Goal: Task Accomplishment & Management: Manage account settings

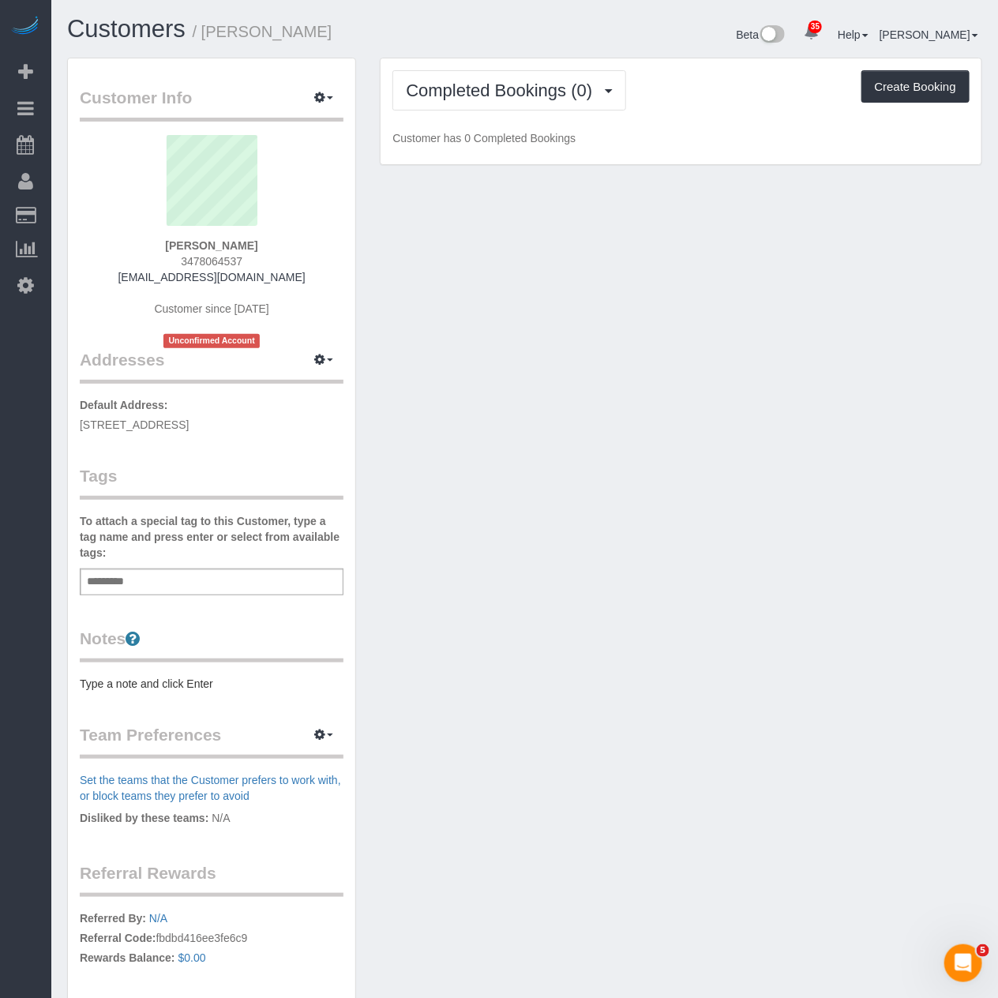
click at [148, 586] on div "Add a tag" at bounding box center [212, 581] width 264 height 27
click at [111, 672] on div "Notes Type a note and click Enter" at bounding box center [212, 659] width 264 height 65
click at [111, 677] on pre "Type a note and click Enter" at bounding box center [212, 684] width 264 height 16
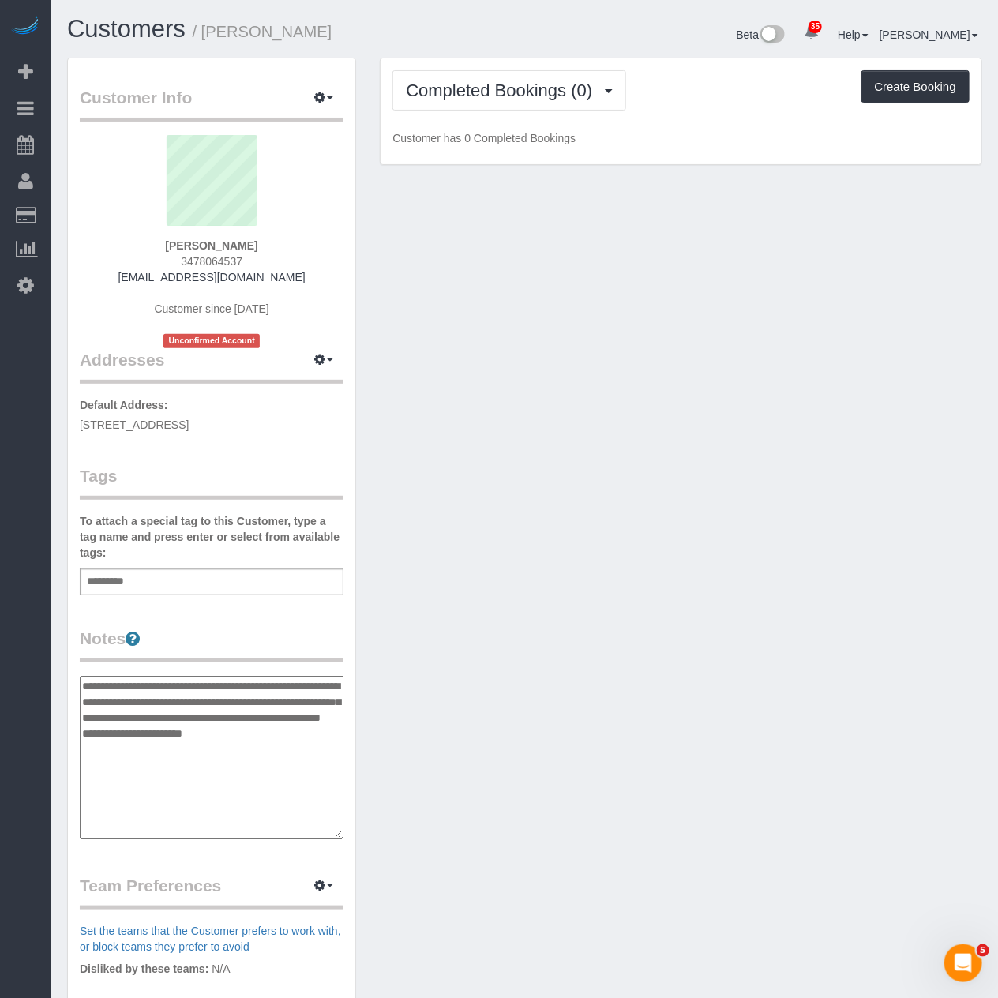
type textarea "**********"
click at [153, 586] on div "Add a tag" at bounding box center [212, 581] width 264 height 27
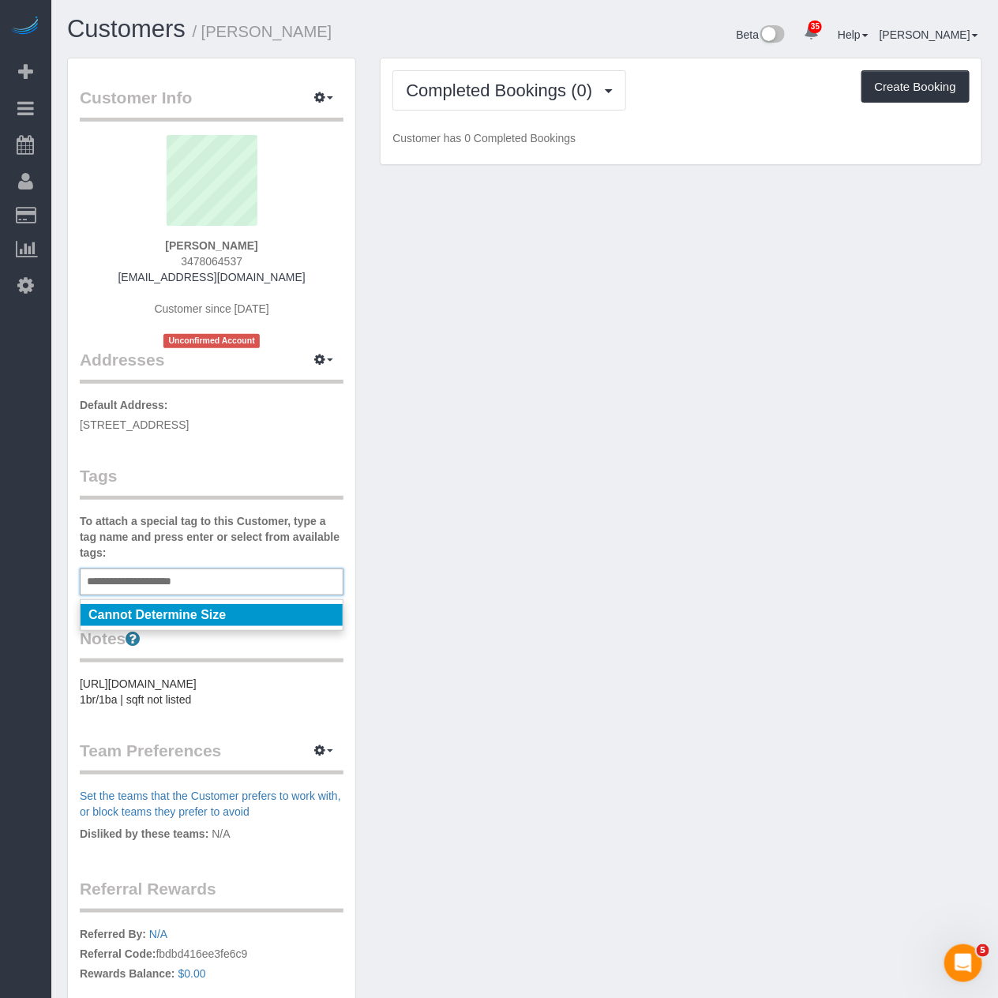
type input "**********"
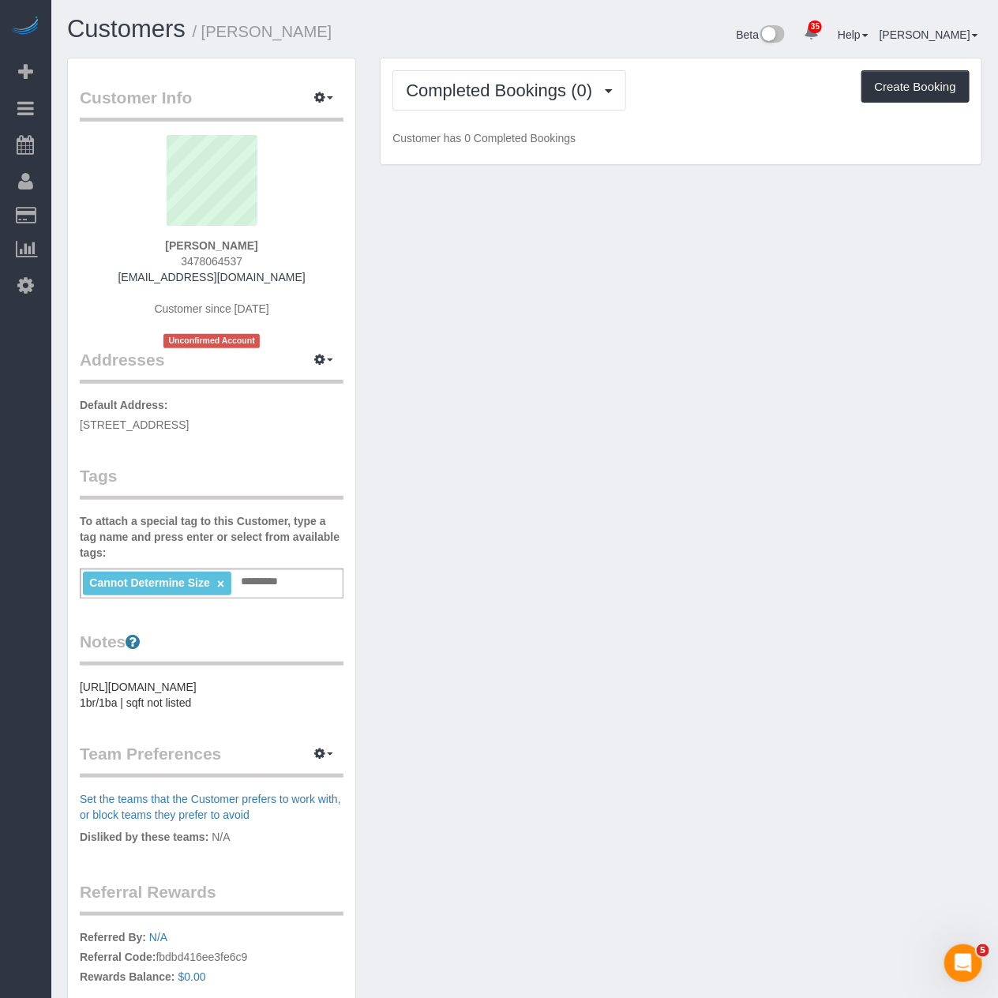
click at [482, 461] on div "Customer Info Edit Contact Info Send Message Email Preferences Special Sales Ta…" at bounding box center [524, 604] width 939 height 1093
click at [547, 101] on button "Completed Bookings (0)" at bounding box center [509, 90] width 234 height 40
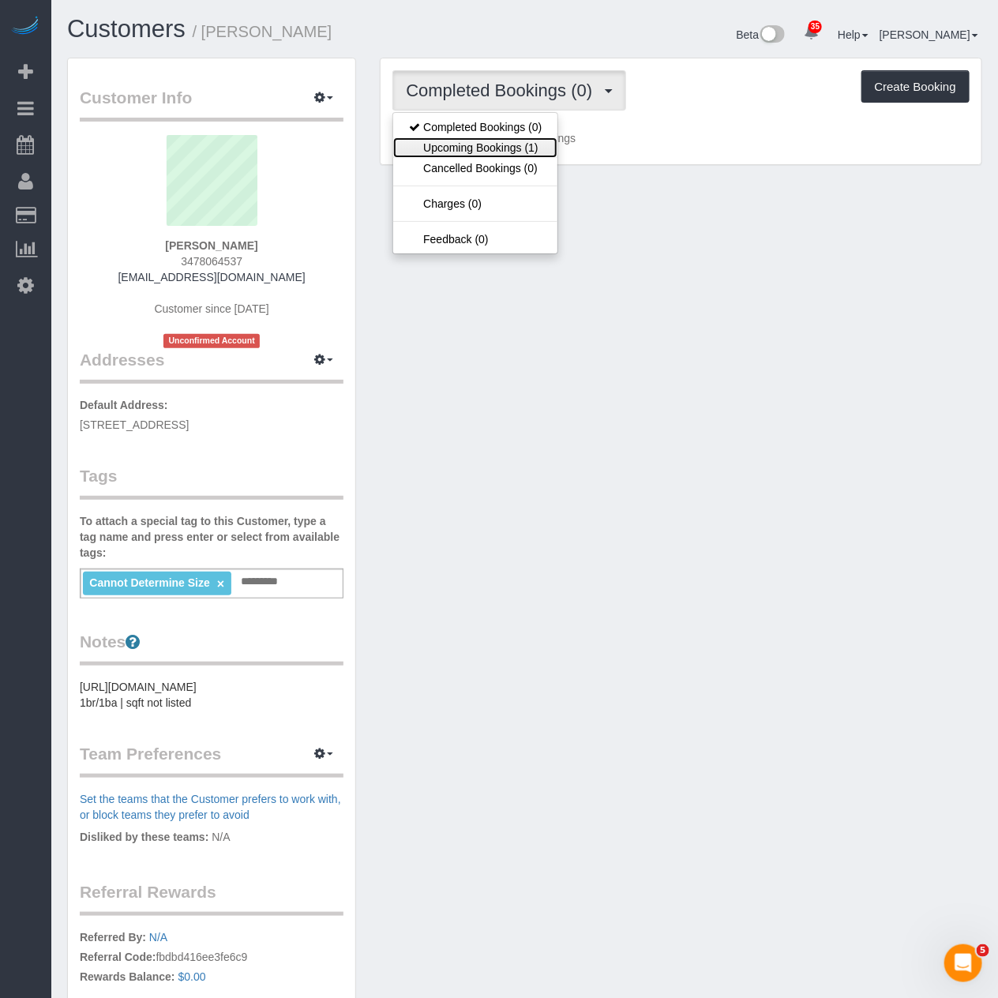
click at [523, 150] on link "Upcoming Bookings (1)" at bounding box center [475, 147] width 164 height 21
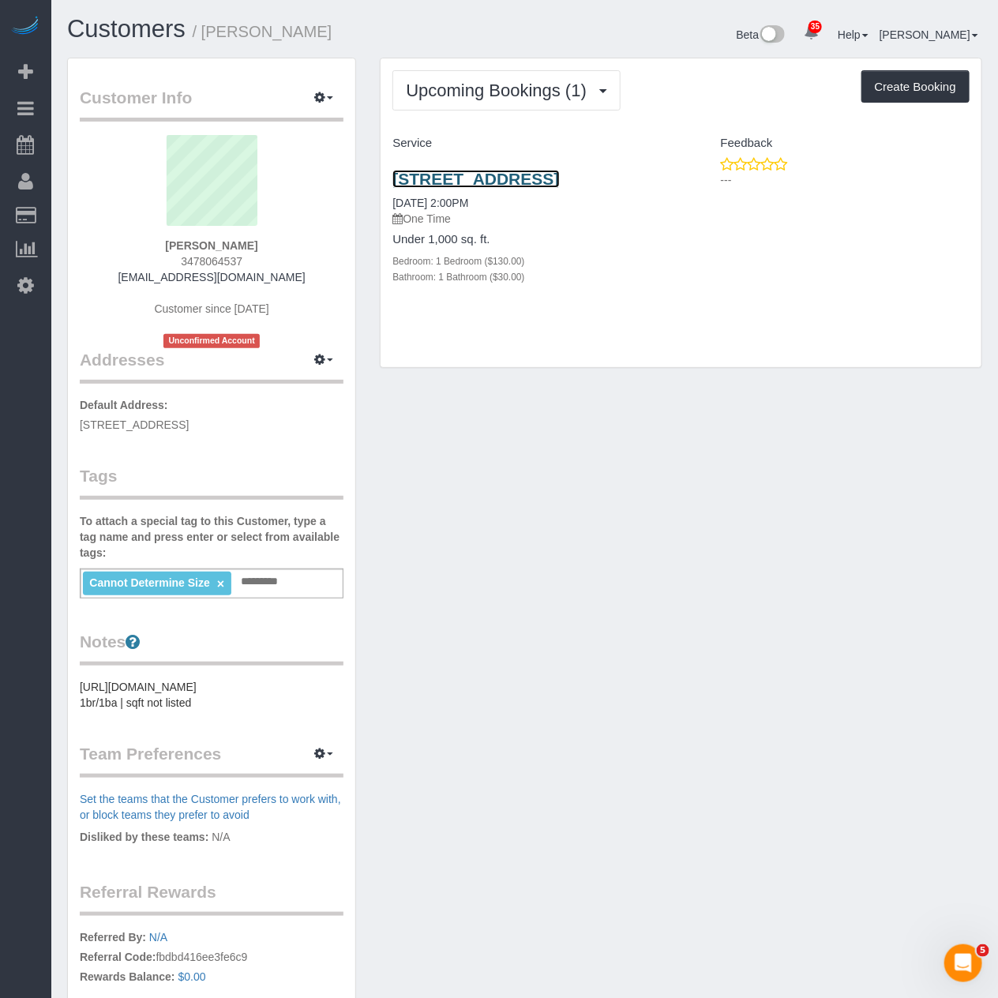
click at [518, 182] on link "275 South 5th Street, 13a, Brooklyn, NY 11211" at bounding box center [475, 179] width 167 height 18
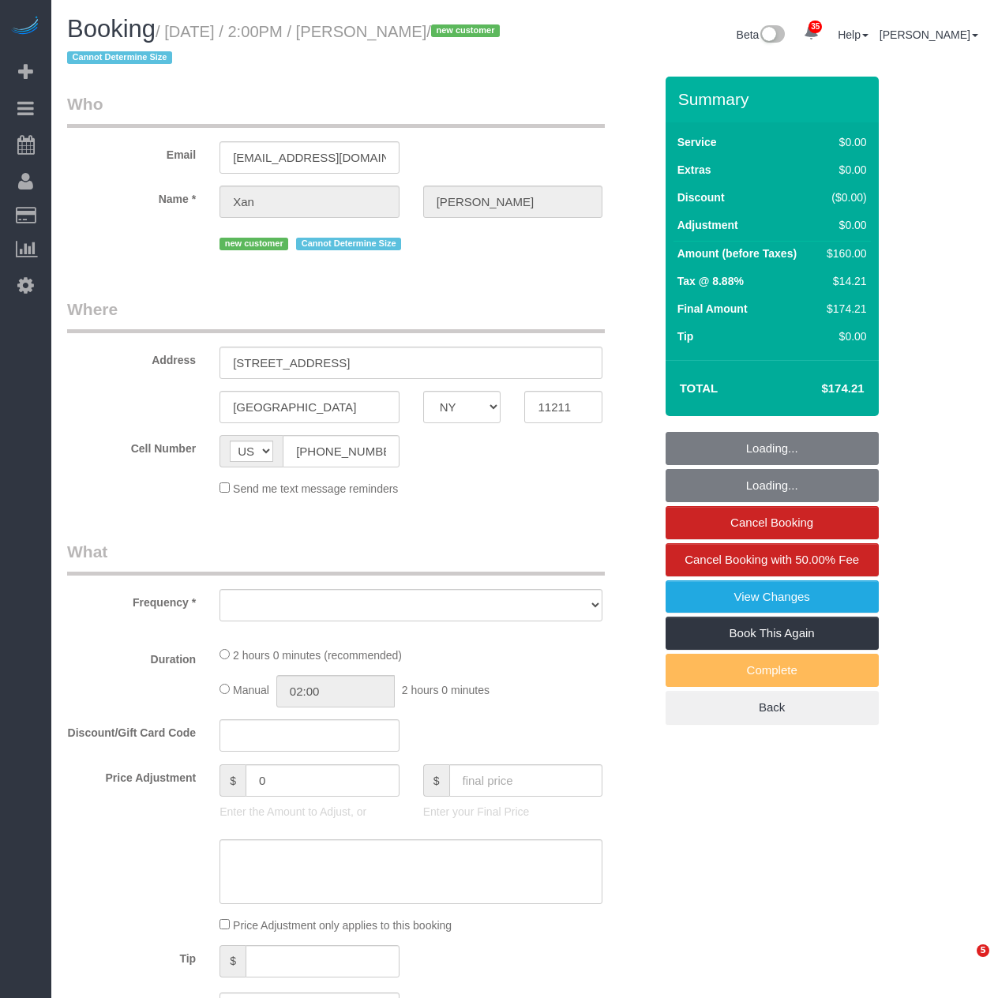
select select "NY"
select select "number:59"
select select "number:78"
select select "number:15"
select select "number:5"
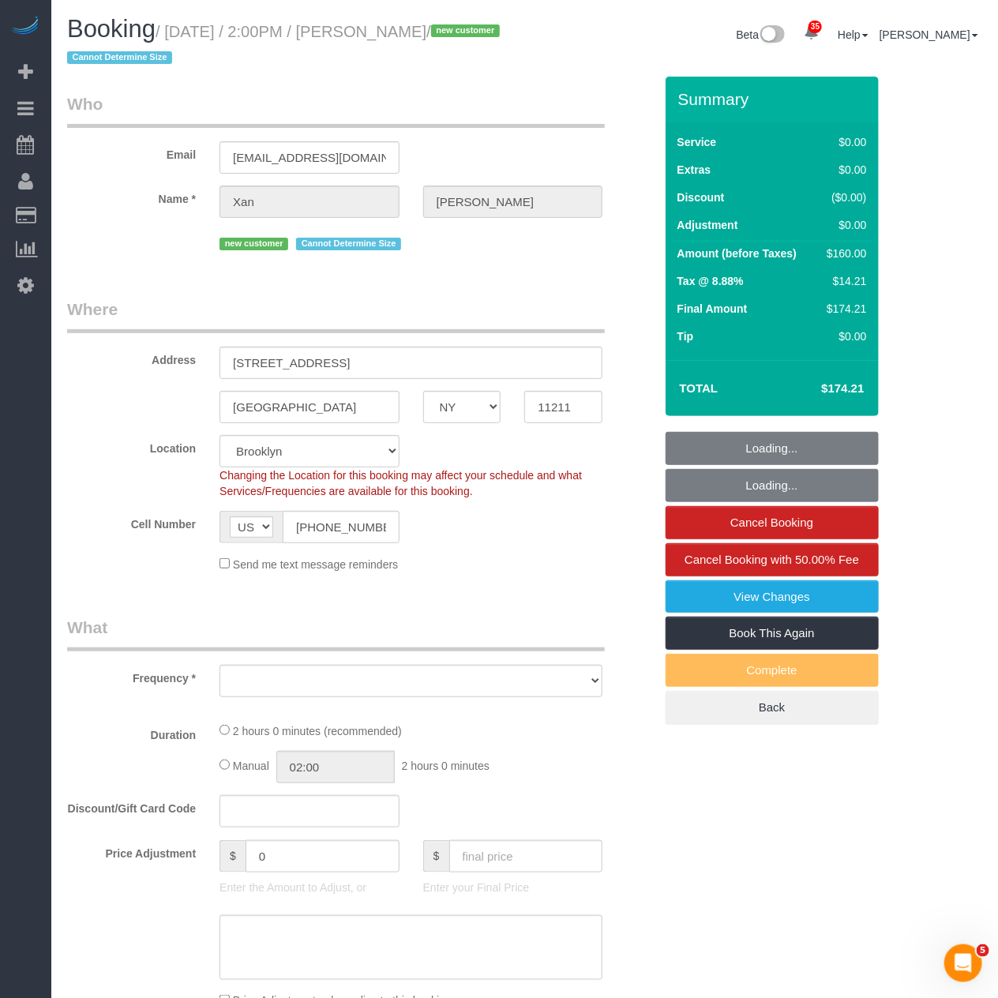
select select "object:1067"
select select "string:stripe-pm_1SEsaC4VGloSiKo7Sm3E9XjS"
select select "1"
select select "spot1"
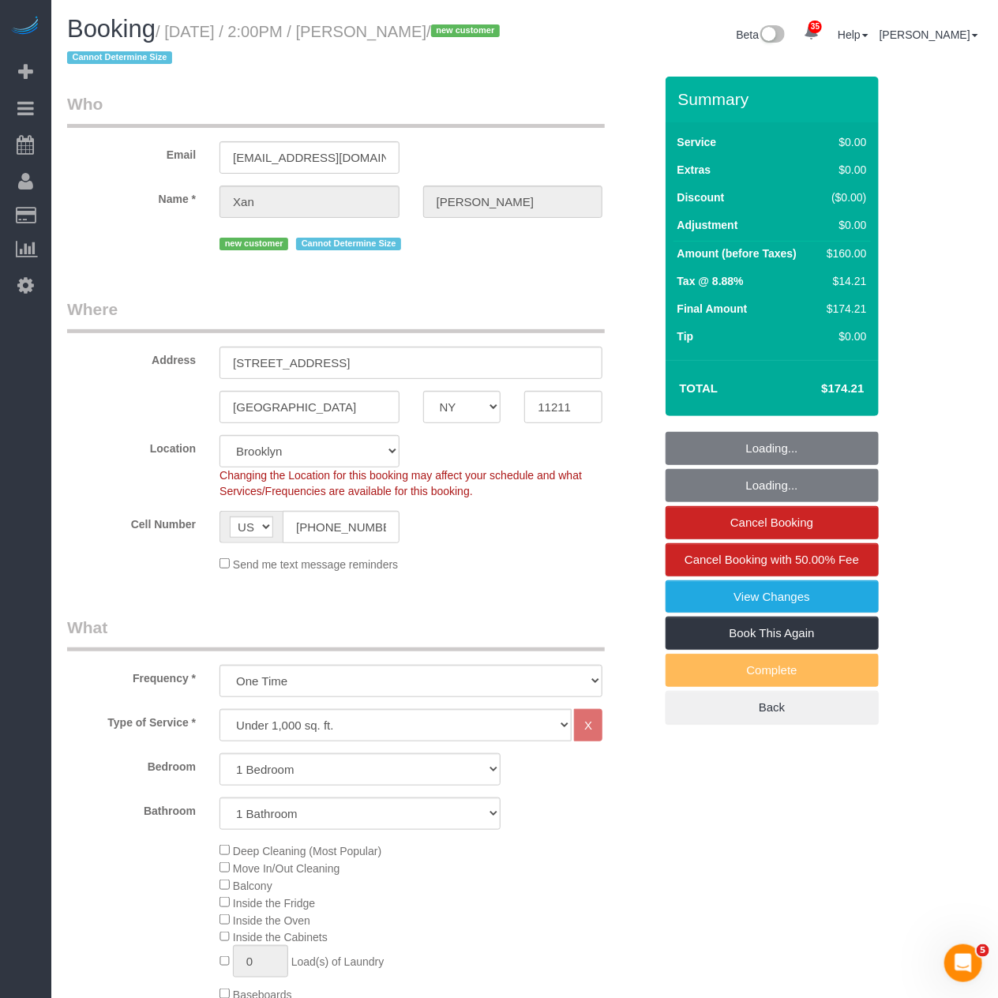
select select "object:1458"
select select "1"
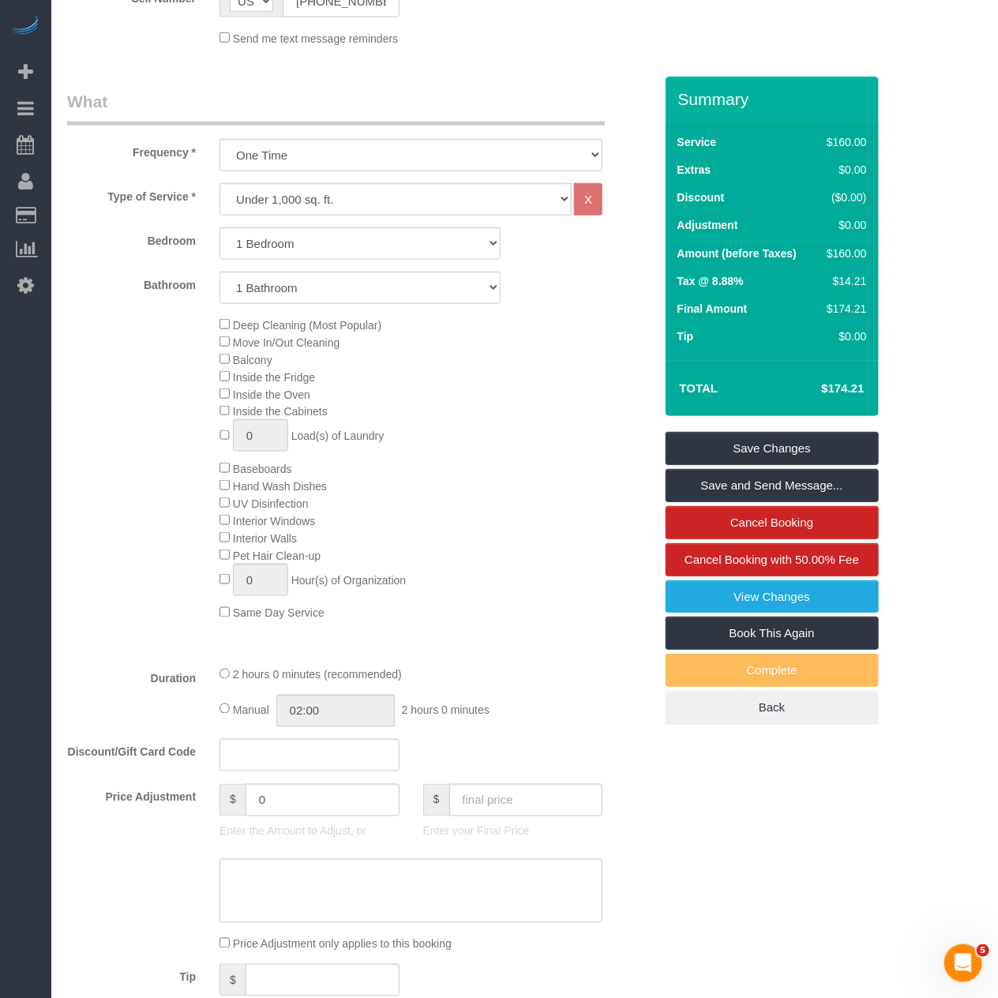
scroll to position [88, 0]
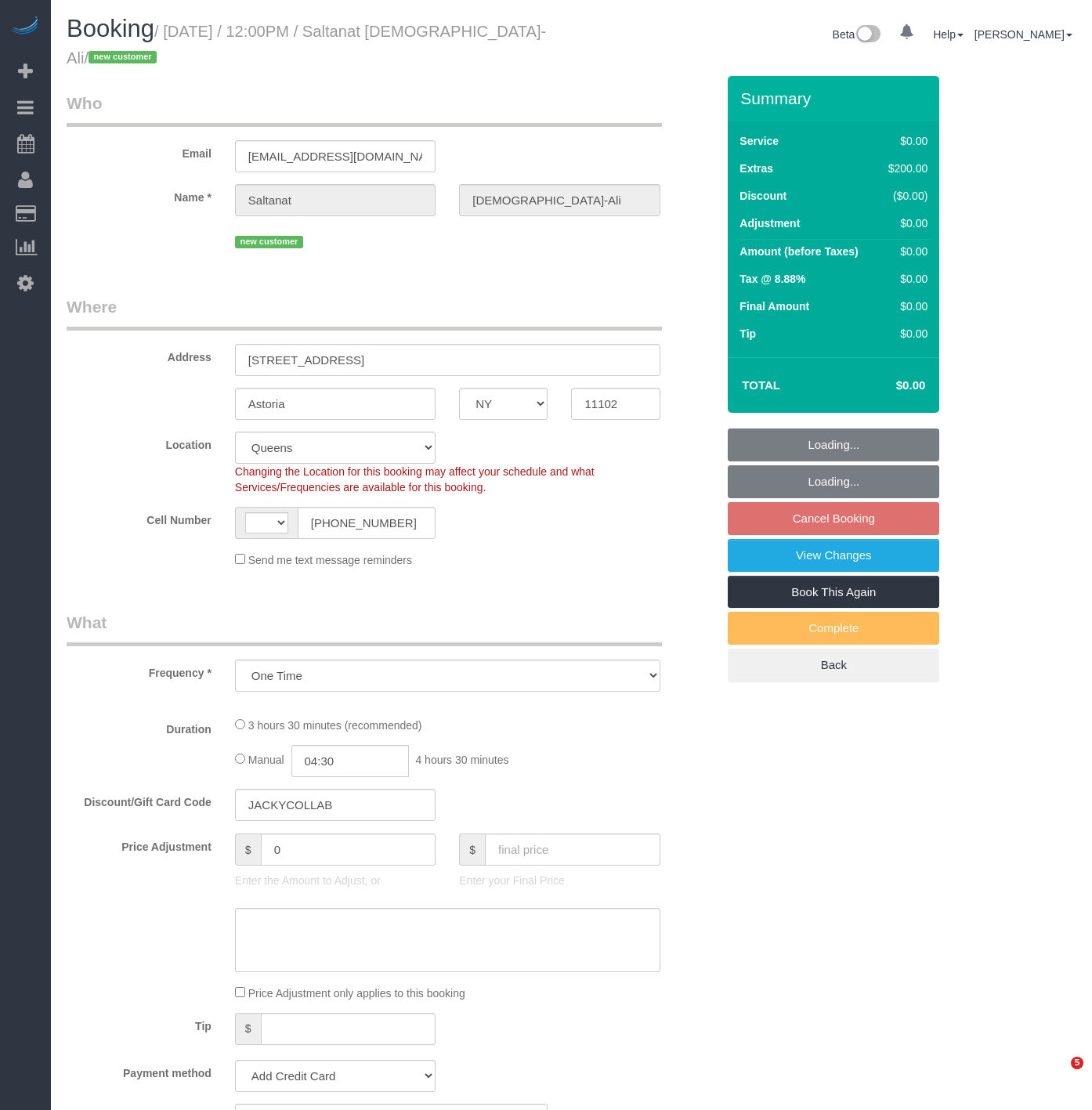
select select "NY"
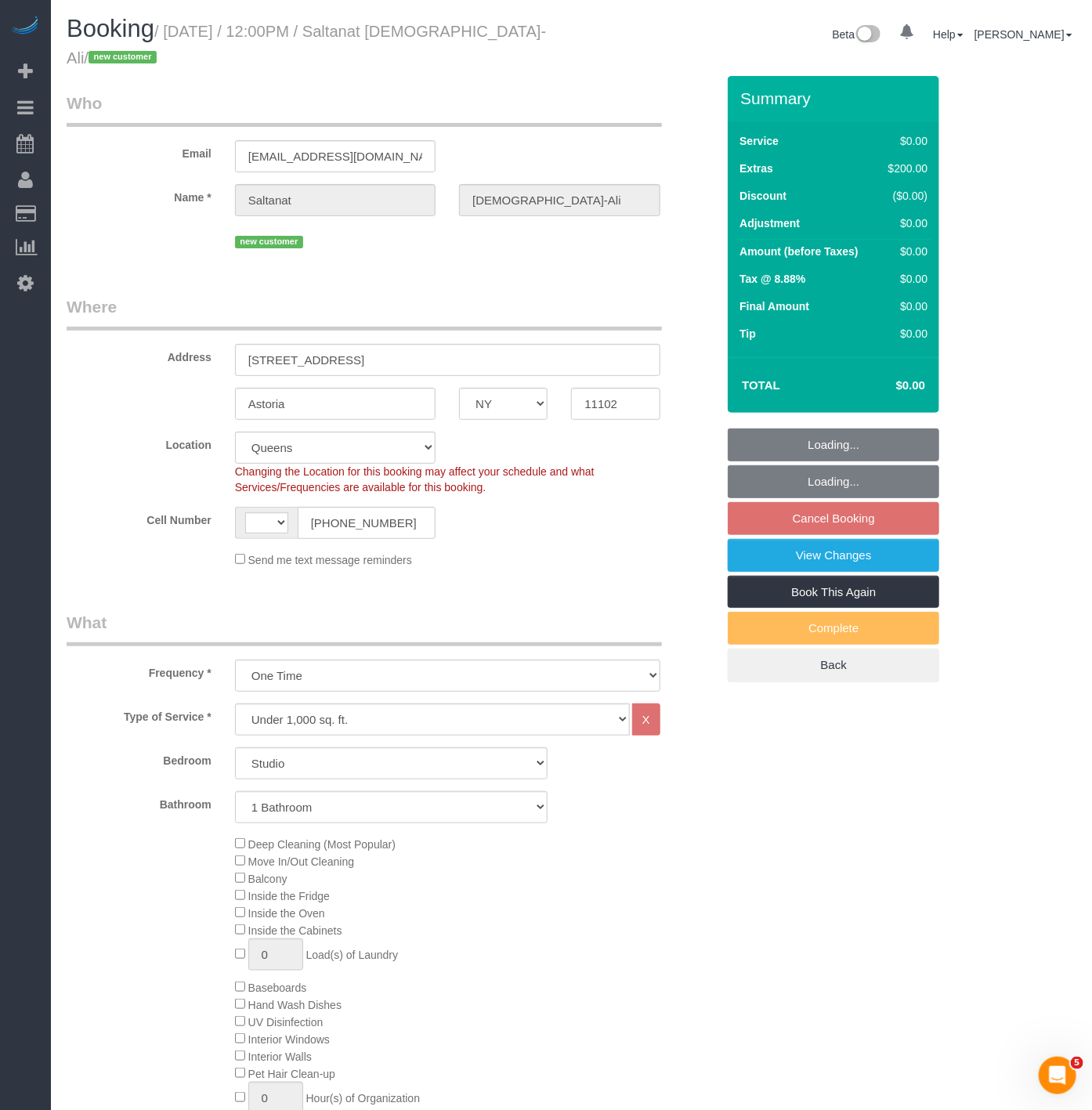
select select "object:677"
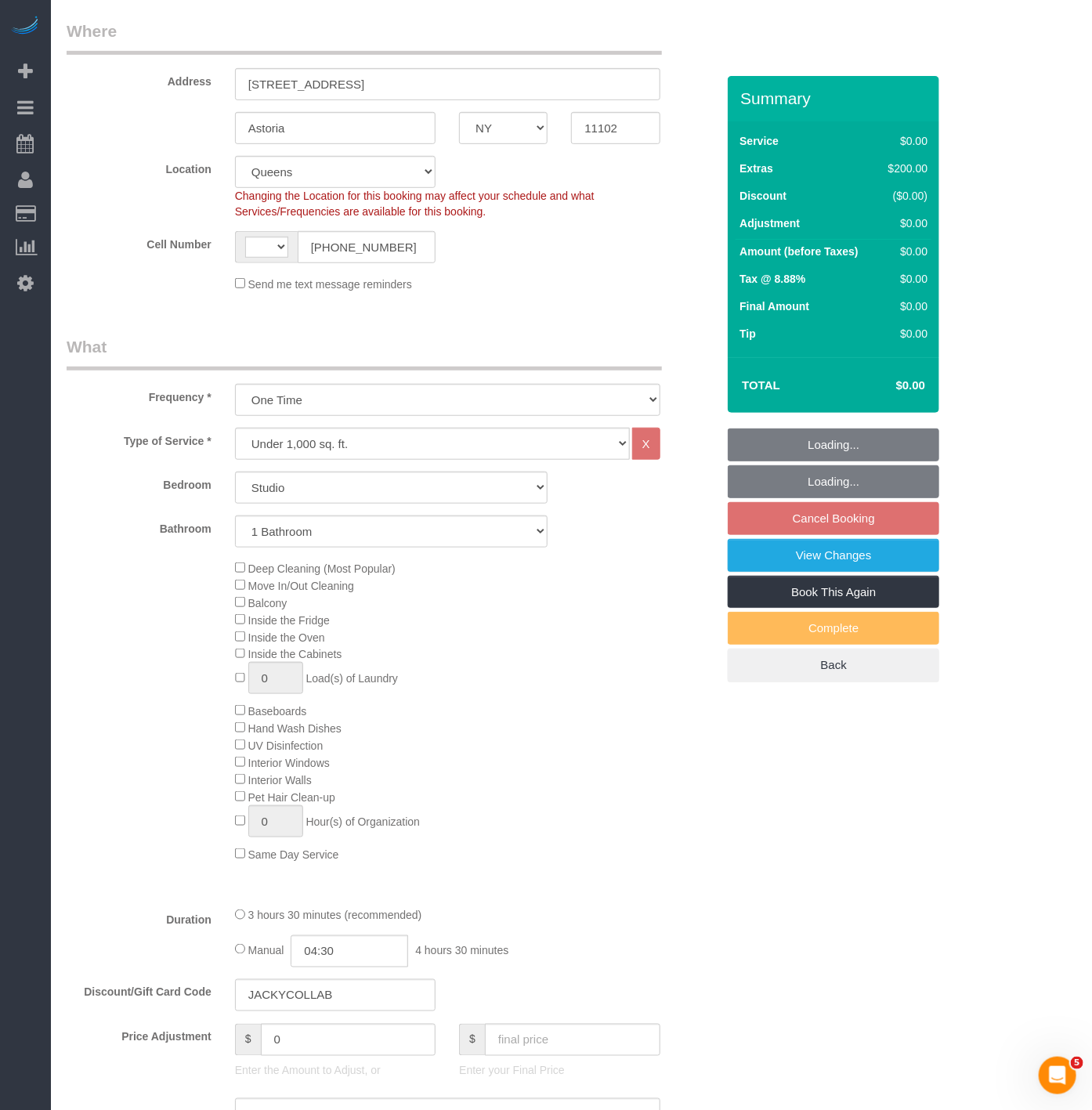
select select "string:[GEOGRAPHIC_DATA]"
select select "spot2"
select select "number:89"
select select "number:90"
select select "number:15"
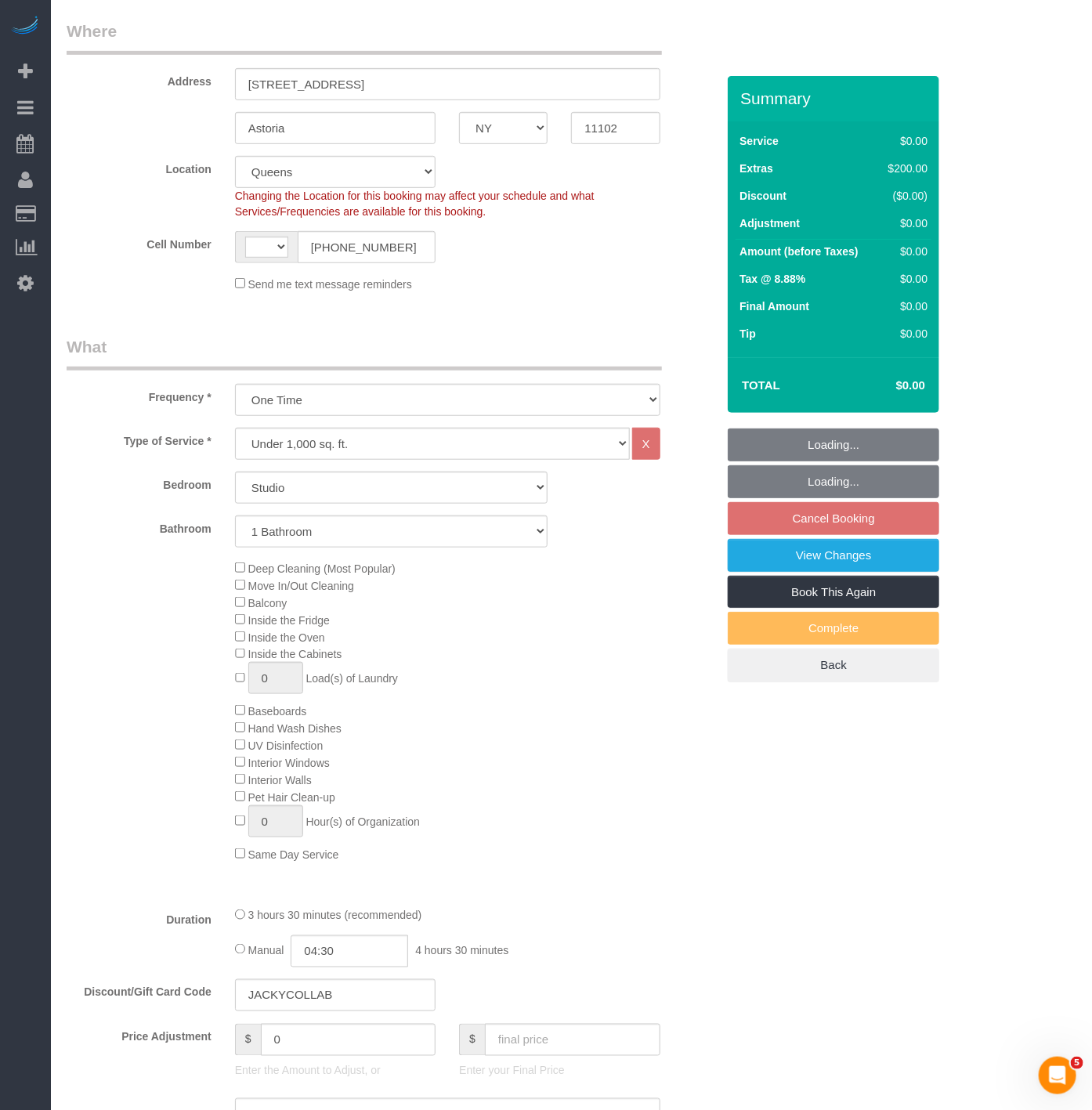
select select "number:5"
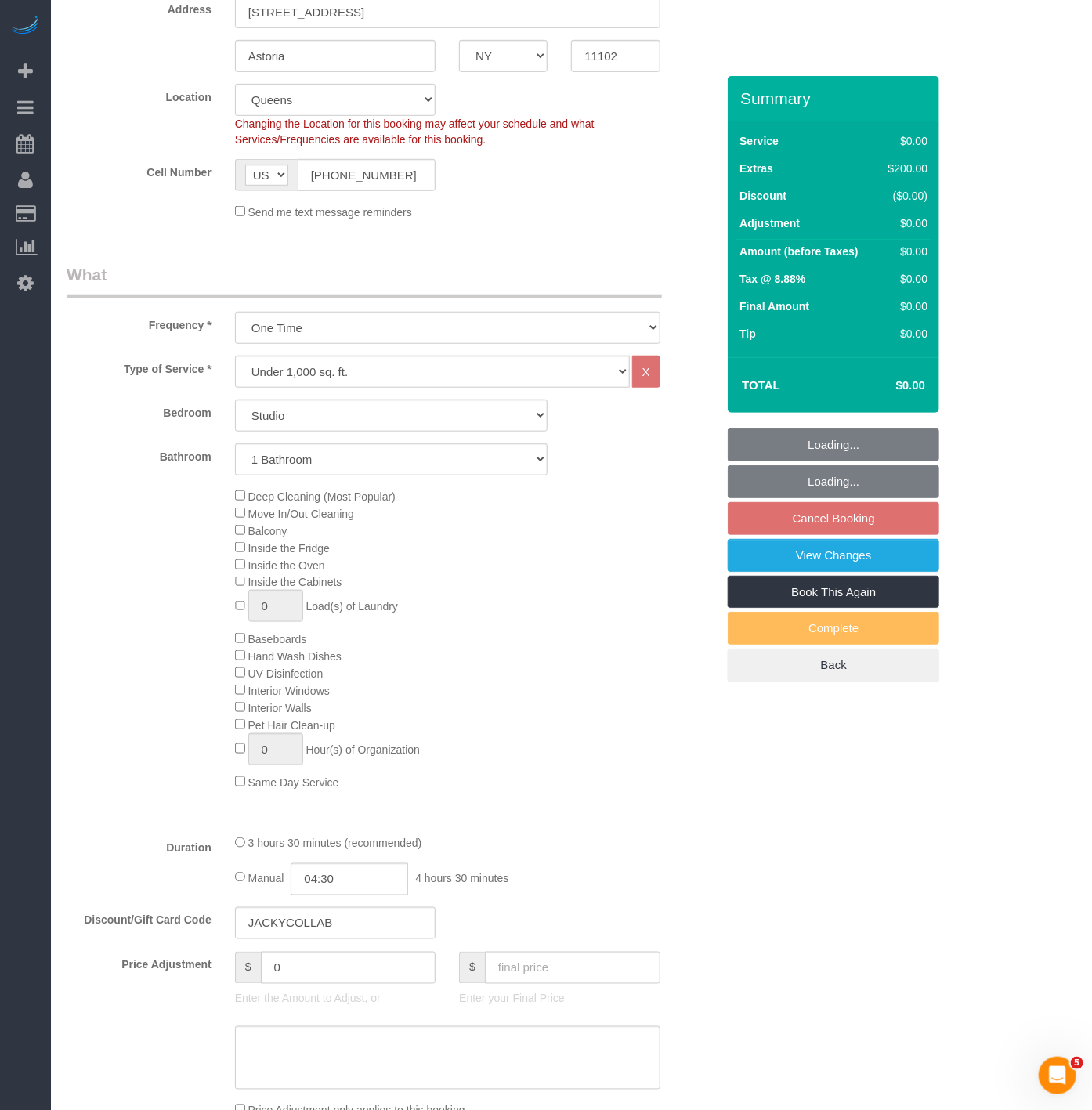
select select "string:stripe-pm_1SEdT24VGloSiKo793oIoqer"
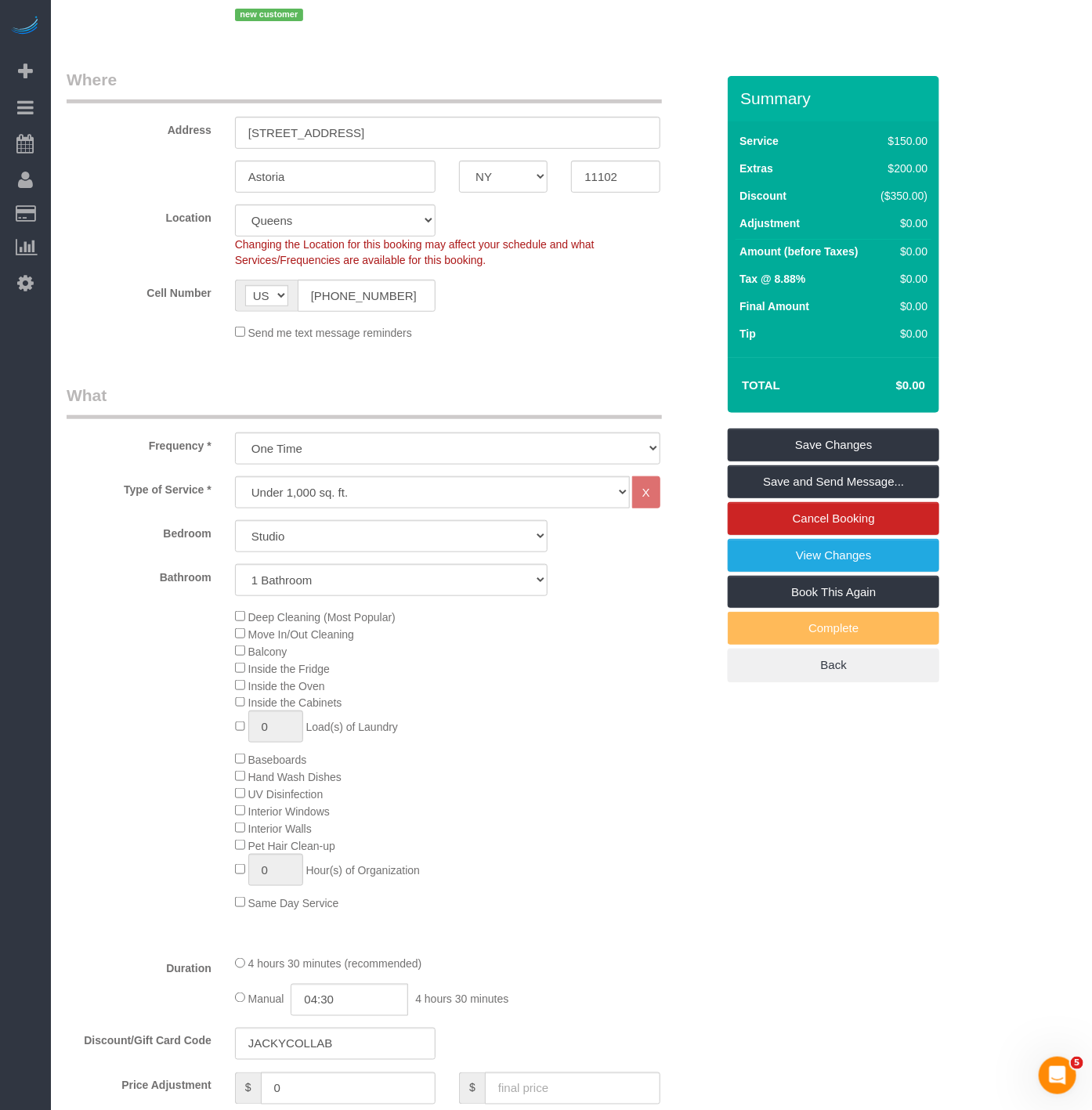
scroll to position [174, 0]
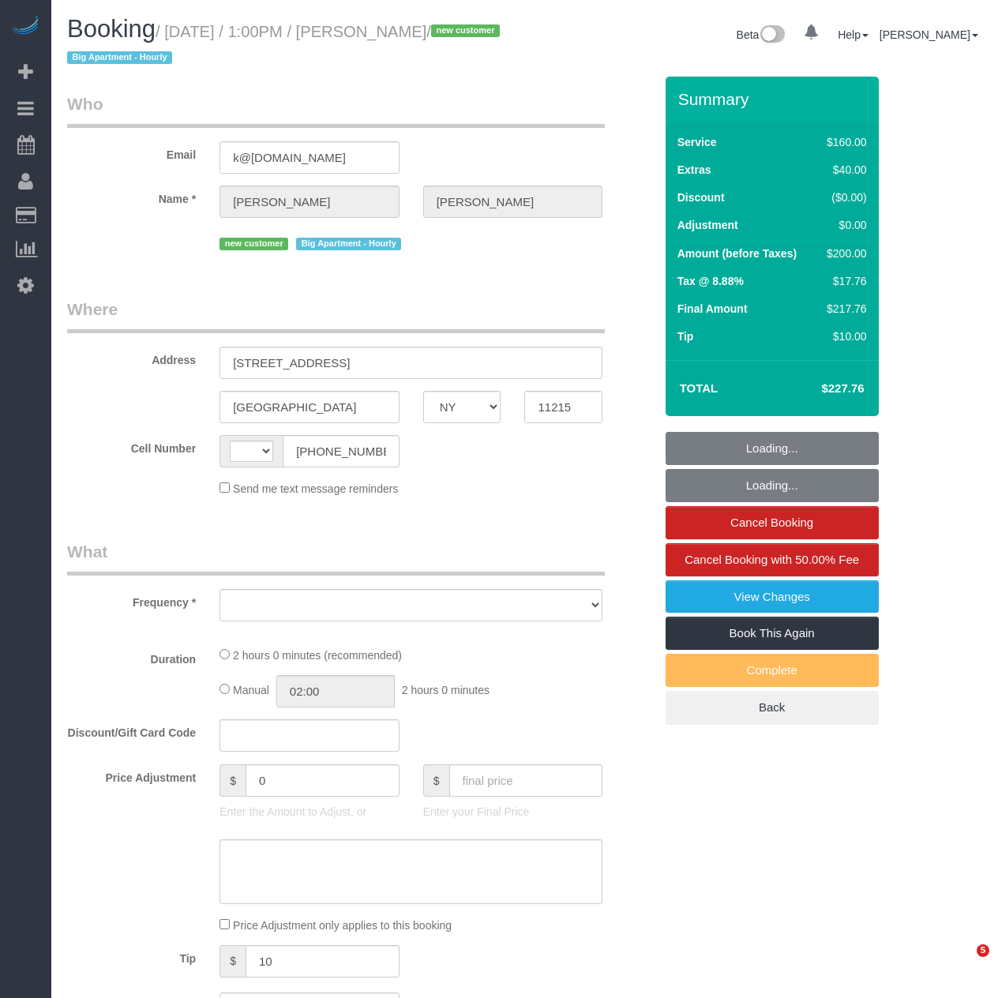
select select "NY"
select select "string:stripe-pm_1SEnTZ4VGloSiKo70cs2KHcC"
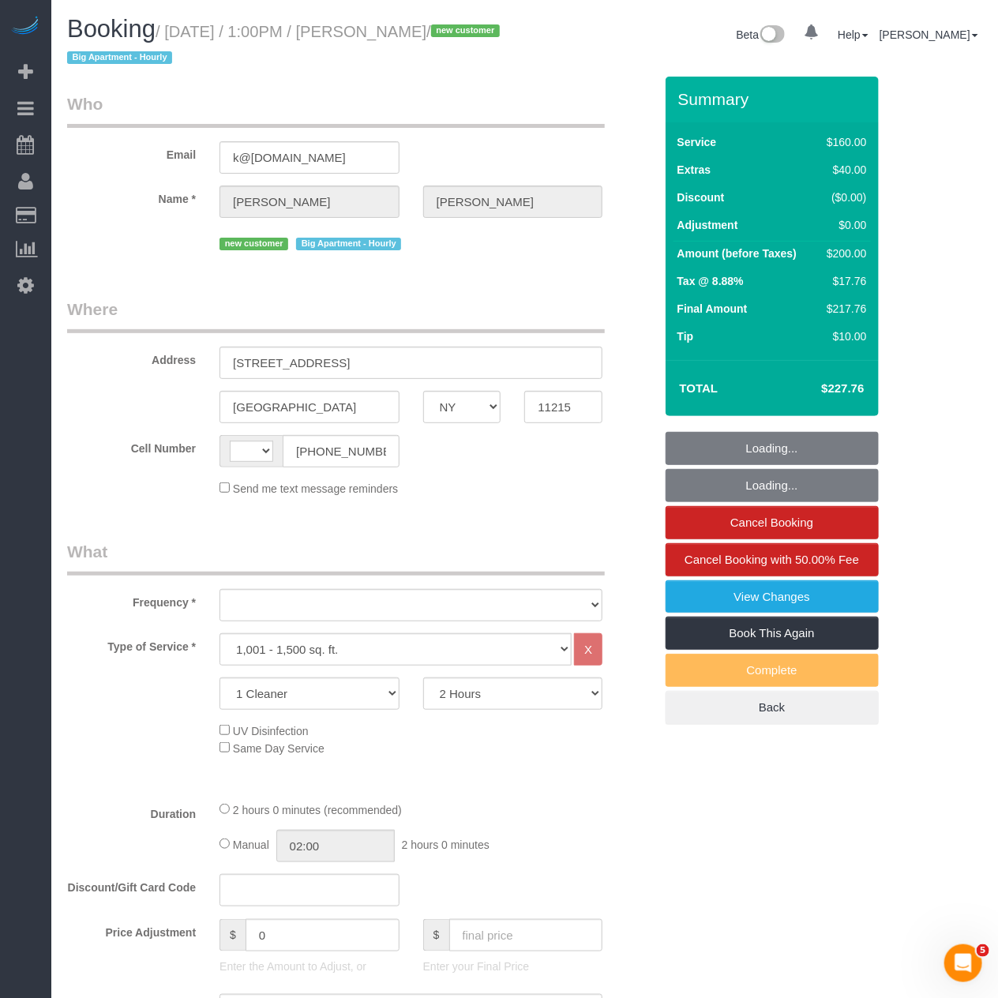
select select "string:[GEOGRAPHIC_DATA]"
select select "object:898"
select select "spot1"
select select "number:60"
select select "number:74"
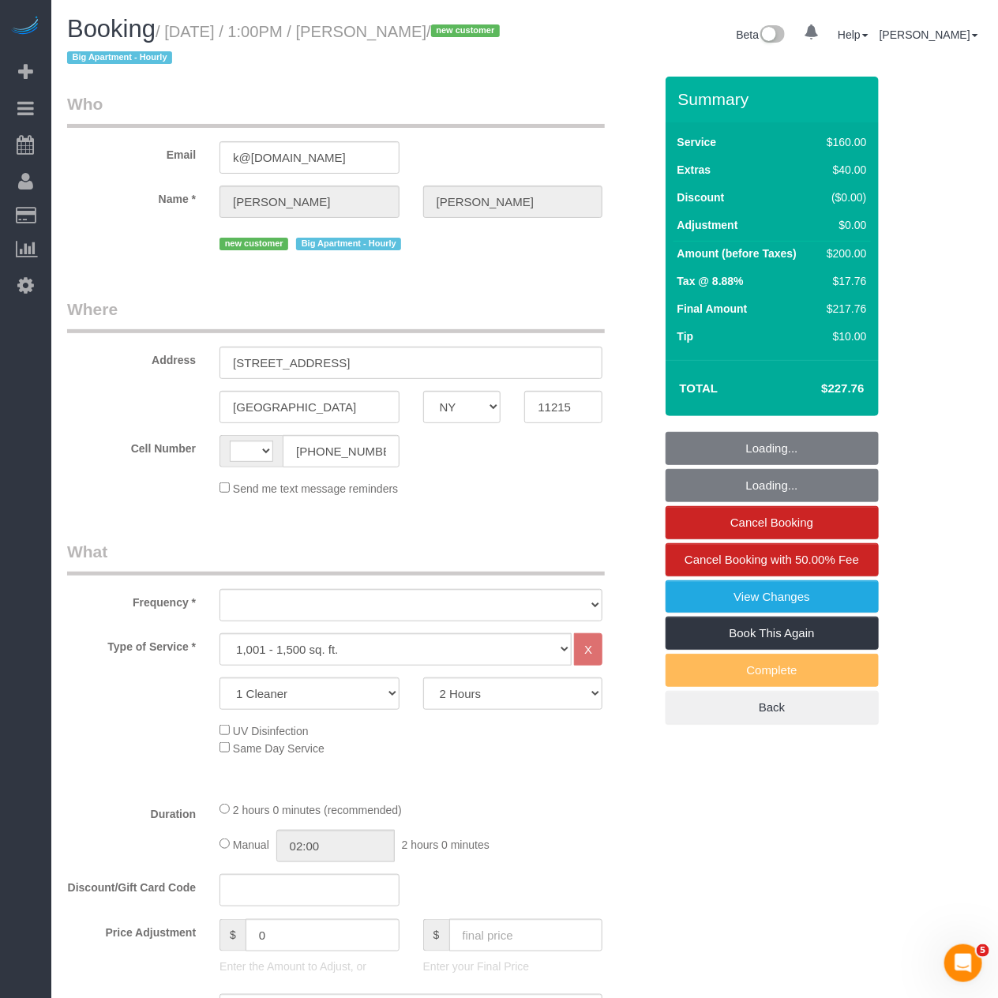
select select "number:15"
select select "number:5"
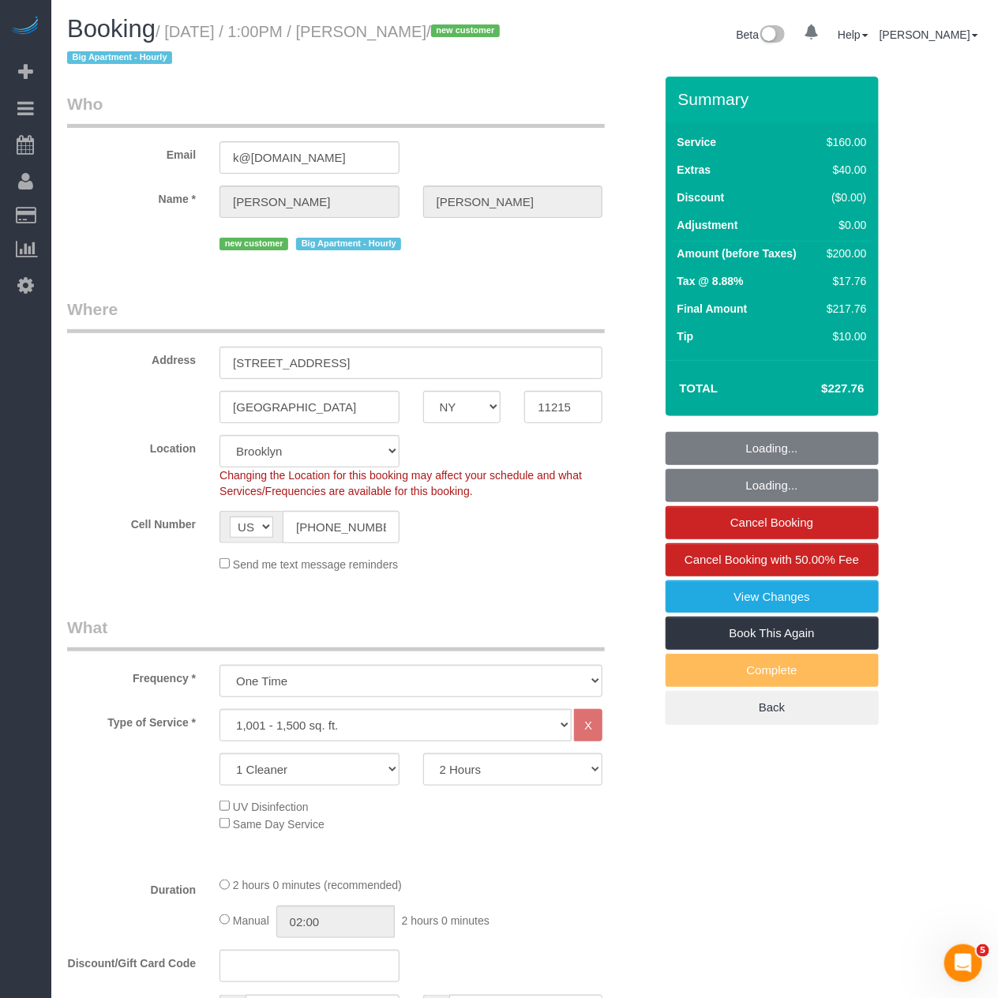
select select "object:1400"
select select "spot47"
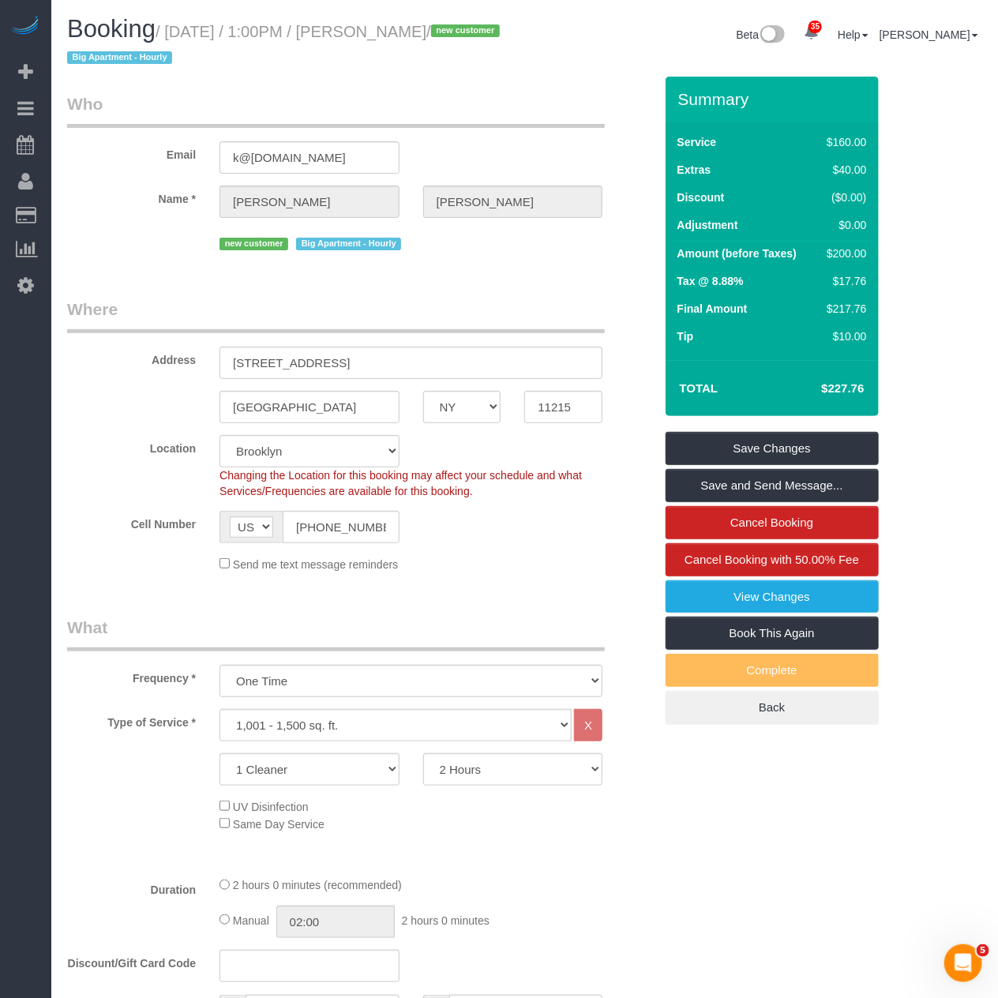
click at [466, 310] on legend "Where" at bounding box center [336, 316] width 538 height 36
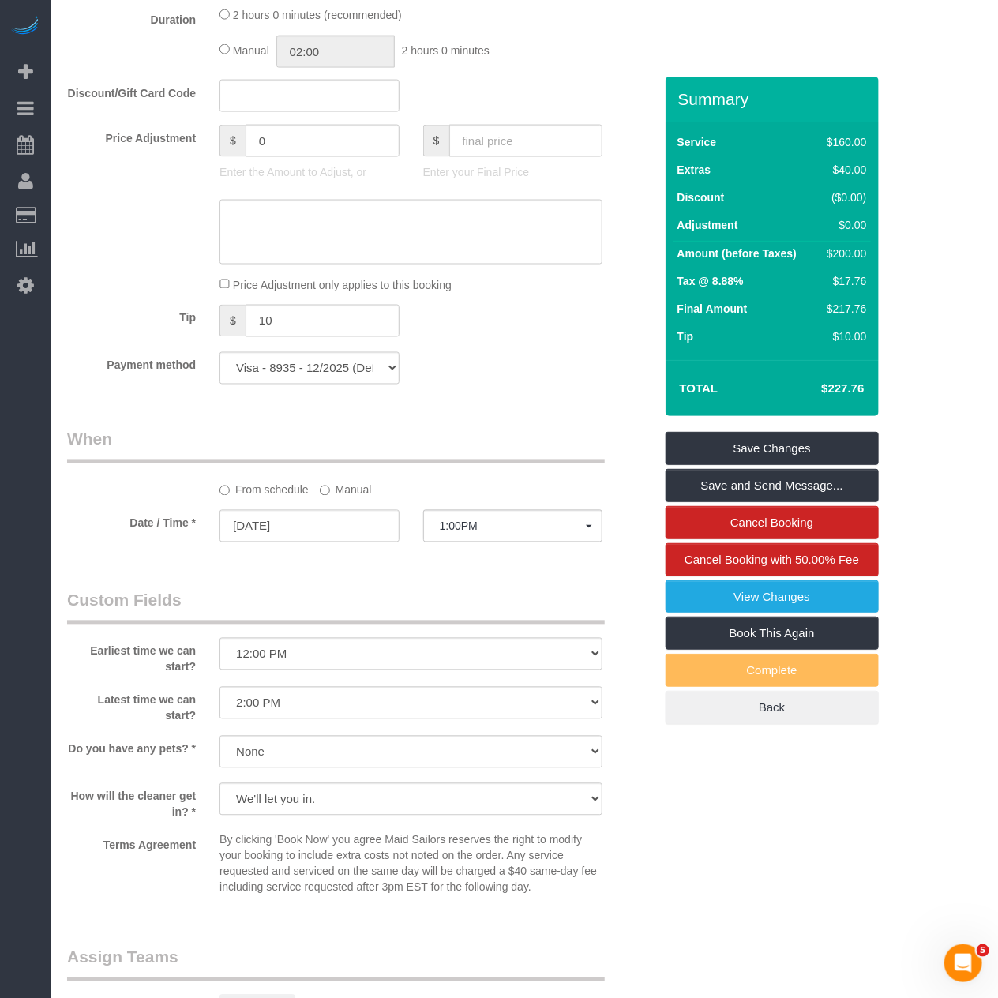
scroll to position [877, 0]
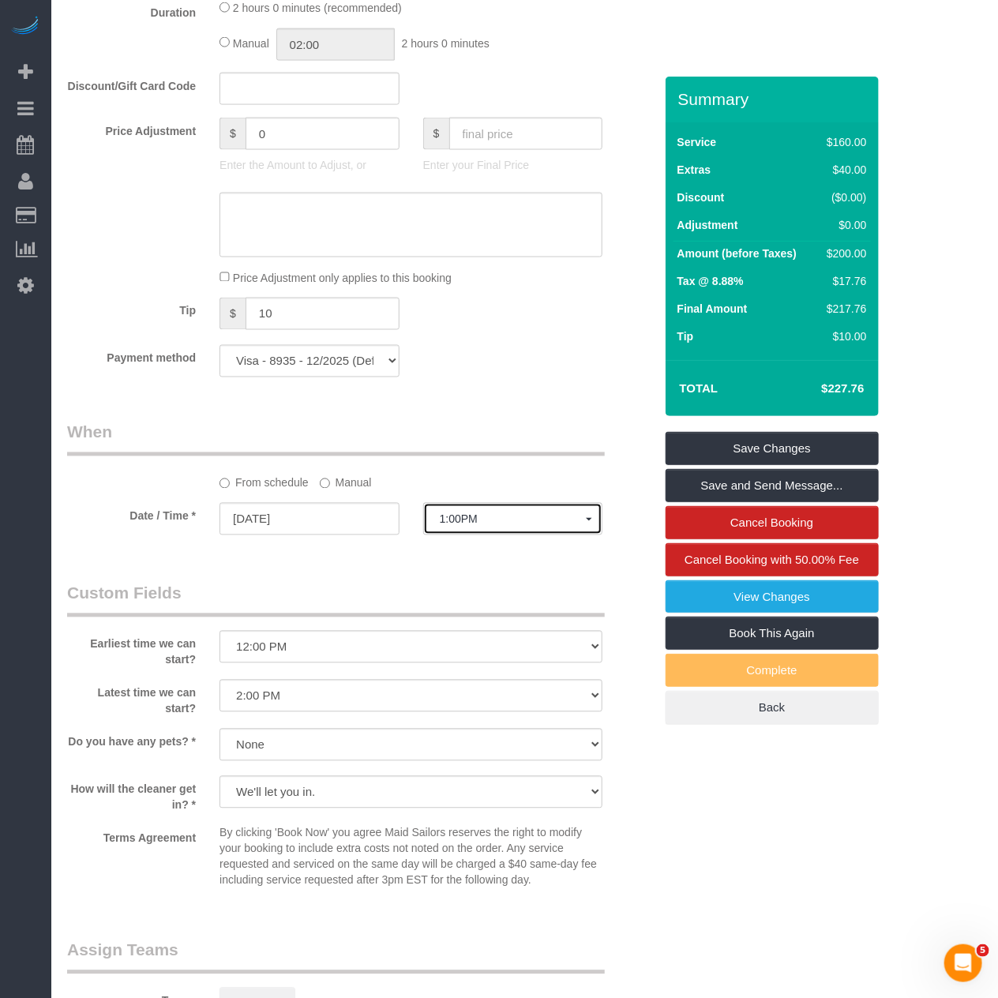
click at [463, 524] on span "1:00PM" at bounding box center [513, 519] width 147 height 13
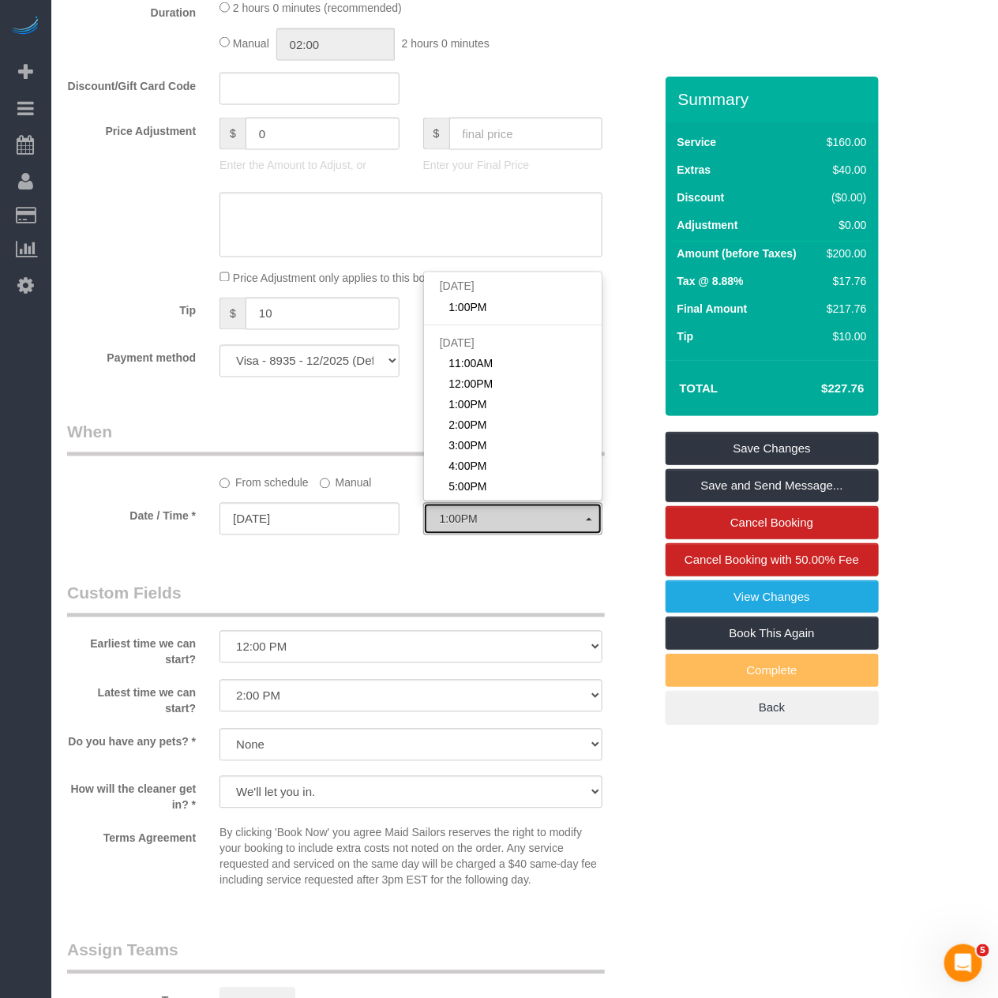
click at [463, 524] on span "1:00PM" at bounding box center [513, 519] width 147 height 13
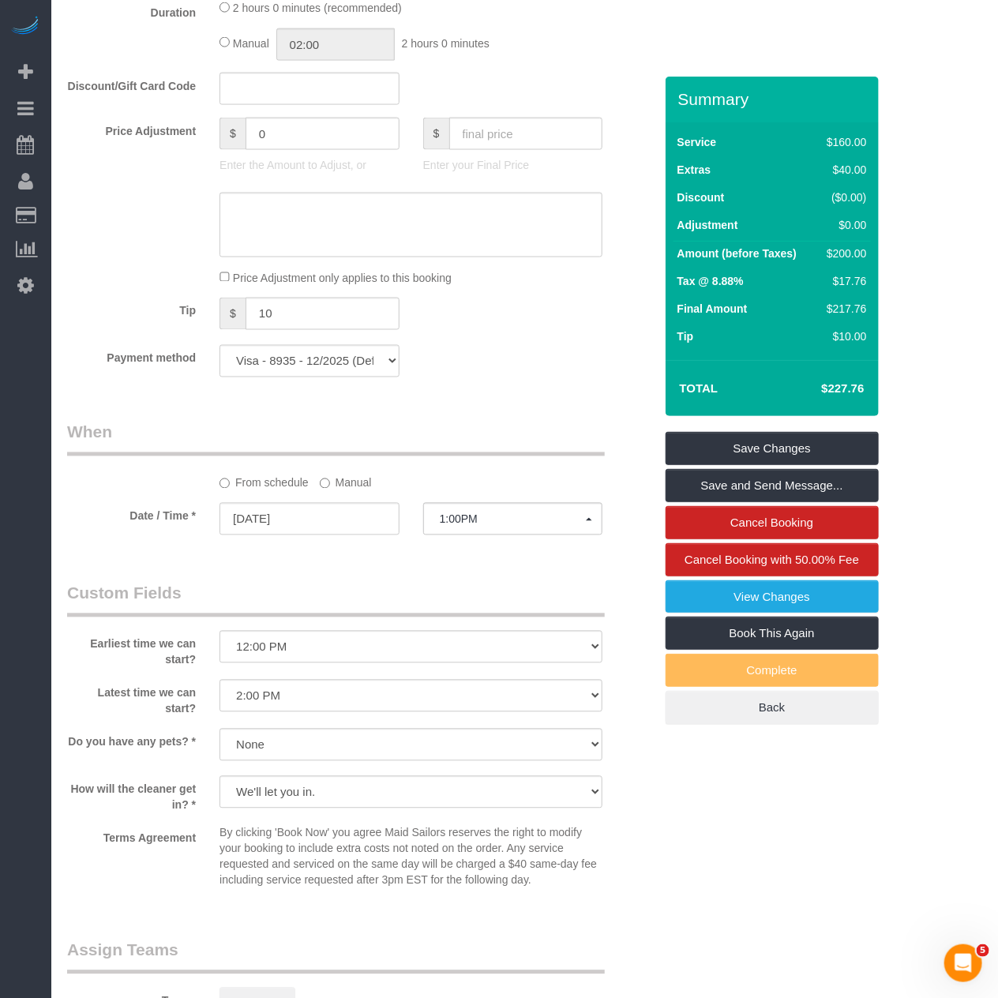
click at [317, 491] on div "From schedule Manual" at bounding box center [411, 480] width 407 height 21
click at [327, 500] on sui-booking-spot "From schedule Manual Date / Time * 10/05/2025 1:00PM Sun October 5th 1:00PM Mon…" at bounding box center [360, 480] width 587 height 118
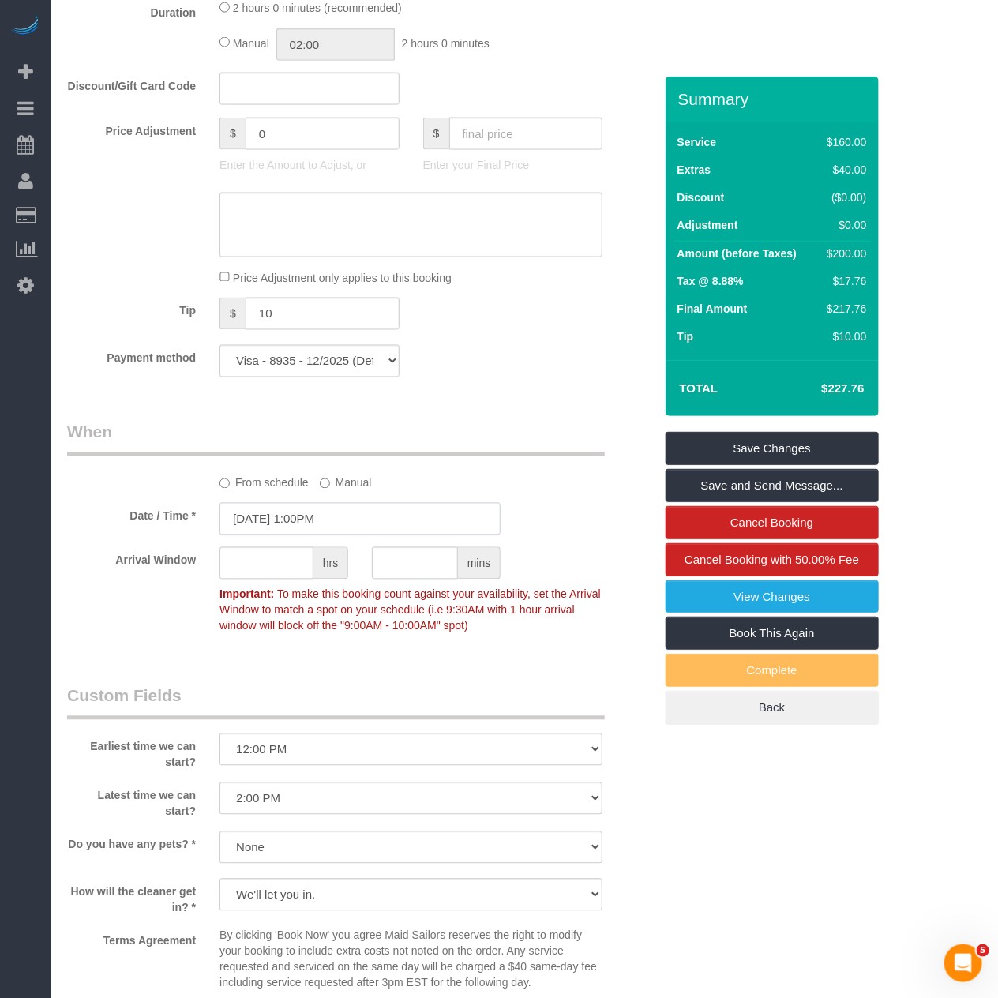
click at [384, 527] on input "10/05/2025 1:00PM" at bounding box center [359, 519] width 281 height 32
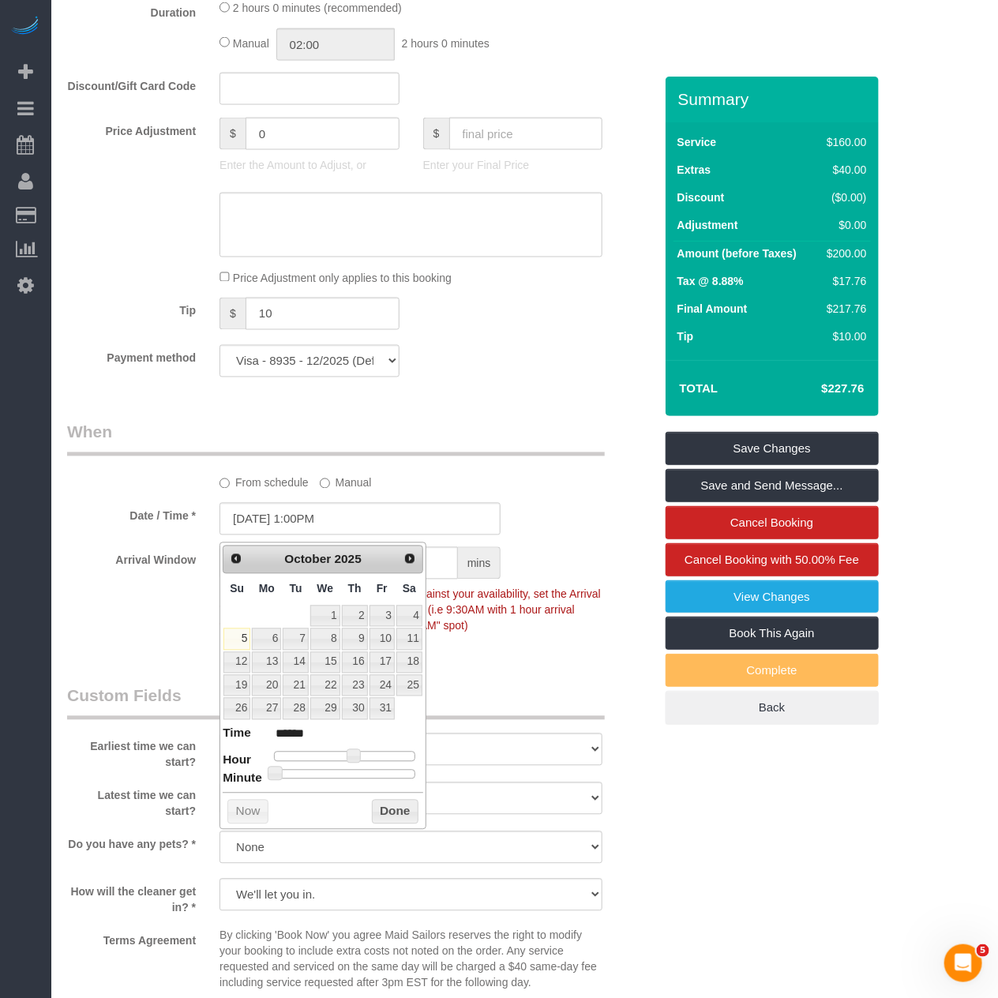
click at [504, 641] on div "Arrival Window hrs mins Important: To make this booking count against your avai…" at bounding box center [360, 594] width 610 height 94
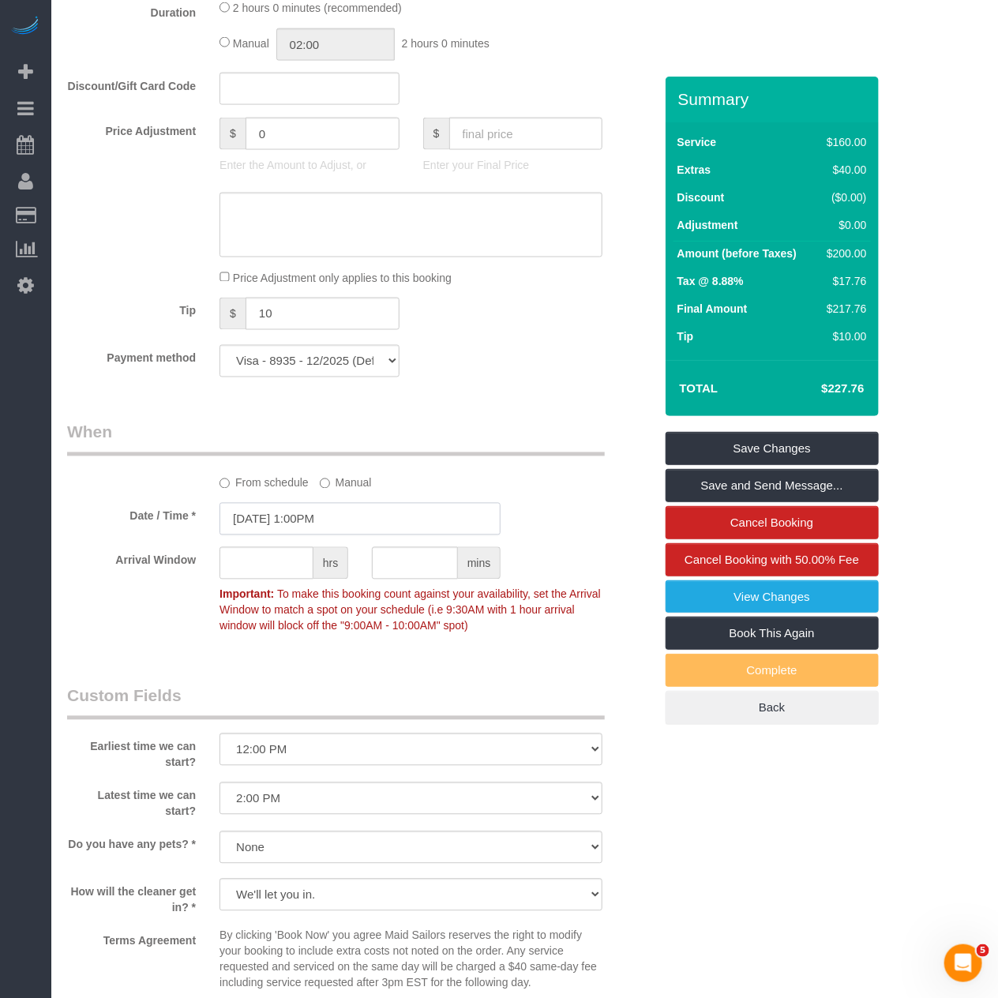
click at [381, 519] on input "10/05/2025 1:00PM" at bounding box center [359, 519] width 281 height 32
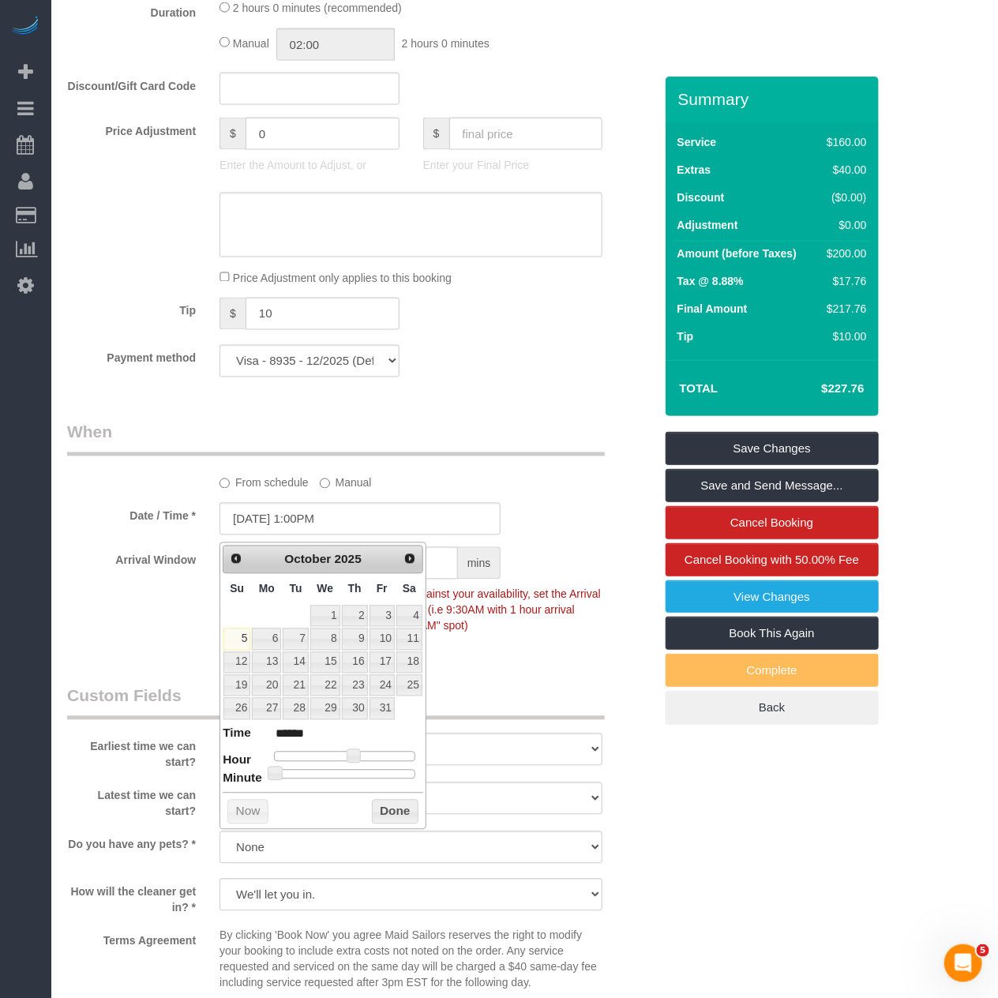
type input "10/05/2025 1:25PM"
type input "******"
type input "10/05/2025 1:30PM"
type input "******"
drag, startPoint x: 339, startPoint y: 779, endPoint x: 351, endPoint y: 785, distance: 13.1
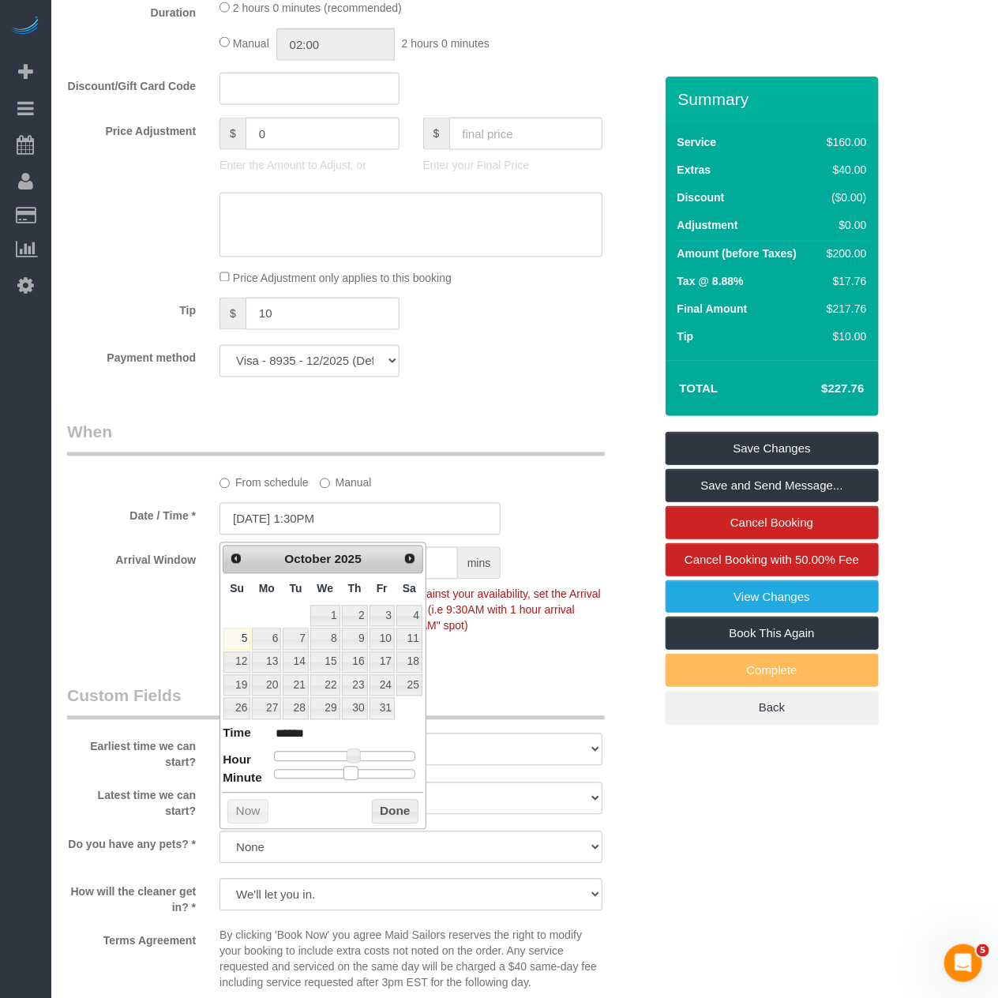
click at [351, 785] on div "Prev Next October 2025 Su Mo Tu We Th Fr Sa 1 2 3 4 5 6 7 8 9 10 11 12 13 14 15…" at bounding box center [322, 685] width 207 height 287
click at [372, 810] on button "Done" at bounding box center [395, 812] width 47 height 25
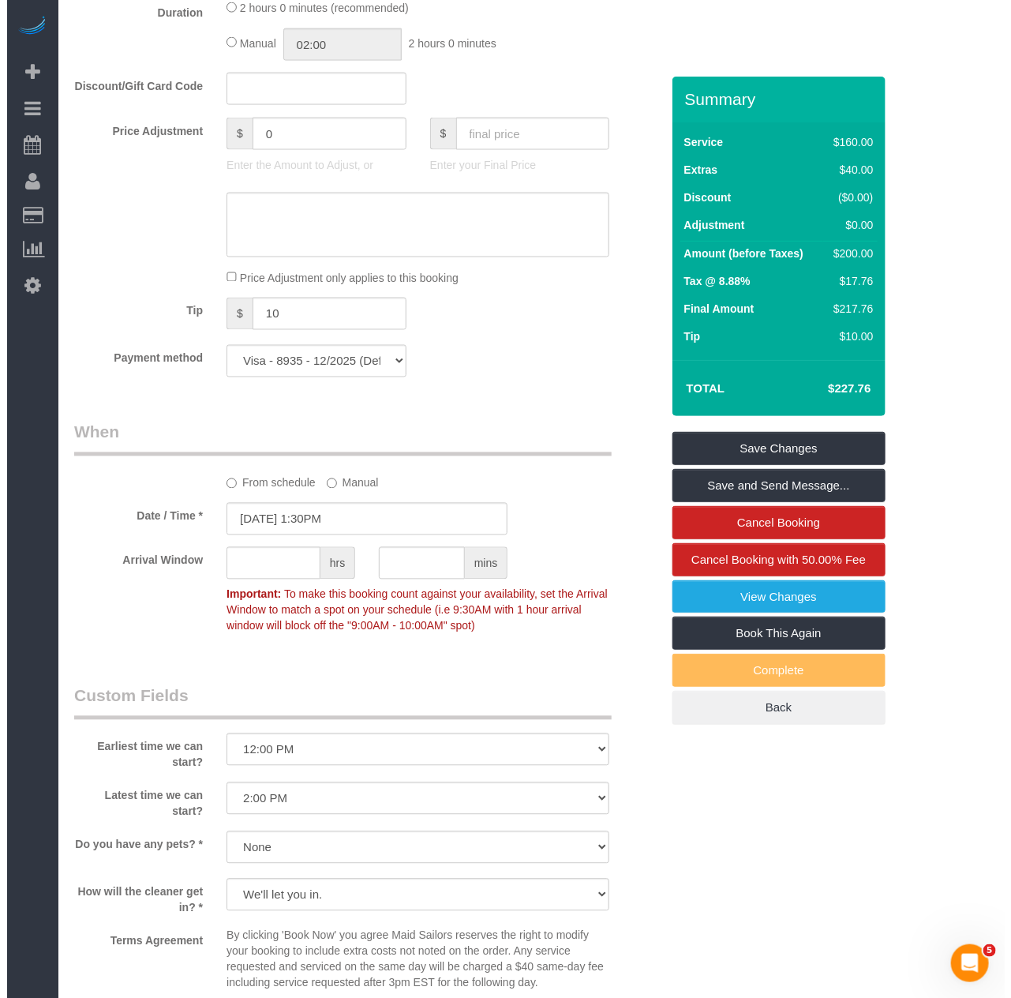
scroll to position [1315, 0]
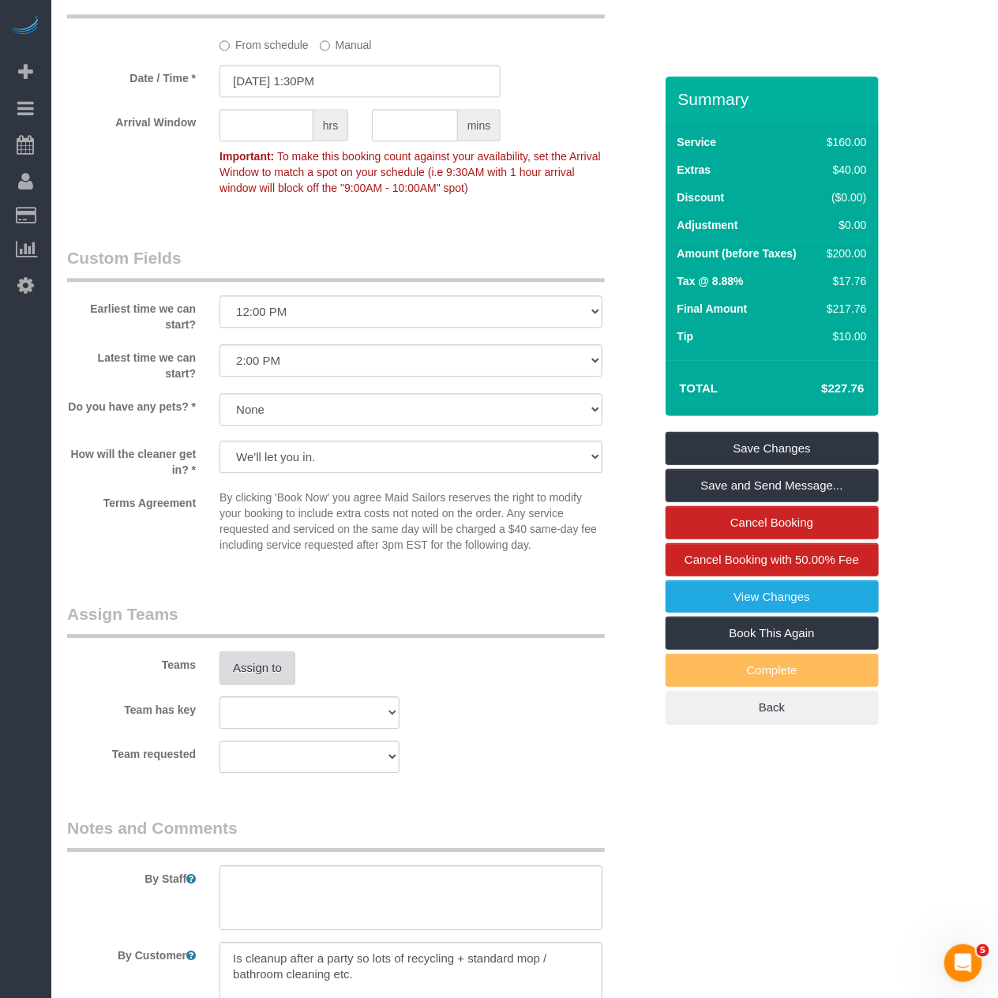
click at [278, 663] on button "Assign to" at bounding box center [257, 667] width 76 height 33
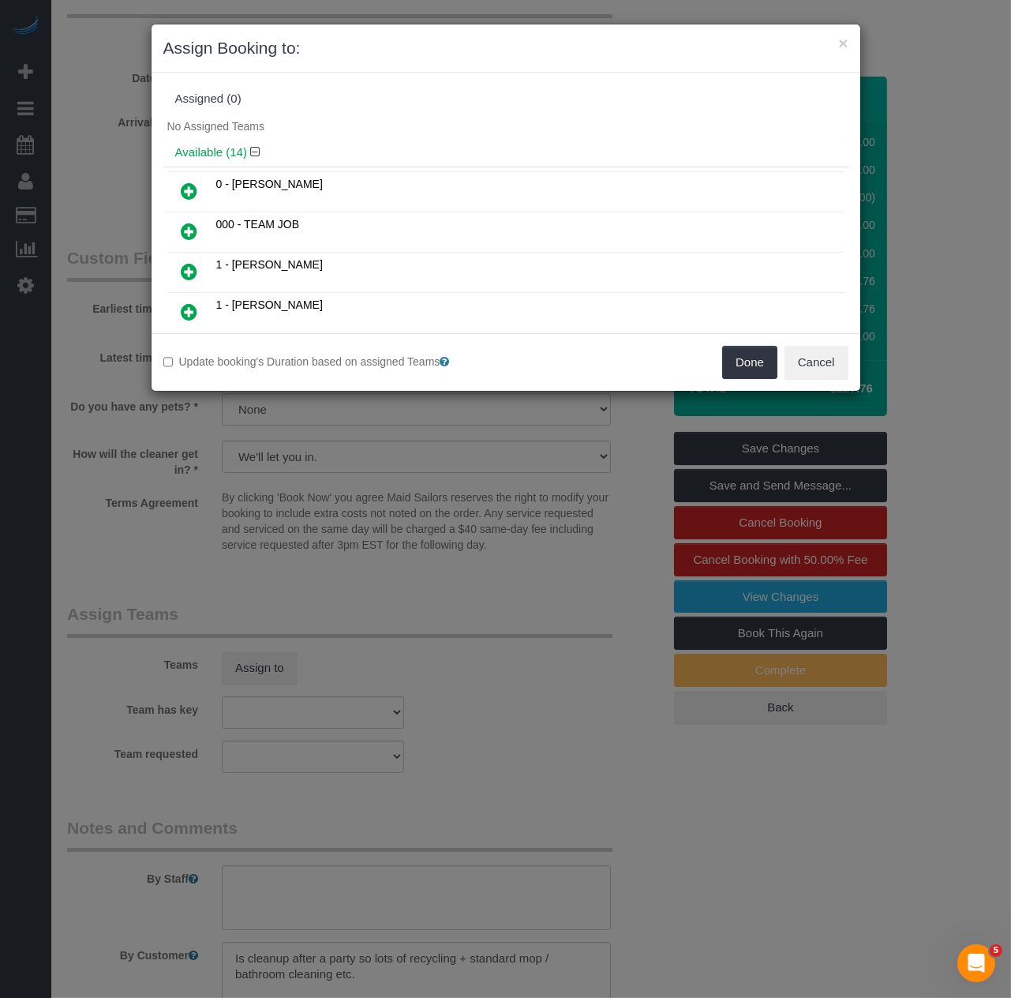
scroll to position [297, 0]
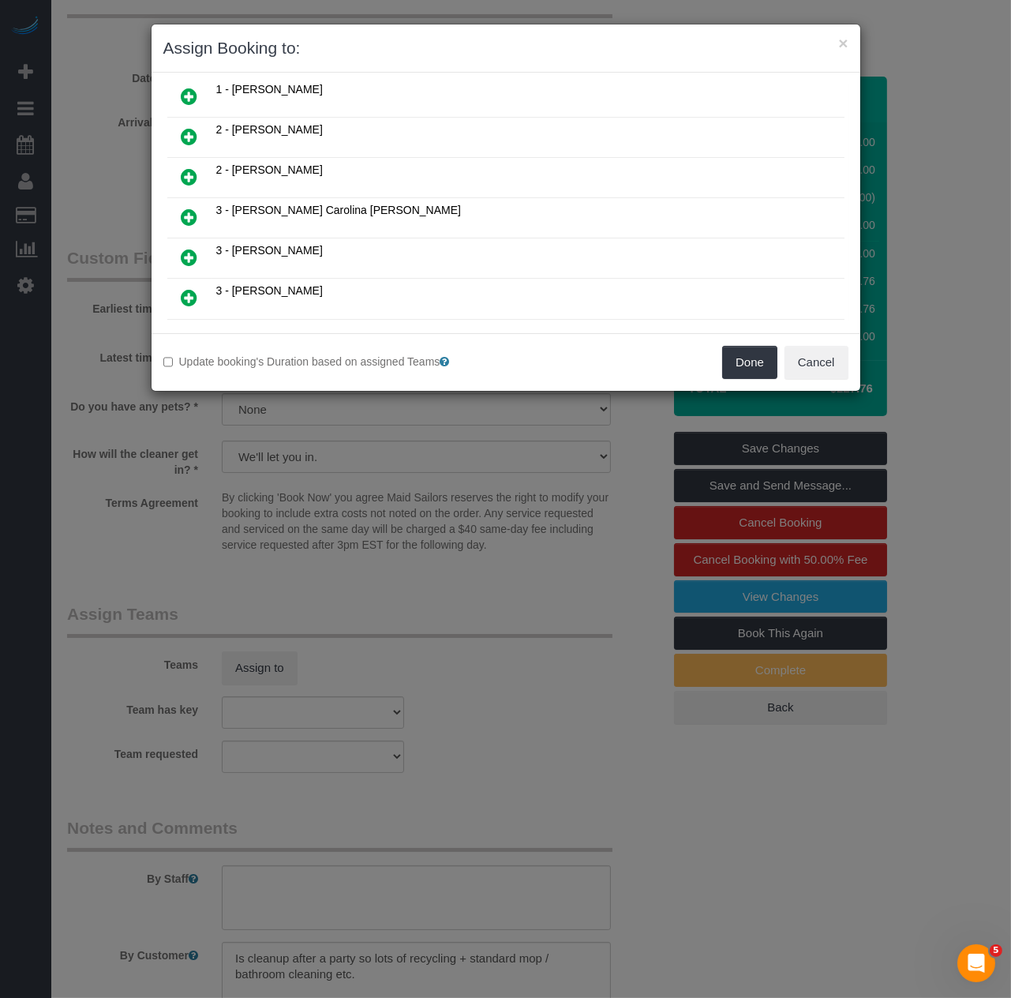
click at [189, 219] on icon at bounding box center [190, 217] width 17 height 19
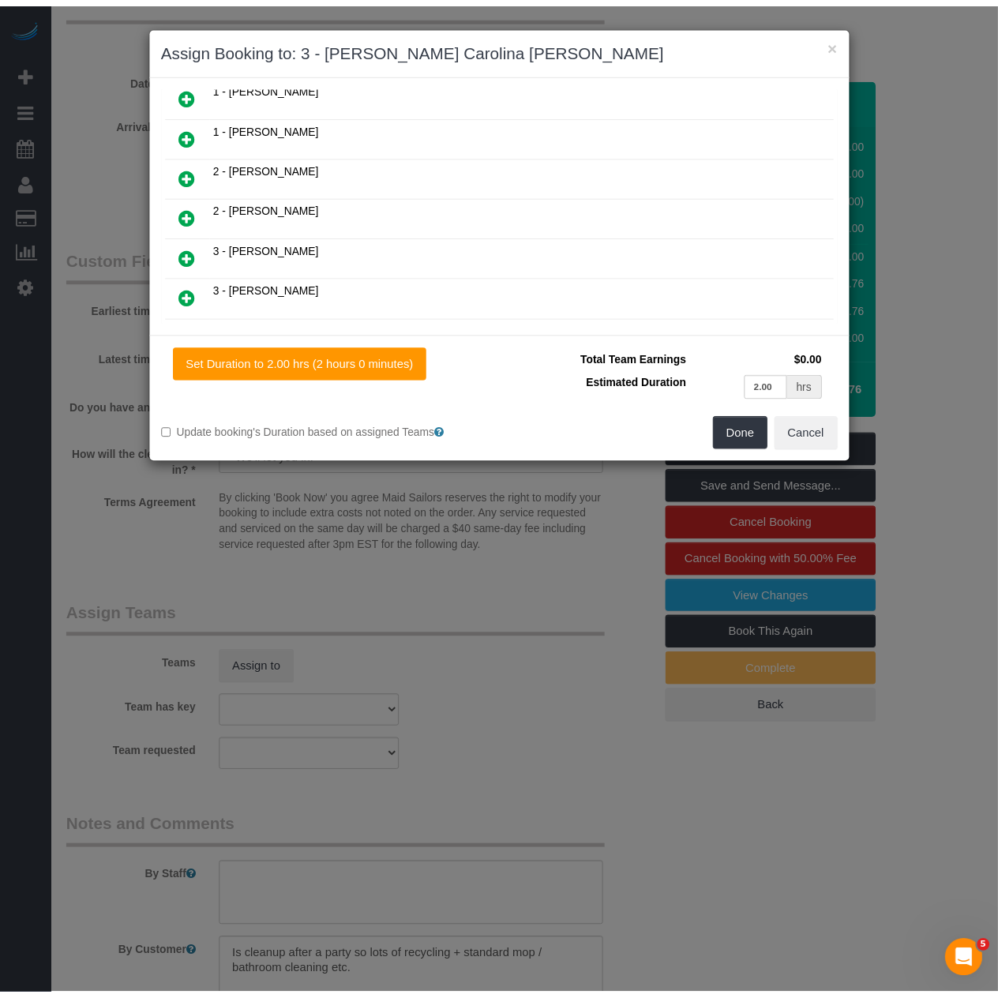
scroll to position [335, 0]
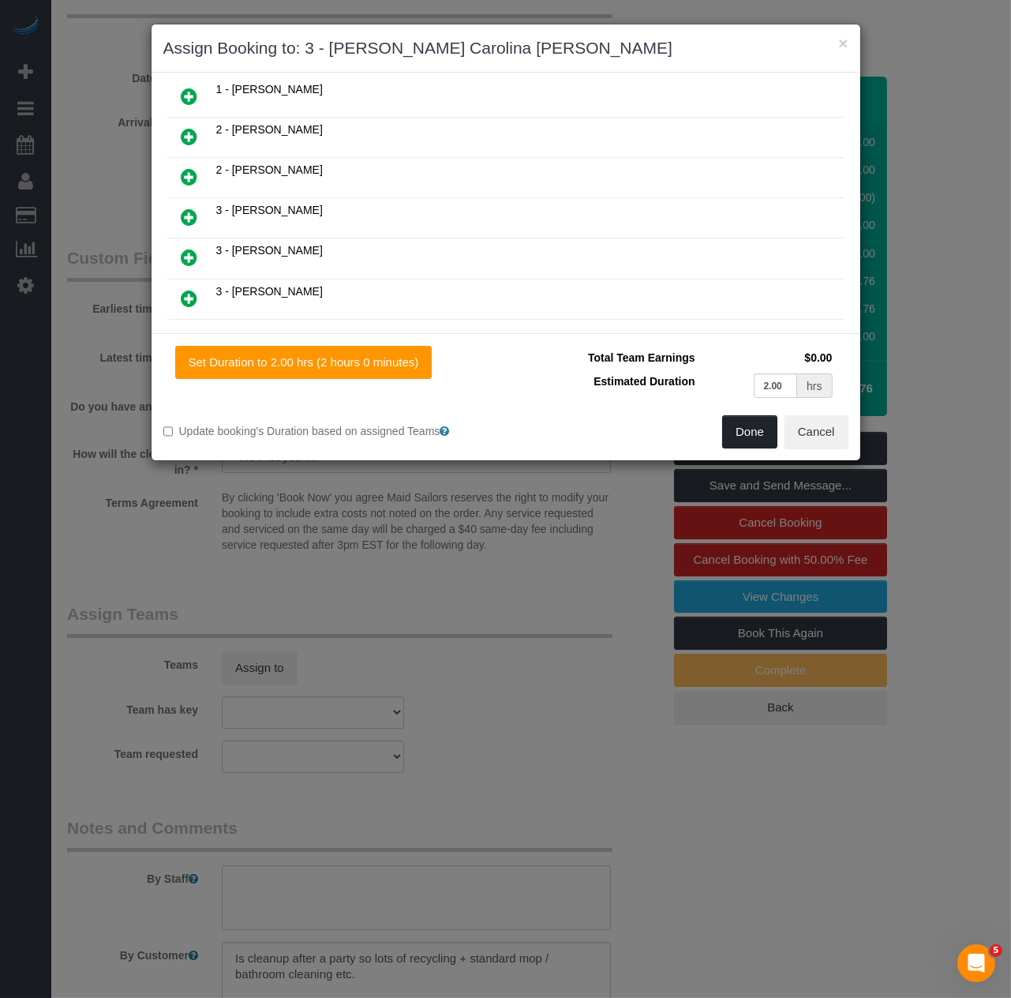
click at [754, 435] on button "Done" at bounding box center [749, 431] width 55 height 33
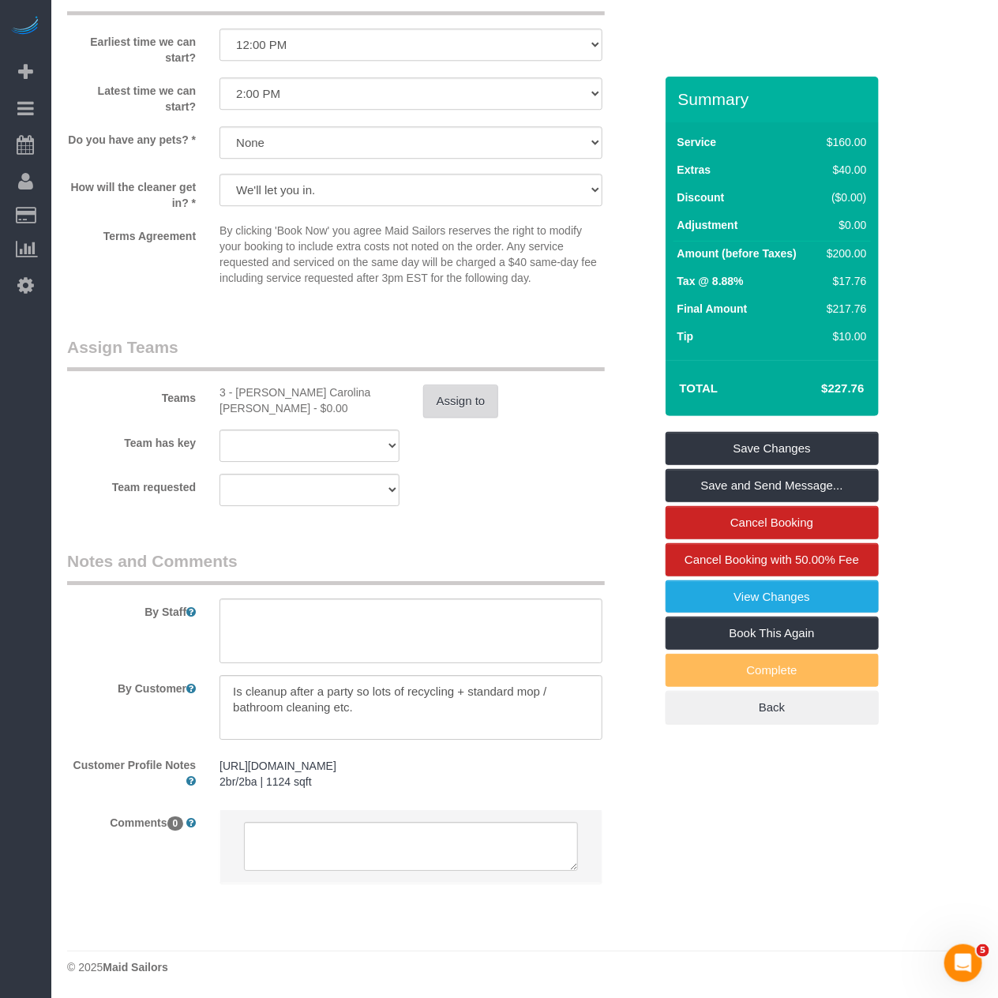
scroll to position [1619, 0]
click at [437, 598] on textarea at bounding box center [410, 630] width 383 height 65
click at [392, 676] on textarea at bounding box center [410, 707] width 383 height 65
click at [392, 684] on textarea at bounding box center [410, 707] width 383 height 65
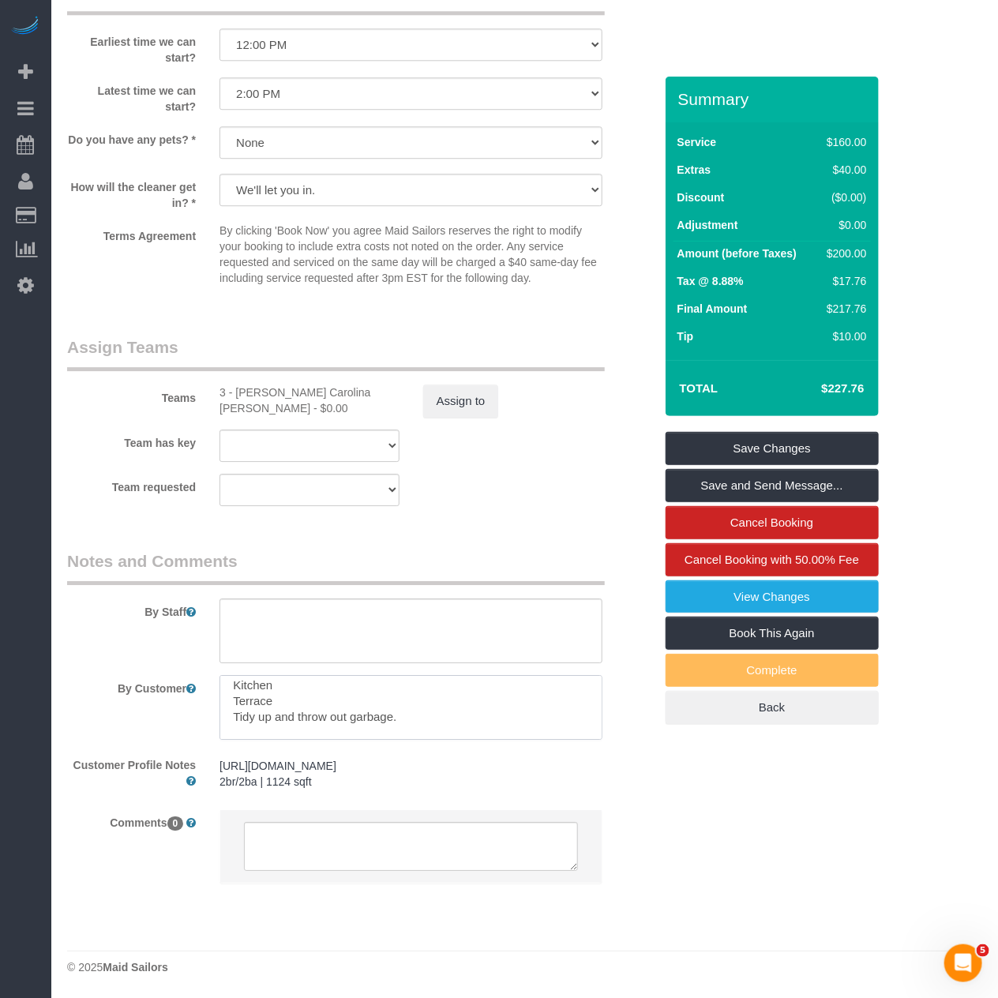
scroll to position [117, 0]
type textarea "Is cleanup after a party so lots of recycling + standard mop / bathroom cleanin…"
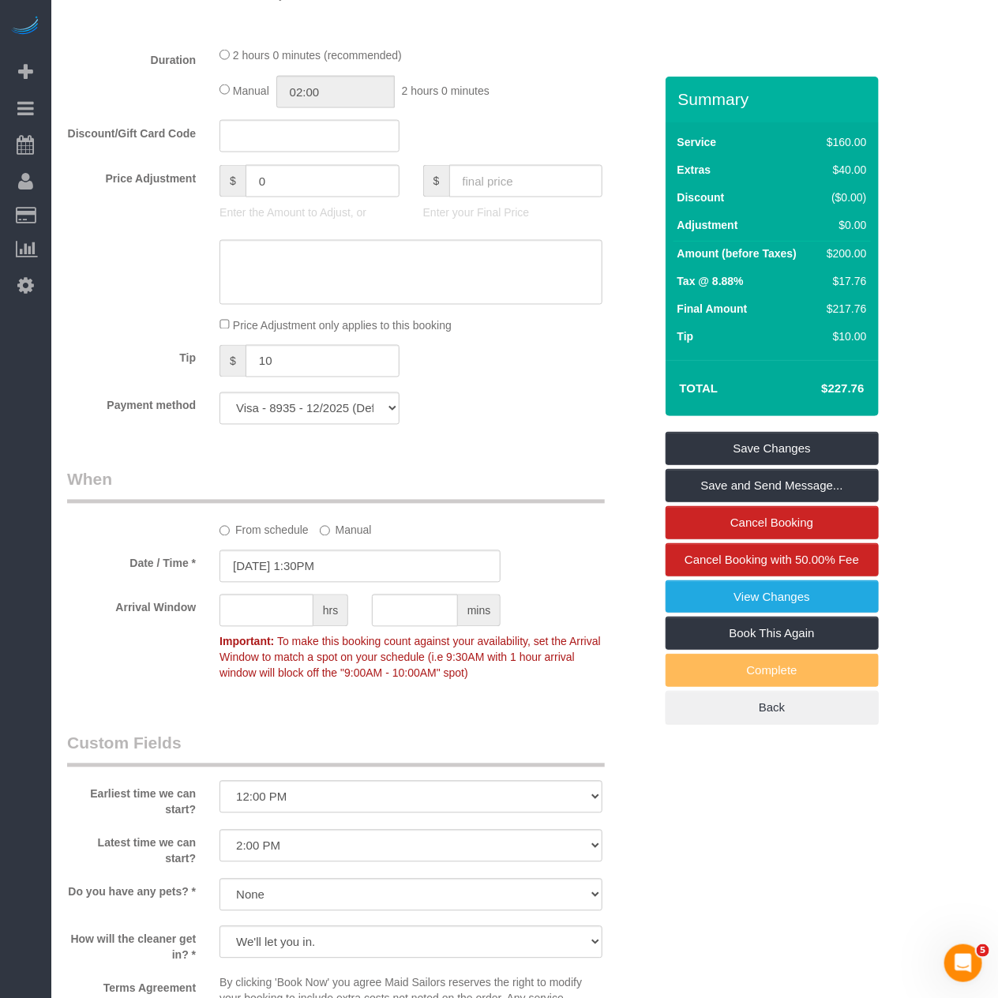
scroll to position [391, 0]
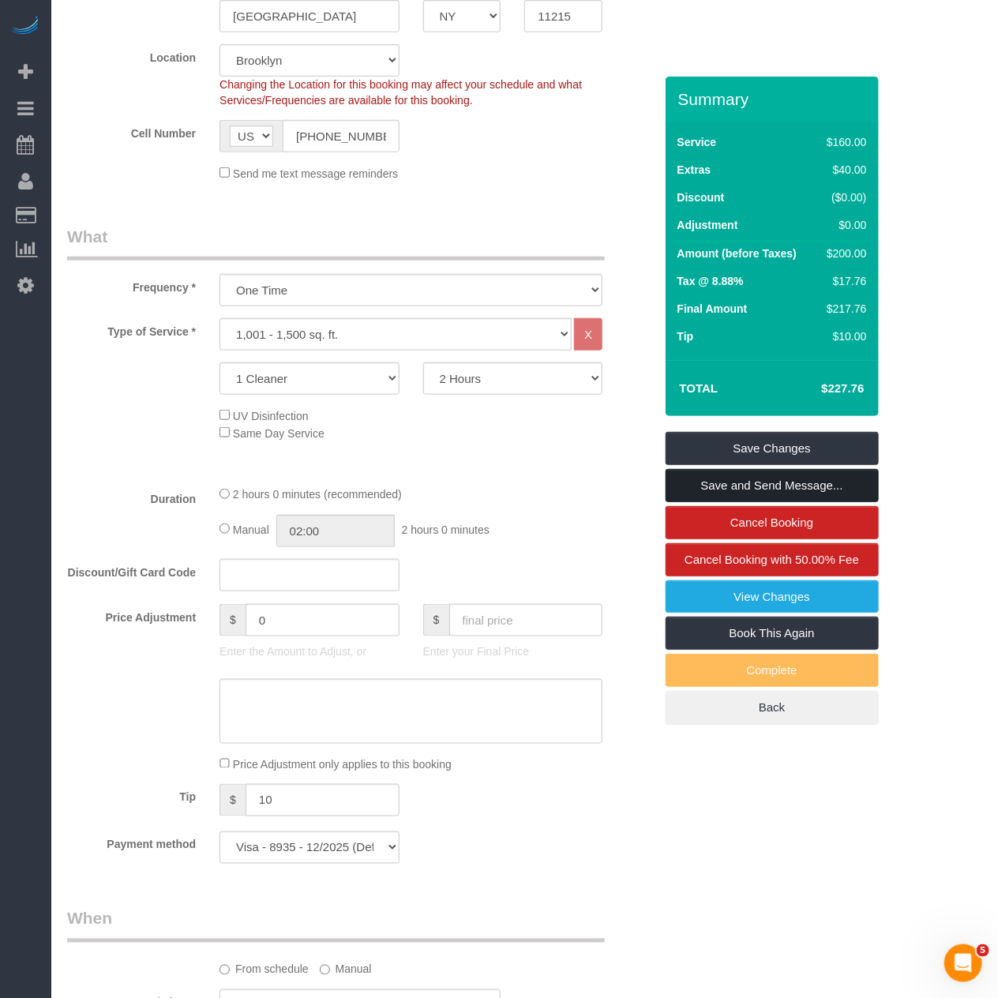
click at [738, 486] on link "Save and Send Message..." at bounding box center [772, 485] width 213 height 33
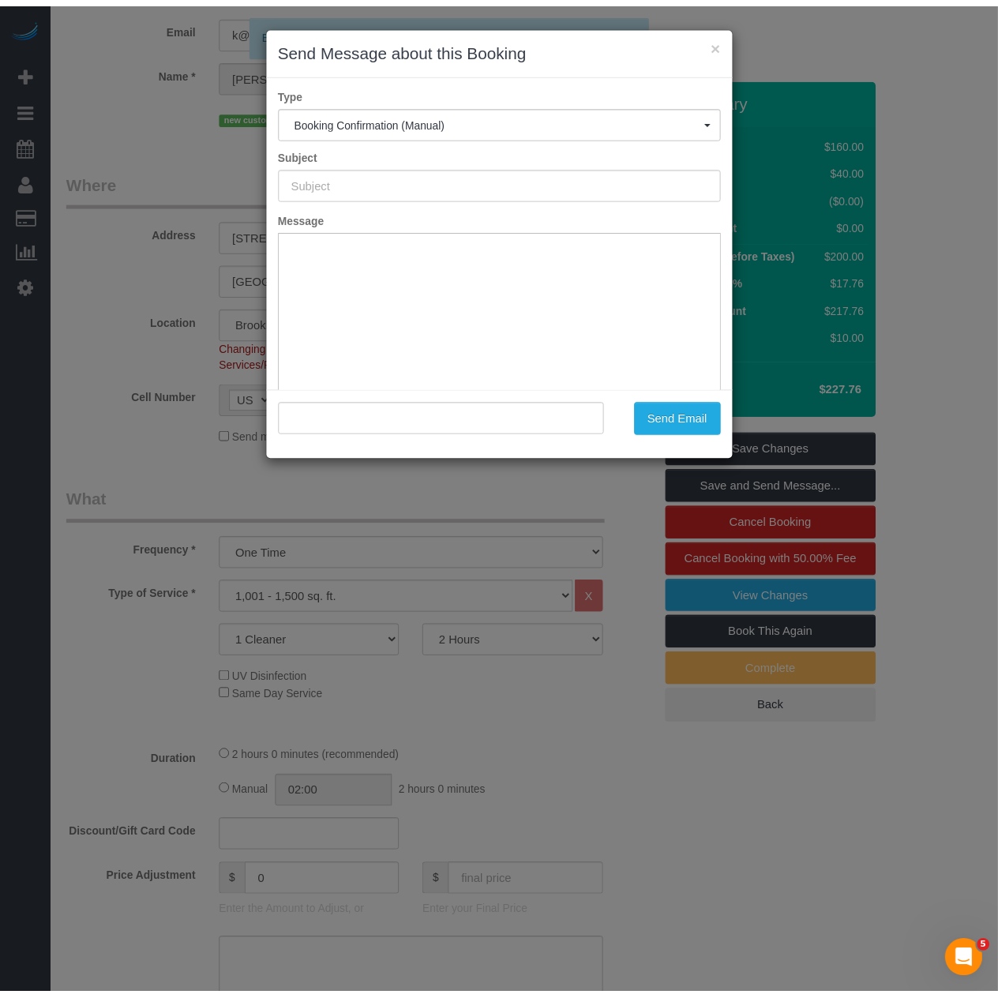
scroll to position [0, 0]
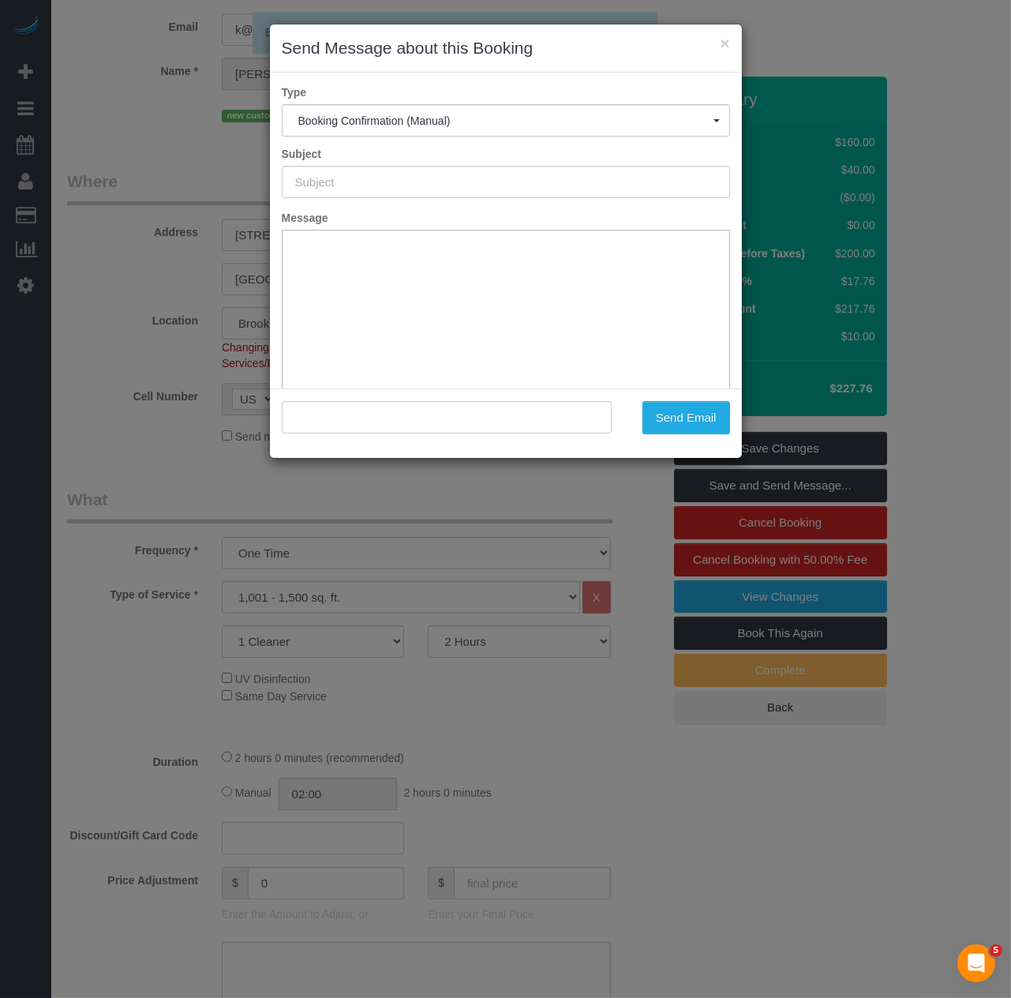
type input "Cleaning Confirmed for 10/05/2025 at 1:30pm"
type input ""Kevin Neal" <k@ywgi.org>"
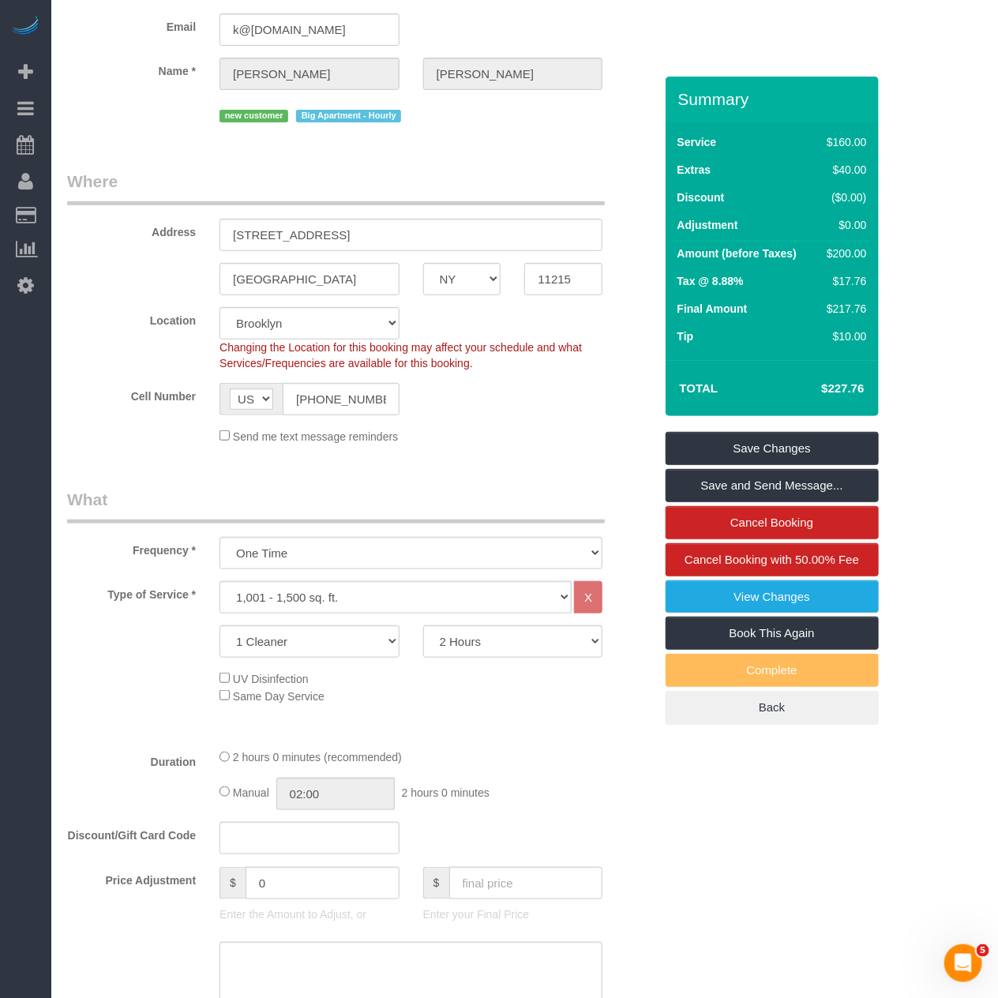
click at [400, 178] on legend "Where" at bounding box center [336, 188] width 538 height 36
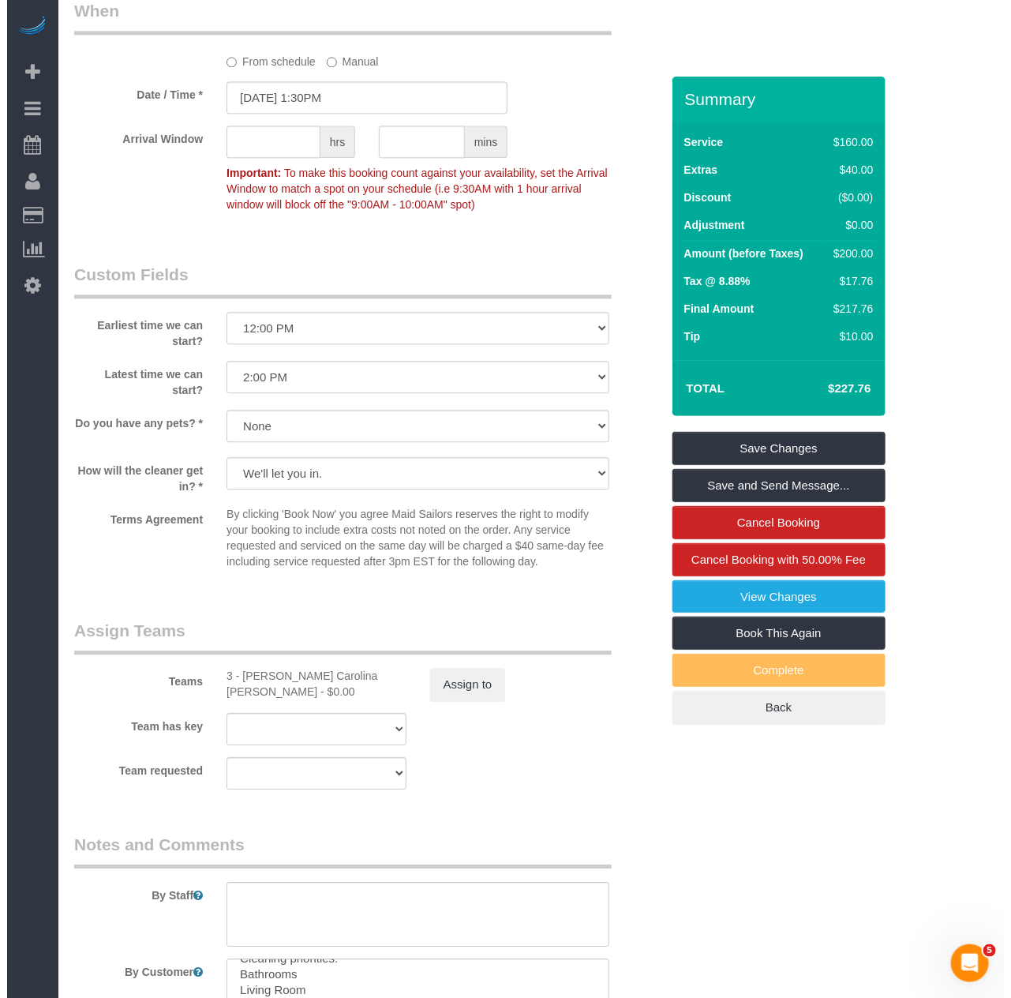
scroll to position [1356, 0]
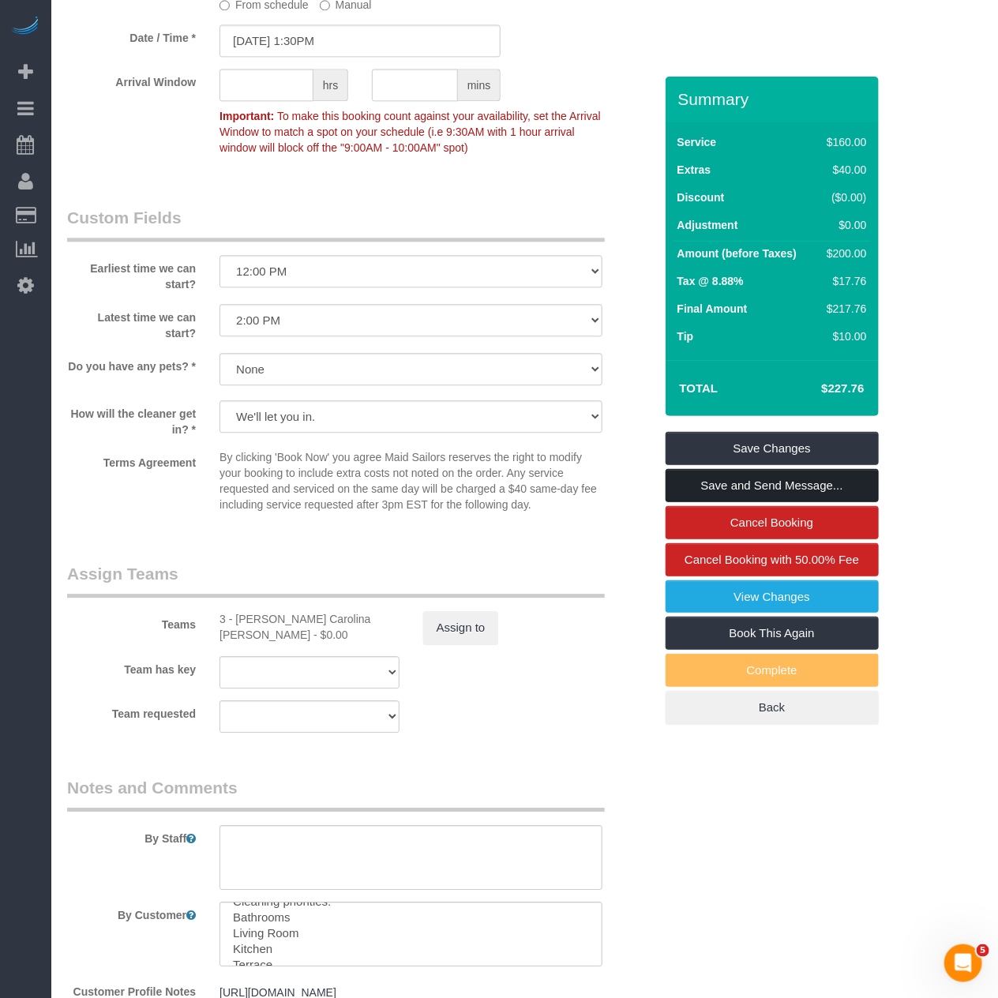
click at [696, 487] on link "Save and Send Message..." at bounding box center [772, 485] width 213 height 33
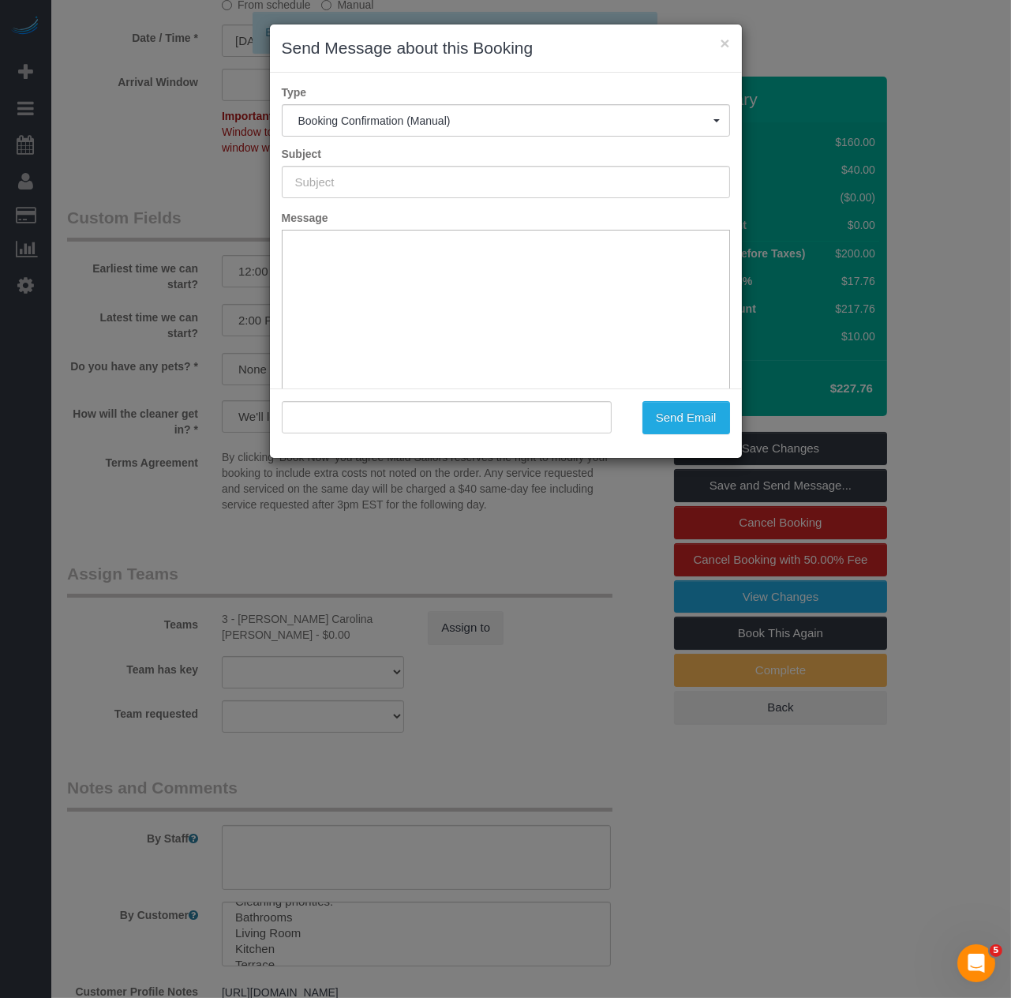
scroll to position [0, 0]
type input "Cleaning Confirmed for 10/05/2025 at 1:30pm"
type input ""Kevin Neal" <k@ywgi.org>"
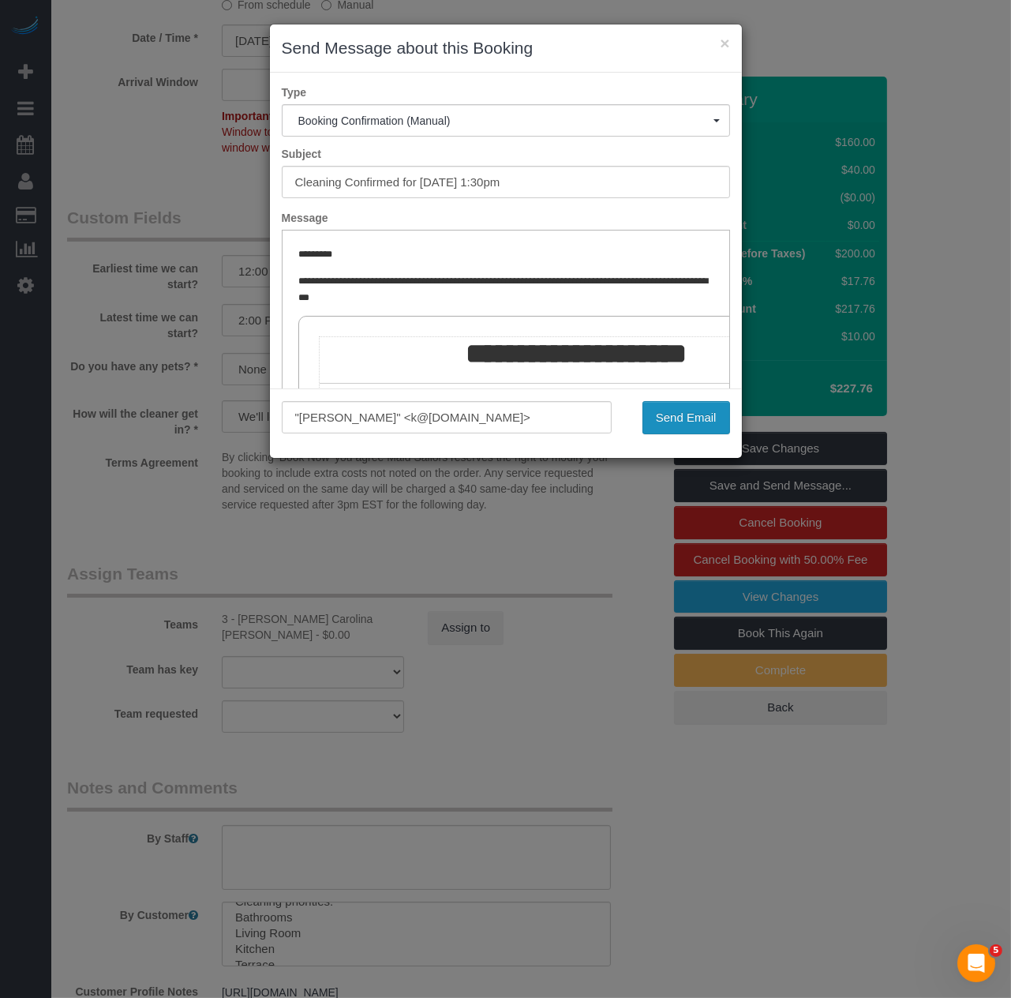
click at [679, 406] on button "Send Email" at bounding box center [687, 417] width 88 height 33
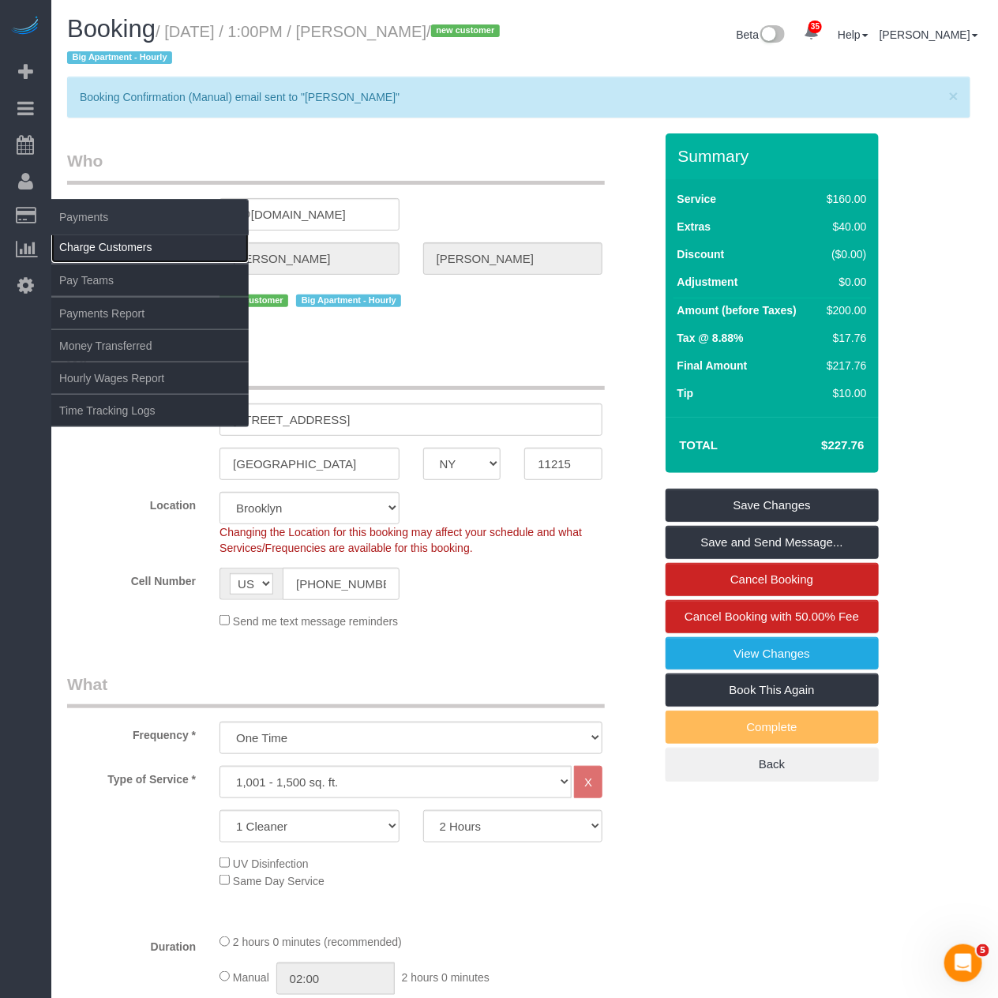
click at [92, 251] on link "Charge Customers" at bounding box center [149, 247] width 197 height 32
select select
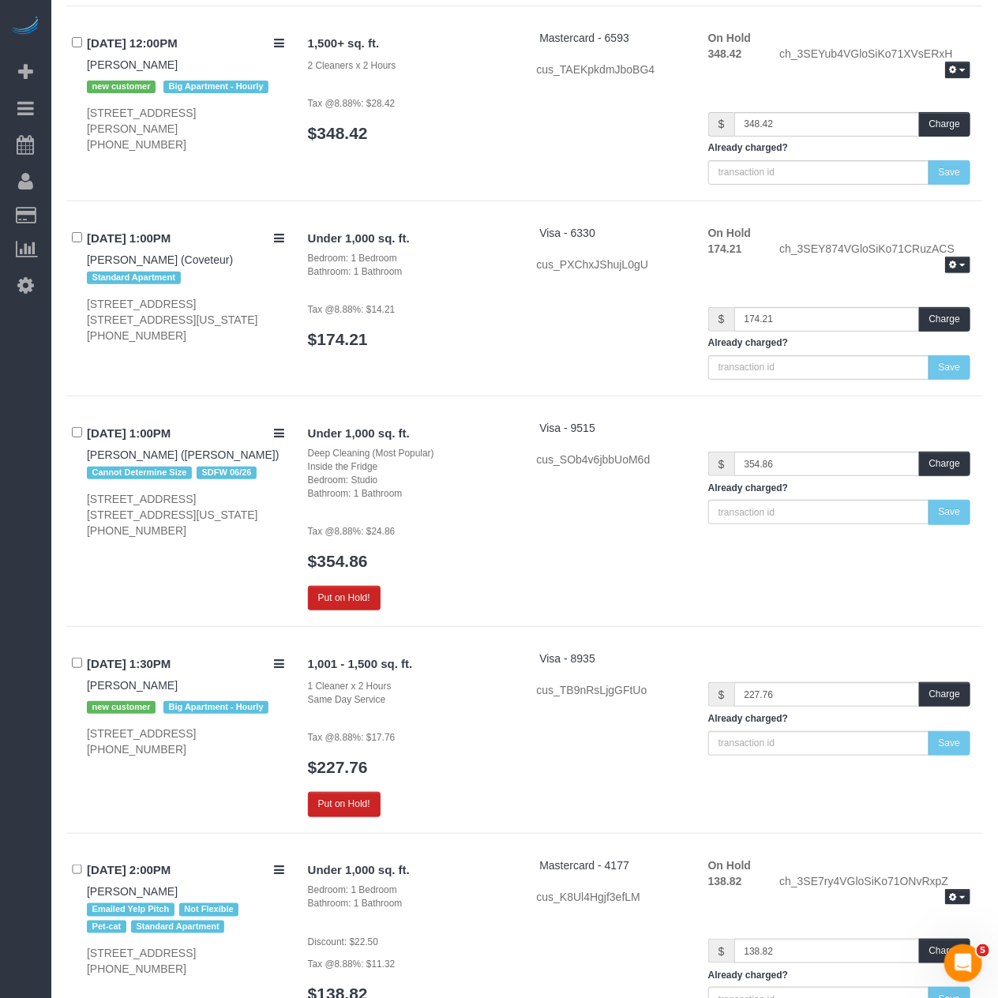
scroll to position [2719, 0]
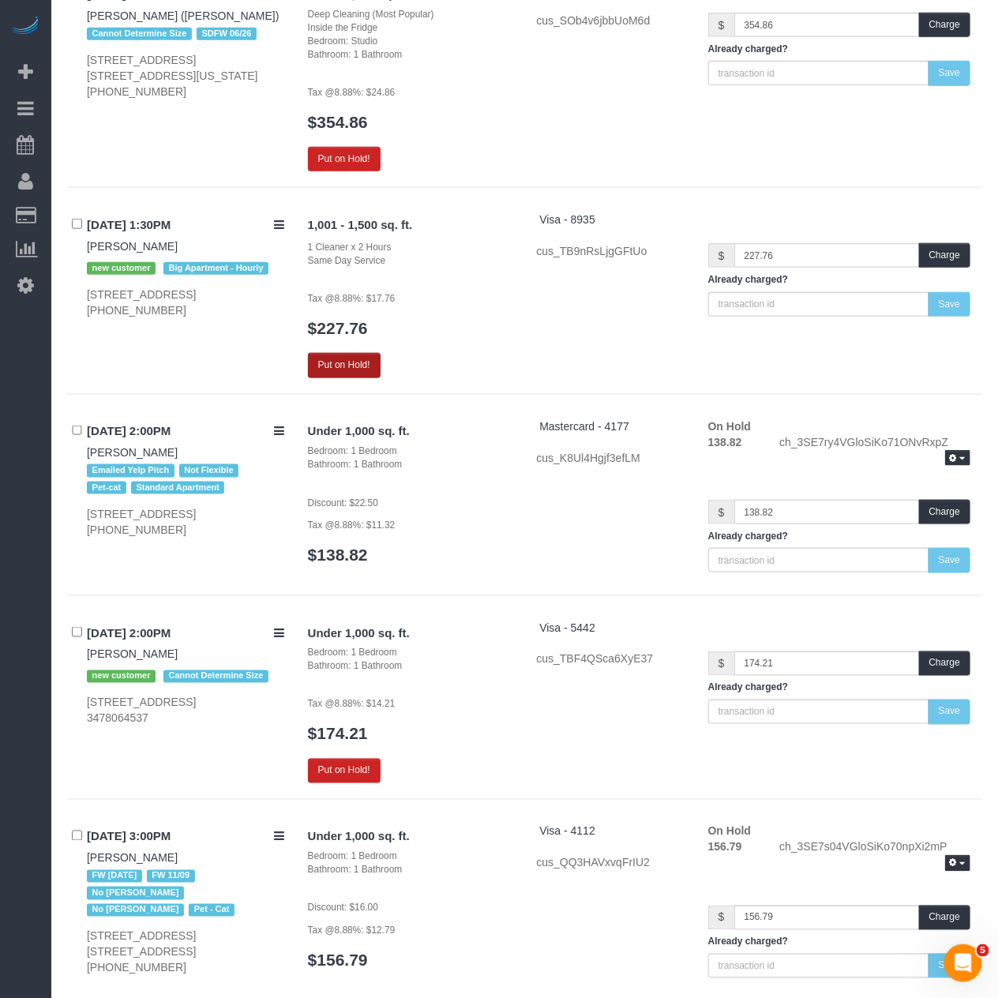
click at [328, 353] on button "Put on Hold!" at bounding box center [344, 365] width 73 height 24
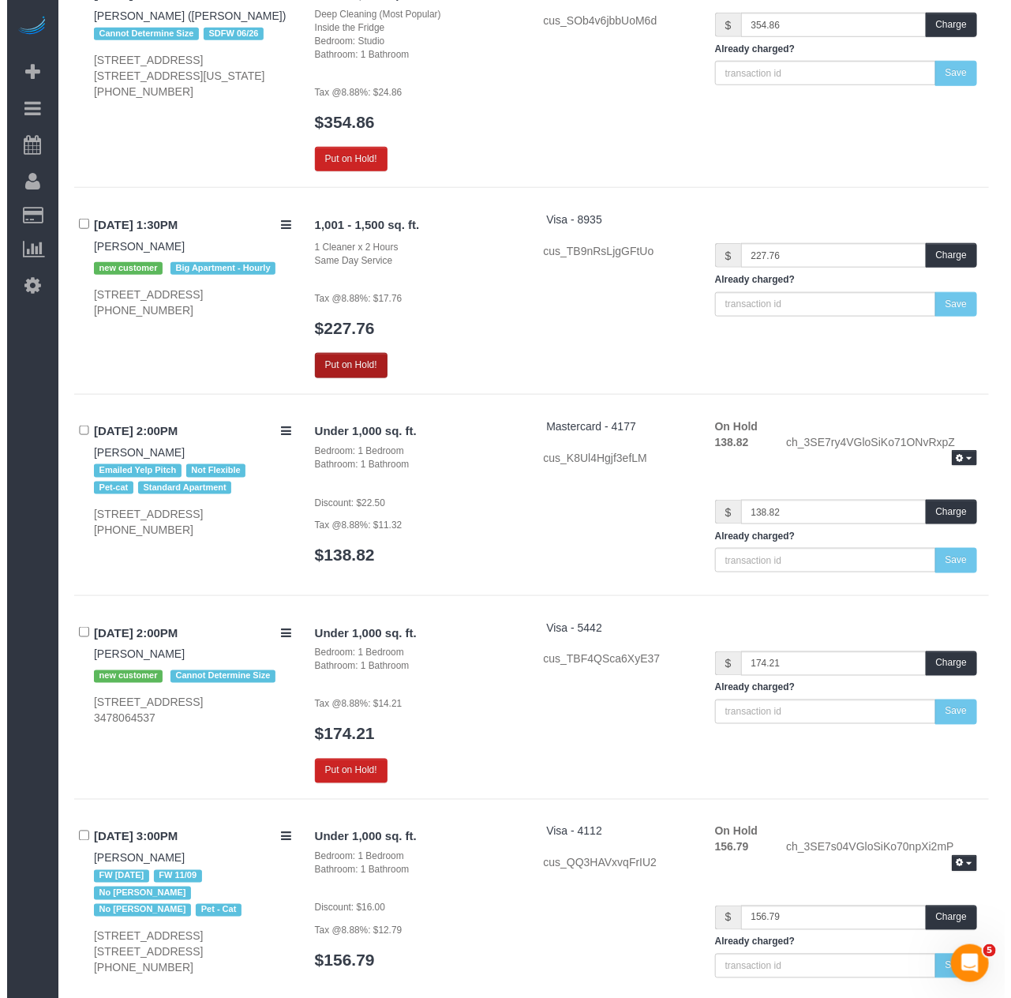
scroll to position [2714, 0]
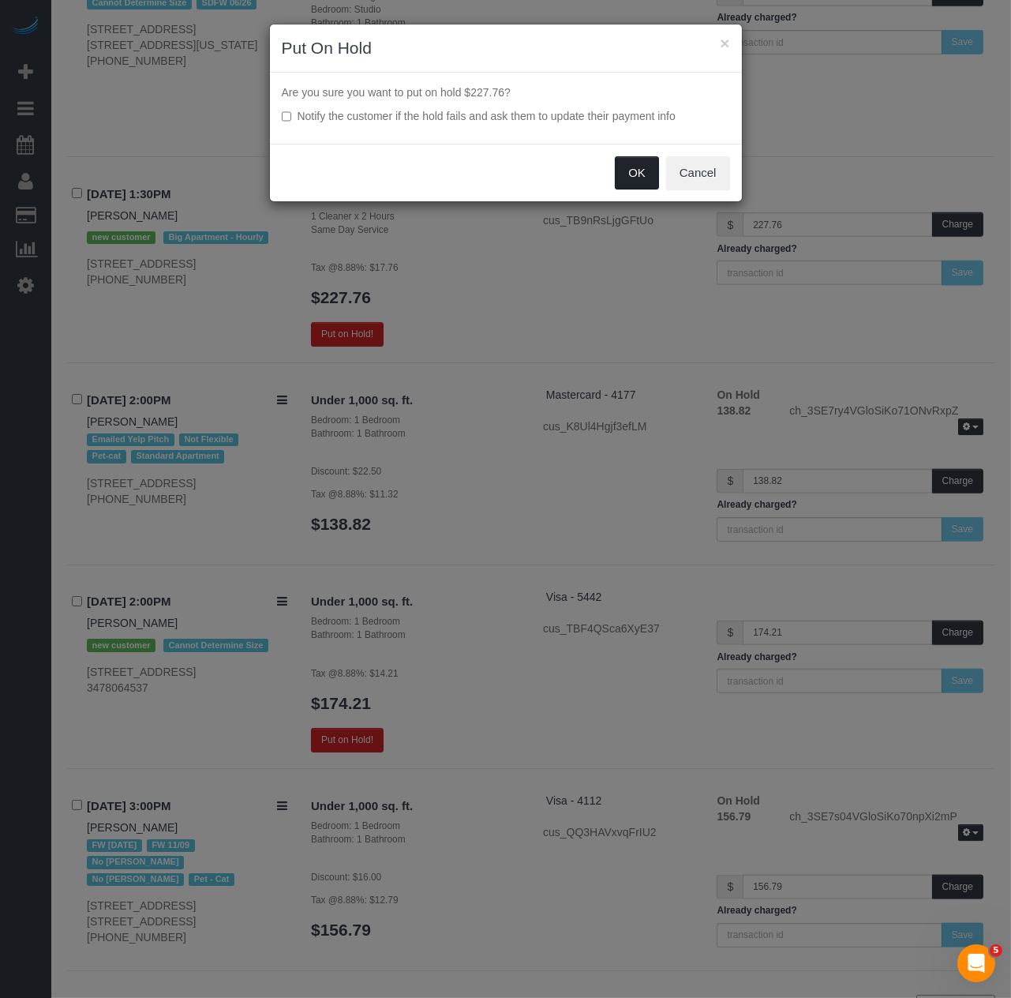
click at [628, 175] on button "OK" at bounding box center [637, 172] width 44 height 33
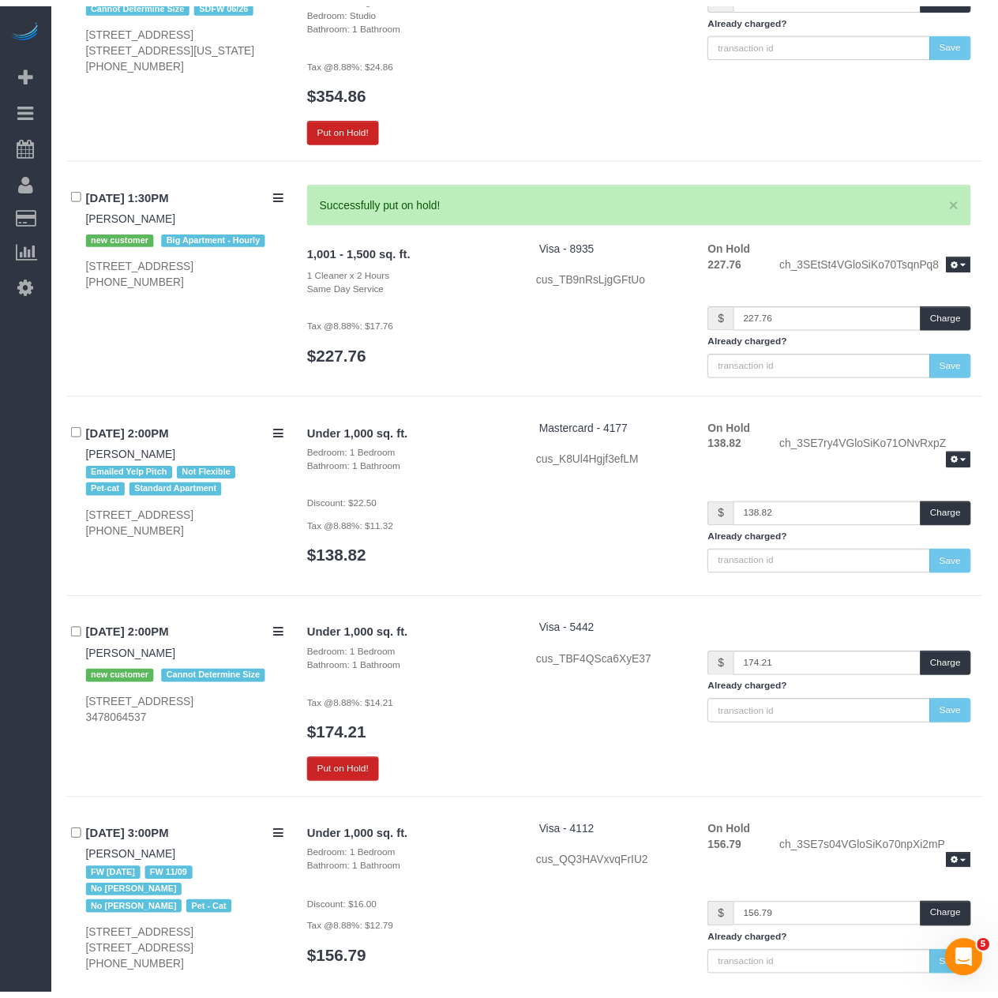
scroll to position [2719, 0]
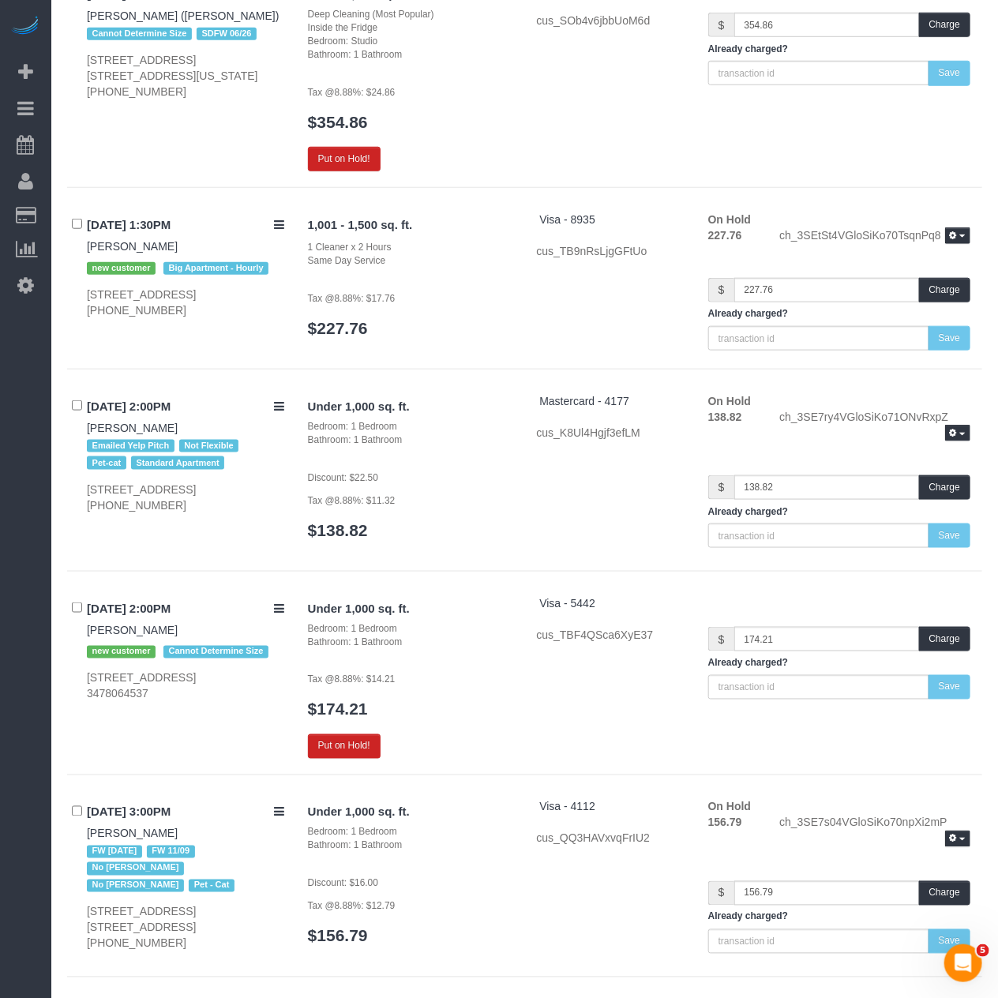
click at [466, 319] on h3 "$227.76" at bounding box center [410, 328] width 205 height 18
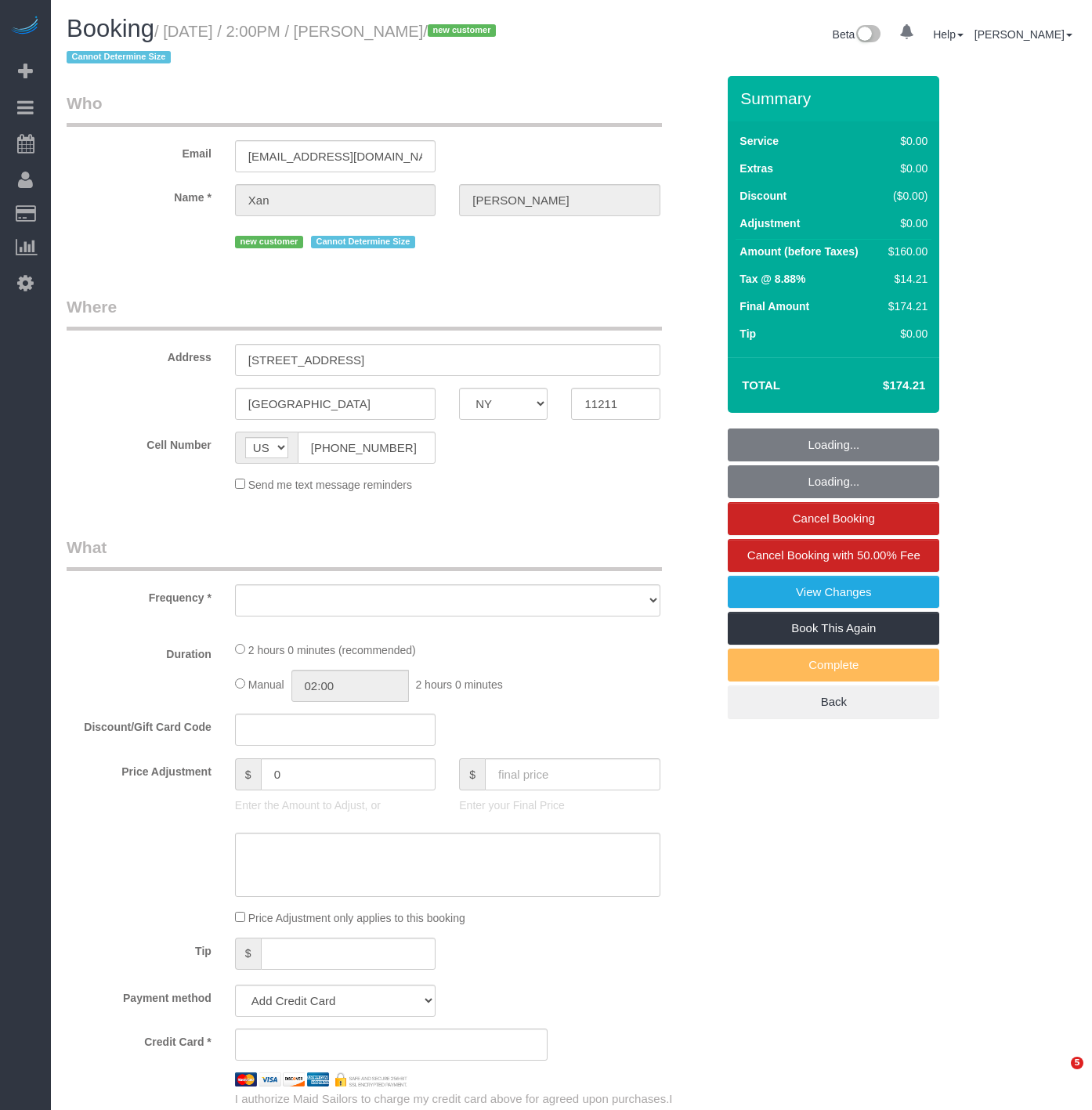
select select "NY"
select select "number:59"
select select "number:78"
select select "number:15"
select select "number:5"
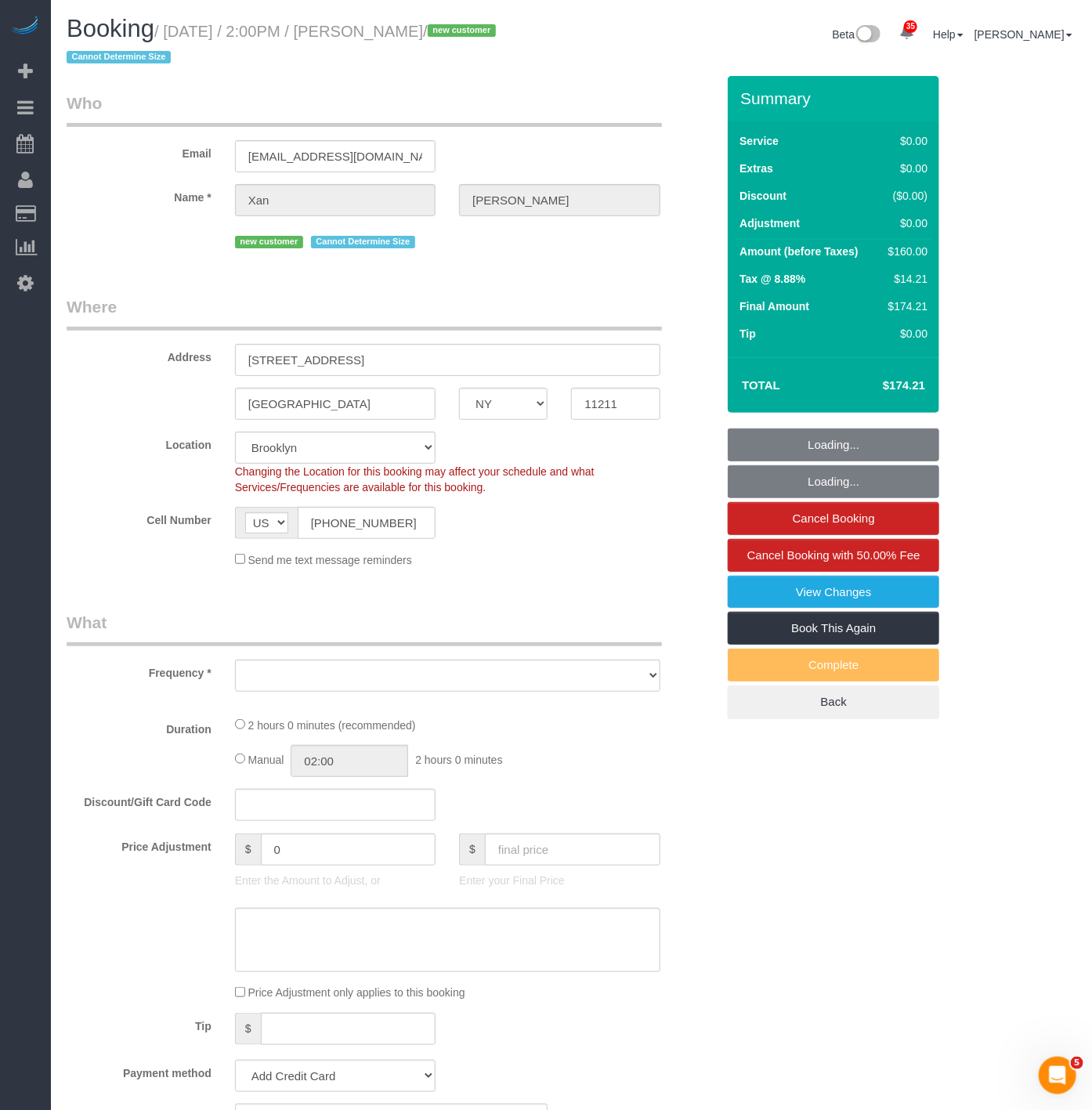
select select "string:stripe-pm_1SEsaC4VGloSiKo7Sm3E9XjS"
select select "spot1"
select select "object:969"
select select "1"
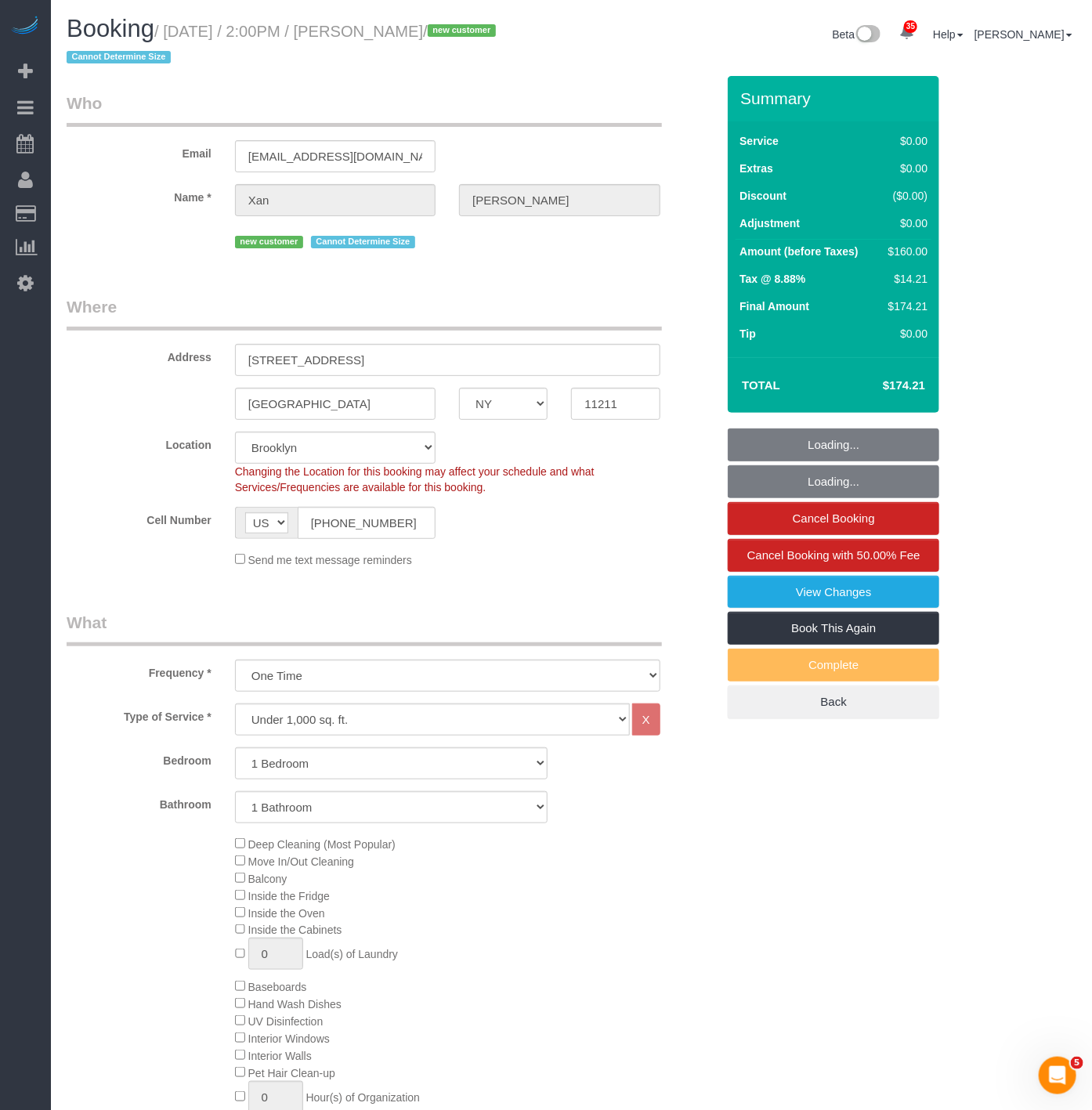
select select "object:1458"
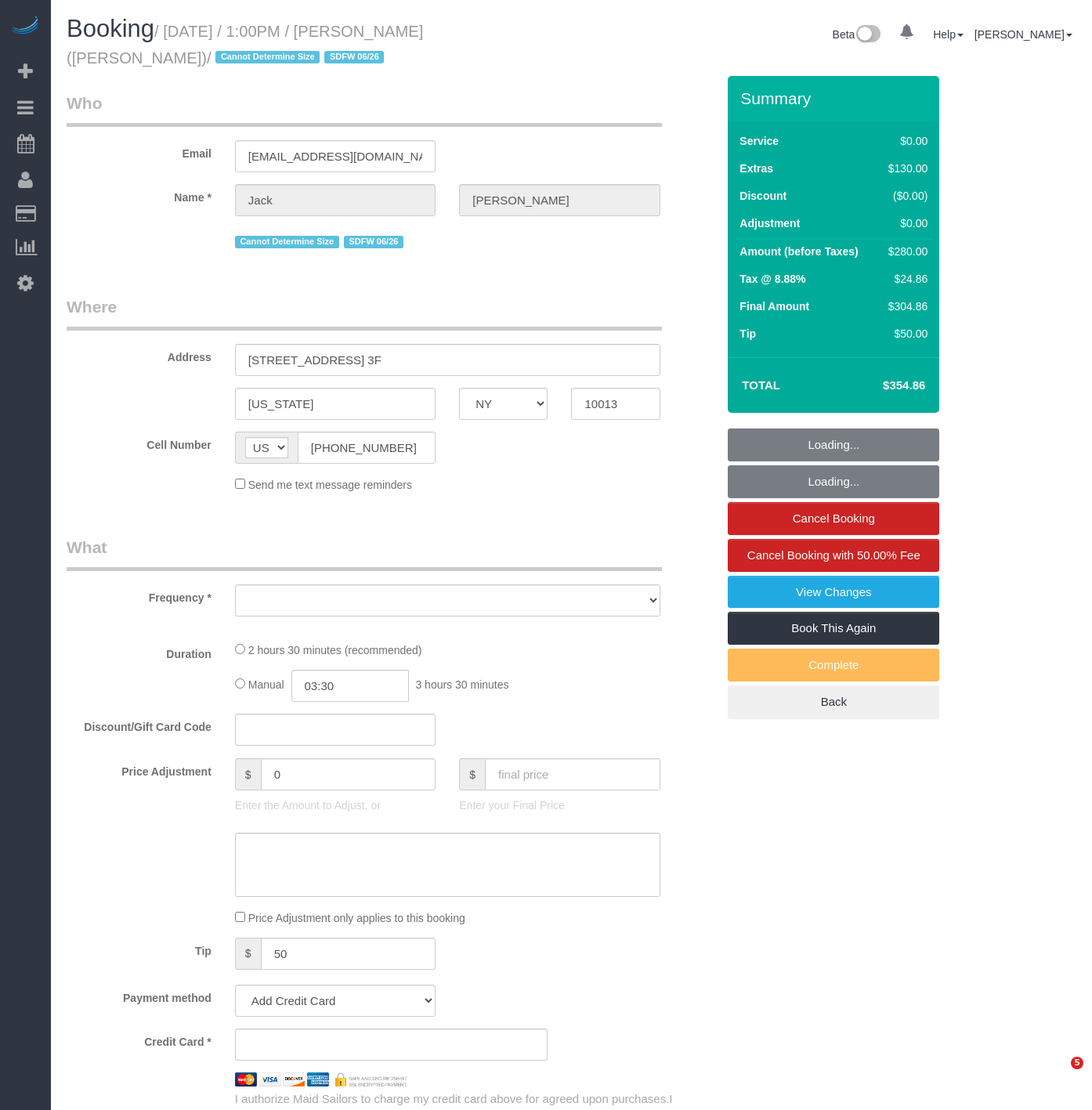
select select "NY"
select select "object:819"
select select "number:61"
select select "number:75"
select select "number:15"
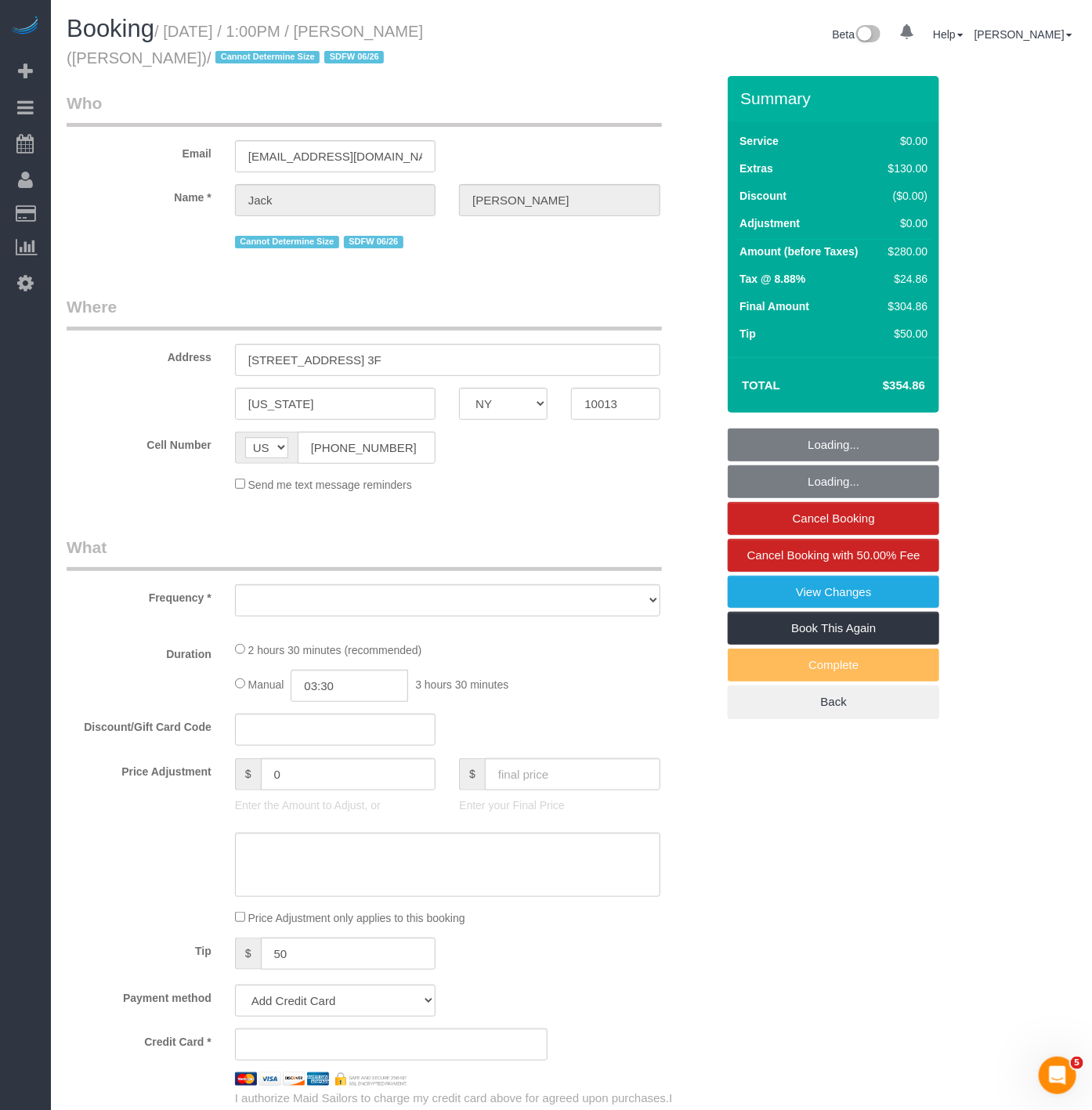
select select "number:7"
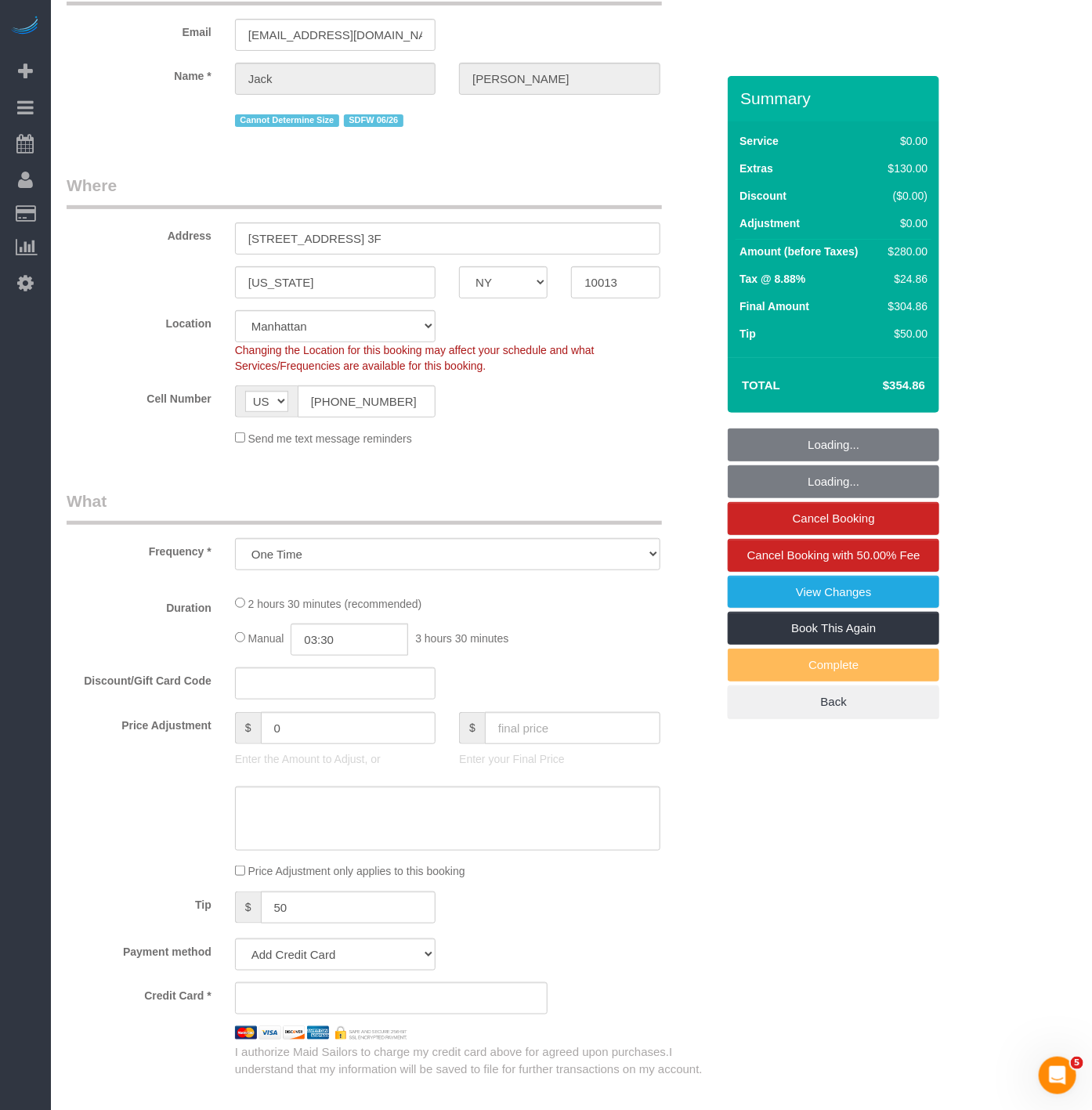
select select "spot1"
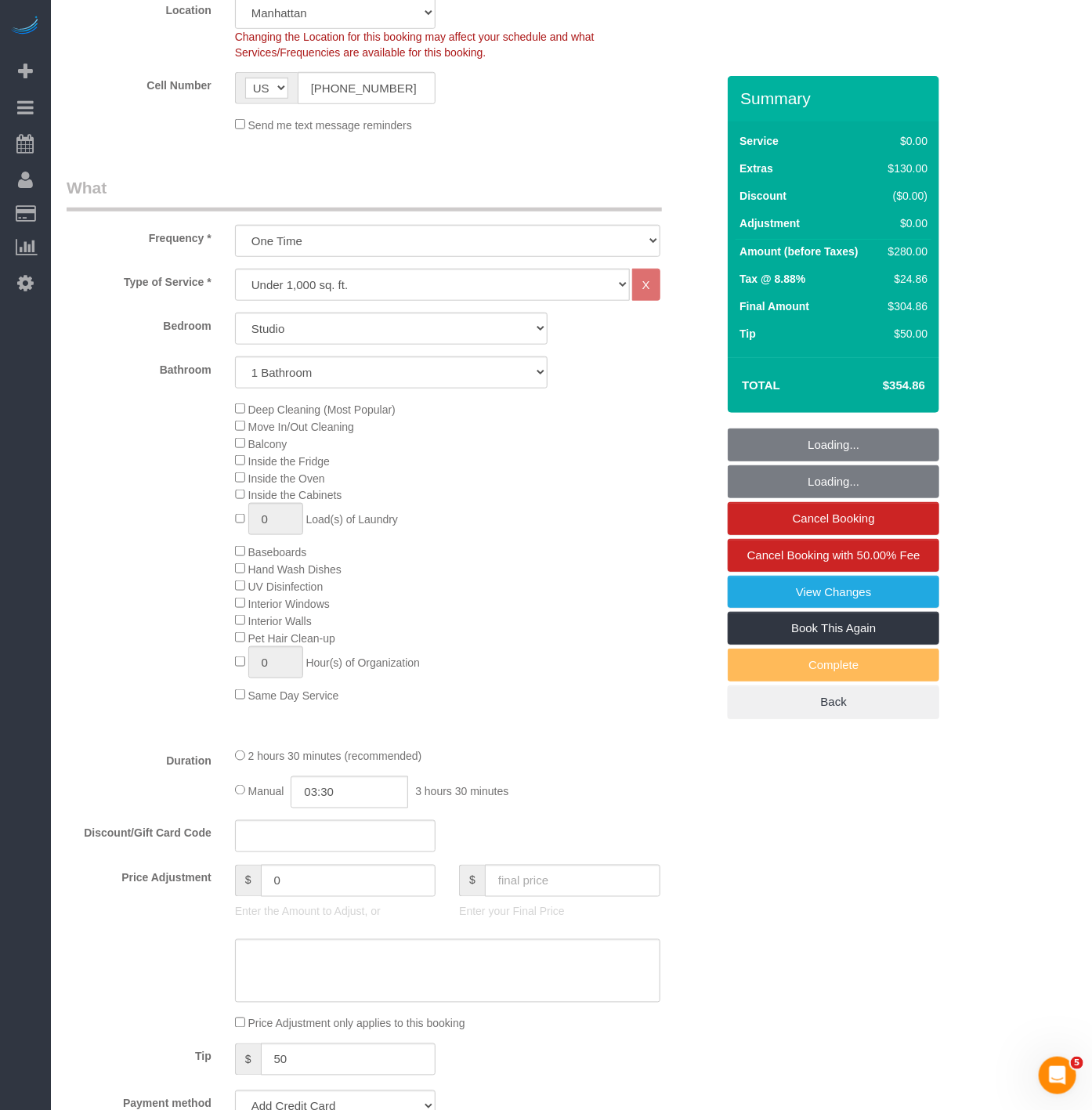
select select "object:1457"
select select "string:stripe-pm_1SEqYG4VGloSiKo7zzTf7vIq"
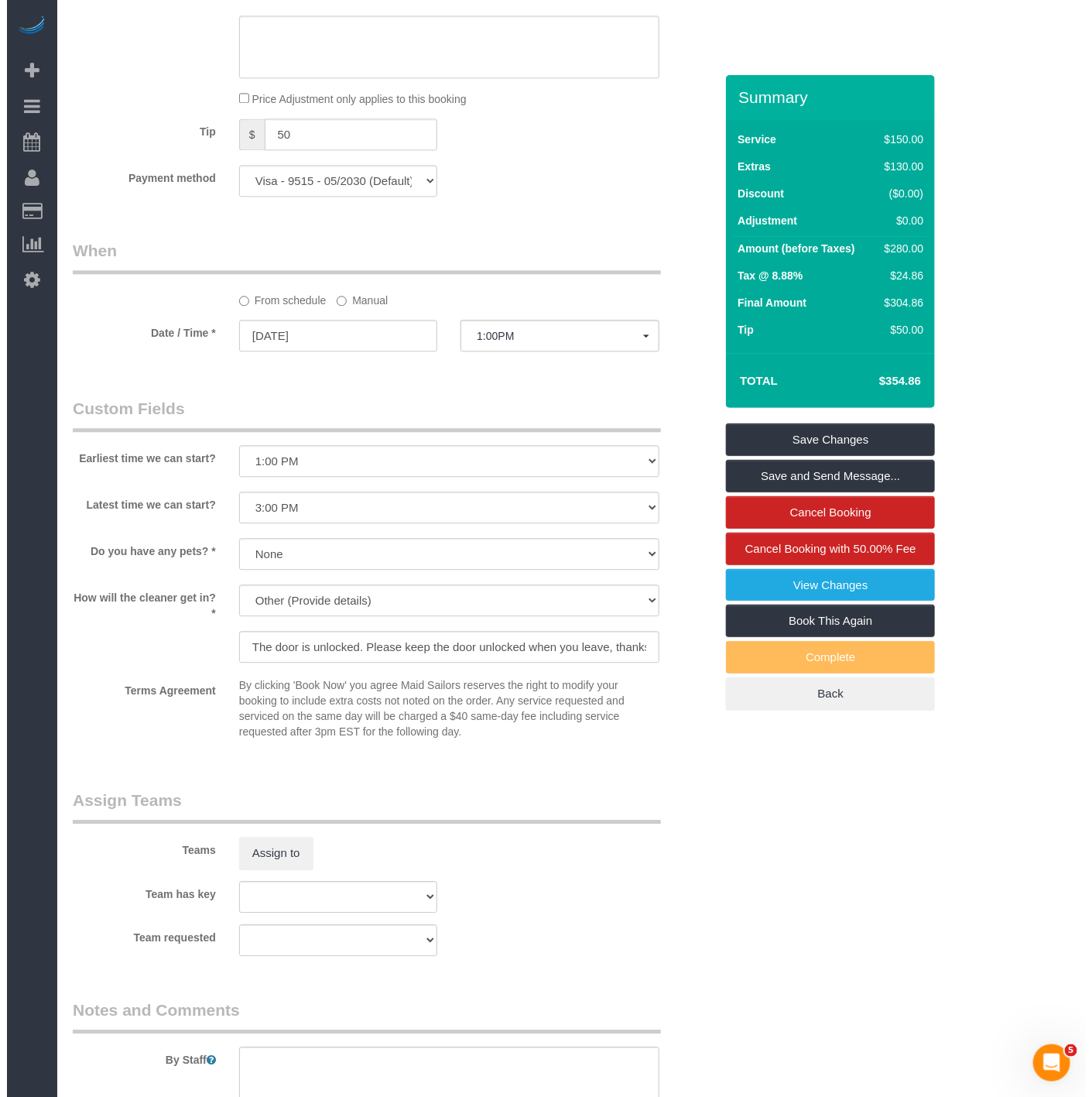
scroll to position [1375, 0]
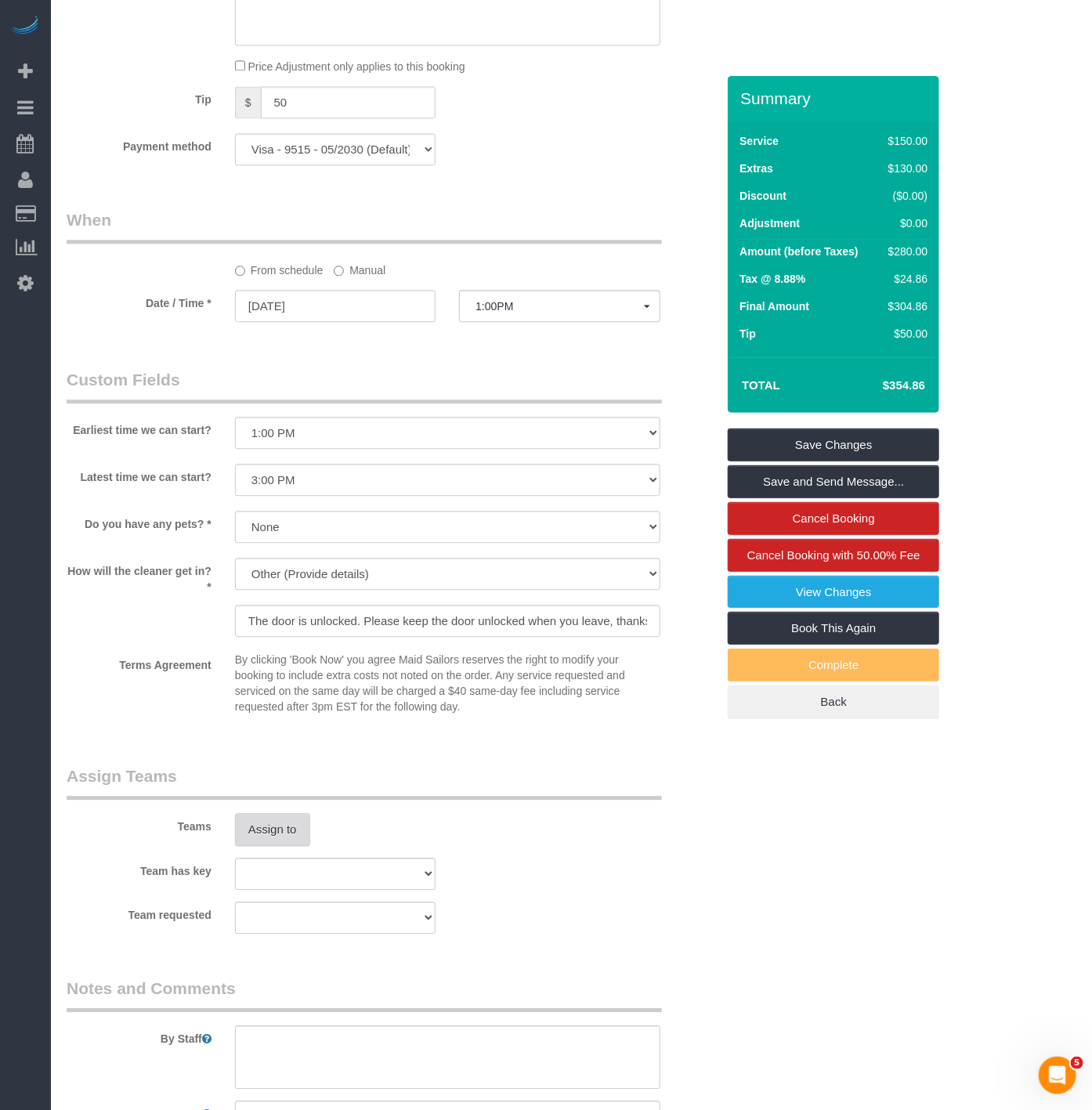
click at [288, 846] on button "Assign to" at bounding box center [273, 829] width 75 height 33
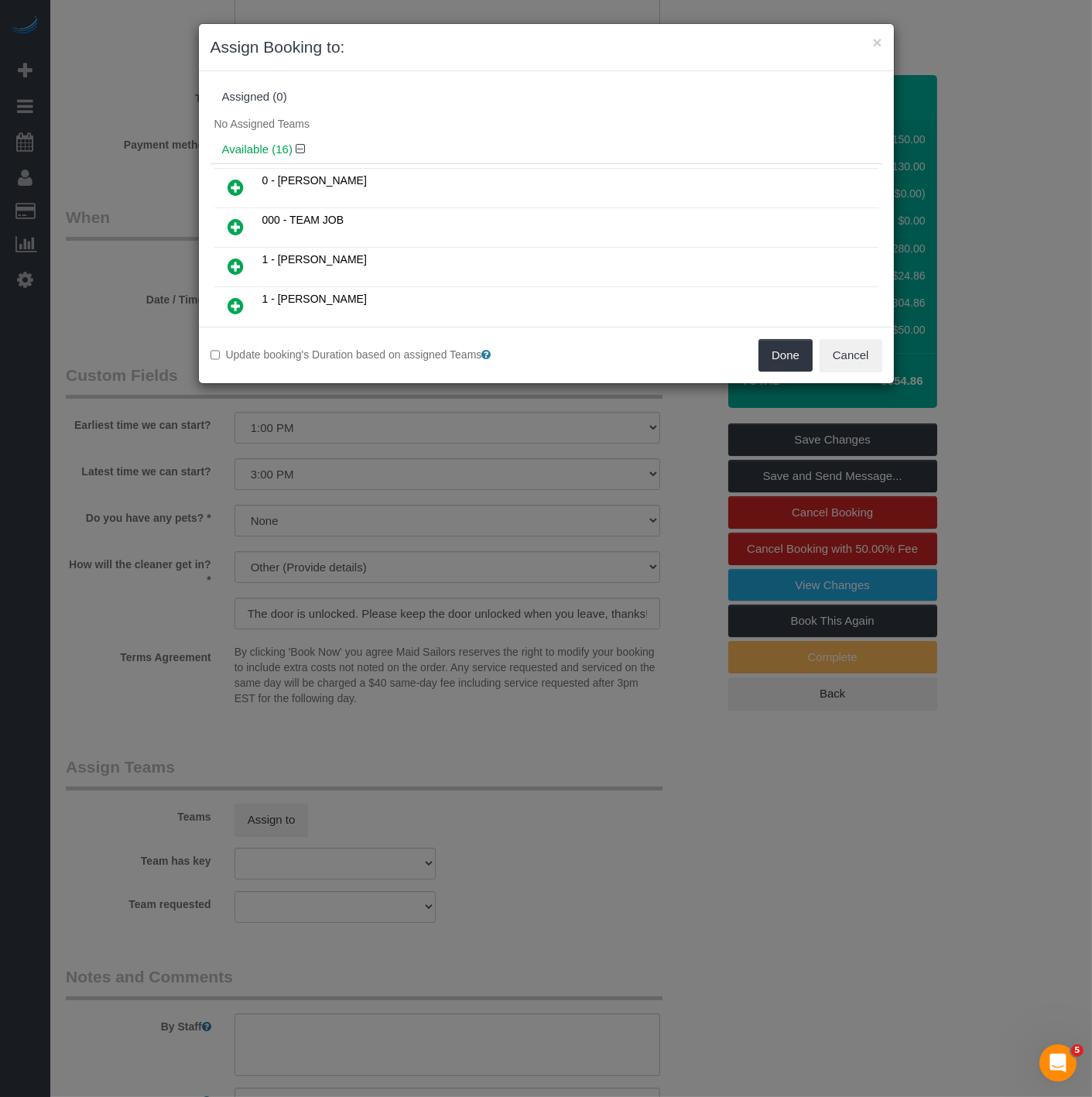
click at [405, 113] on div "No Assigned Teams" at bounding box center [546, 124] width 671 height 24
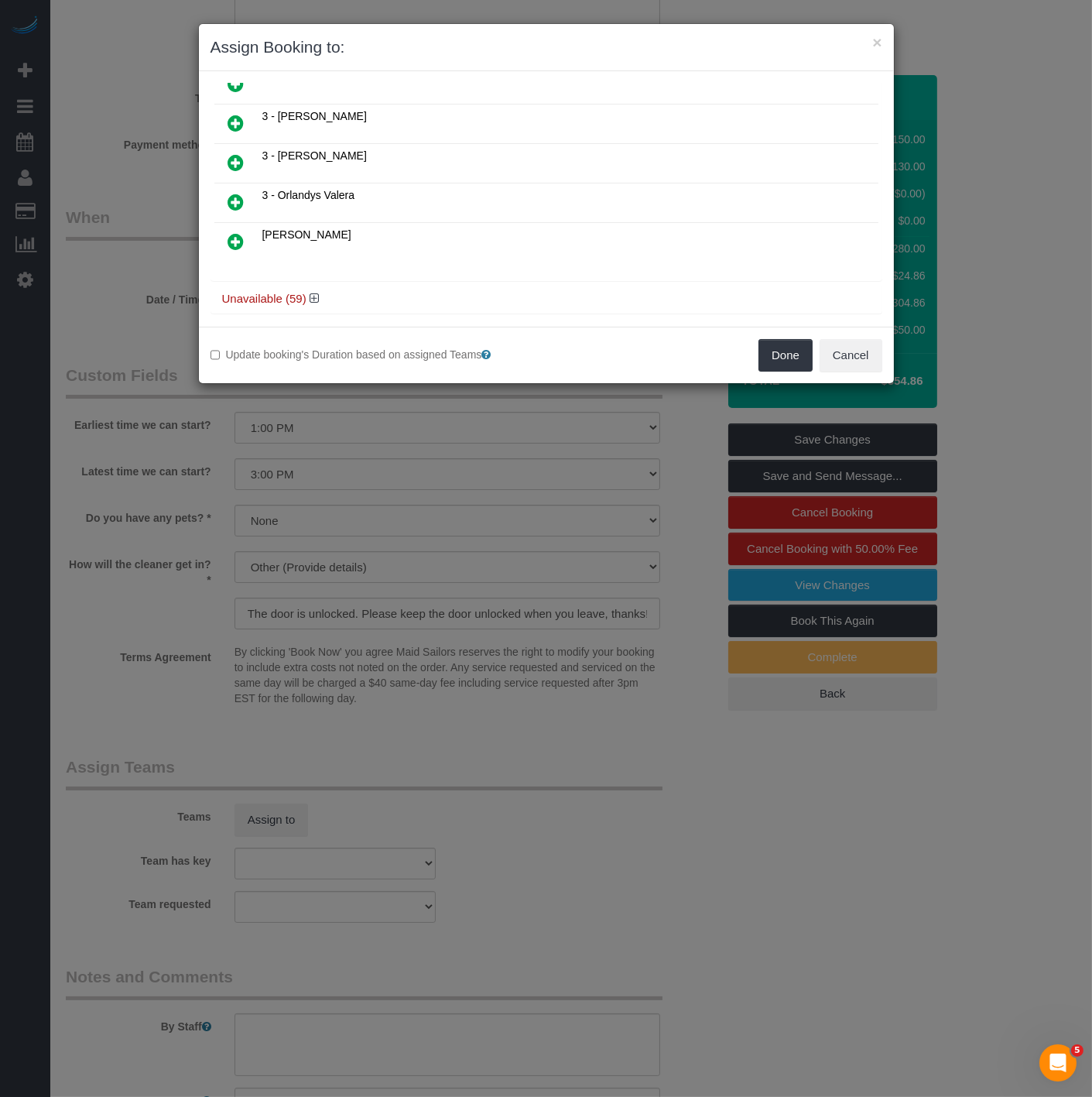
scroll to position [542, 0]
click at [311, 290] on icon at bounding box center [314, 296] width 9 height 12
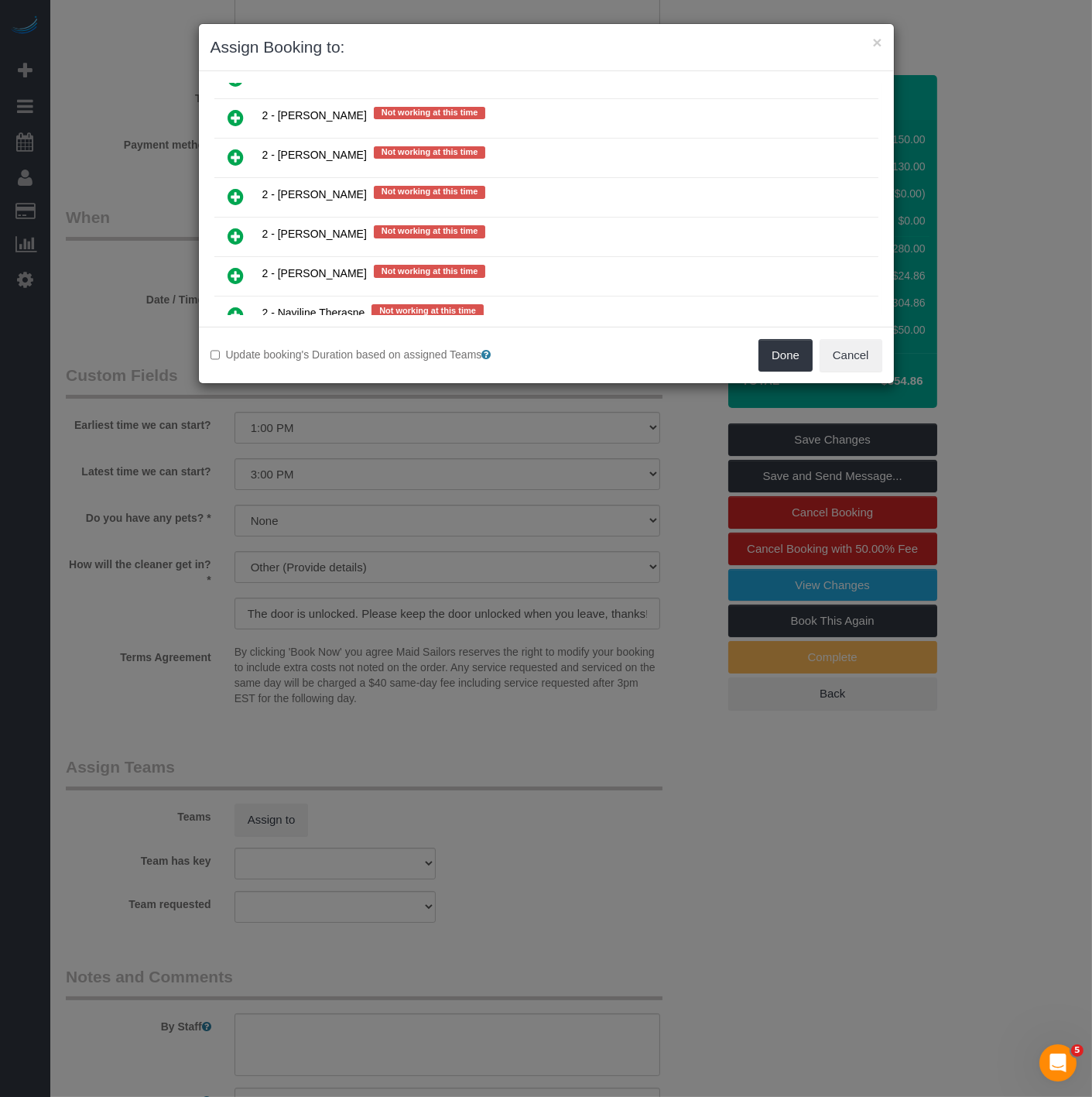
click at [241, 226] on icon at bounding box center [236, 235] width 17 height 19
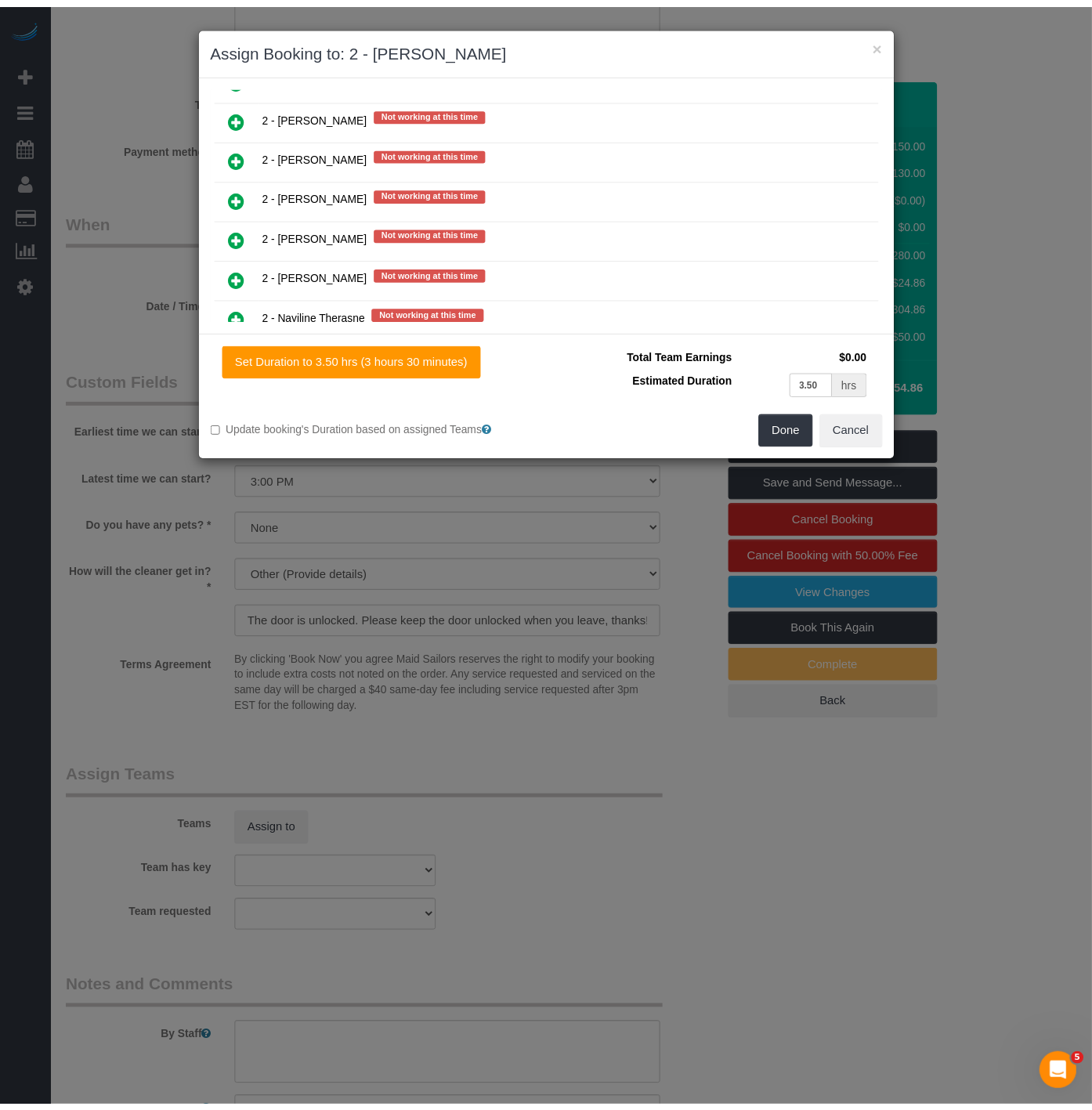
scroll to position [2100, 0]
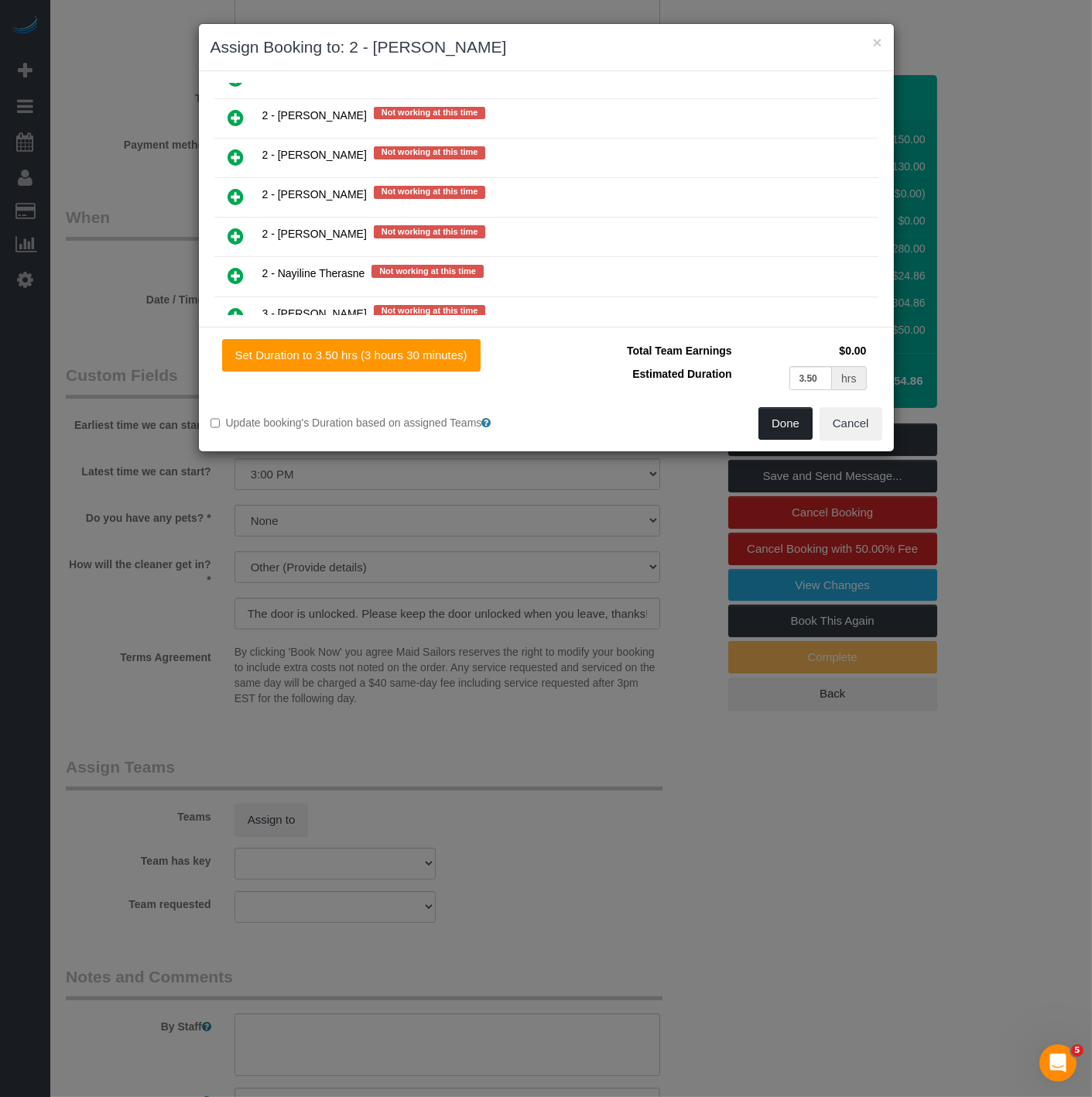
click at [800, 422] on button "Done" at bounding box center [785, 423] width 54 height 32
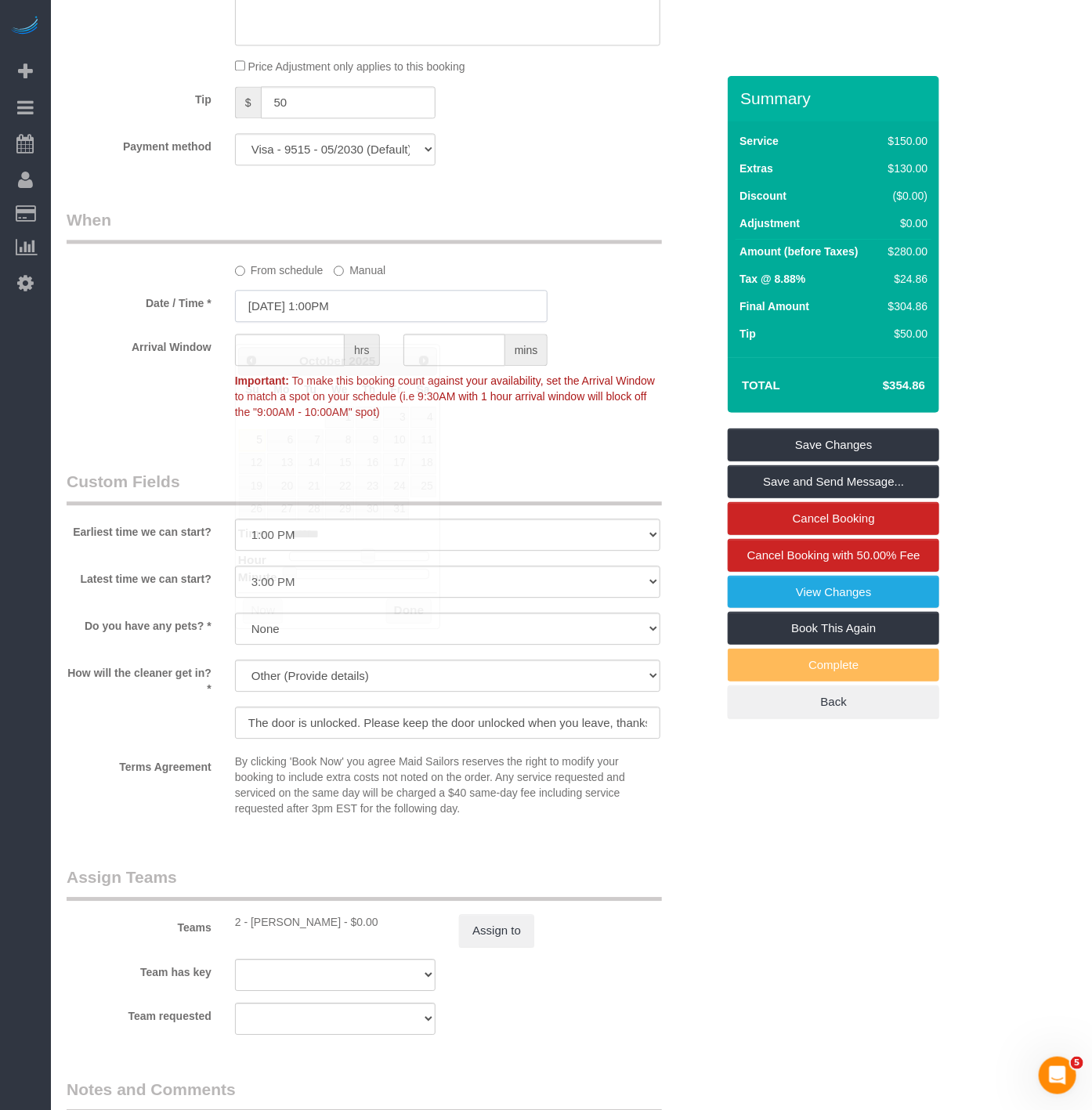
click at [342, 321] on input "10/05/2025 1:00PM" at bounding box center [392, 306] width 313 height 32
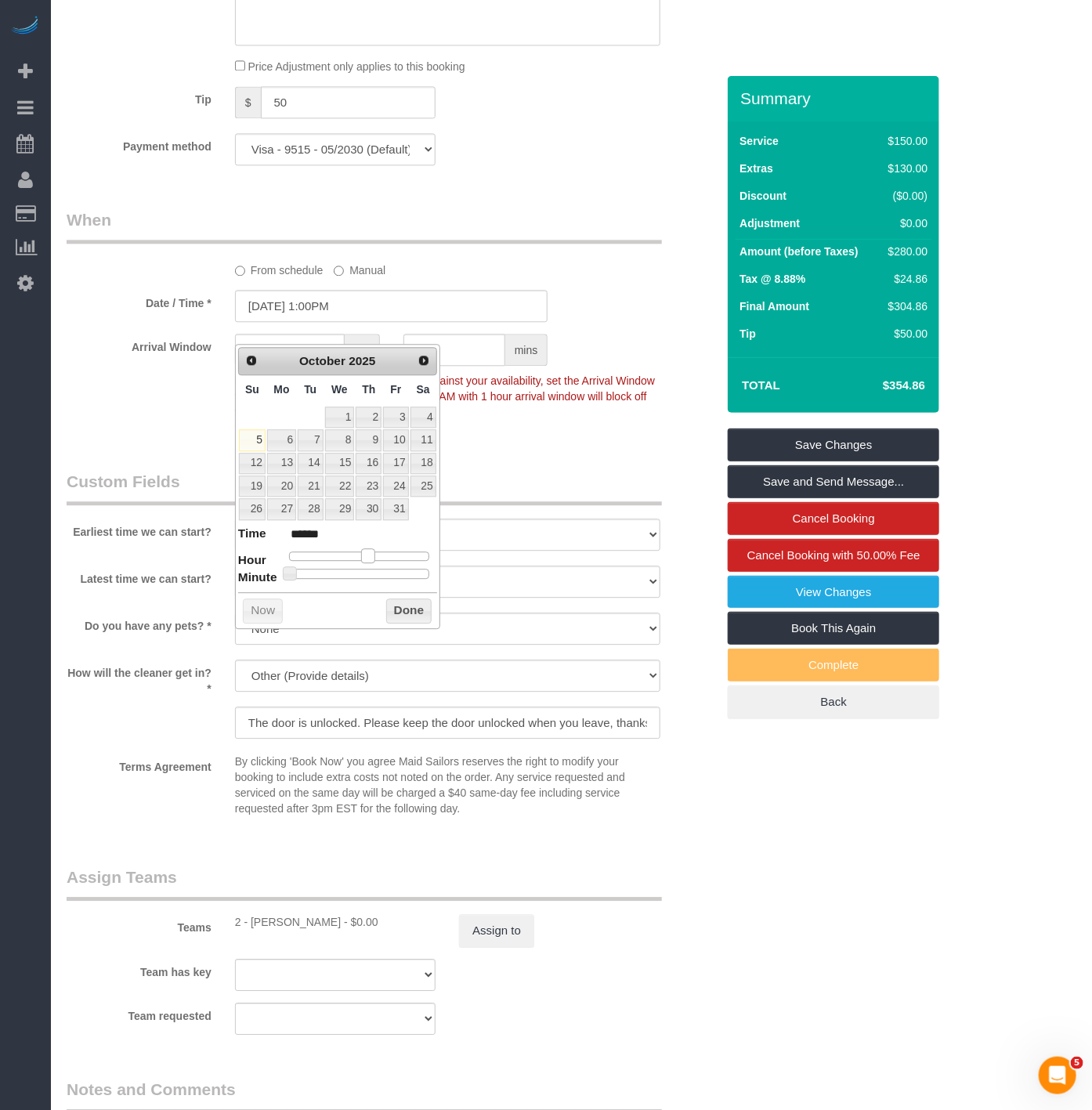
type input "10/05/2025 2:00PM"
type input "******"
click at [374, 556] on span at bounding box center [373, 555] width 14 height 14
type input "10/05/2025 2:30PM"
type input "******"
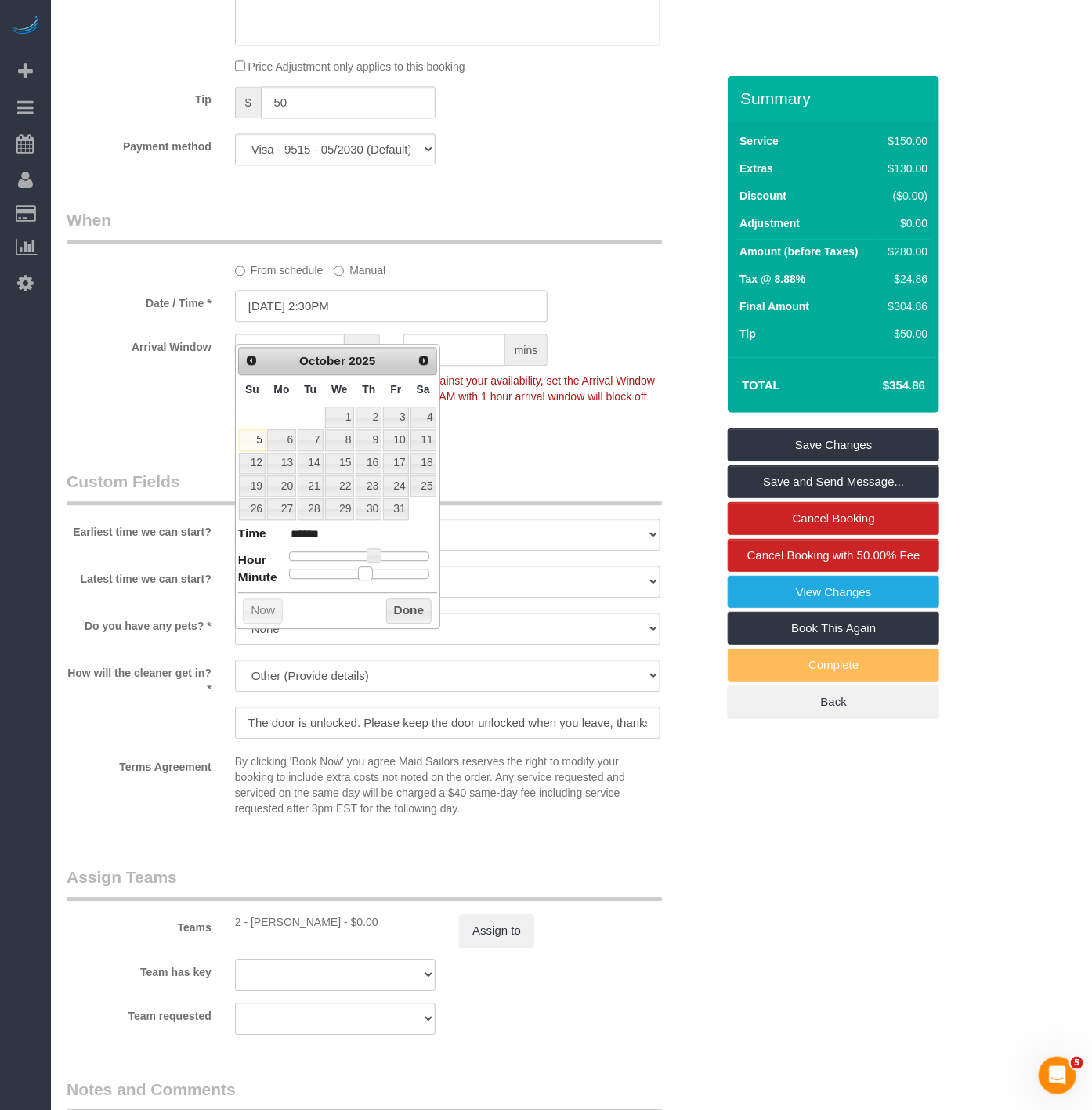
click at [366, 571] on div at bounding box center [358, 572] width 140 height 9
click at [419, 608] on button "Done" at bounding box center [409, 610] width 47 height 25
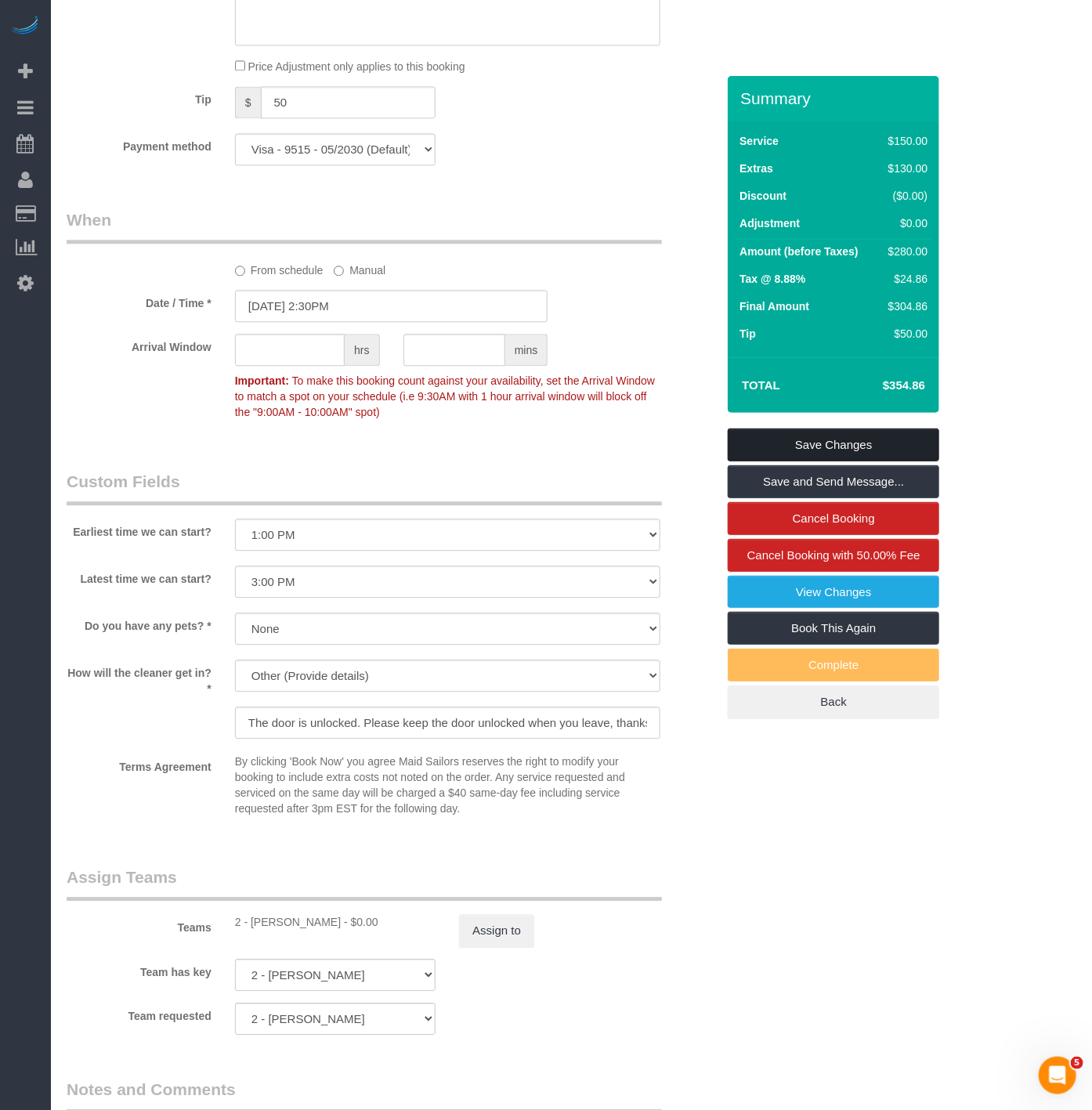
click at [766, 442] on link "Save Changes" at bounding box center [832, 444] width 211 height 33
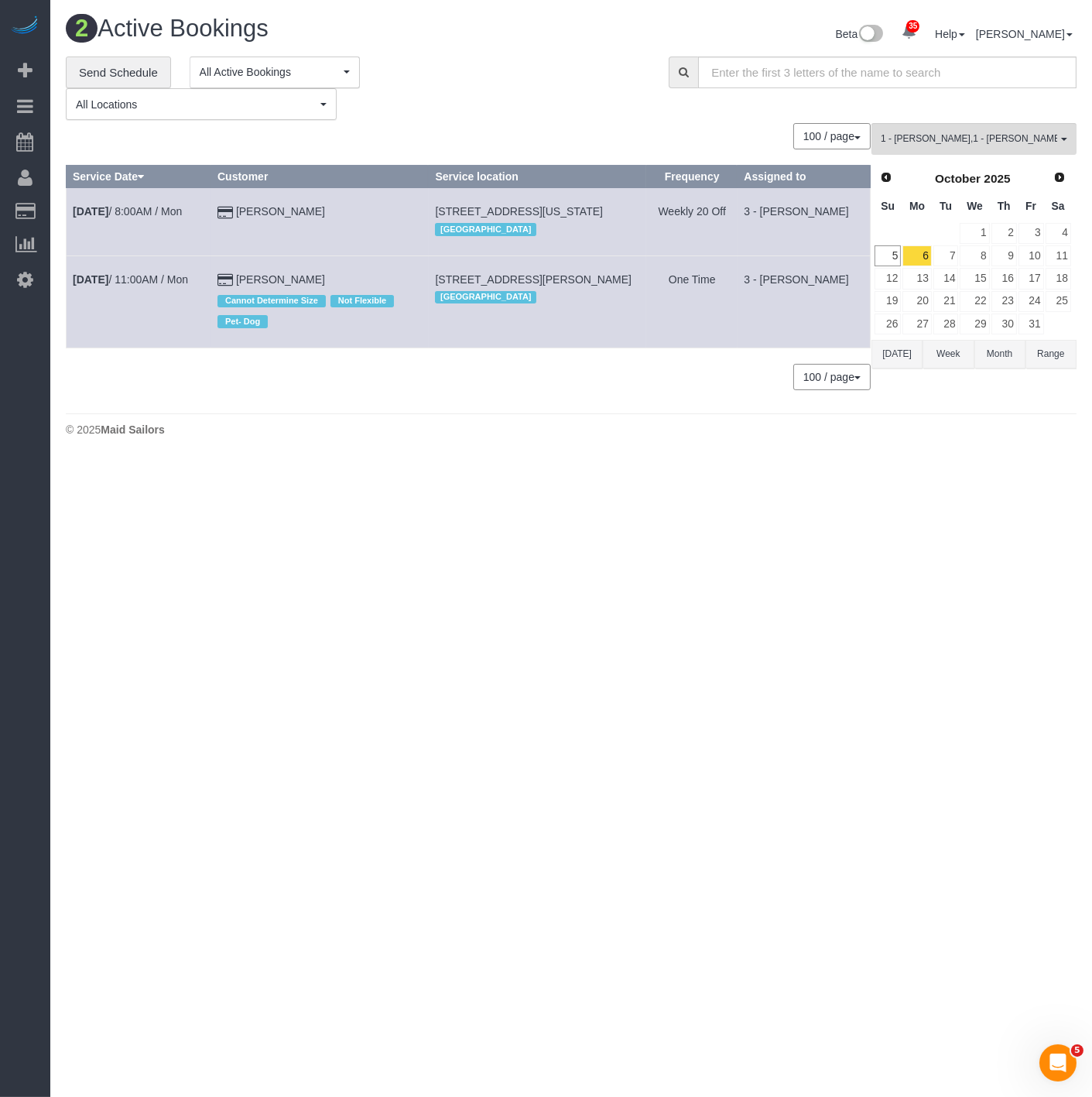
click at [249, 534] on body "35 Beta Your Notifications You have 0 alerts × You have 1 to charge for 10/04/2…" at bounding box center [546, 548] width 1092 height 1097
click at [112, 72] on link "Send Schedule" at bounding box center [118, 73] width 105 height 32
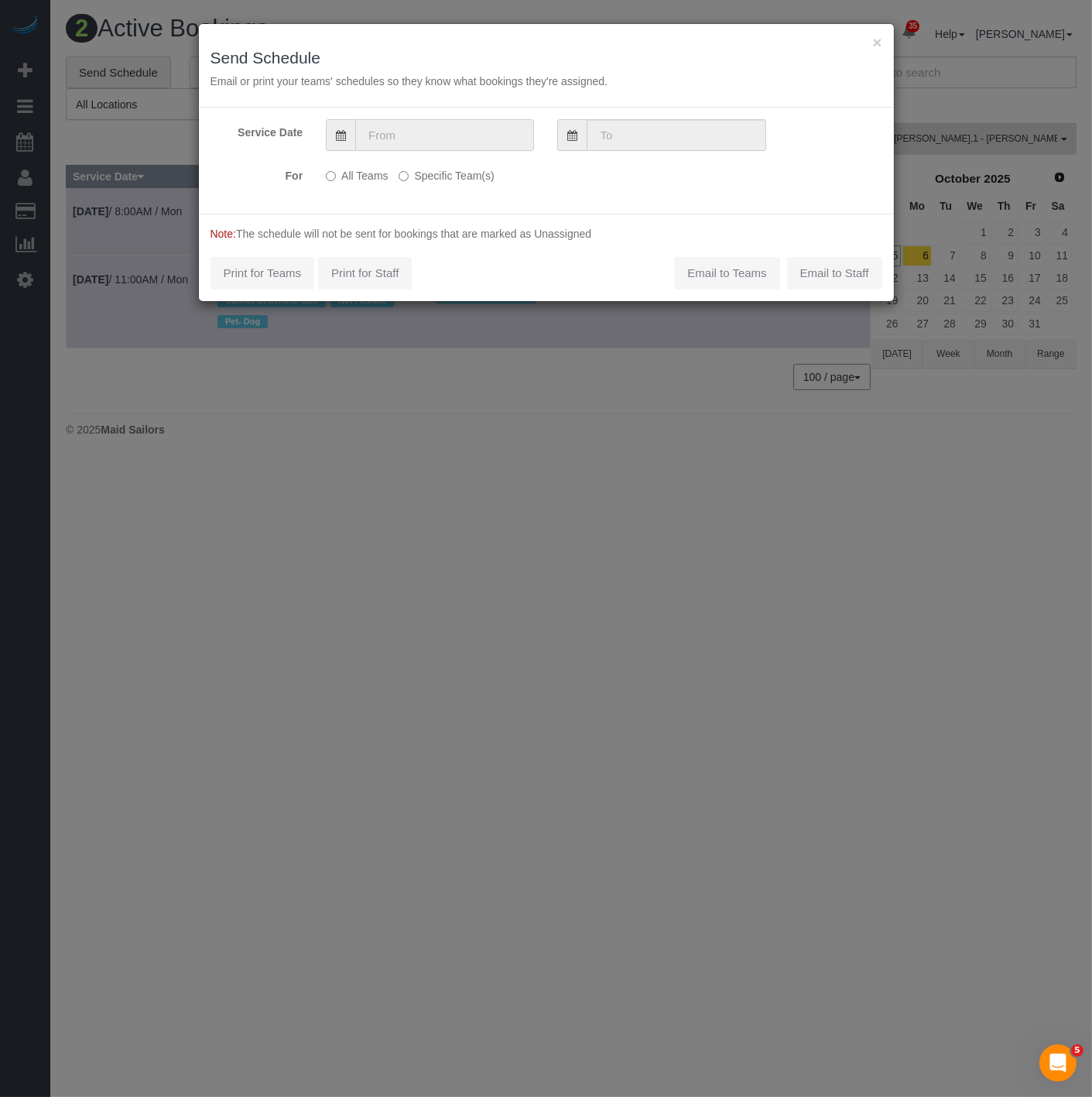
click at [408, 127] on input "text" at bounding box center [444, 135] width 178 height 31
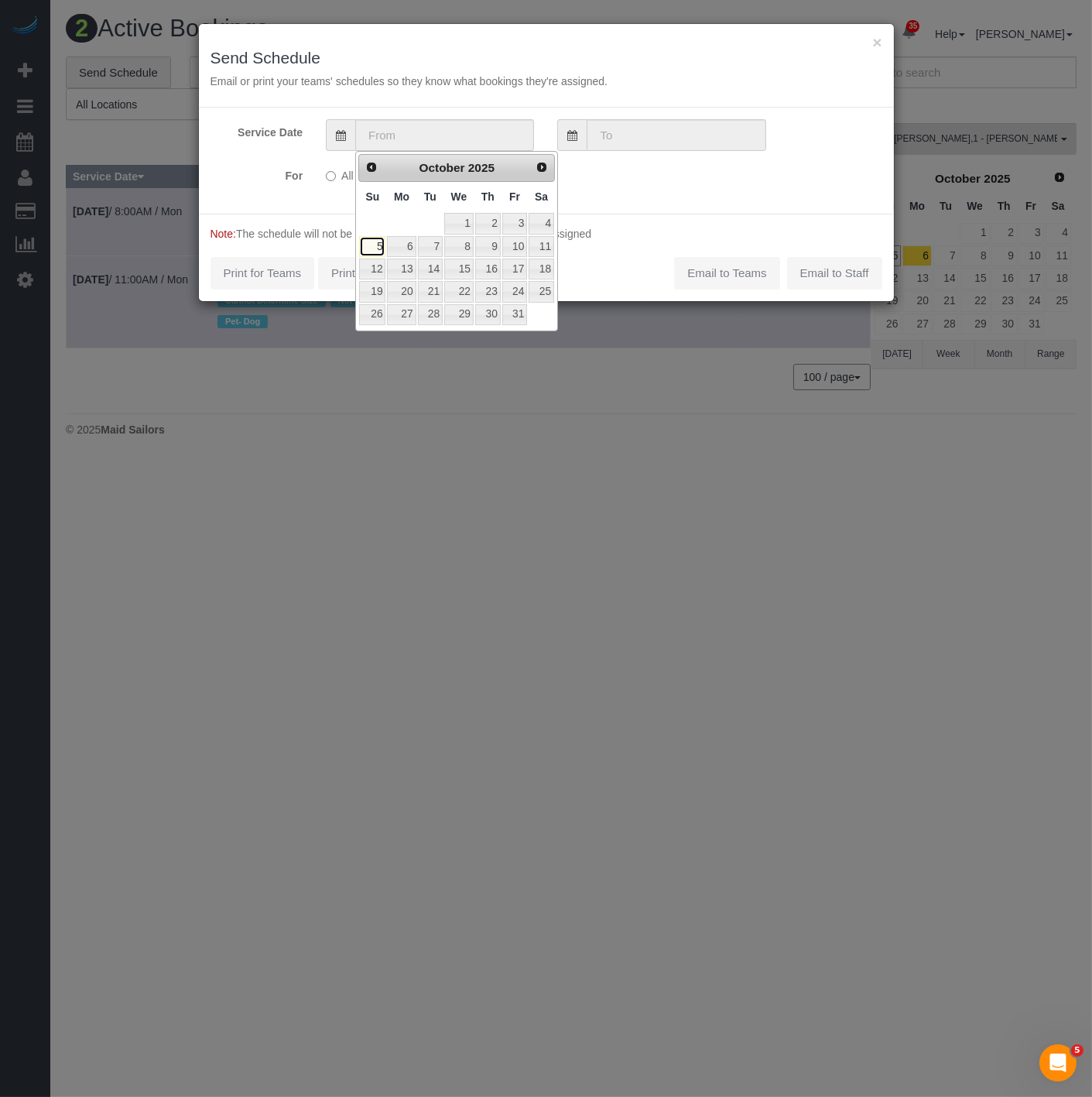
click at [369, 249] on link "5" at bounding box center [372, 246] width 26 height 21
type input "10/05/2025"
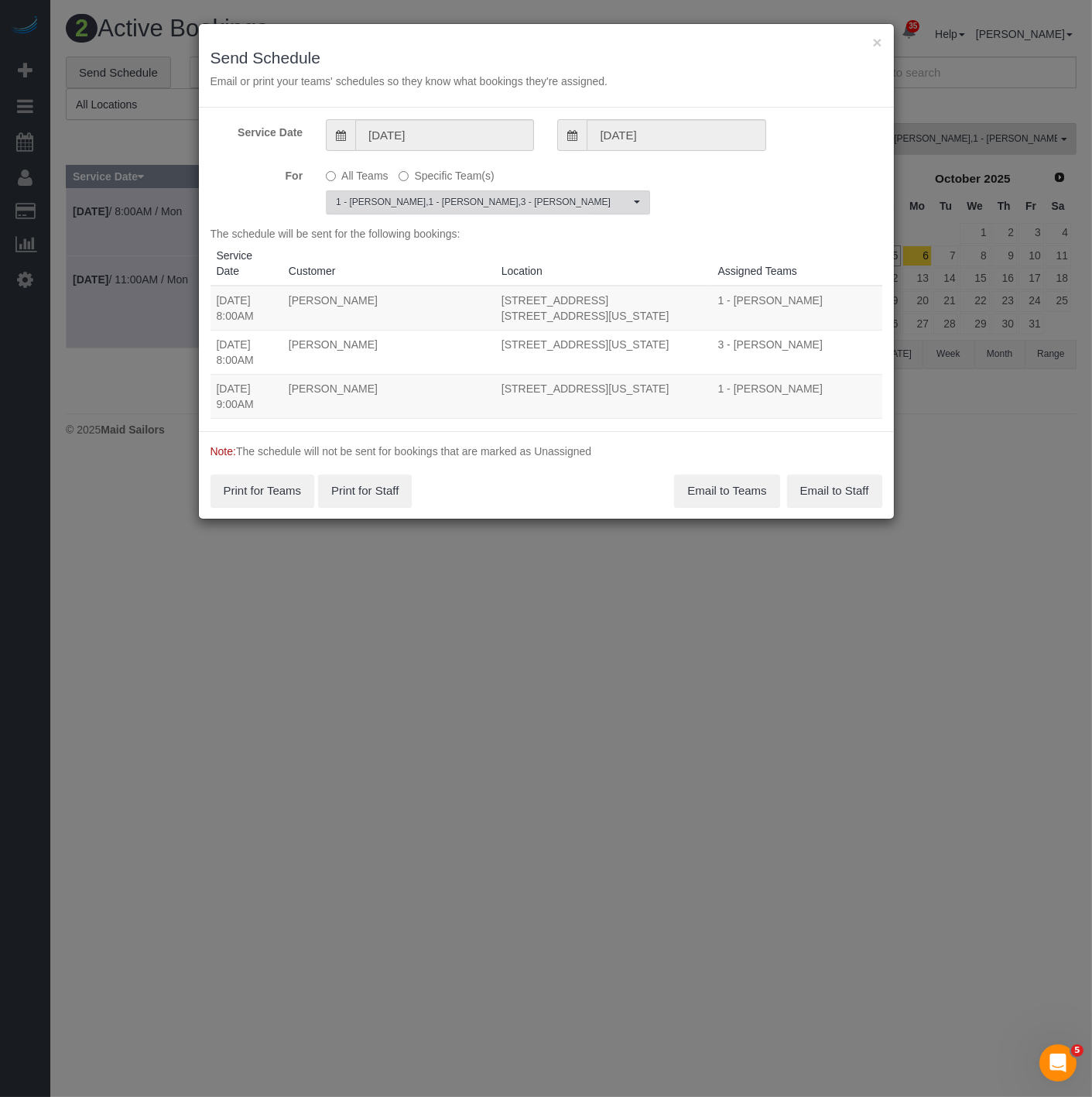
click at [410, 206] on span "1 - Kariluz Romero , 1 - Xiomara Inga , 3 - Patricia Sinche" at bounding box center [483, 202] width 294 height 13
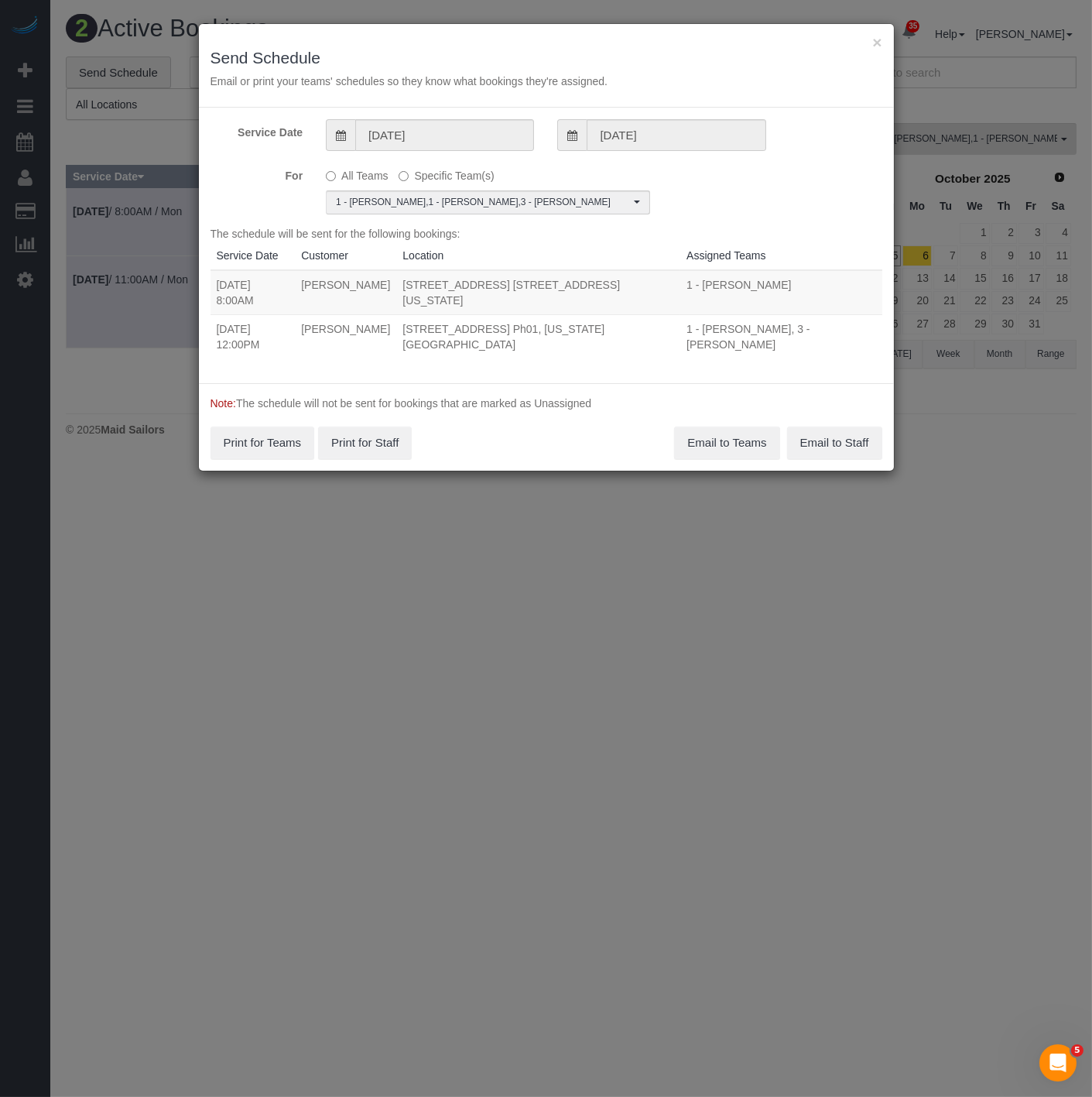
click at [950, 133] on div "× Send Schedule Email or print your teams' schedules so they know what bookings…" at bounding box center [546, 548] width 1092 height 1097
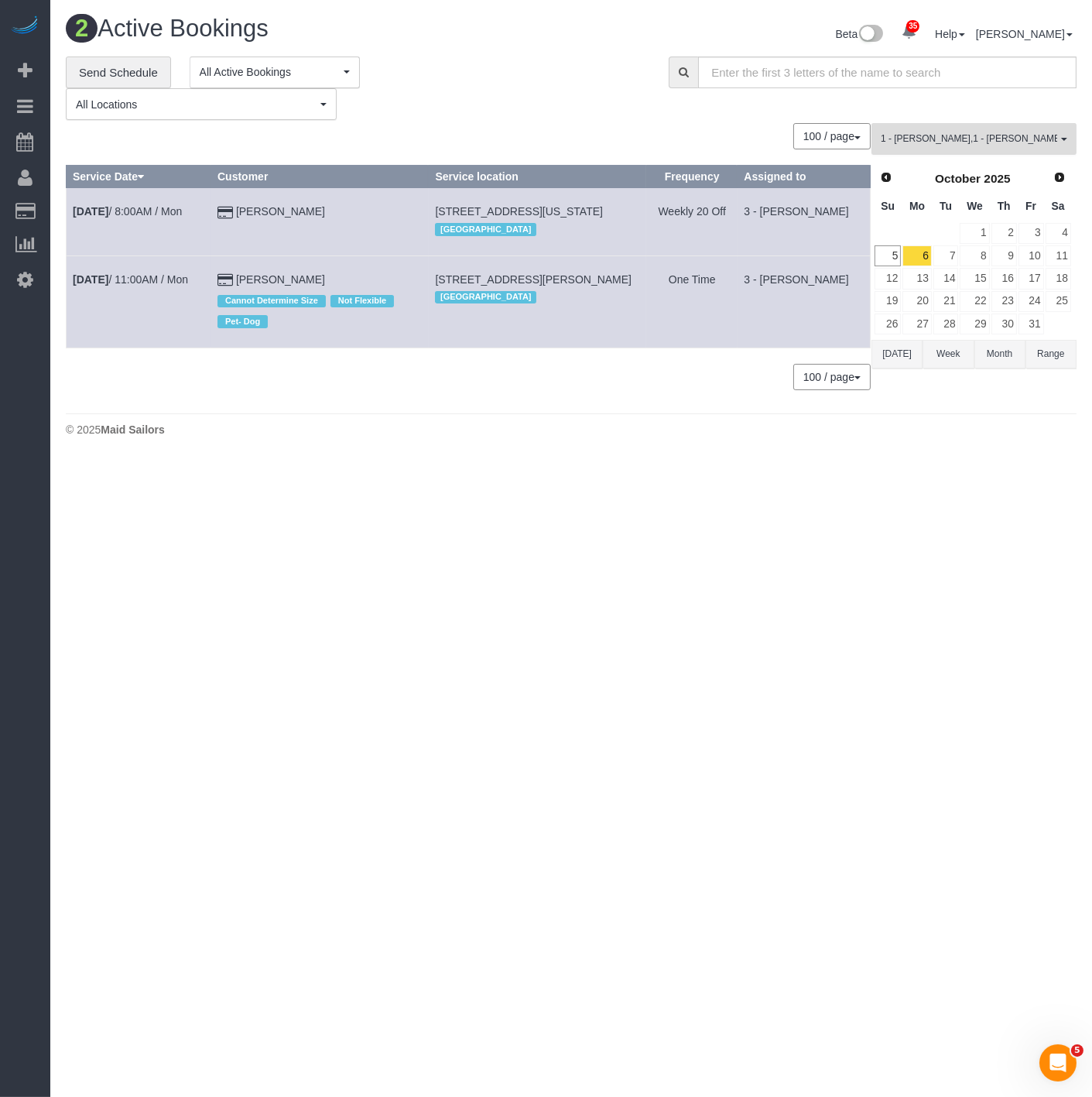
click at [950, 133] on span "1 - Kariluz Romero , 1 - Xiomara Inga , 3 - Patricia Sinche" at bounding box center [968, 138] width 176 height 13
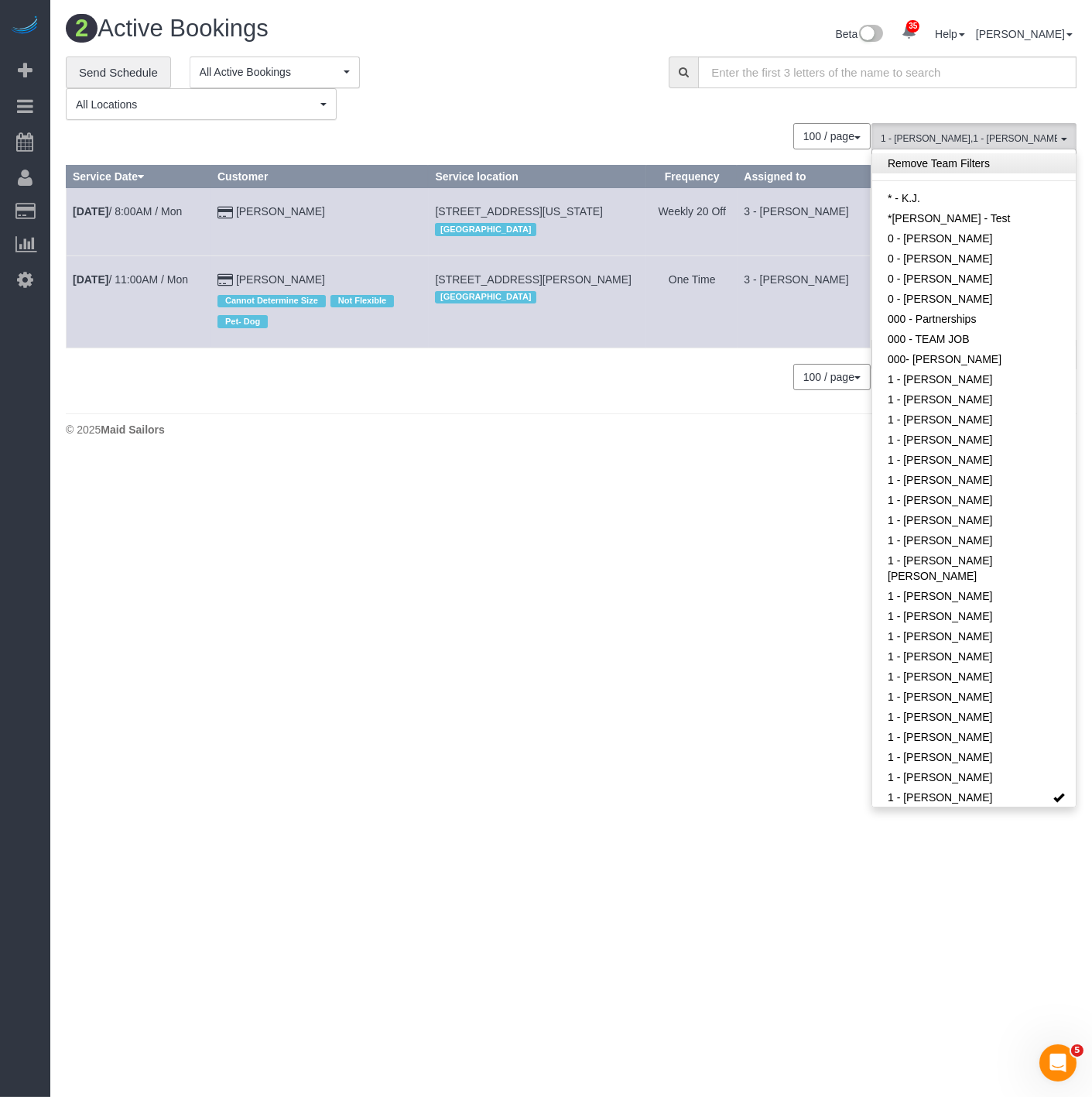
click at [939, 167] on link "Remove Team Filters" at bounding box center [974, 163] width 204 height 21
click at [125, 70] on link "Send Schedule" at bounding box center [118, 73] width 105 height 32
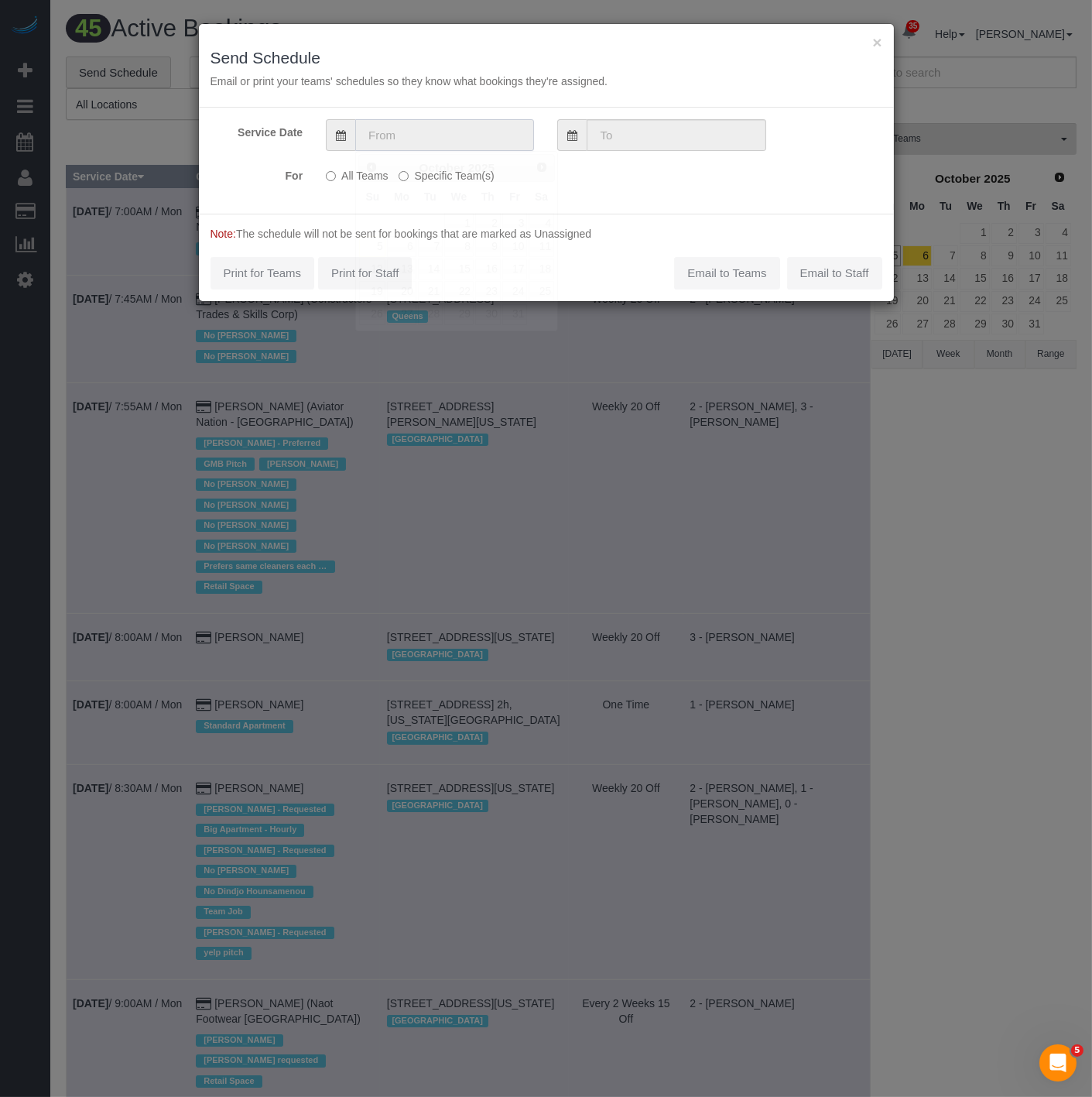
click at [408, 144] on input "text" at bounding box center [444, 135] width 178 height 31
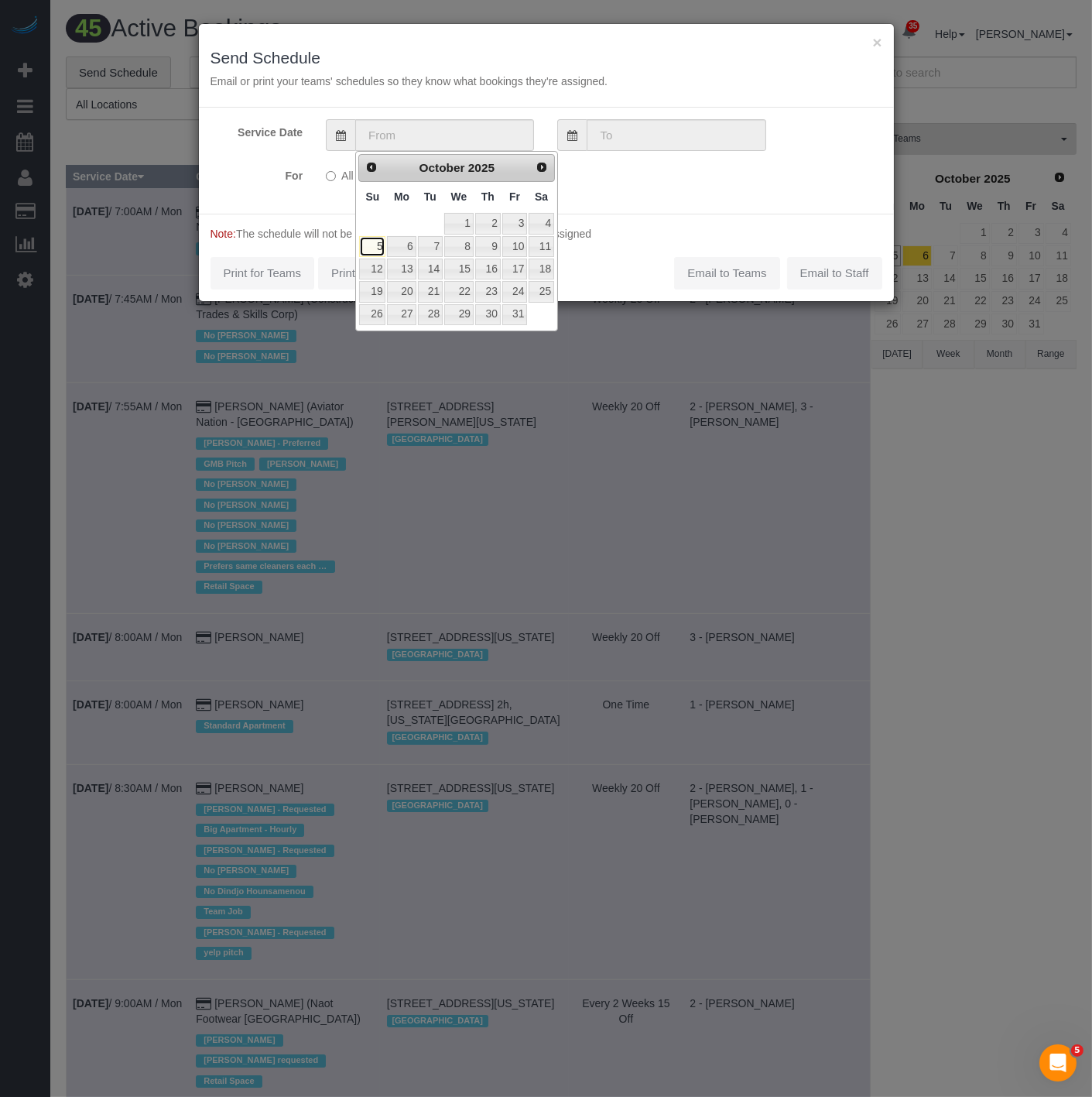
click at [377, 244] on link "5" at bounding box center [372, 246] width 26 height 21
type input "[DATE]"
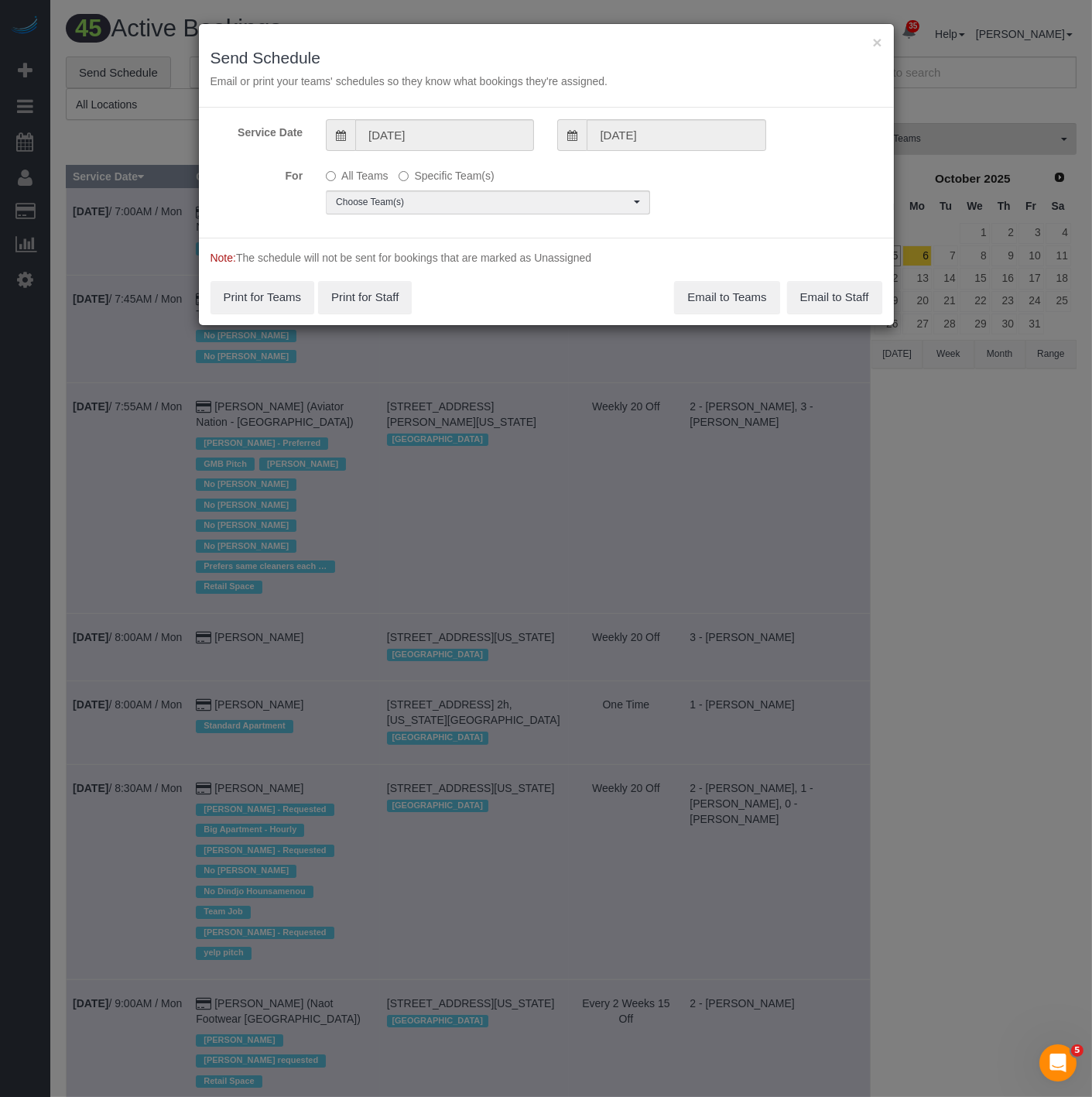
click at [421, 219] on div "Service Date 10/05/2025 10/05/2025 For All Teams Specific Team(s) Choose Team(s…" at bounding box center [546, 173] width 695 height 130
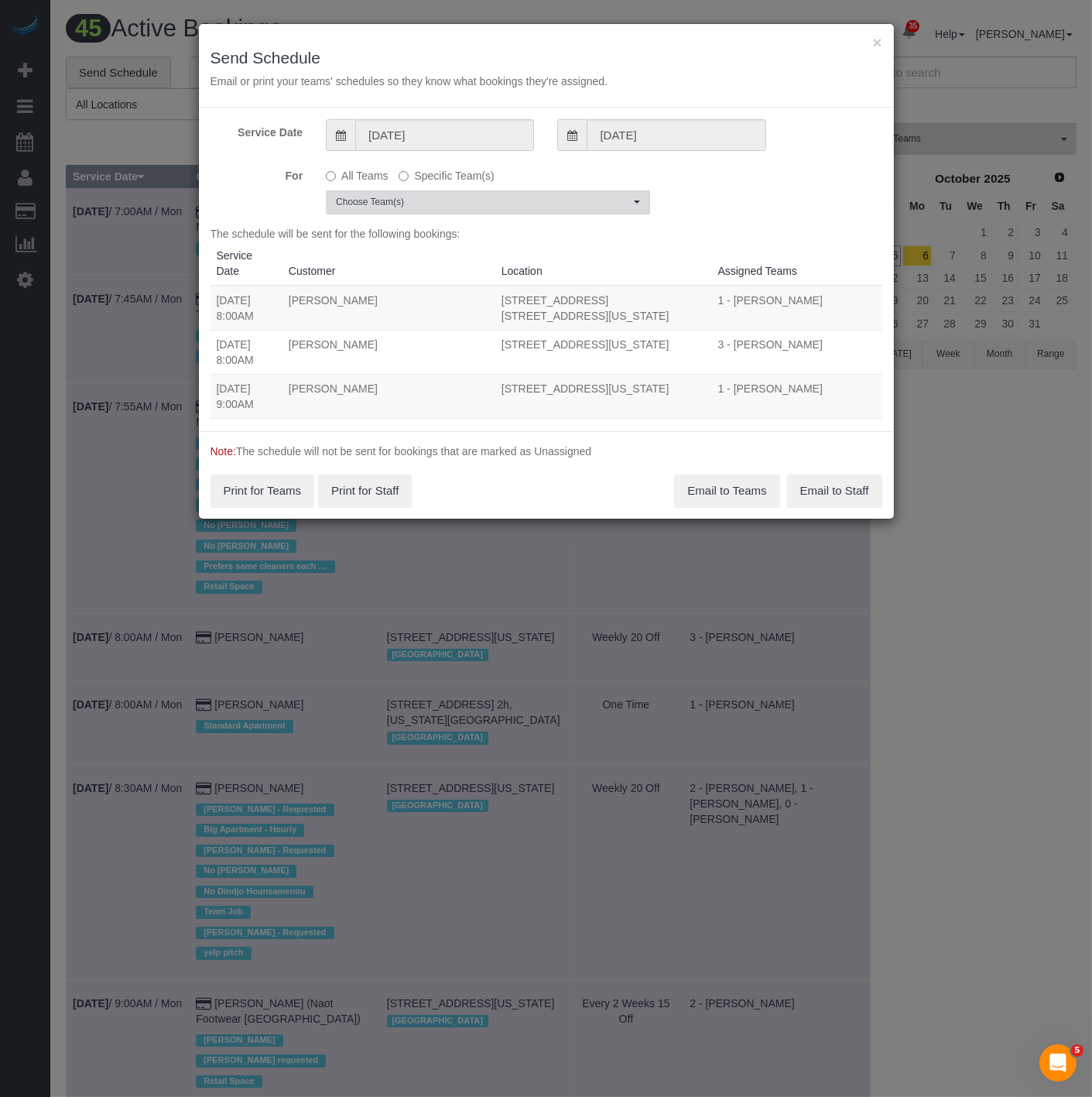
click at [421, 207] on span "Choose Team(s)" at bounding box center [483, 202] width 294 height 13
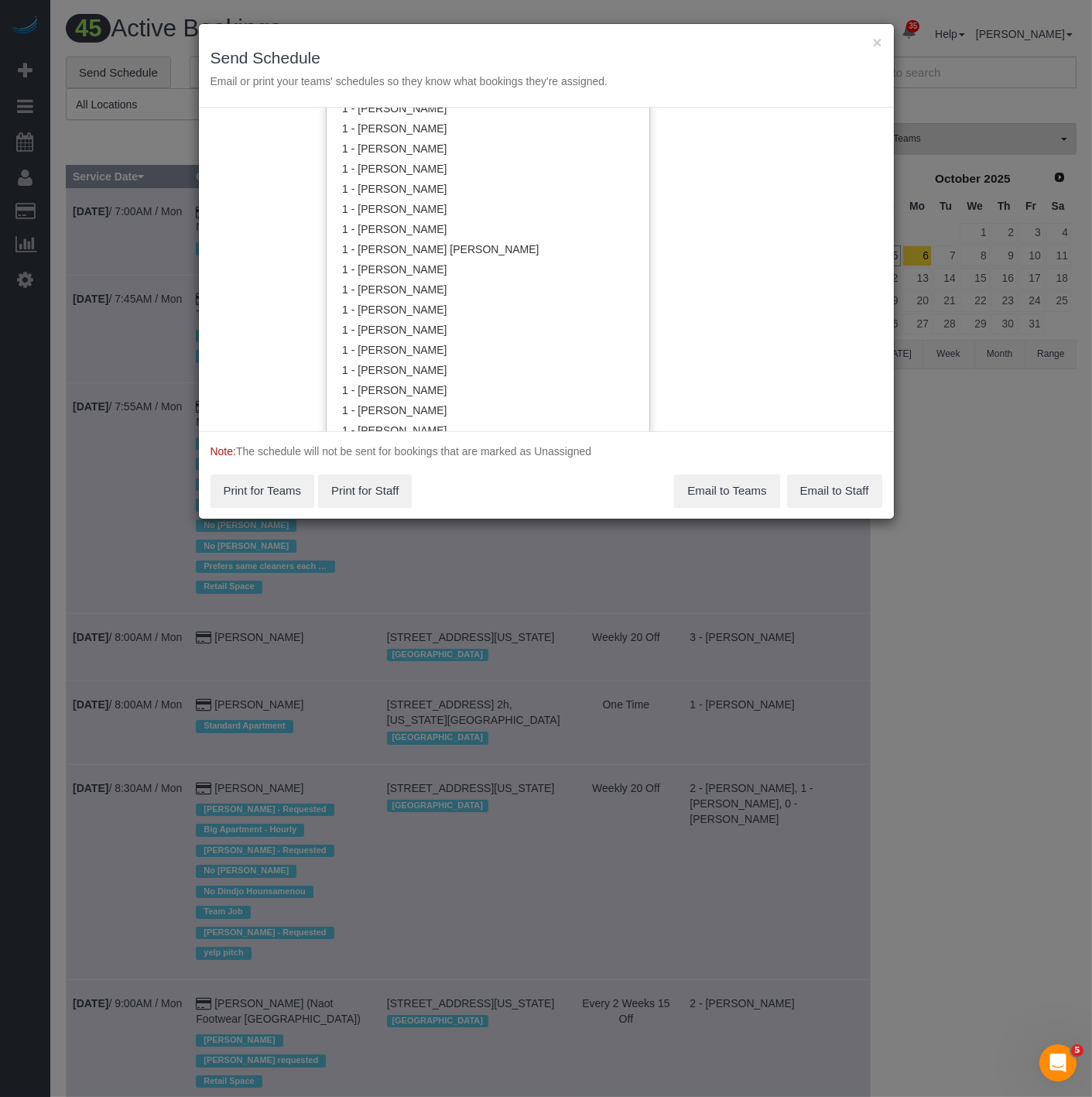
scroll to position [774, 0]
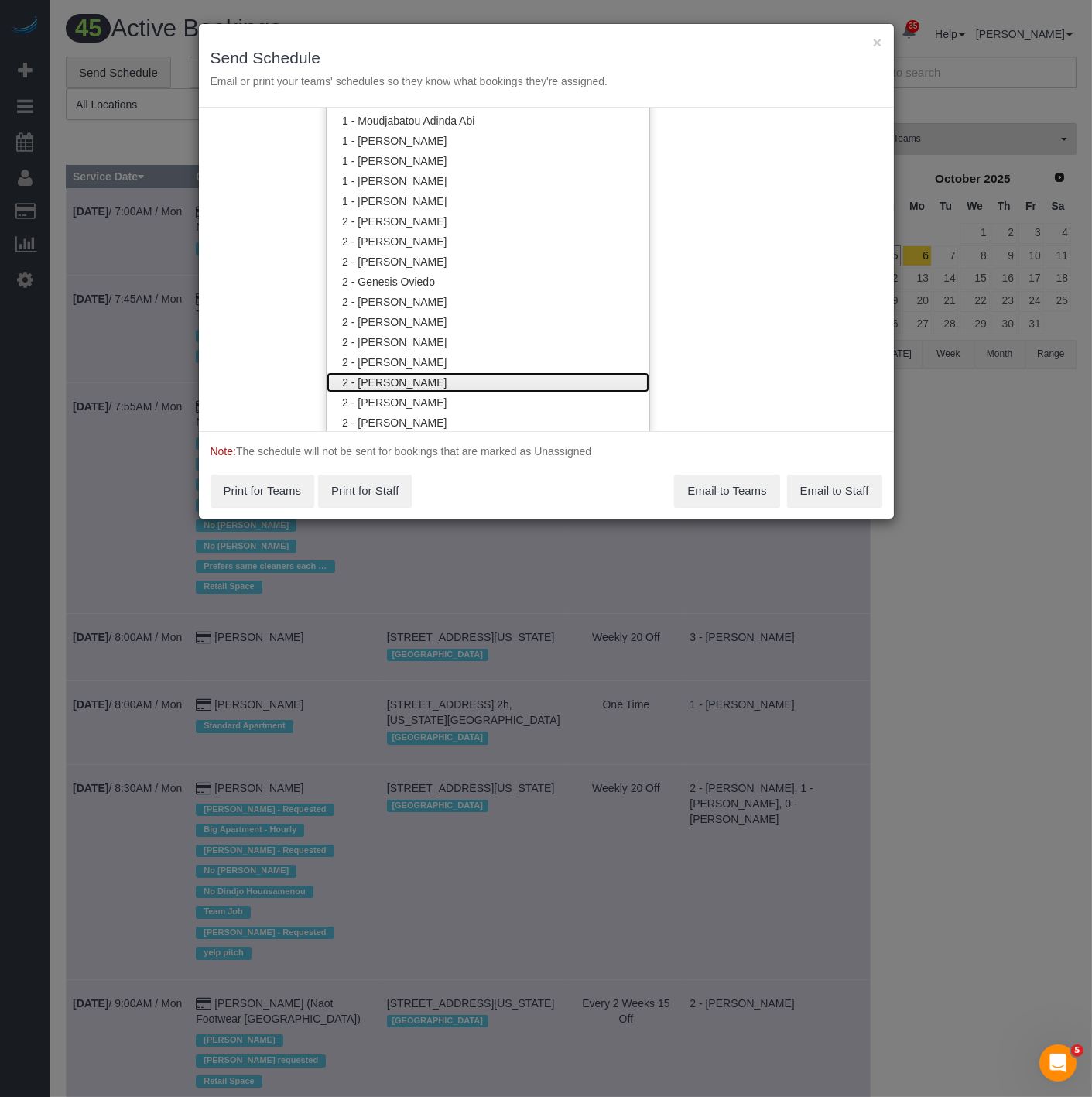
click at [390, 384] on link "2 - [PERSON_NAME]" at bounding box center [487, 382] width 323 height 21
click at [414, 406] on div "× Send Schedule Email or print your teams' schedules so they know what bookings…" at bounding box center [546, 548] width 1092 height 1097
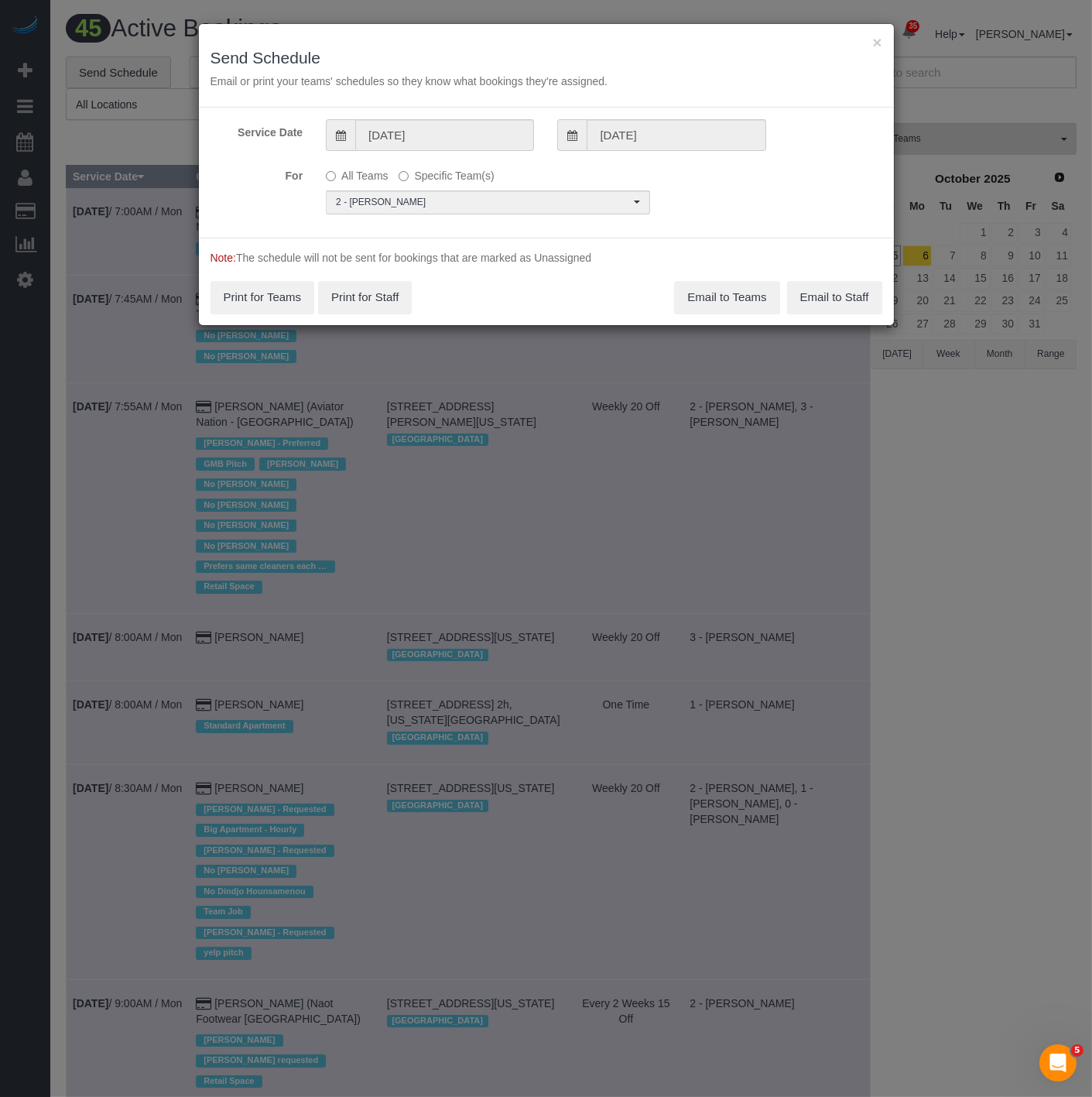
scroll to position [0, 0]
click at [427, 197] on span "2 - [PERSON_NAME]" at bounding box center [483, 202] width 294 height 13
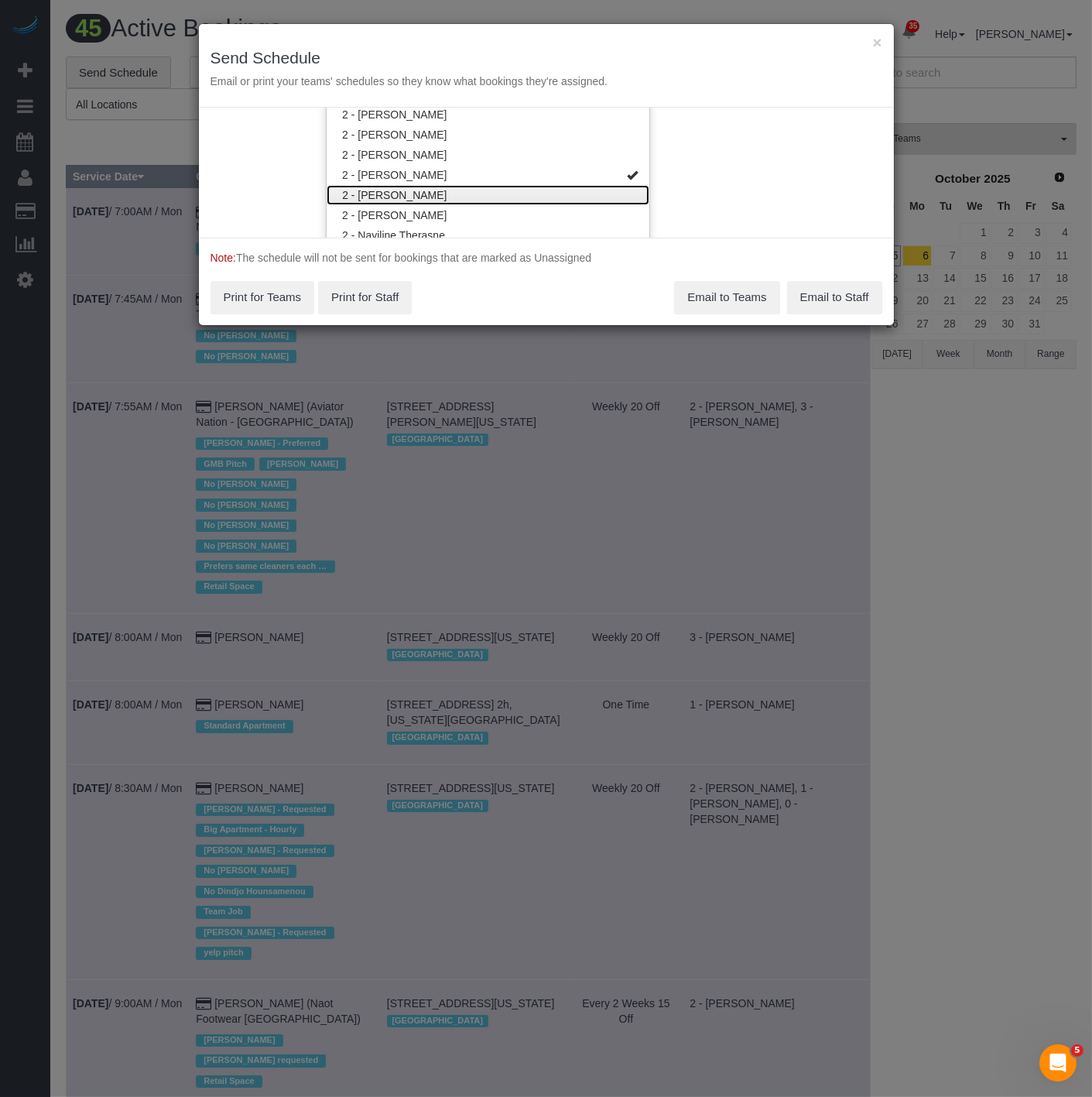
click at [428, 199] on link "2 - [PERSON_NAME]" at bounding box center [487, 195] width 323 height 21
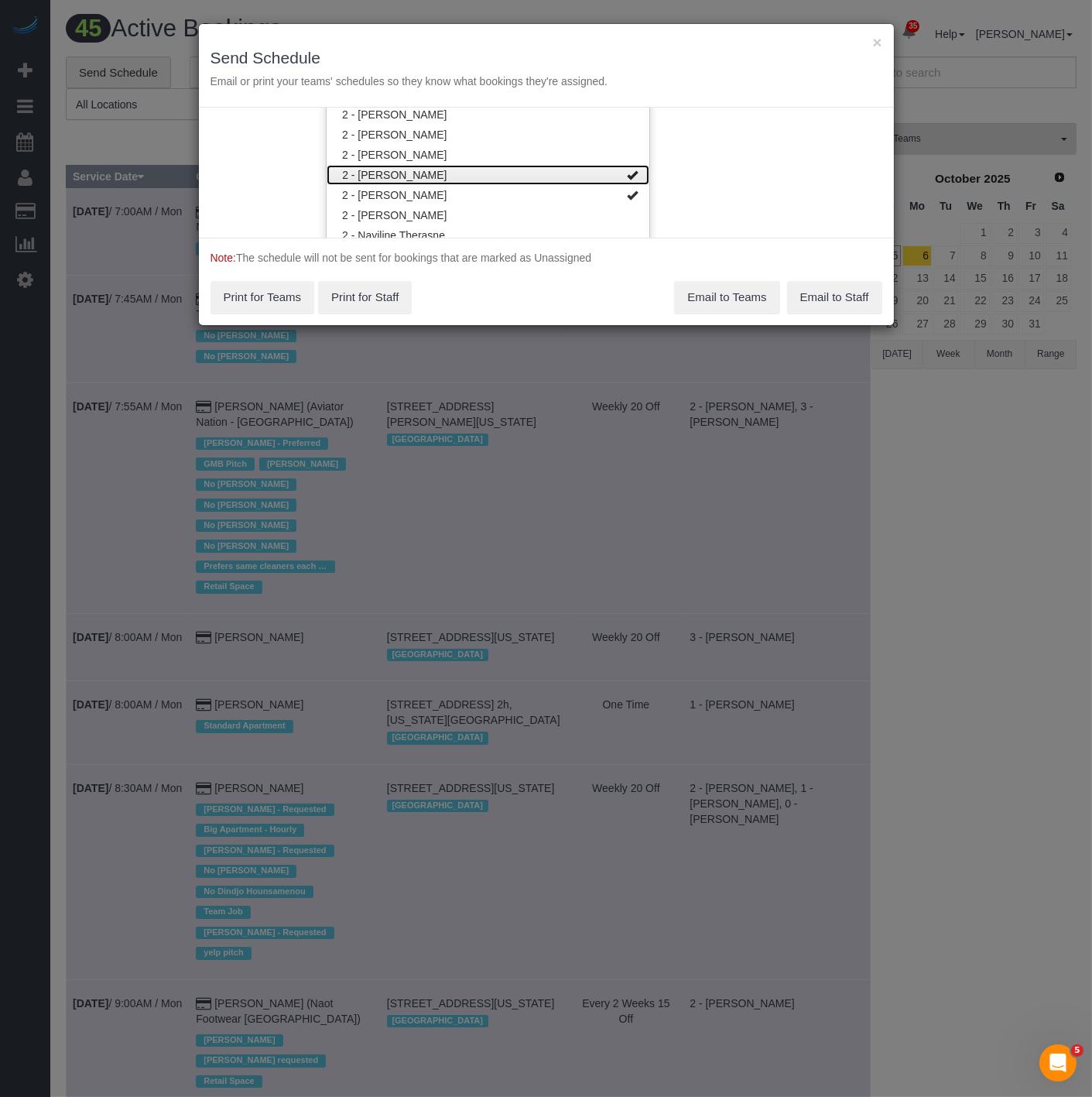
click at [430, 172] on link "2 - [PERSON_NAME]" at bounding box center [487, 175] width 323 height 21
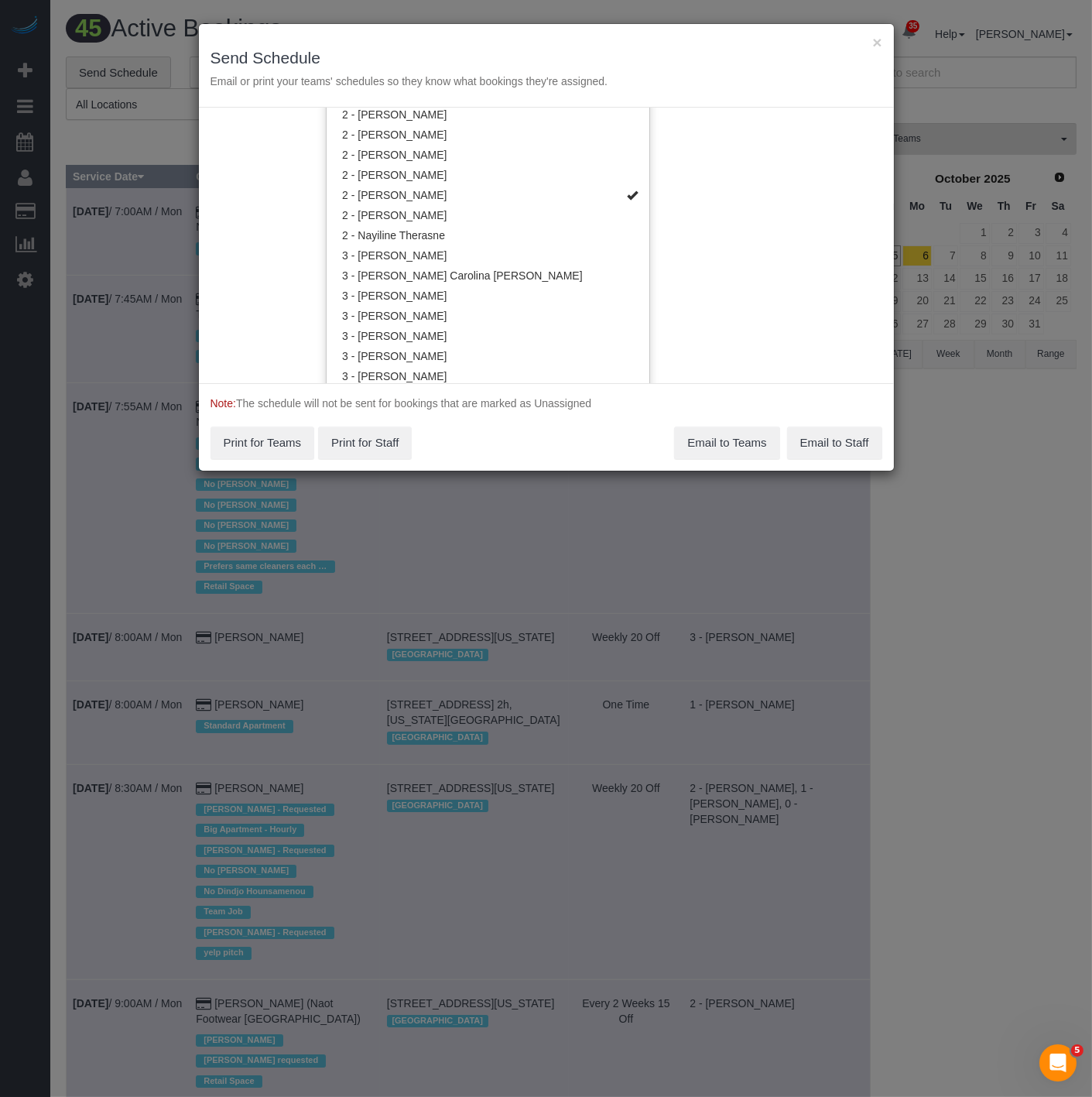
click at [457, 399] on div "Note: The schedule will not be sent for bookings that are marked as Unassigned …" at bounding box center [546, 426] width 695 height 87
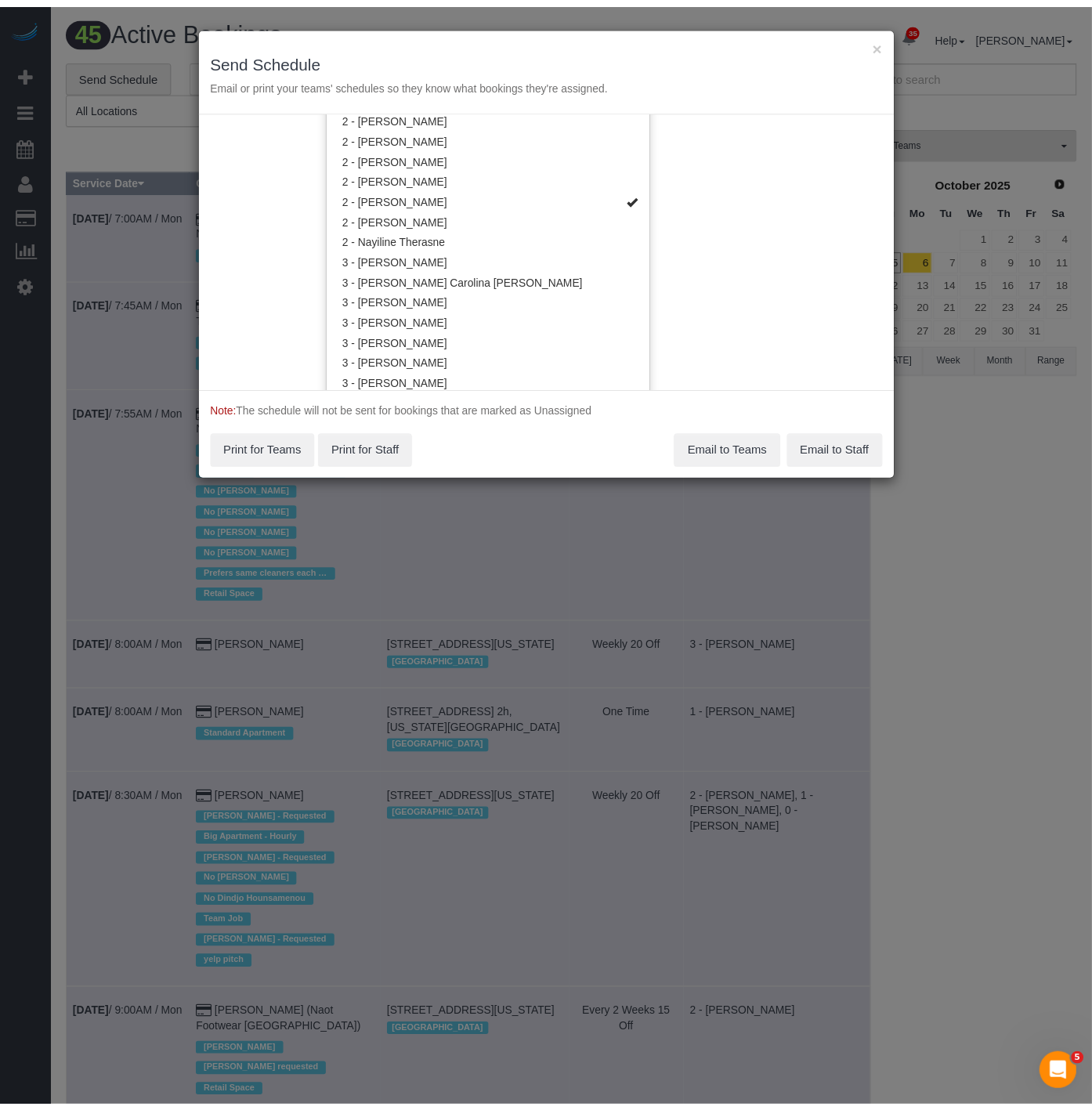
scroll to position [0, 0]
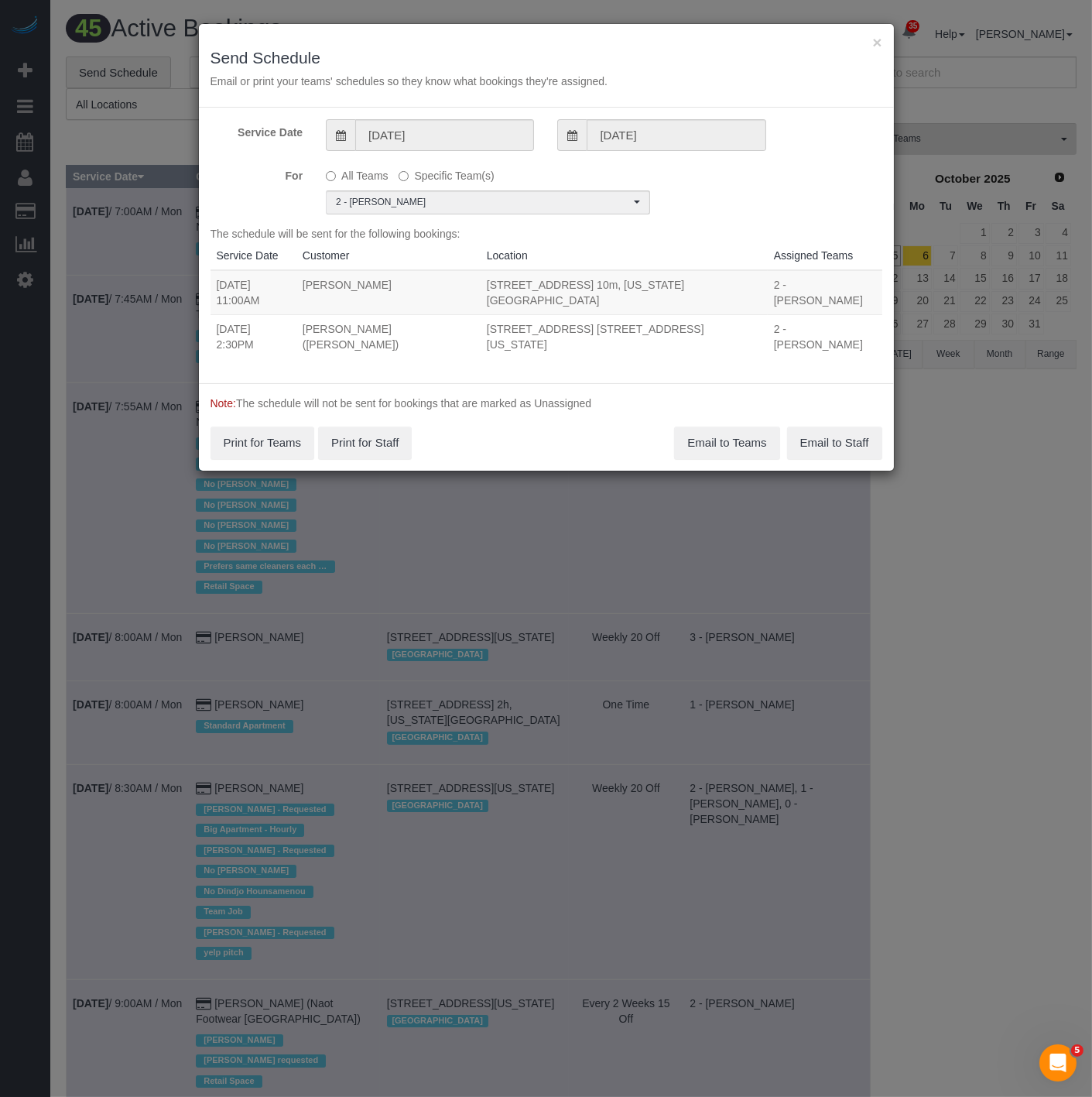
drag, startPoint x: 250, startPoint y: 310, endPoint x: 727, endPoint y: 318, distance: 477.1
click at [727, 318] on tr "10/05/2025 2:30PM Jack Segal (Segal Savad) 200 East 15th Street, Apt. 3f, New Y…" at bounding box center [546, 336] width 671 height 44
copy tr "10/05/2025 2:30PM Jack Segal (Segal Savad) 200 East 15th Street, Apt. 3f, New Y…"
click at [720, 426] on button "Email to Teams" at bounding box center [726, 442] width 105 height 32
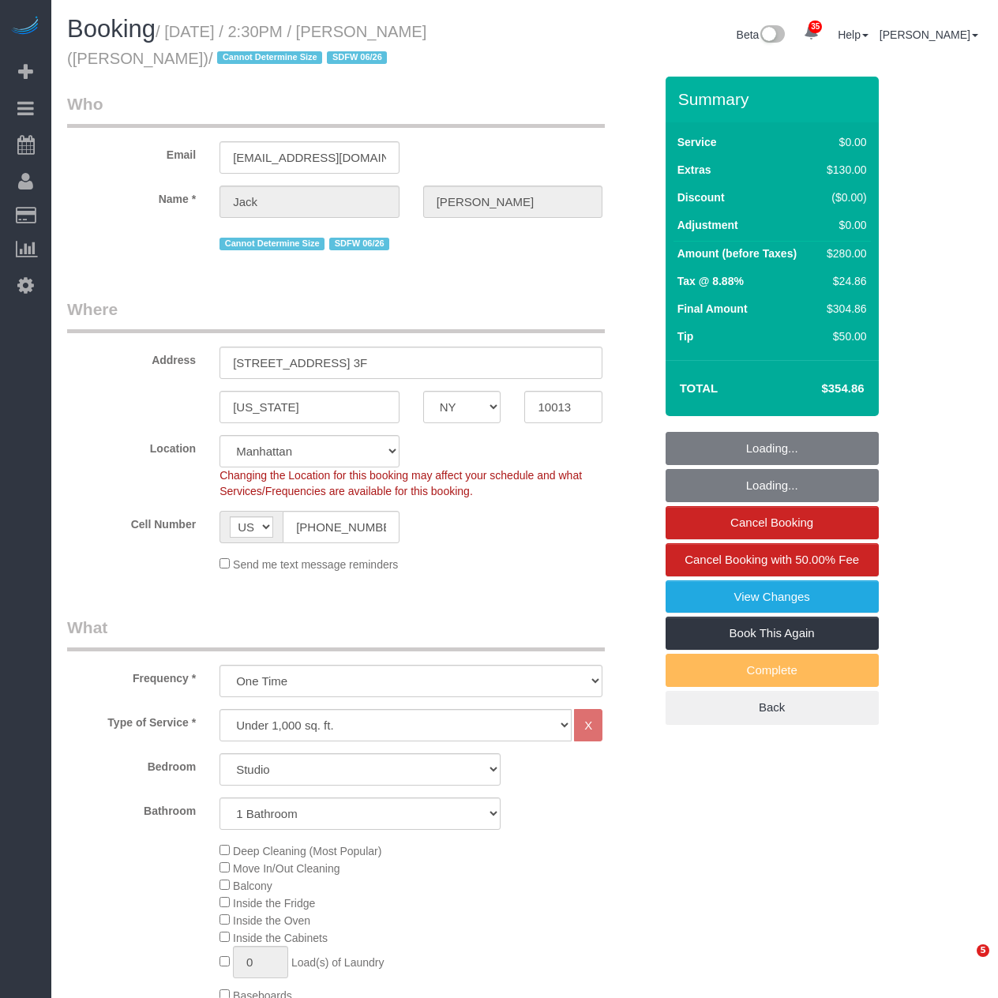
select select "NY"
select select "number:61"
select select "number:75"
select select "number:15"
select select "number:7"
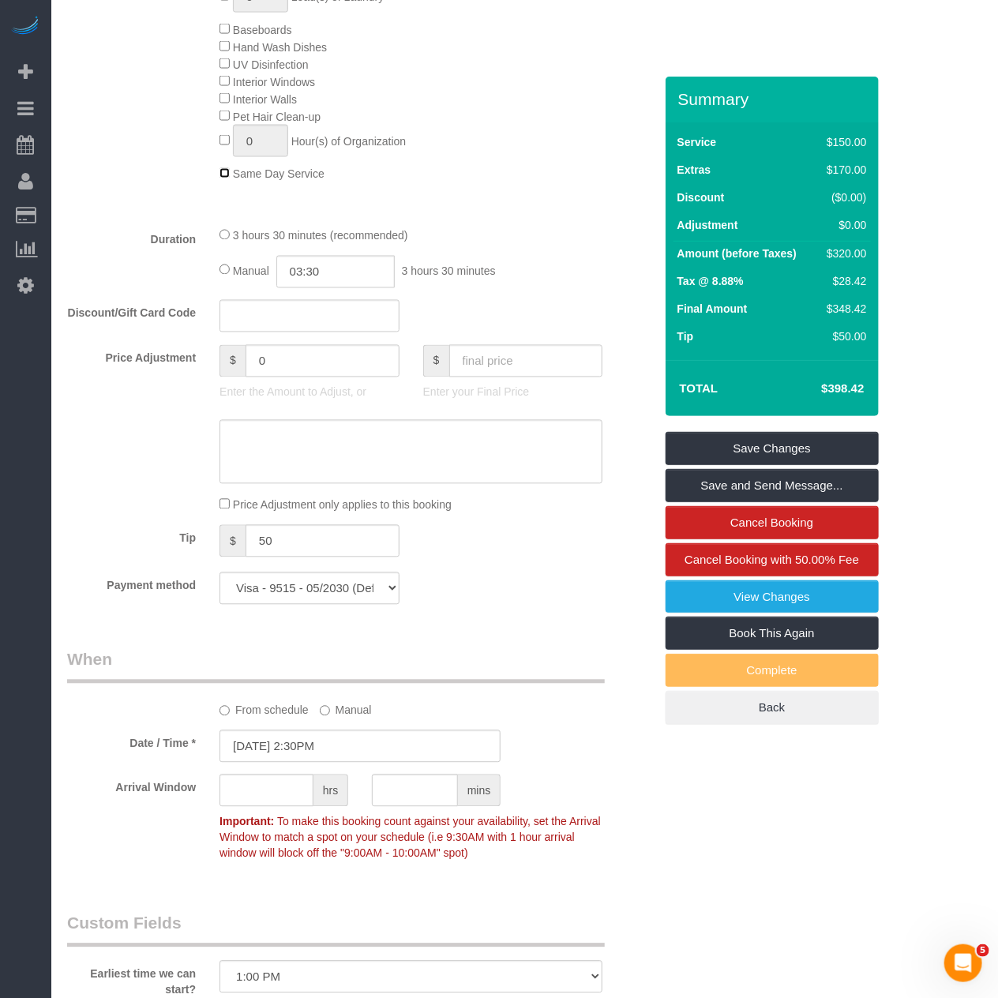
scroll to position [1403, 0]
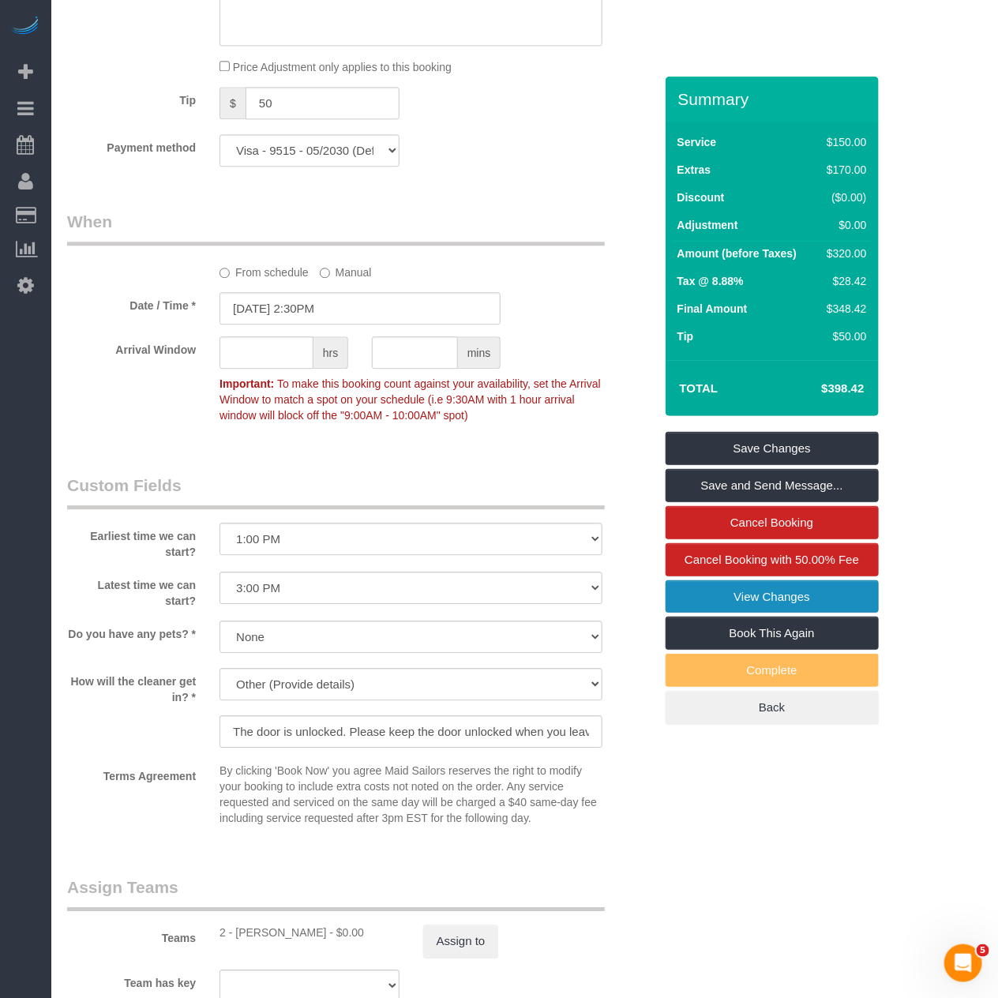
click at [733, 586] on link "View Changes" at bounding box center [772, 596] width 213 height 33
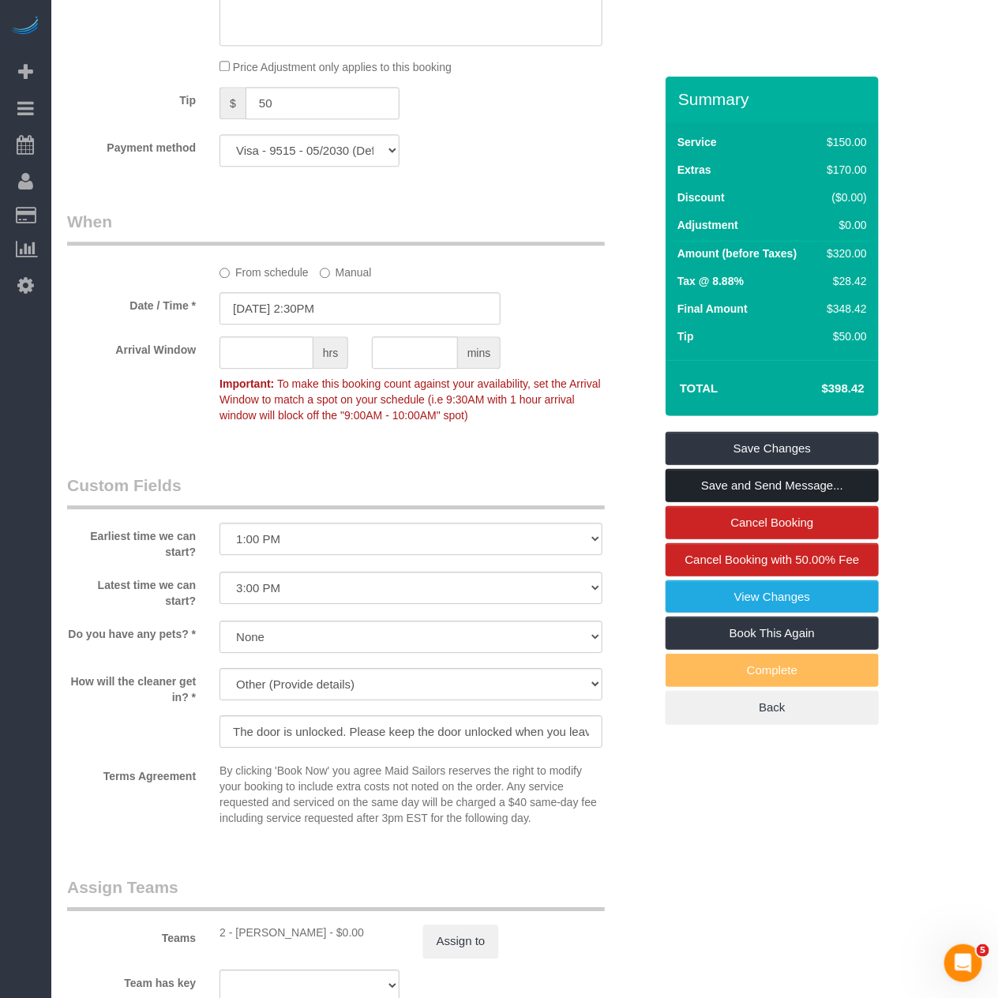
click at [741, 482] on link "Save and Send Message..." at bounding box center [772, 485] width 213 height 33
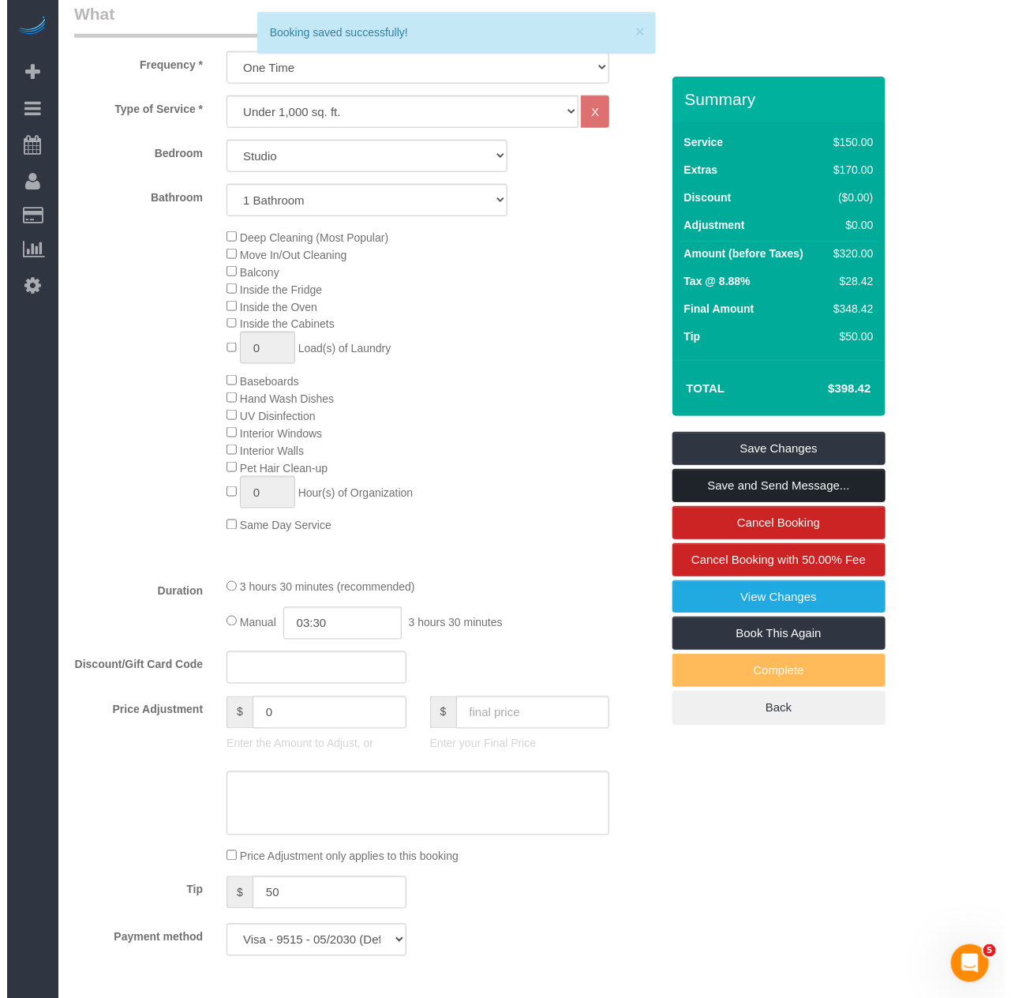
scroll to position [175, 0]
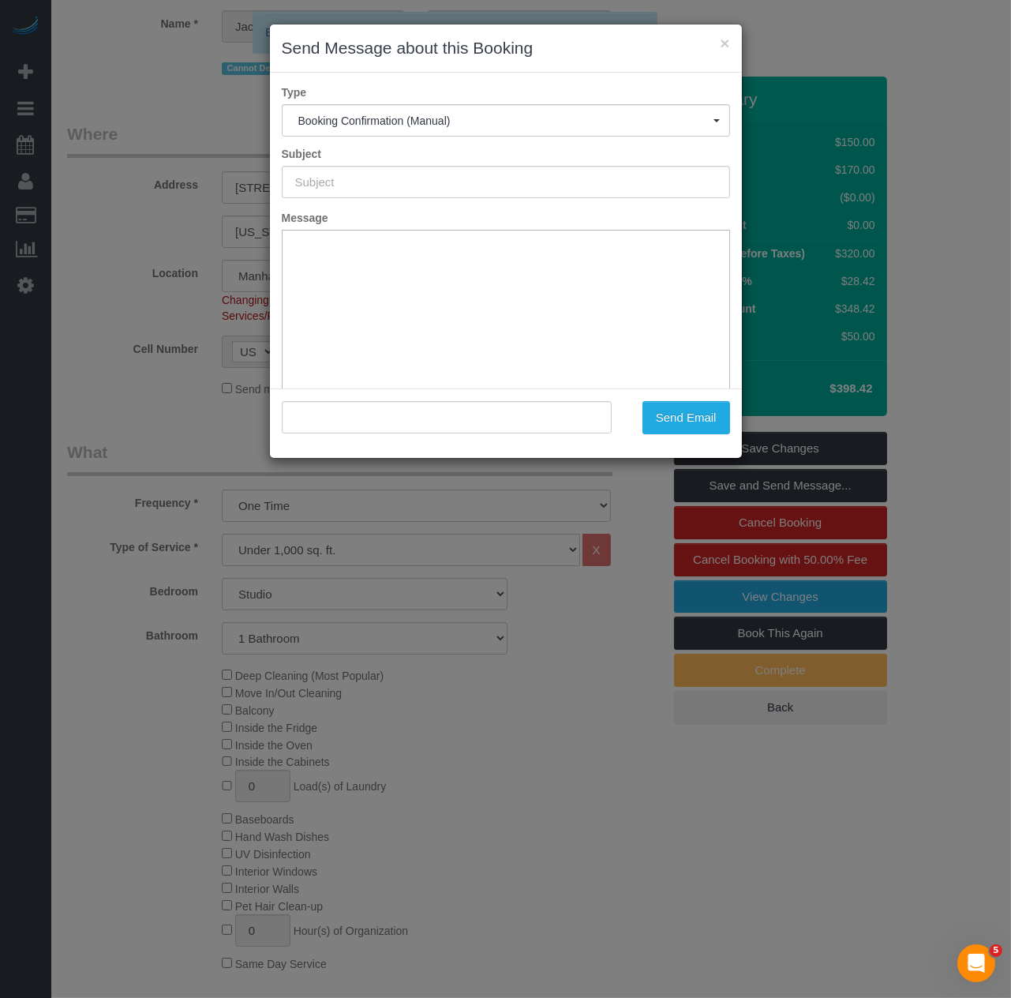
type input "Cleaning Confirmed for 10/05/2025 at 2:30pm"
type input ""Jack Segal" <jack@segalsavad.com>"
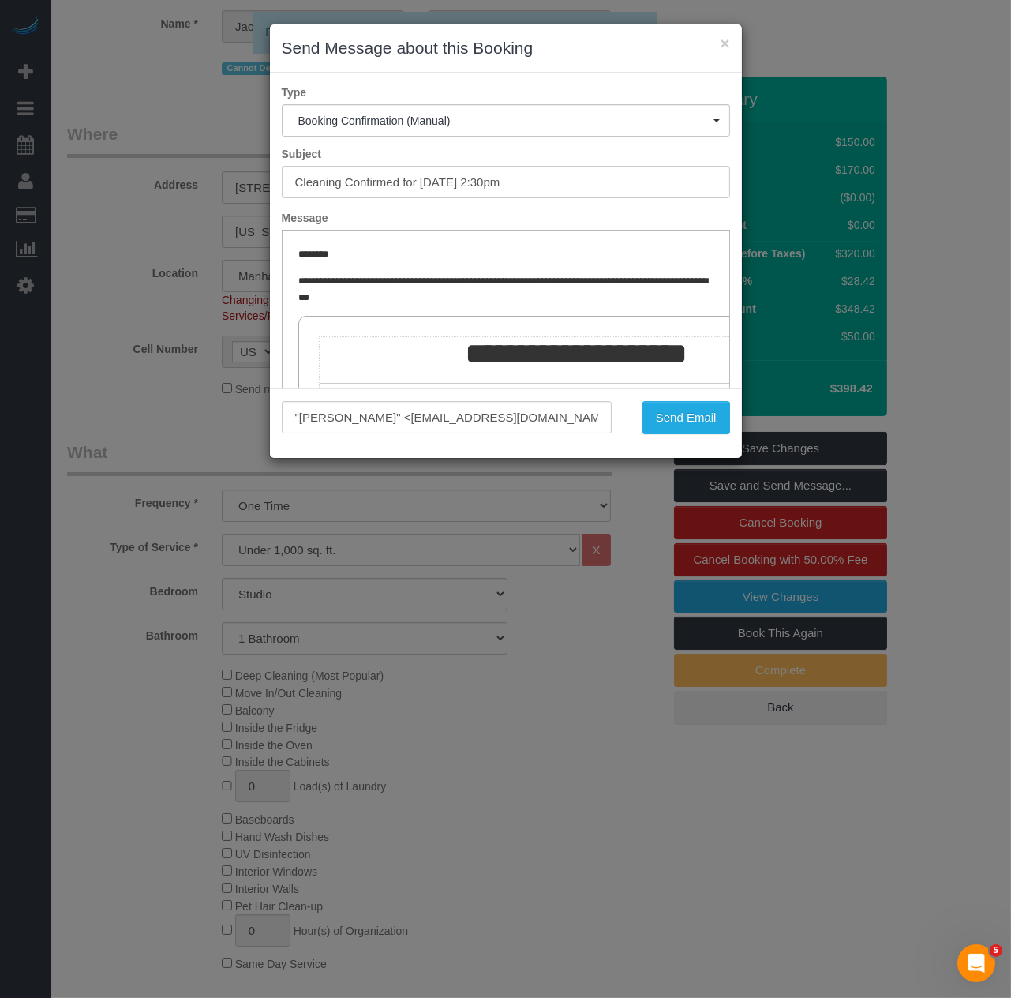
scroll to position [0, 0]
click at [703, 424] on button "Send Email" at bounding box center [687, 417] width 88 height 33
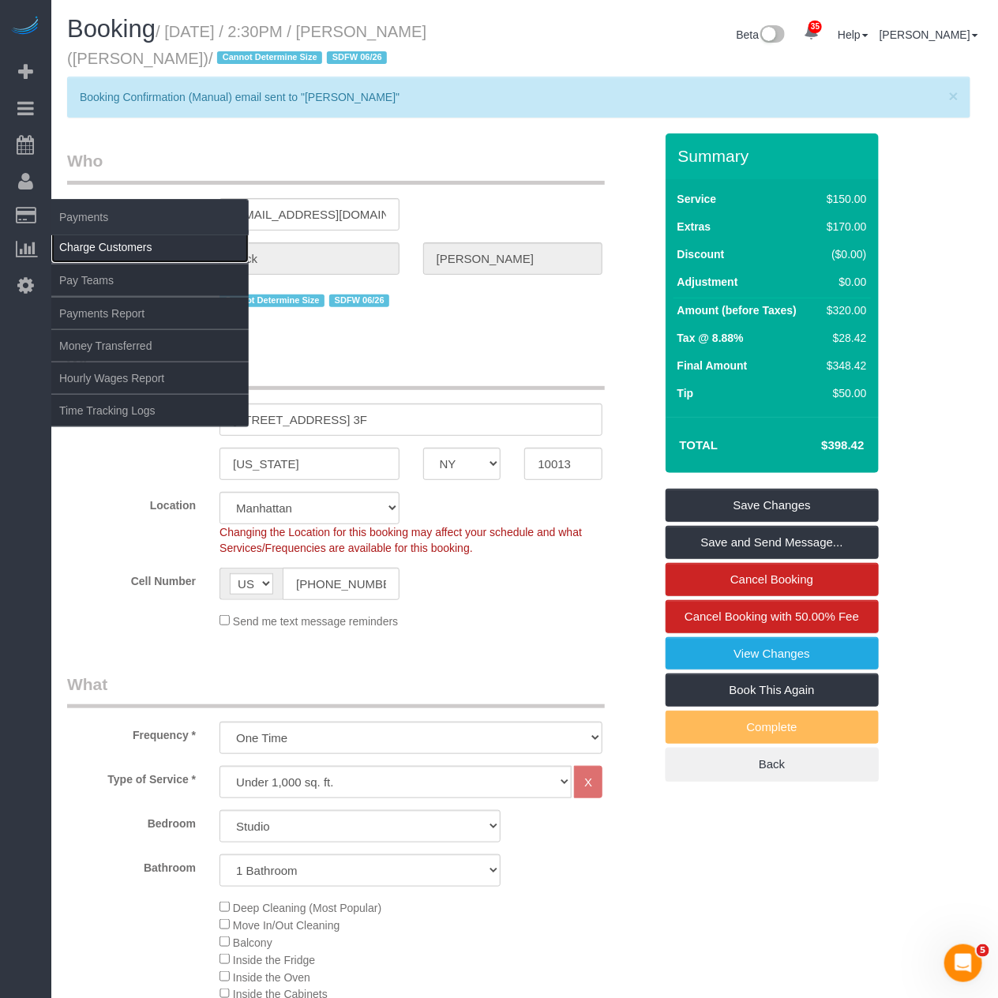
click at [130, 247] on link "Charge Customers" at bounding box center [149, 247] width 197 height 32
select select
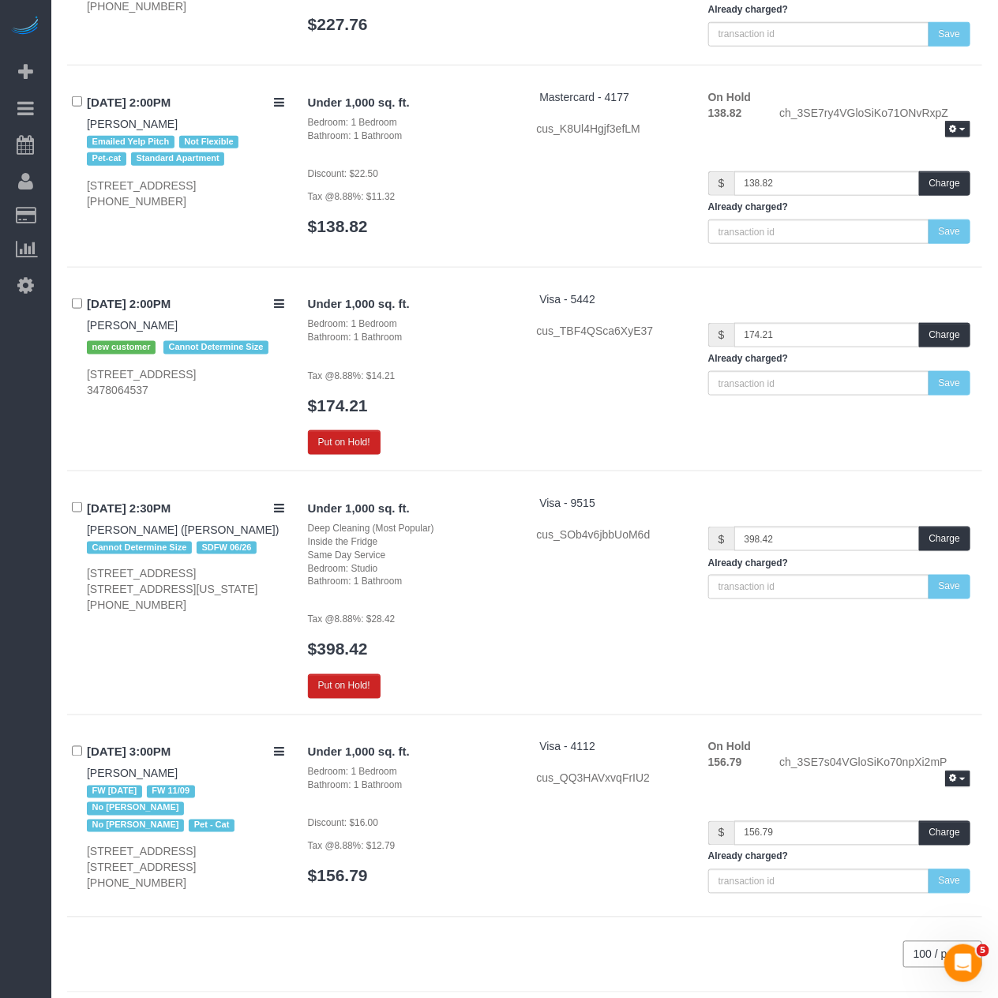
scroll to position [2799, 0]
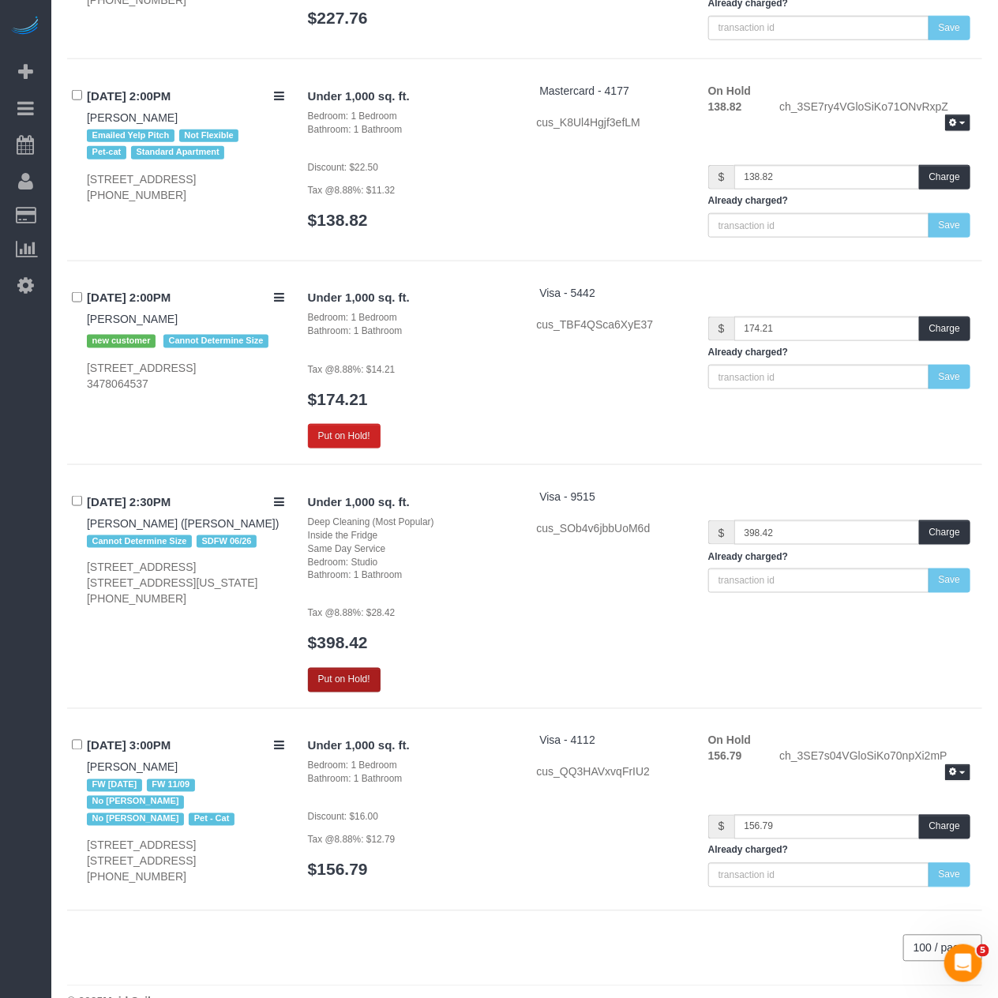
click at [335, 668] on button "Put on Hold!" at bounding box center [344, 680] width 73 height 24
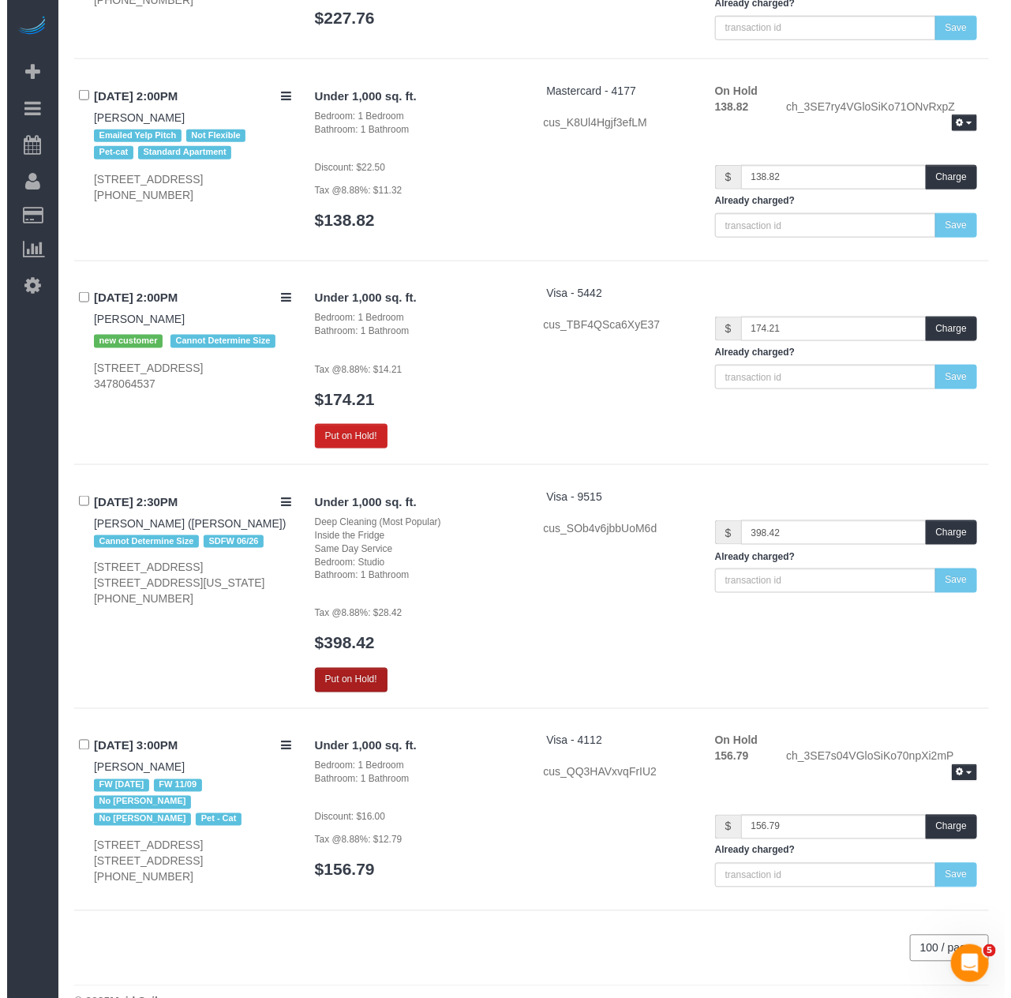
scroll to position [2793, 0]
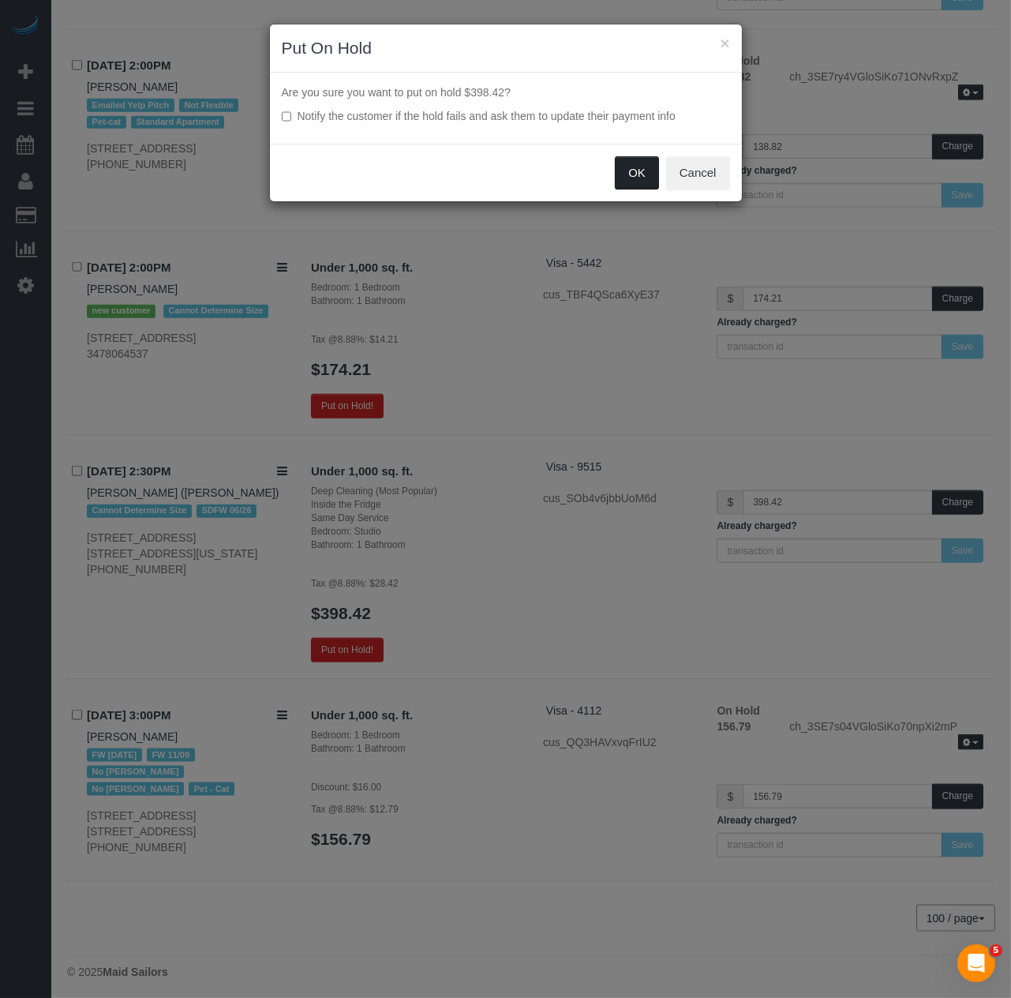
click at [626, 174] on button "OK" at bounding box center [637, 172] width 44 height 33
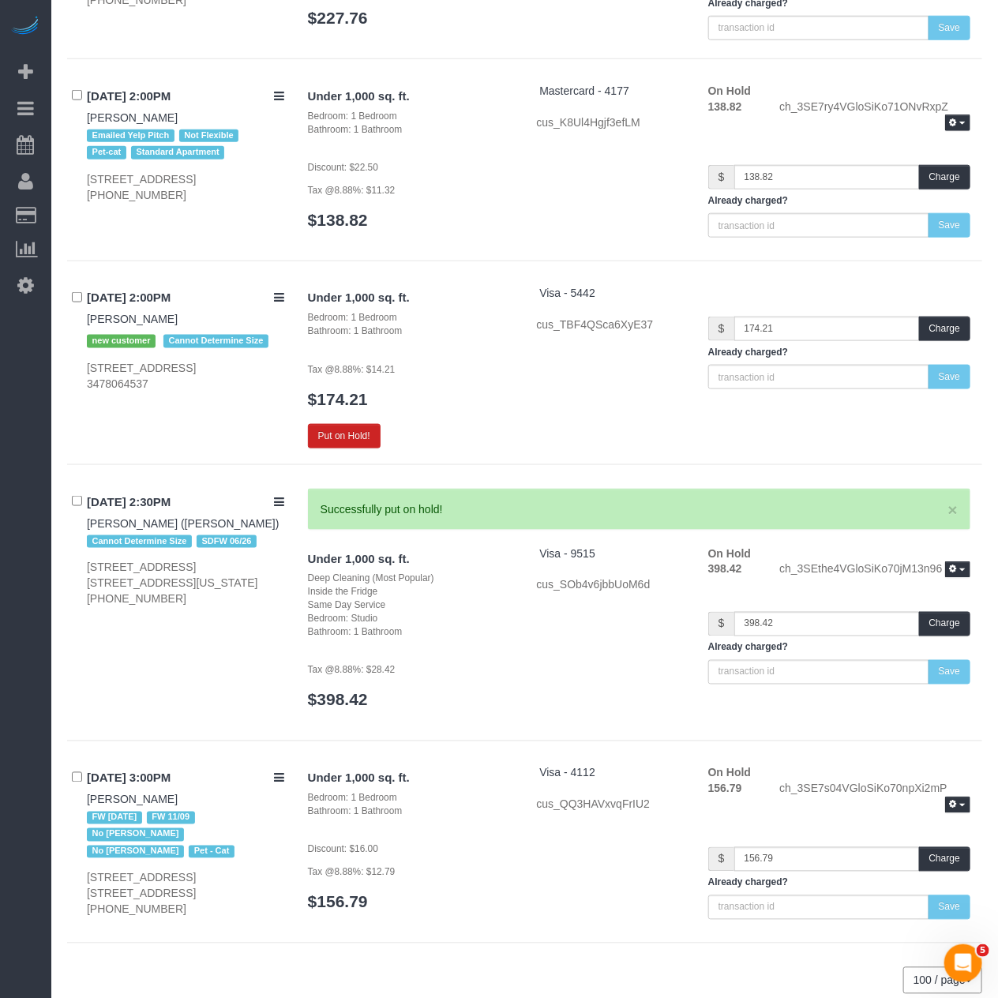
scroll to position [2774, 0]
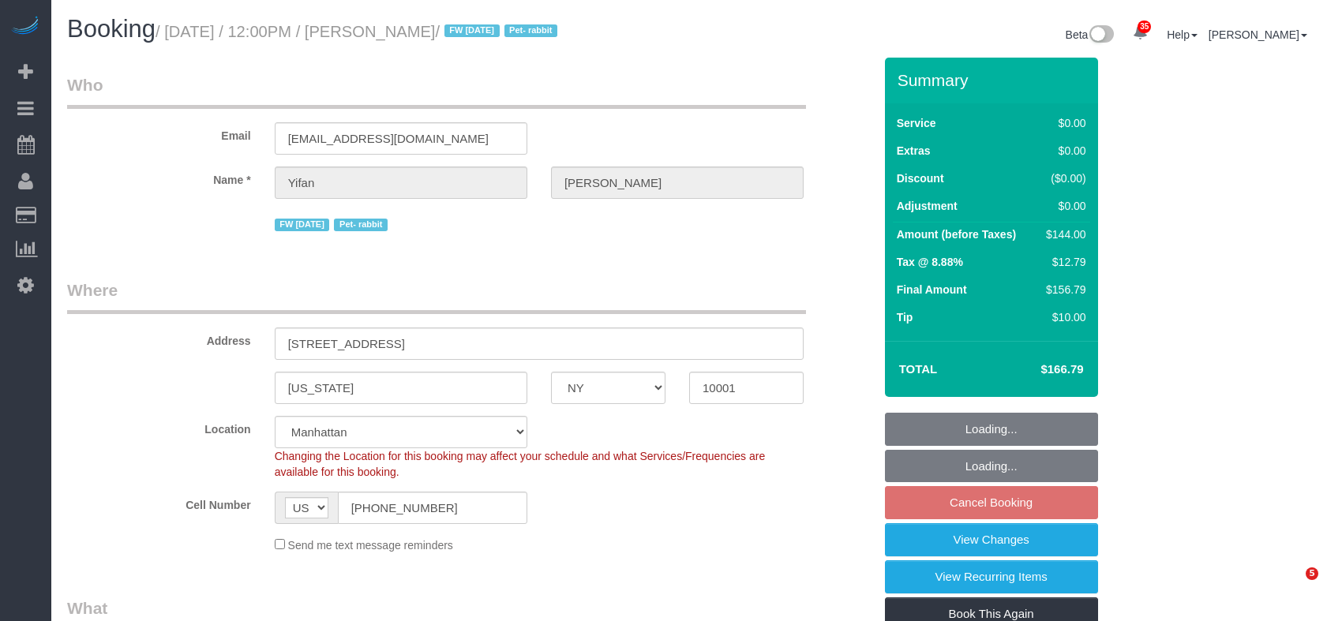
select select "NY"
select select "1"
select select "spot1"
select select "number:59"
select select "number:75"
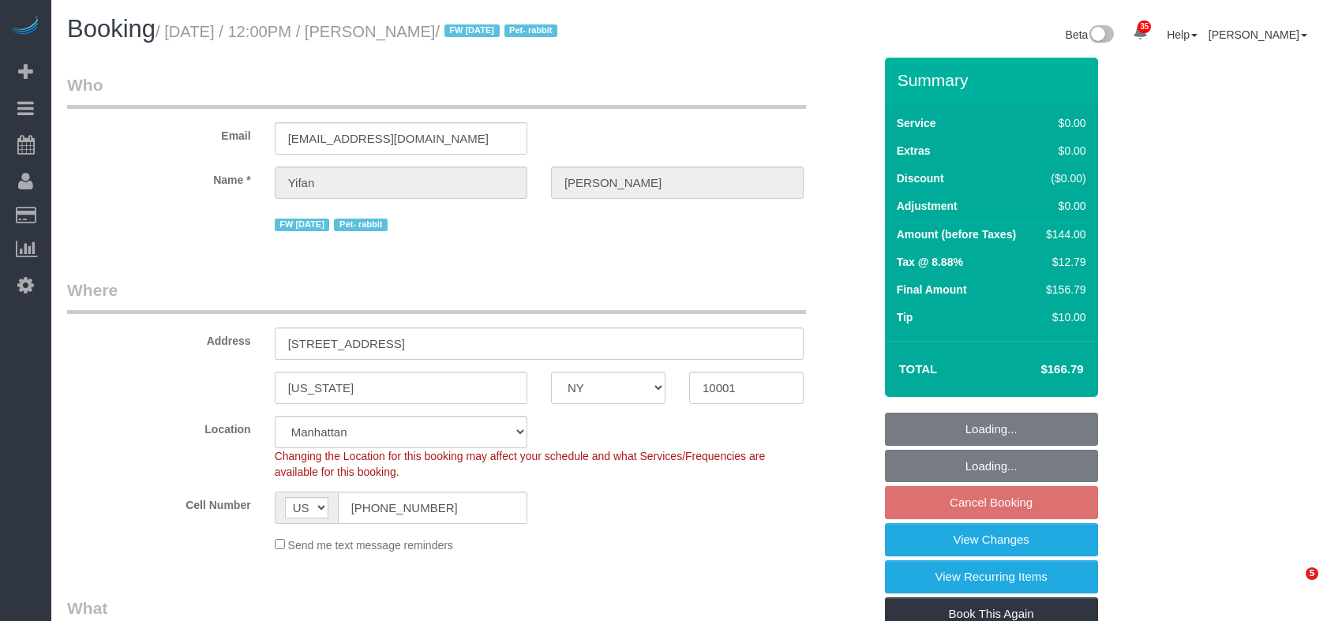
select select "number:15"
select select "number:6"
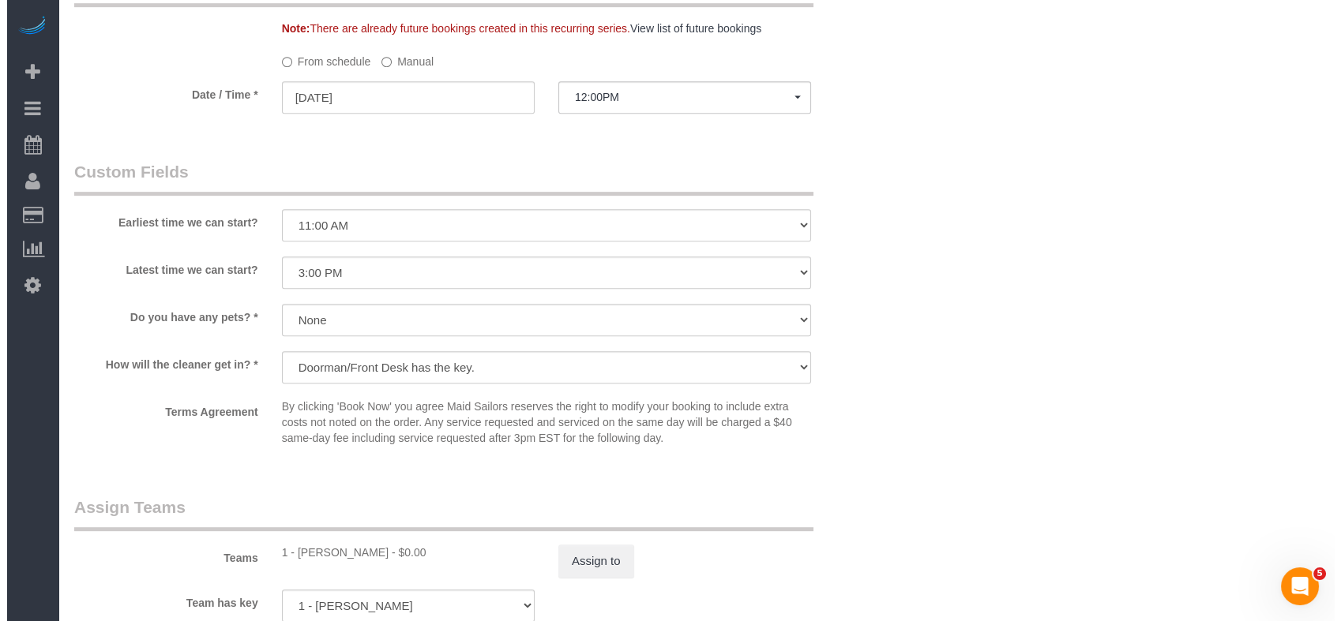
scroll to position [1842, 0]
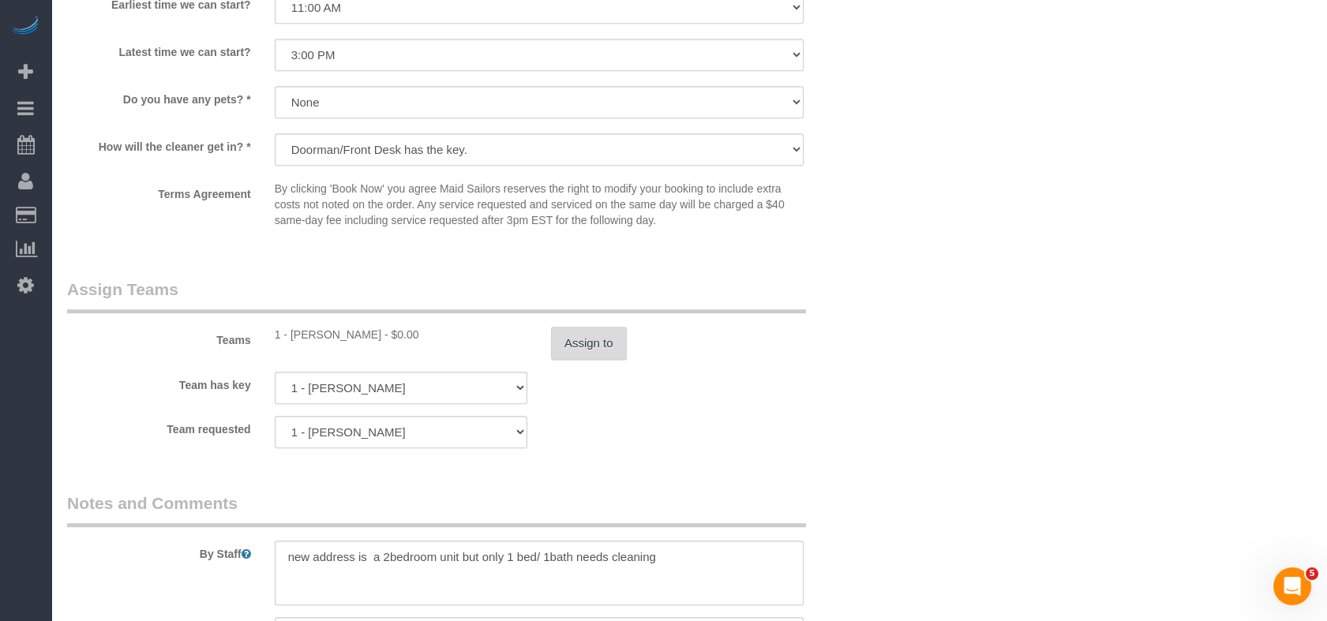
click at [595, 351] on button "Assign to" at bounding box center [589, 343] width 76 height 33
click at [596, 360] on button "Assign to" at bounding box center [589, 343] width 76 height 33
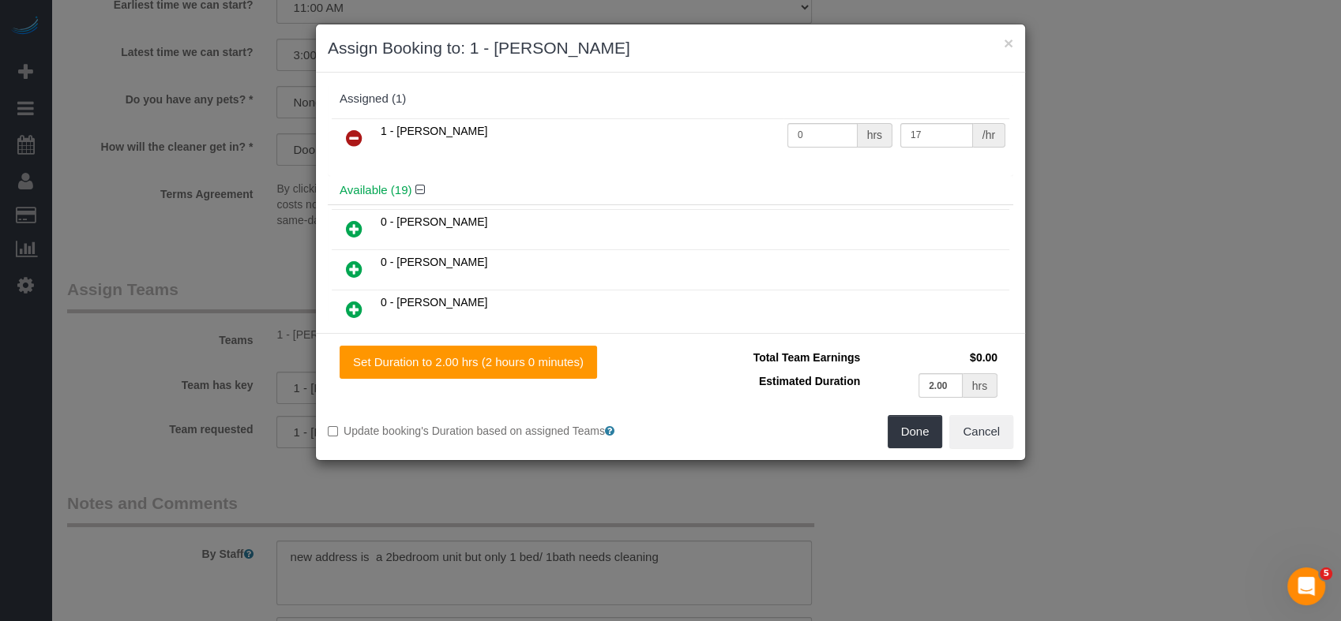
click at [362, 132] on link at bounding box center [354, 139] width 37 height 32
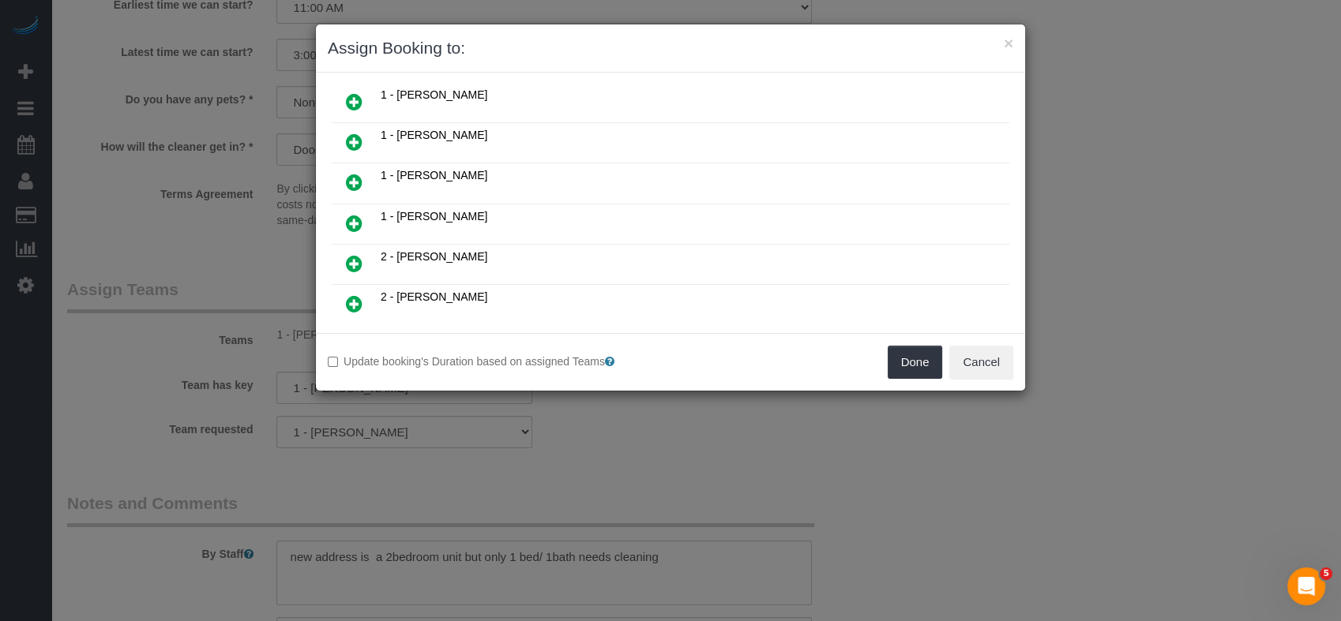
scroll to position [2928, 0]
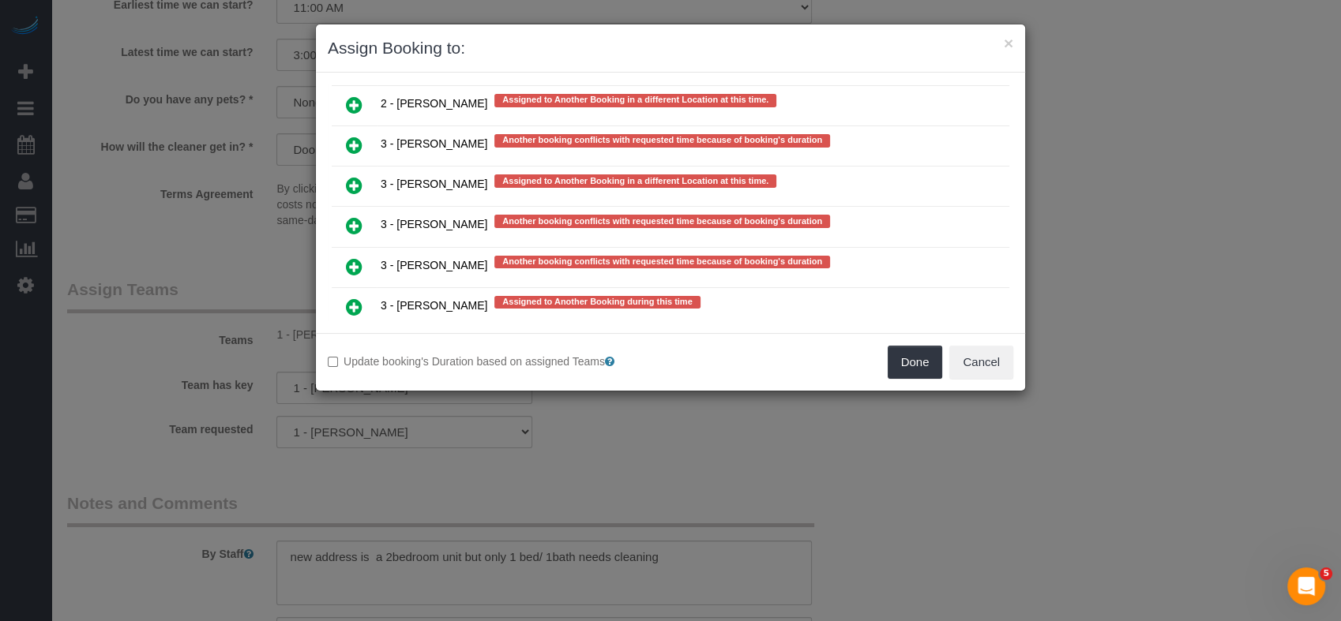
click at [342, 292] on link at bounding box center [354, 308] width 37 height 32
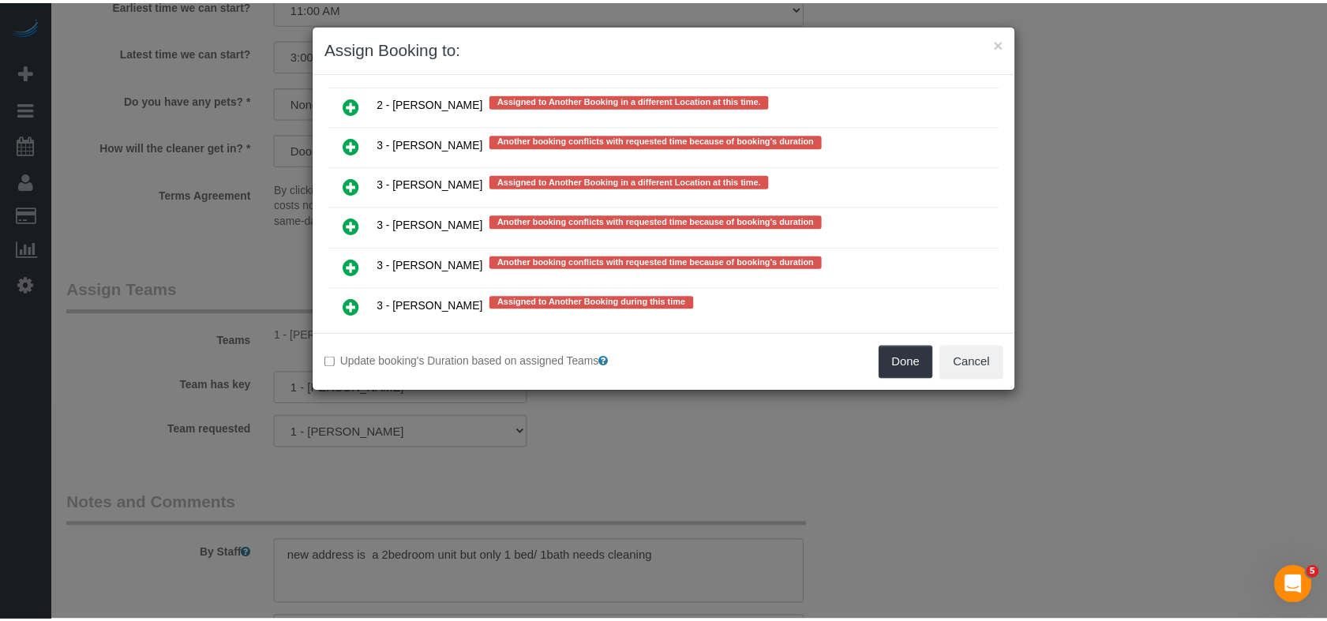
scroll to position [2925, 0]
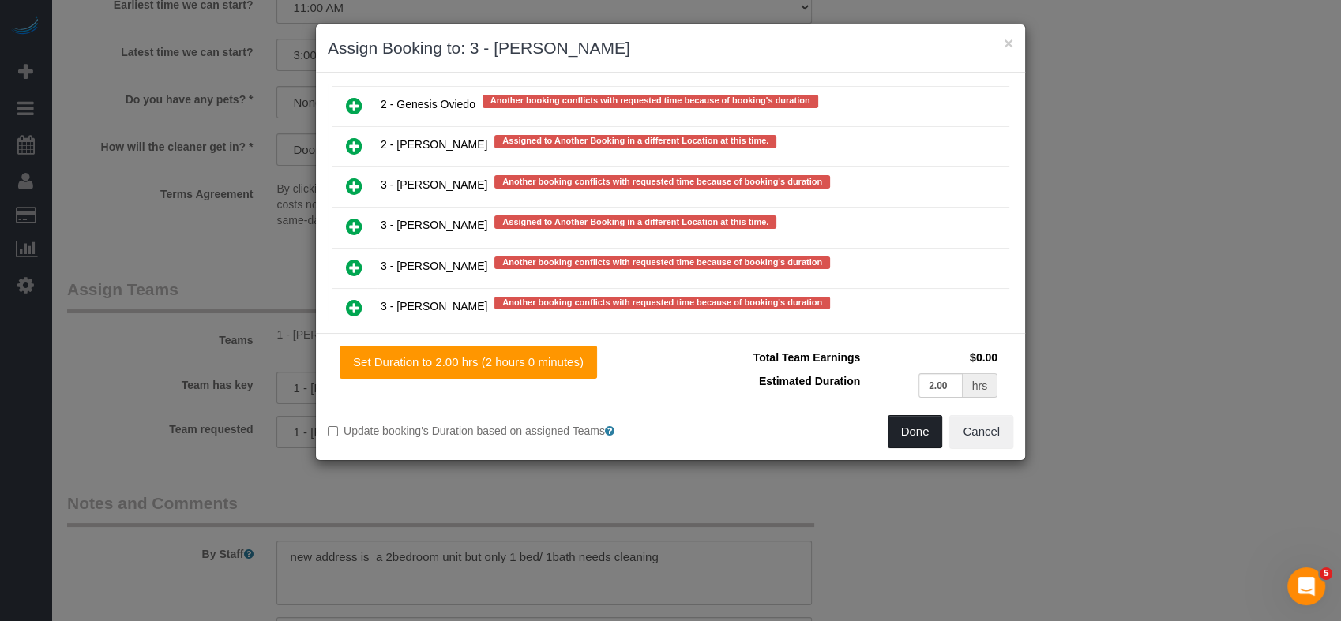
click at [891, 425] on button "Done" at bounding box center [914, 431] width 55 height 33
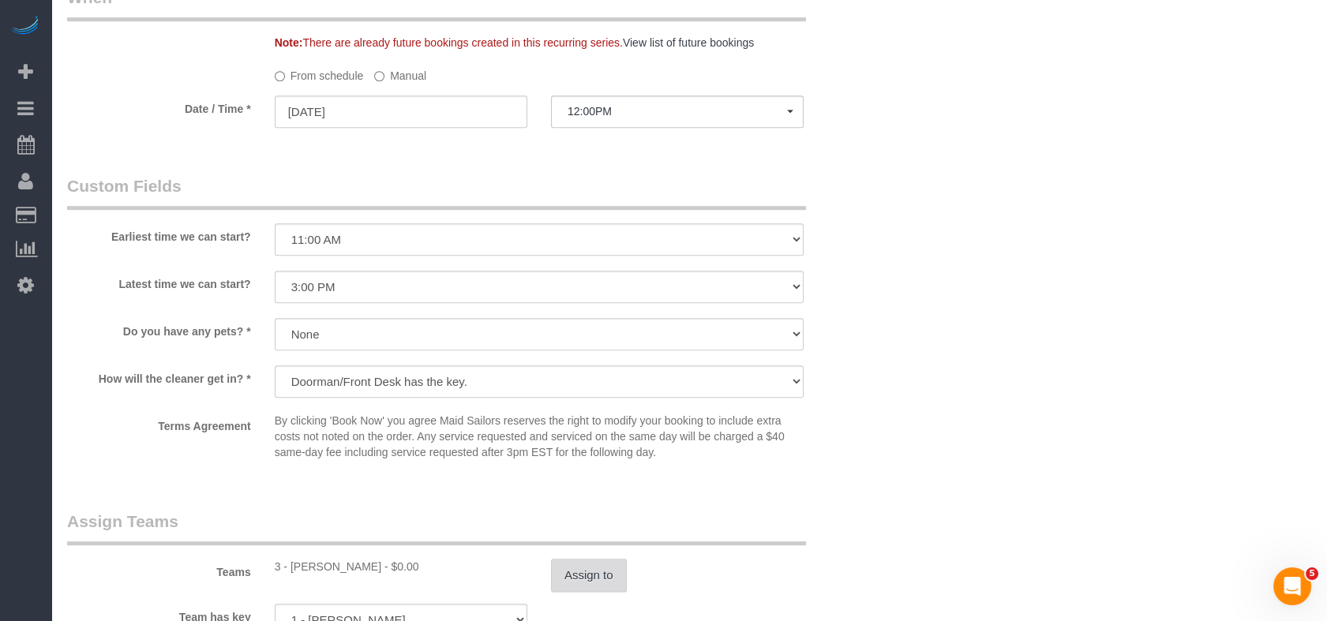
scroll to position [1579, 0]
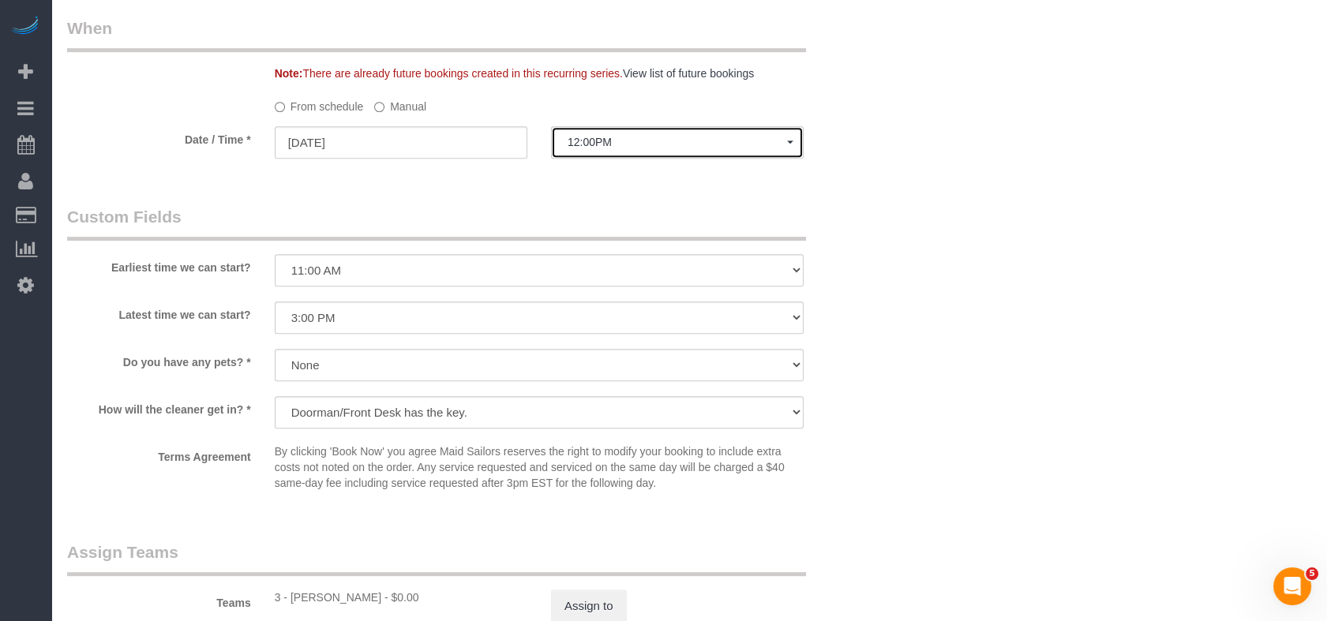
click at [615, 148] on span "12:00PM" at bounding box center [677, 142] width 219 height 13
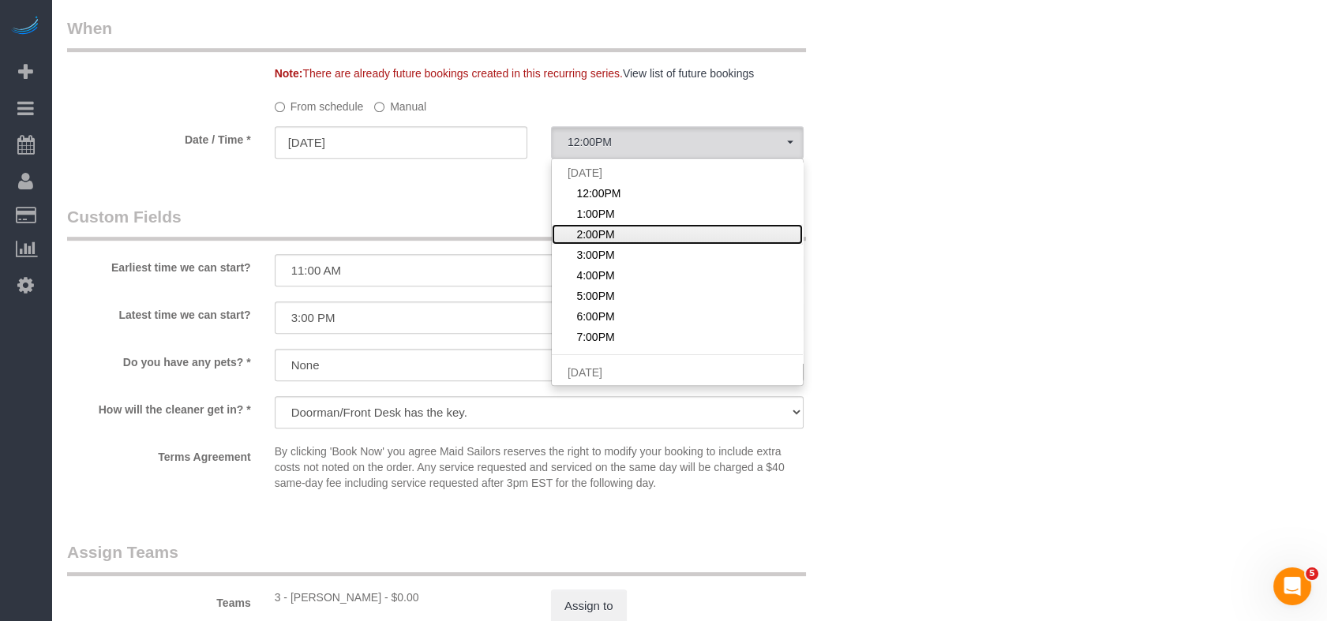
click at [623, 245] on link "2:00PM" at bounding box center [677, 234] width 251 height 21
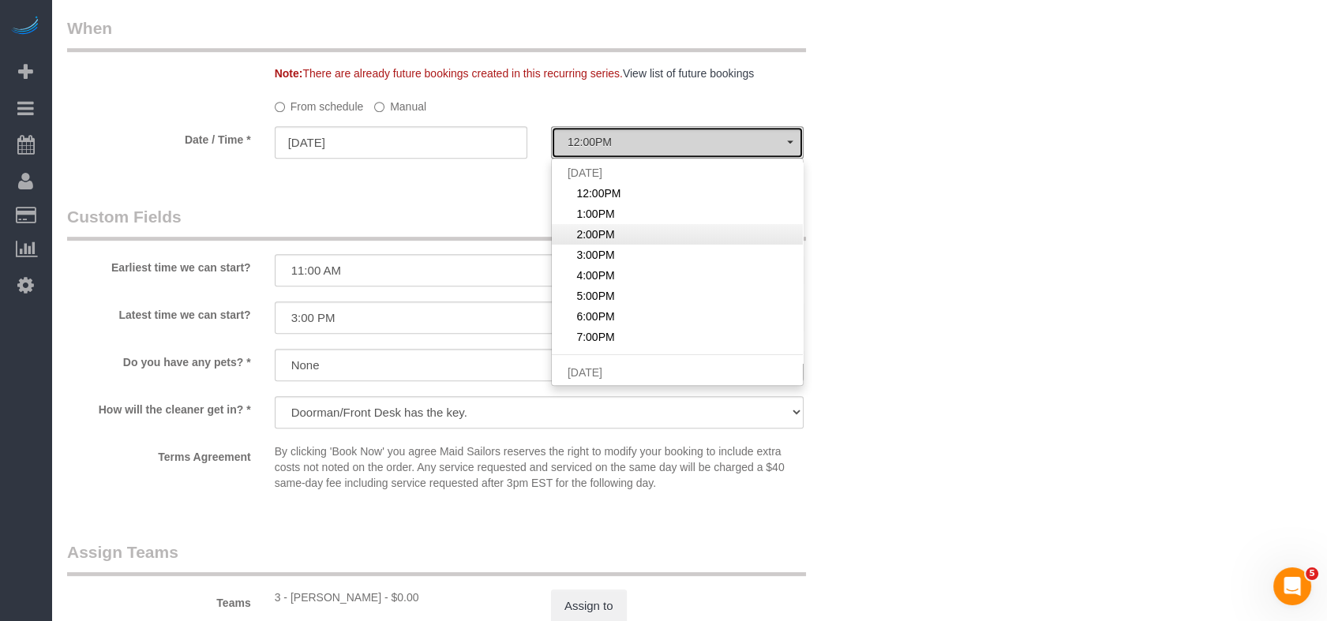
select select "spot3"
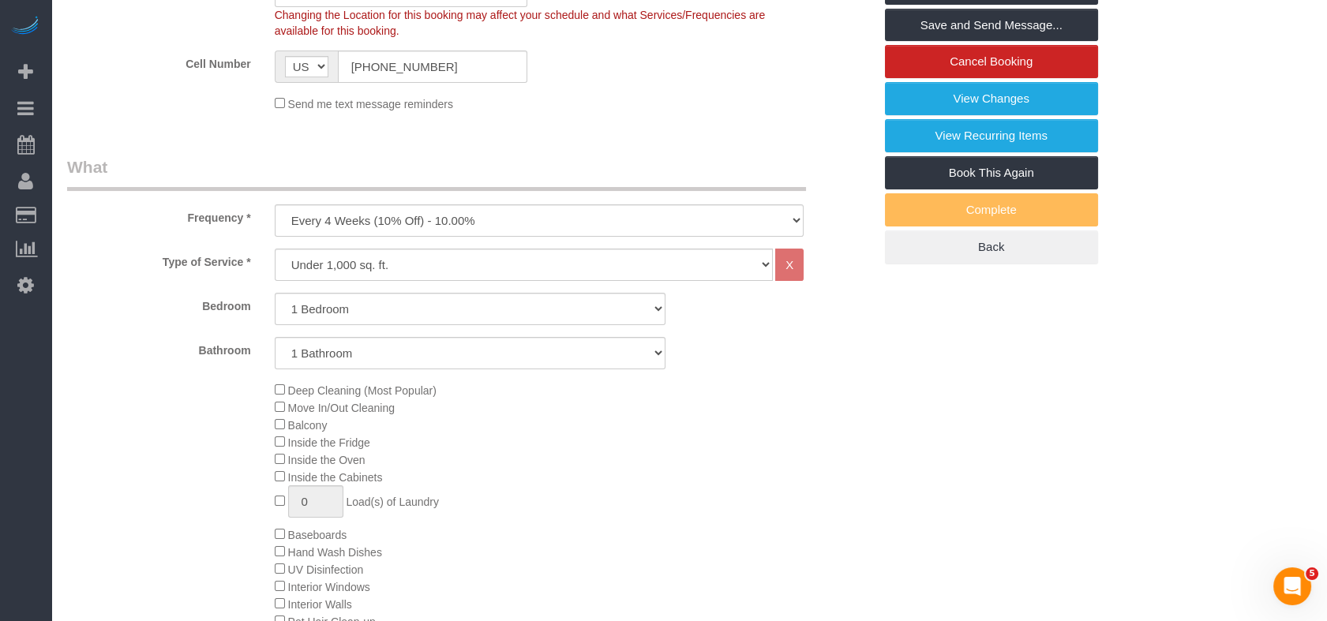
scroll to position [438, 0]
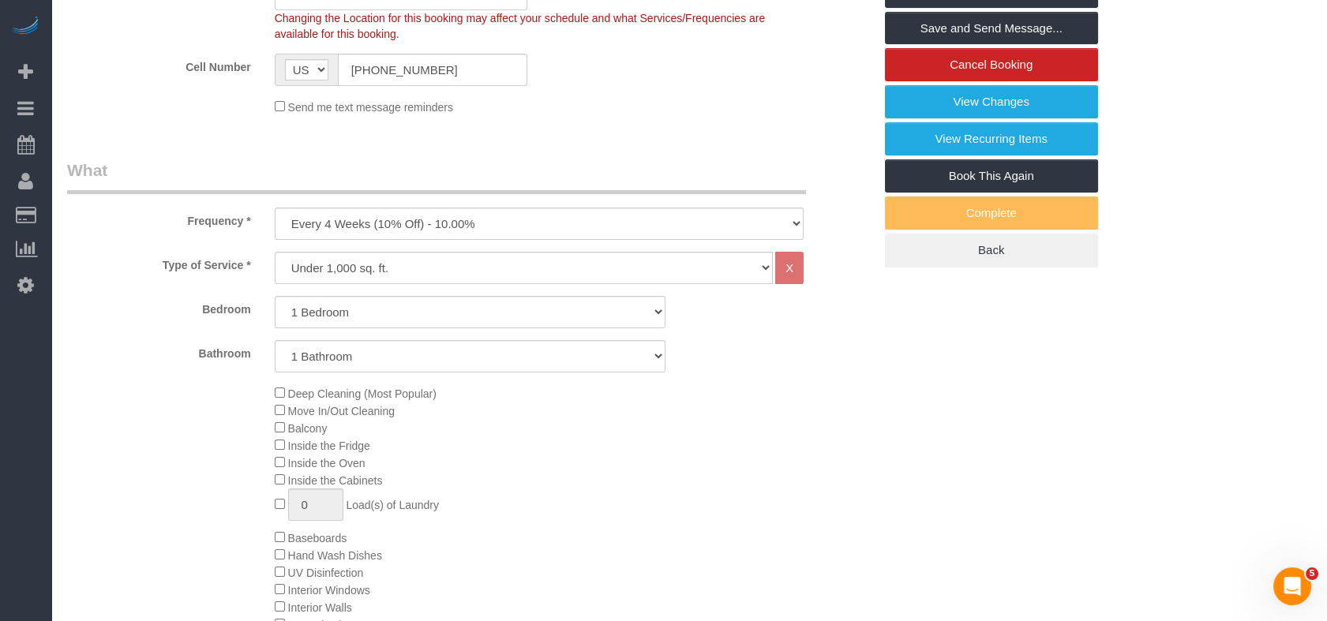
click at [802, 431] on div "Deep Cleaning (Most Popular) Move In/Out Cleaning Balcony Inside the Fridge Ins…" at bounding box center [574, 537] width 622 height 306
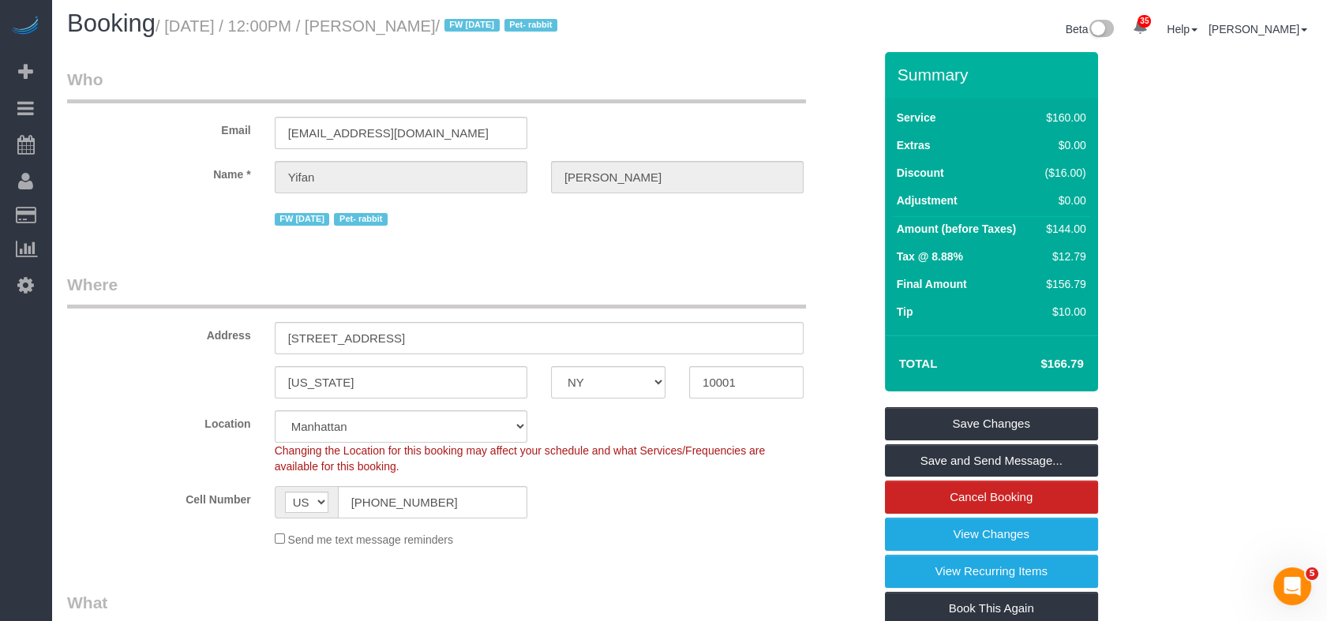
scroll to position [0, 0]
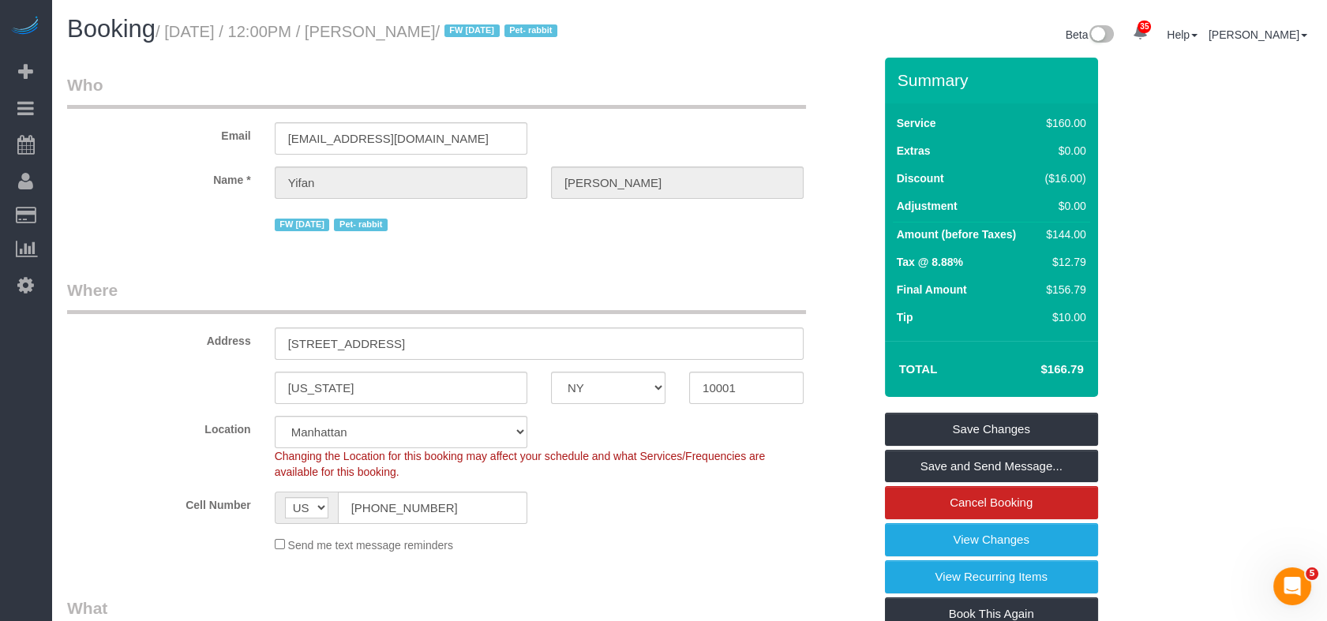
drag, startPoint x: 459, startPoint y: 34, endPoint x: 167, endPoint y: 31, distance: 292.1
click at [167, 31] on small "/ [DATE] / 12:00PM / [PERSON_NAME] / FW [DATE] Pet- rabbit" at bounding box center [359, 31] width 407 height 17
copy small "[DATE] / 12:00PM / [PERSON_NAME]"
drag, startPoint x: 557, startPoint y: 261, endPoint x: 568, endPoint y: 265, distance: 12.8
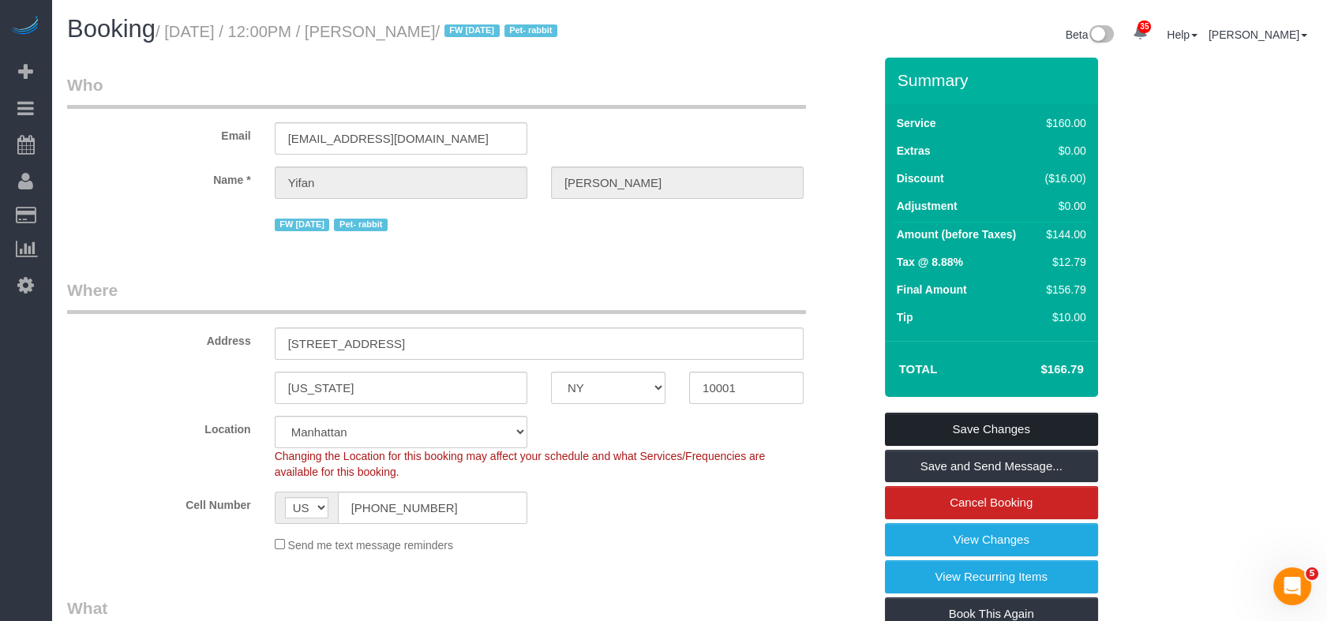
click at [935, 429] on link "Save Changes" at bounding box center [991, 429] width 213 height 33
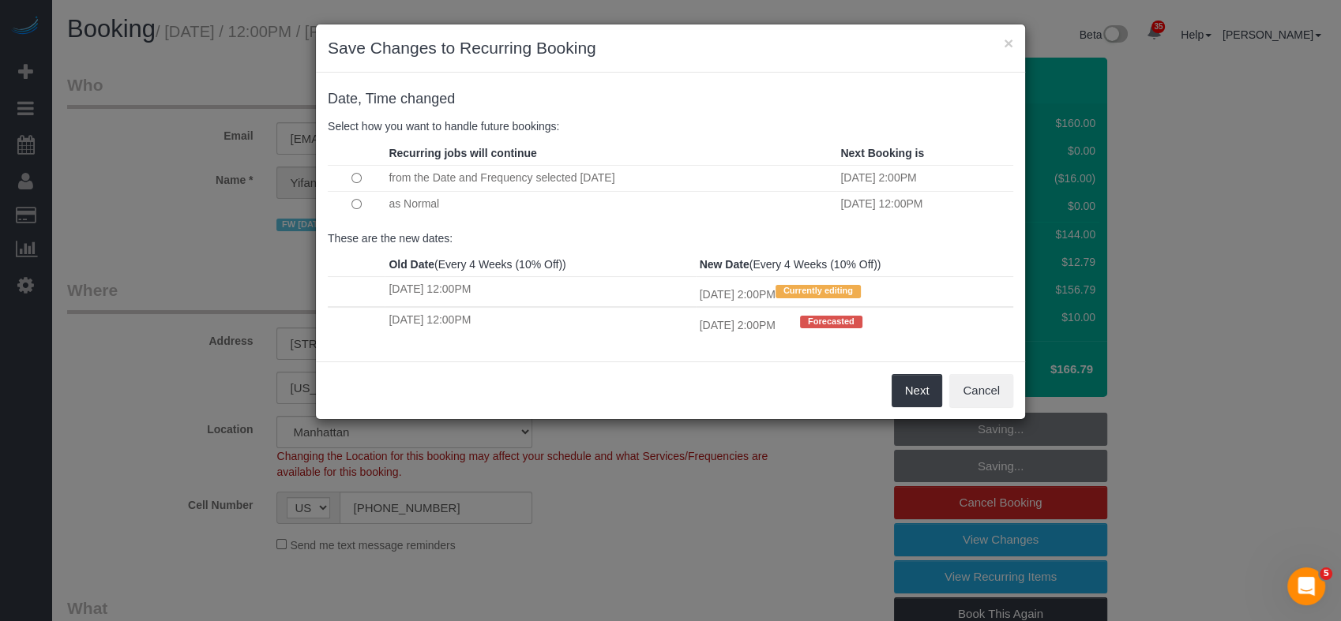
click at [348, 202] on td at bounding box center [356, 204] width 57 height 26
click at [926, 394] on button "Next" at bounding box center [916, 390] width 51 height 33
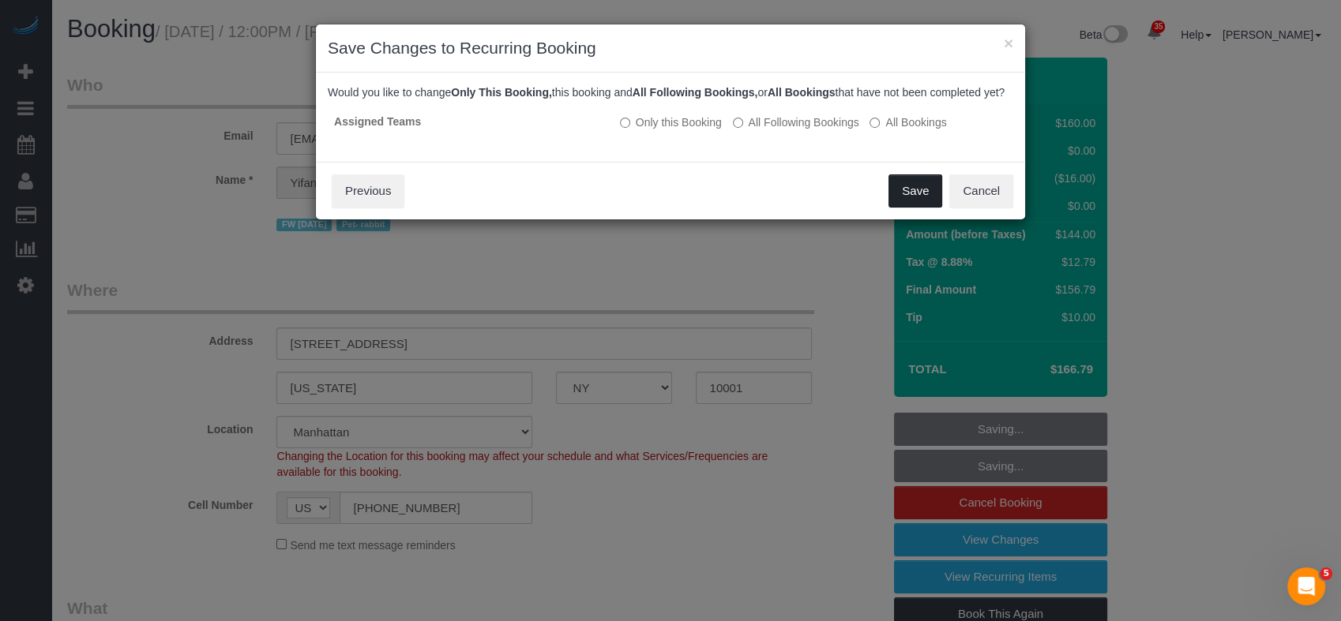
click at [911, 204] on button "Save" at bounding box center [915, 190] width 54 height 33
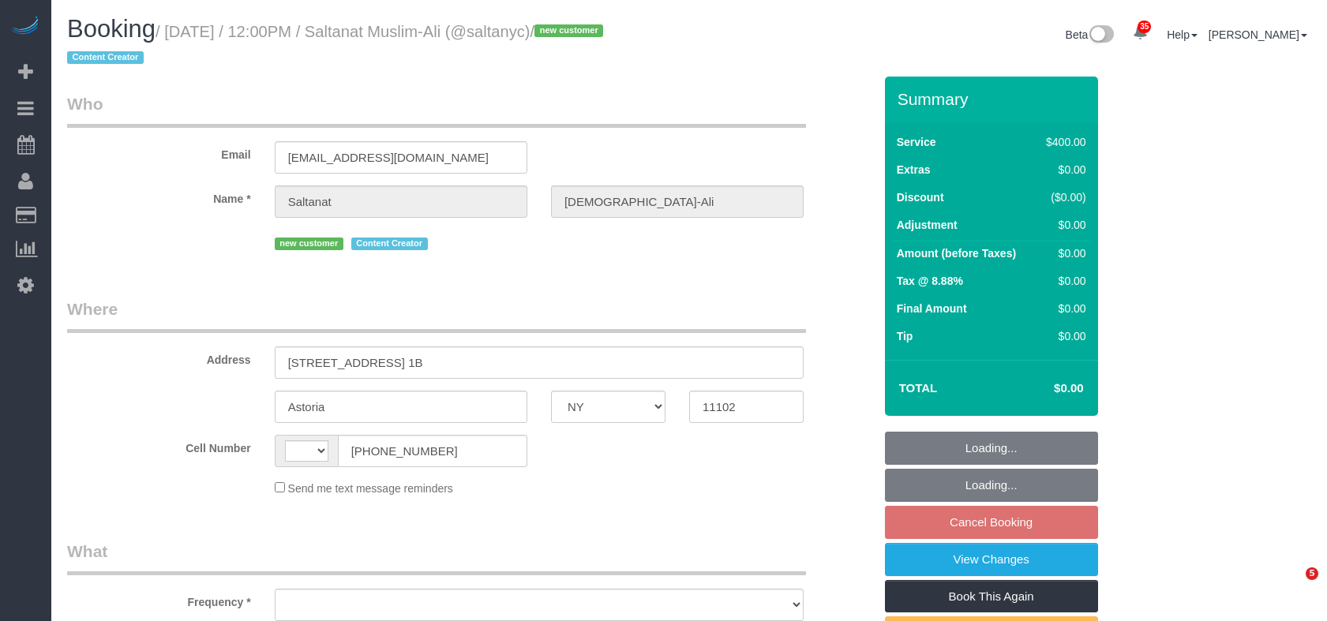
select select "NY"
select select "object:572"
select select "number:89"
select select "number:90"
select select "number:15"
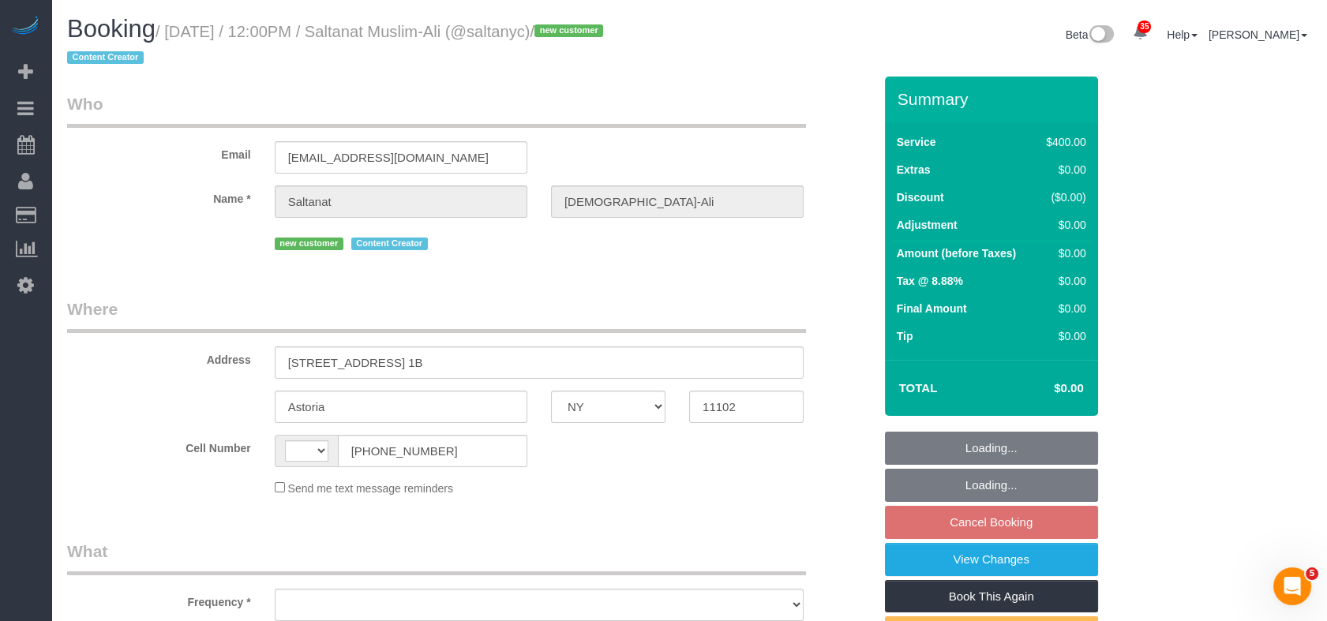
select select "number:5"
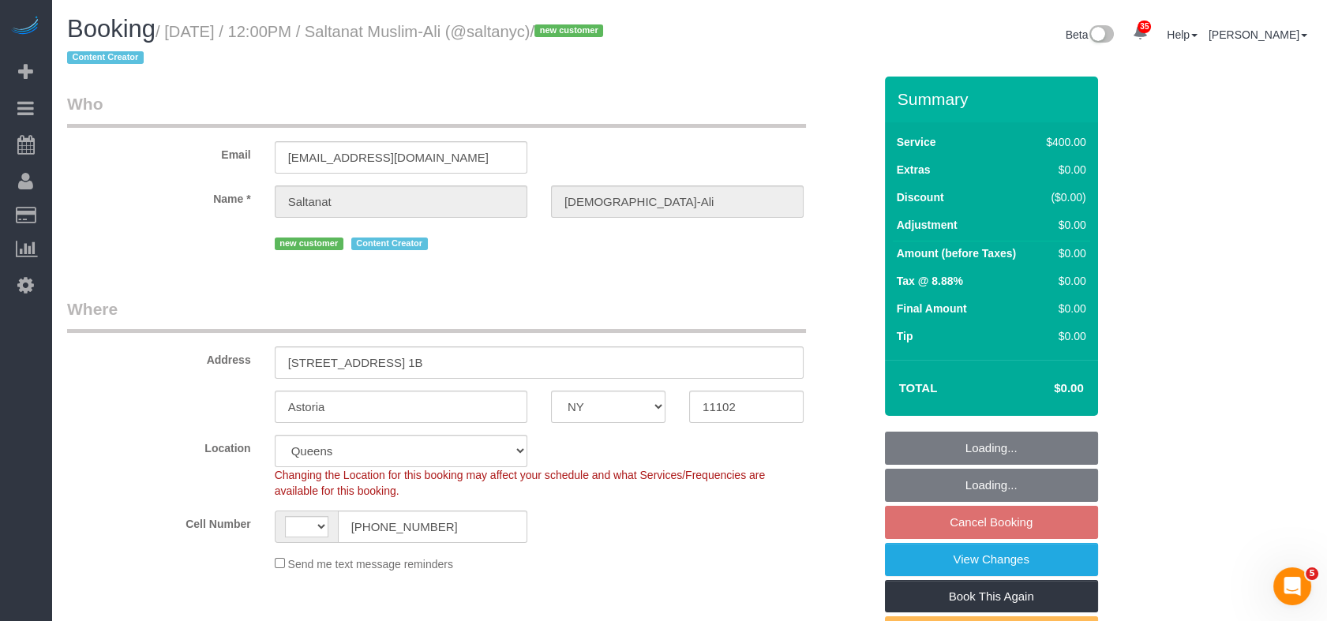
select select "object:852"
select select "string:[GEOGRAPHIC_DATA]"
select select "string:stripe-pm_1SEdT24VGloSiKo793oIoqer"
select select "300"
select select "spot1"
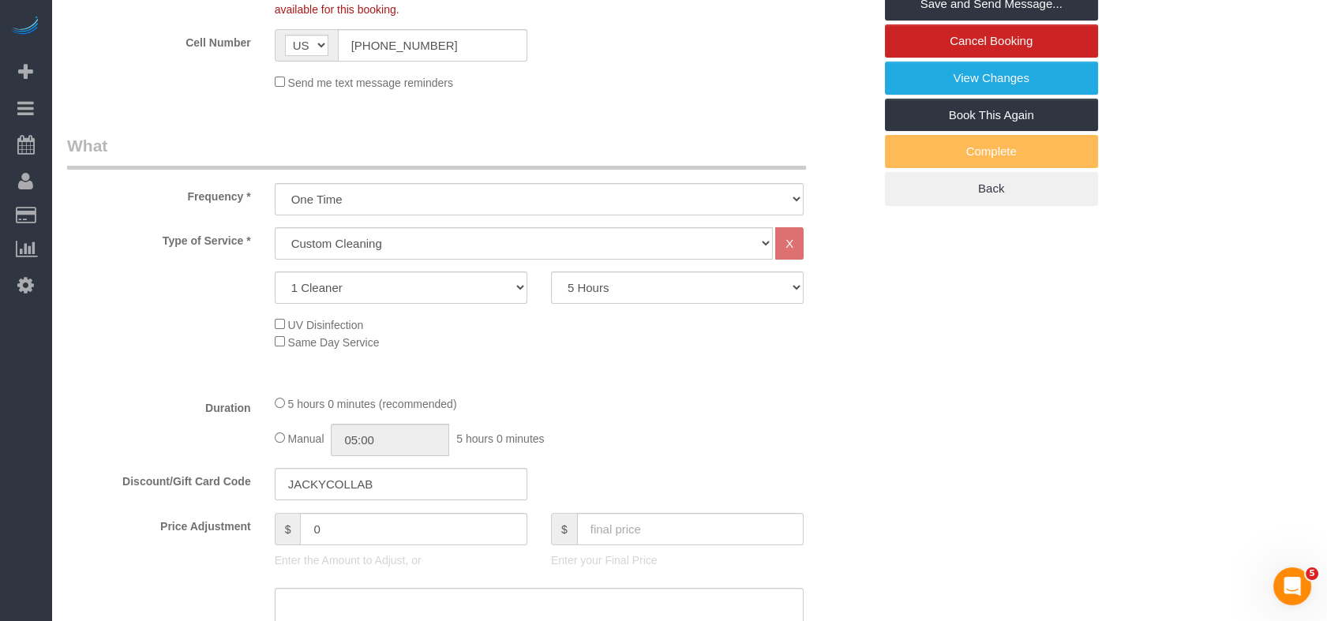
scroll to position [701, 0]
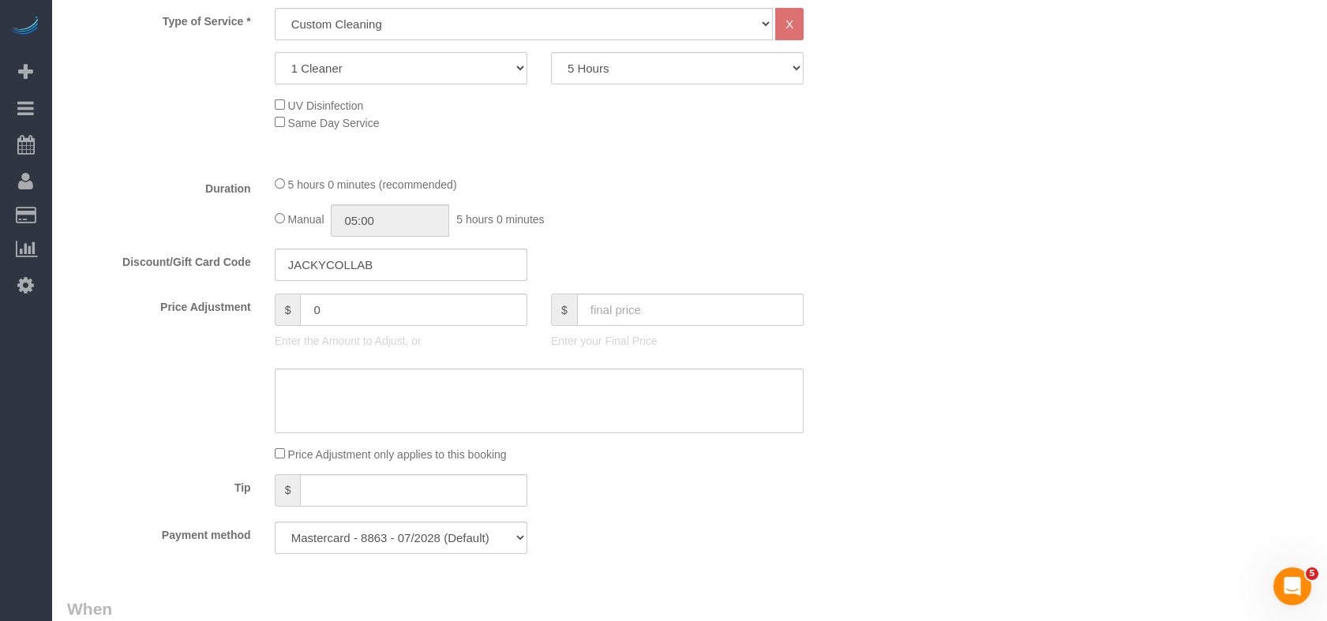
click at [474, 78] on select "1 Cleaner 2 Cleaners 3 Cleaners 4 Cleaners 5 Cleaners" at bounding box center [401, 68] width 253 height 32
select select "2"
click at [275, 52] on select "1 Cleaner 2 Cleaners 3 Cleaners 4 Cleaners 5 Cleaners" at bounding box center [401, 68] width 253 height 32
click at [630, 72] on select "2 Hours 2.5 Hours 3 Hours 3.5 Hours 4 Hours 4.5 Hours 5 Hours 5.5 Hours 6 Hours…" at bounding box center [677, 68] width 253 height 32
select select "150"
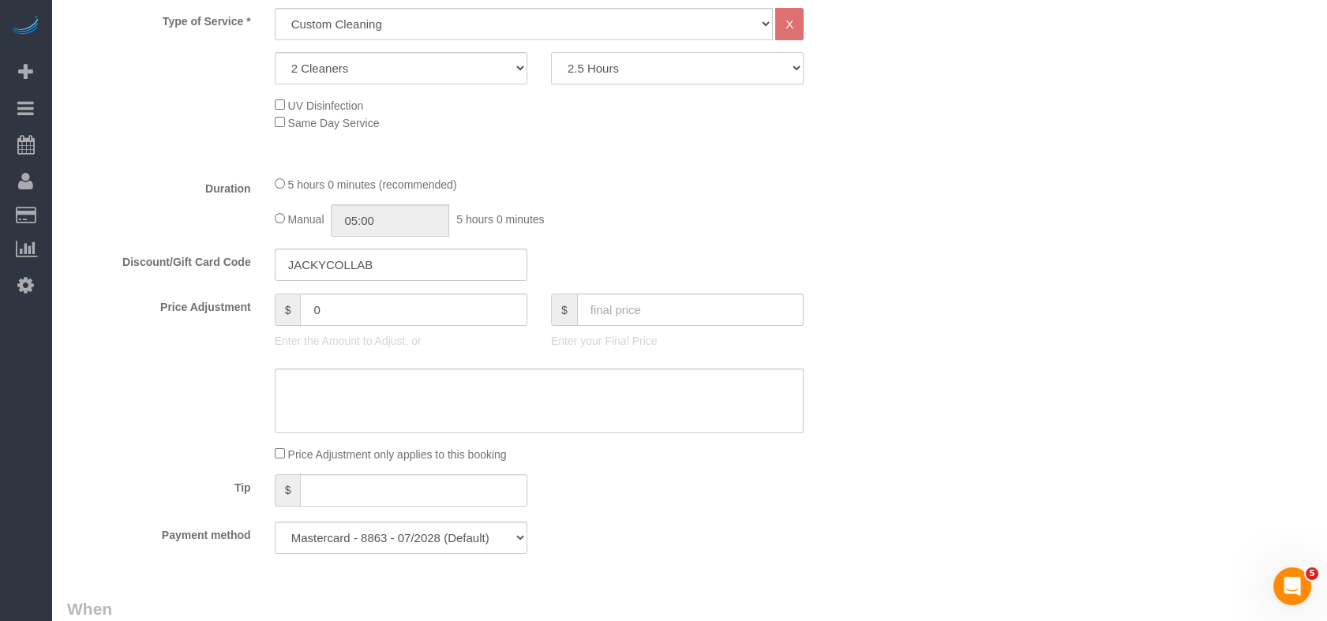
click at [551, 52] on select "2 Hours 2.5 Hours 3 Hours 3.5 Hours 4 Hours 4.5 Hours 5 Hours 5.5 Hours 6 Hours…" at bounding box center [677, 68] width 253 height 32
select select "spot52"
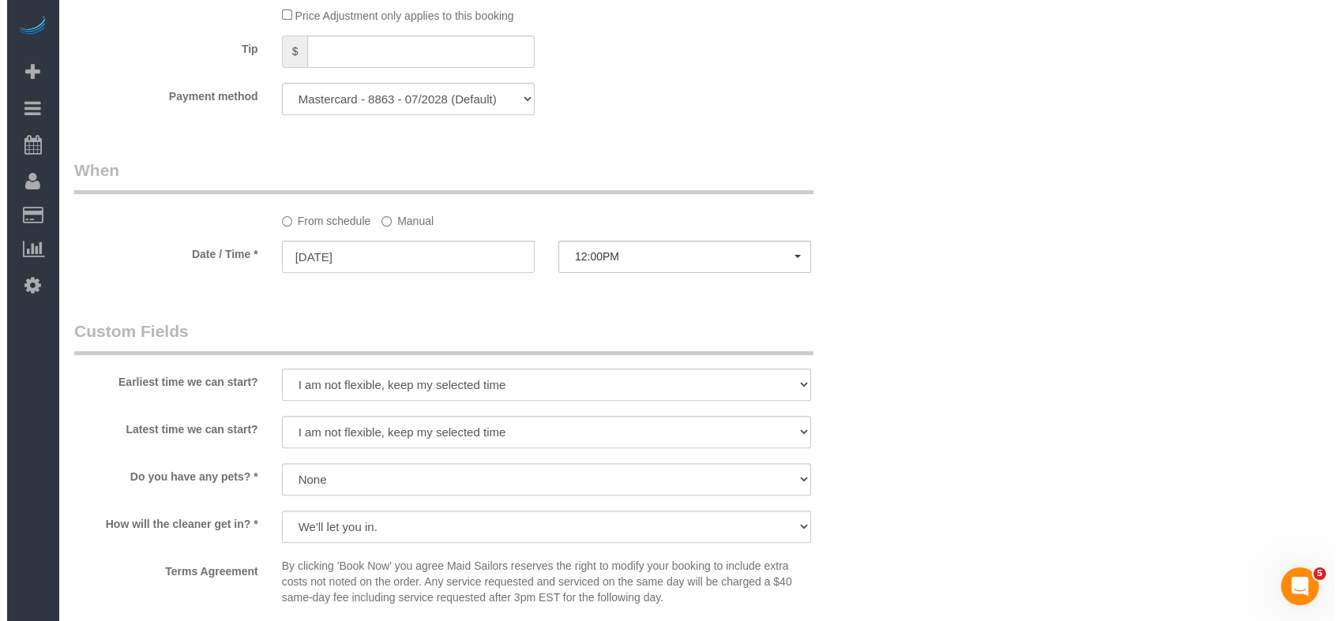
scroll to position [1579, 0]
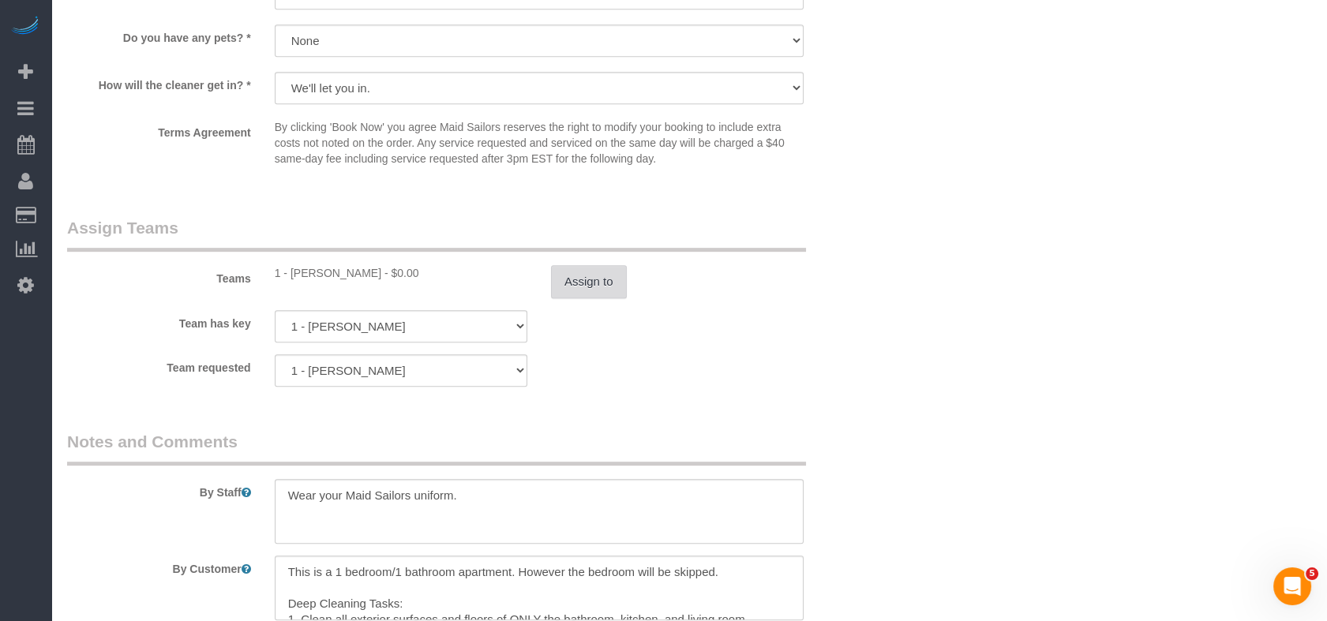
click at [557, 280] on button "Assign to" at bounding box center [589, 281] width 76 height 33
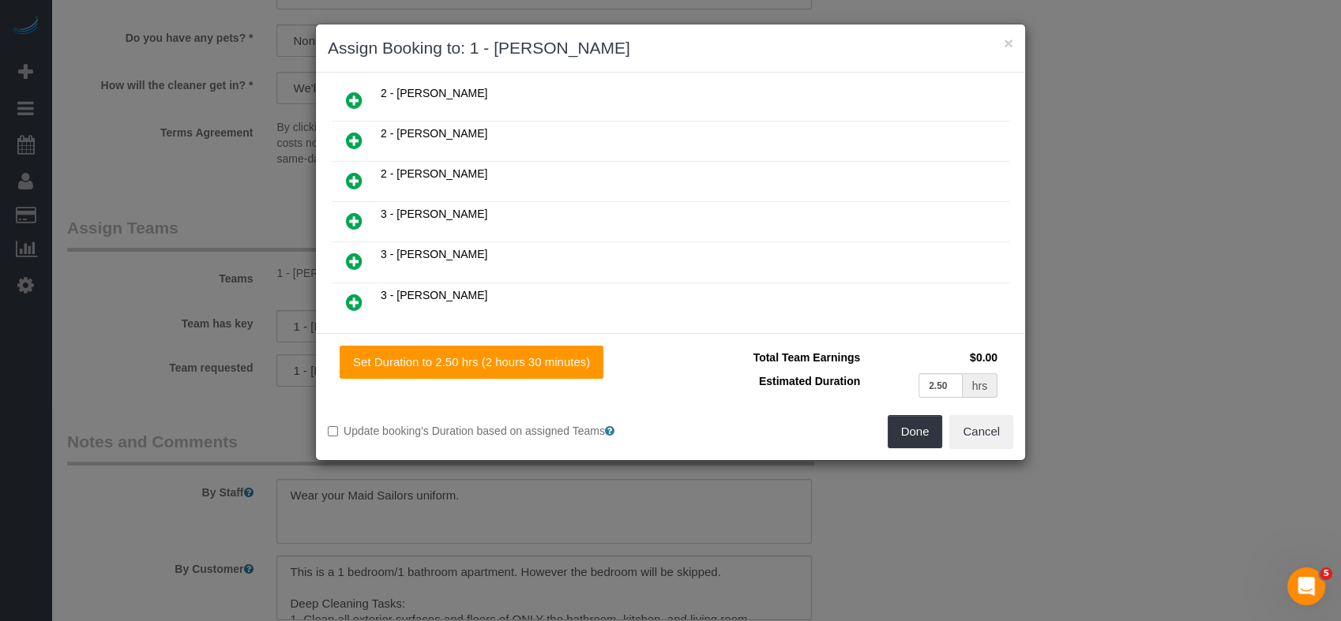
scroll to position [2242, 0]
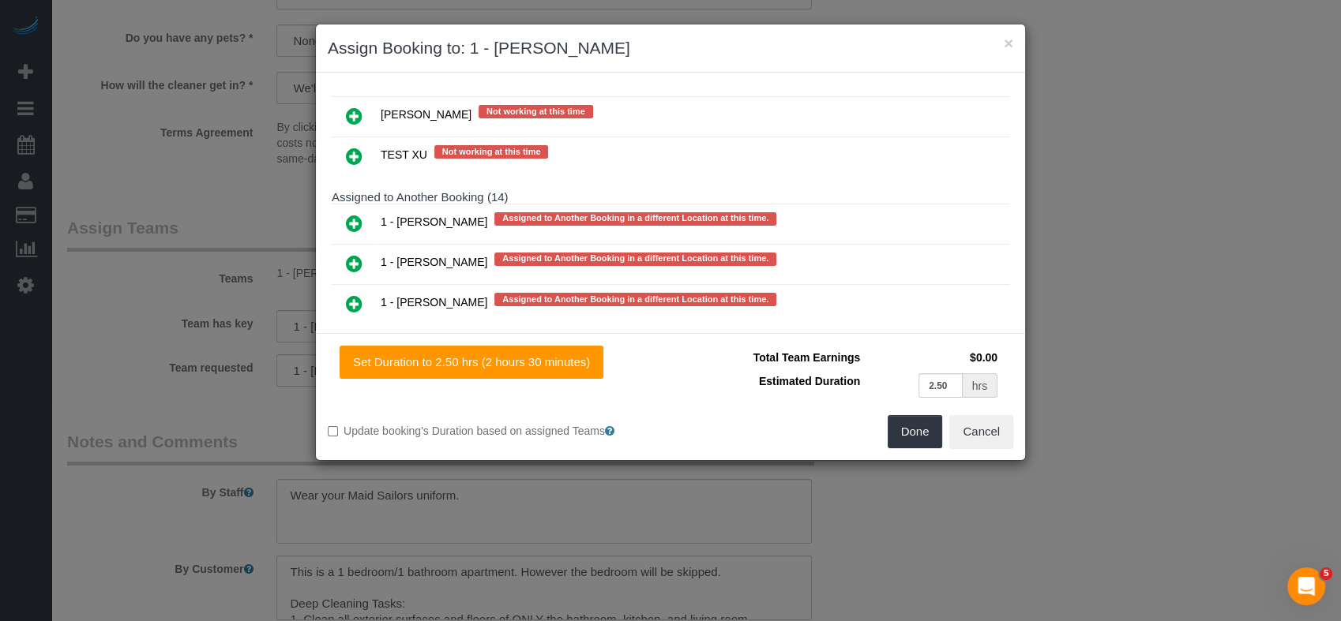
click at [354, 254] on icon at bounding box center [354, 263] width 17 height 19
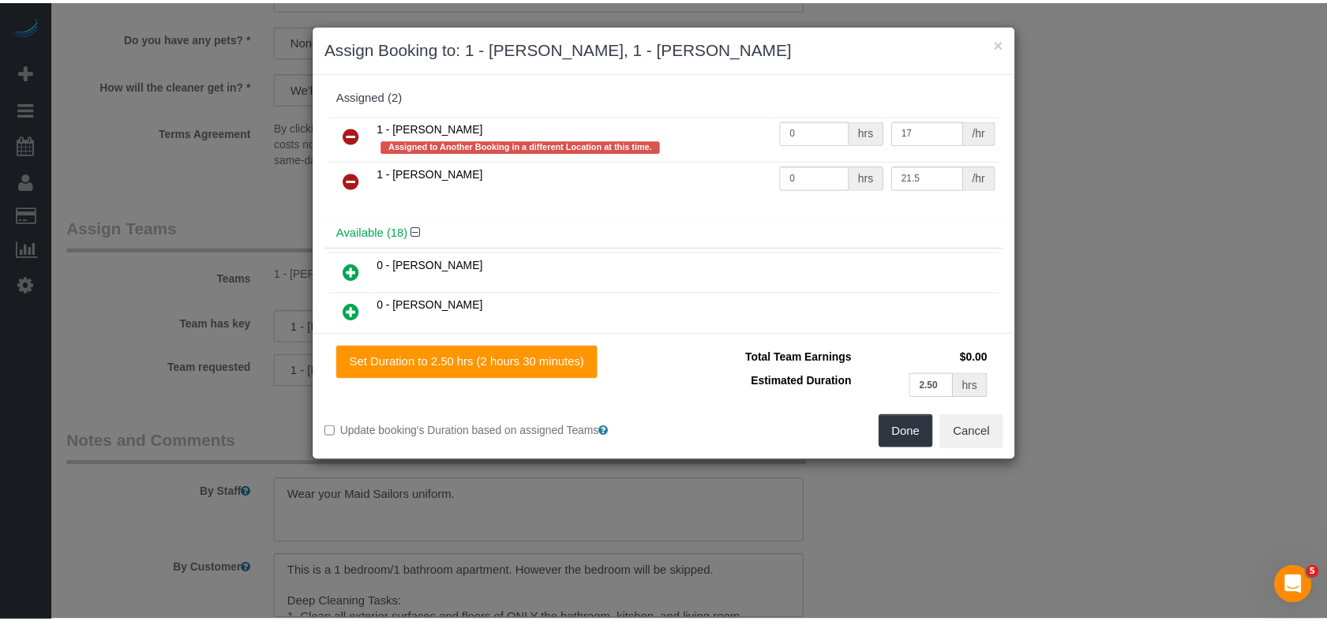
scroll to position [0, 0]
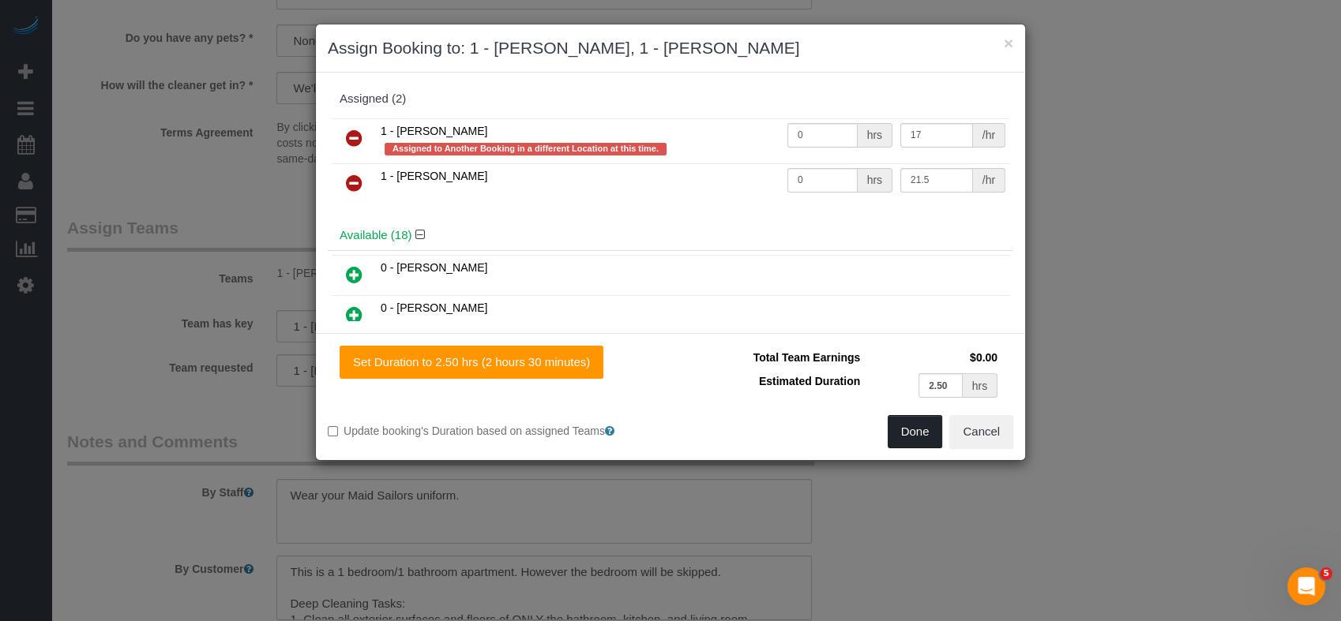
click at [898, 429] on button "Done" at bounding box center [914, 431] width 55 height 33
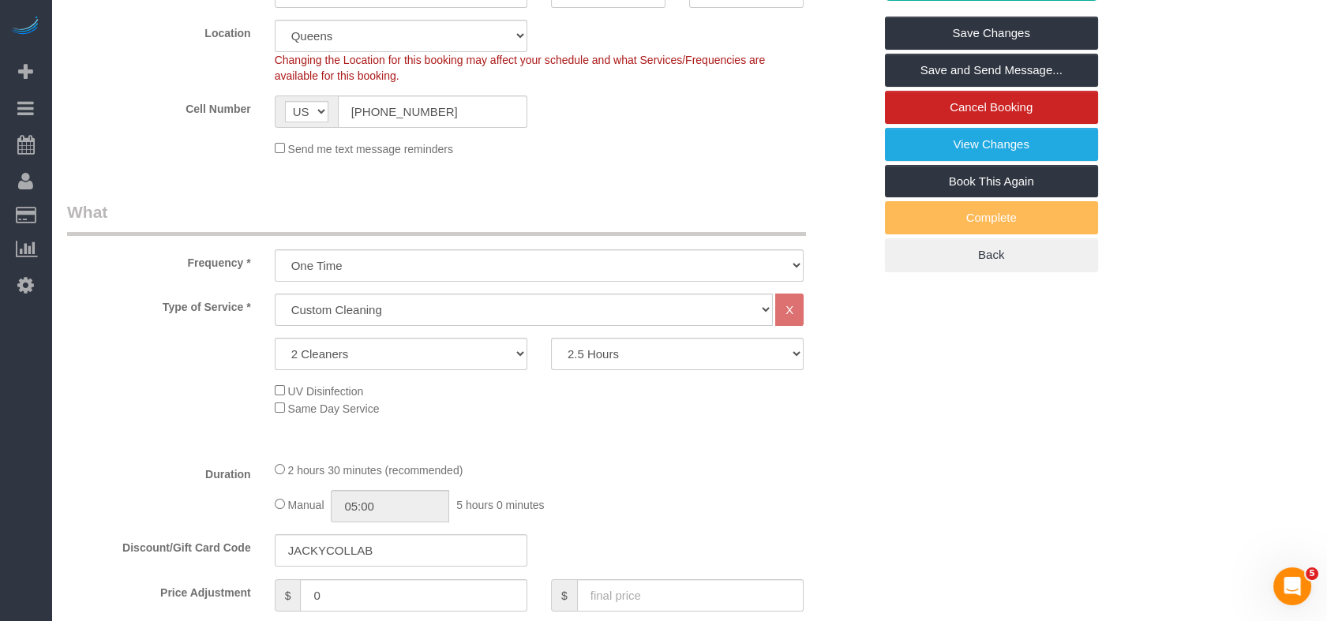
scroll to position [175, 0]
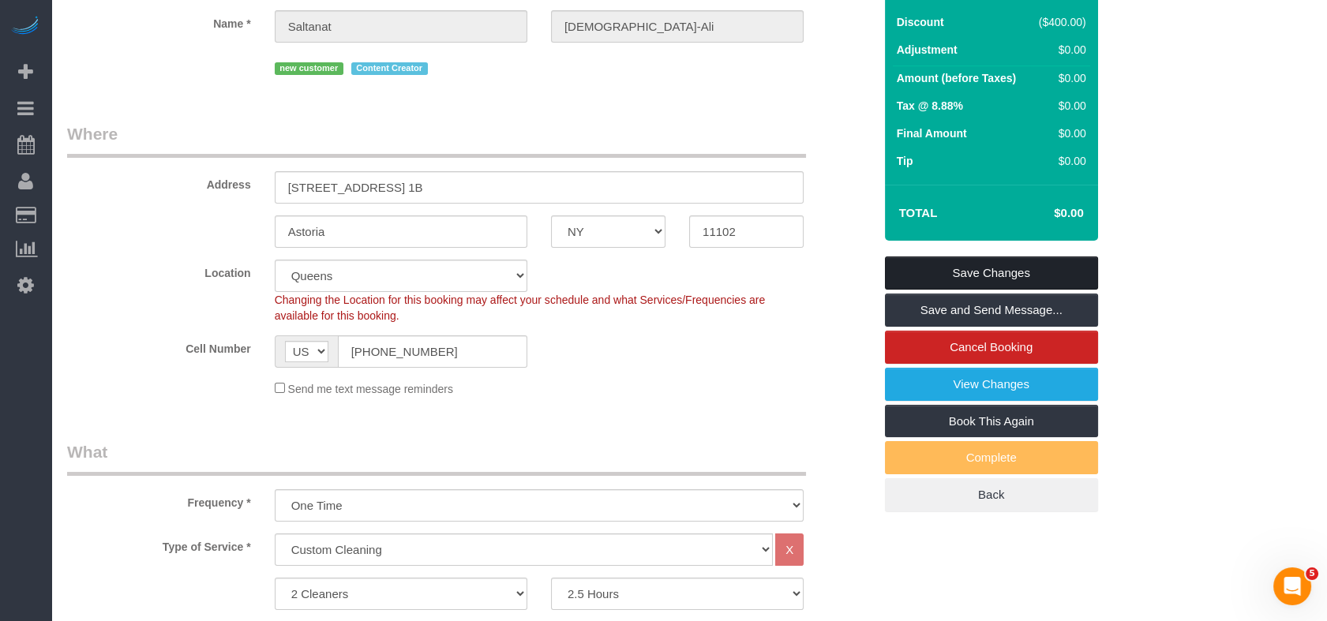
click at [1014, 265] on link "Save Changes" at bounding box center [991, 273] width 213 height 33
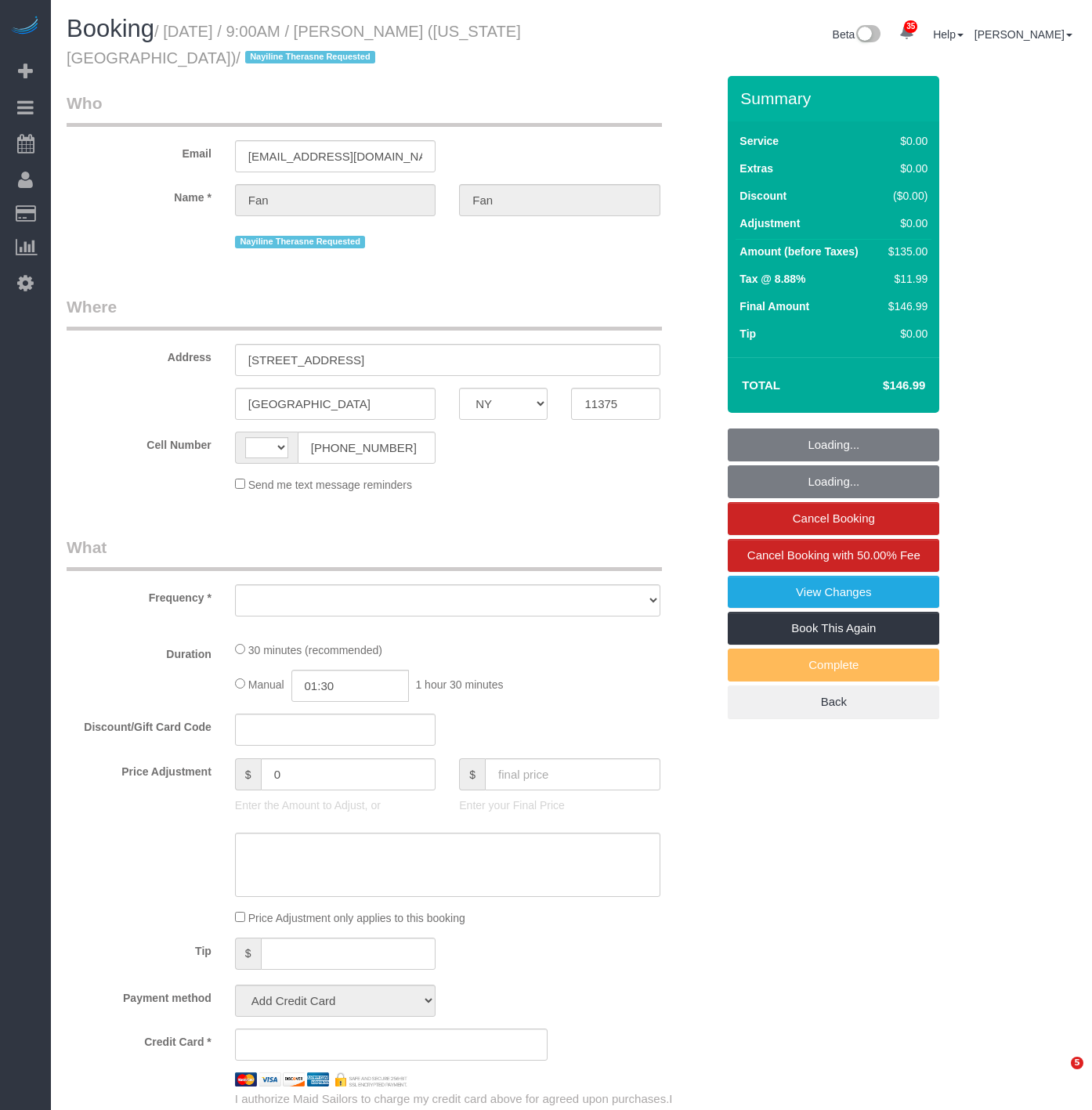
select select "NY"
select select "object:497"
select select "number:89"
select select "number:90"
select select "number:15"
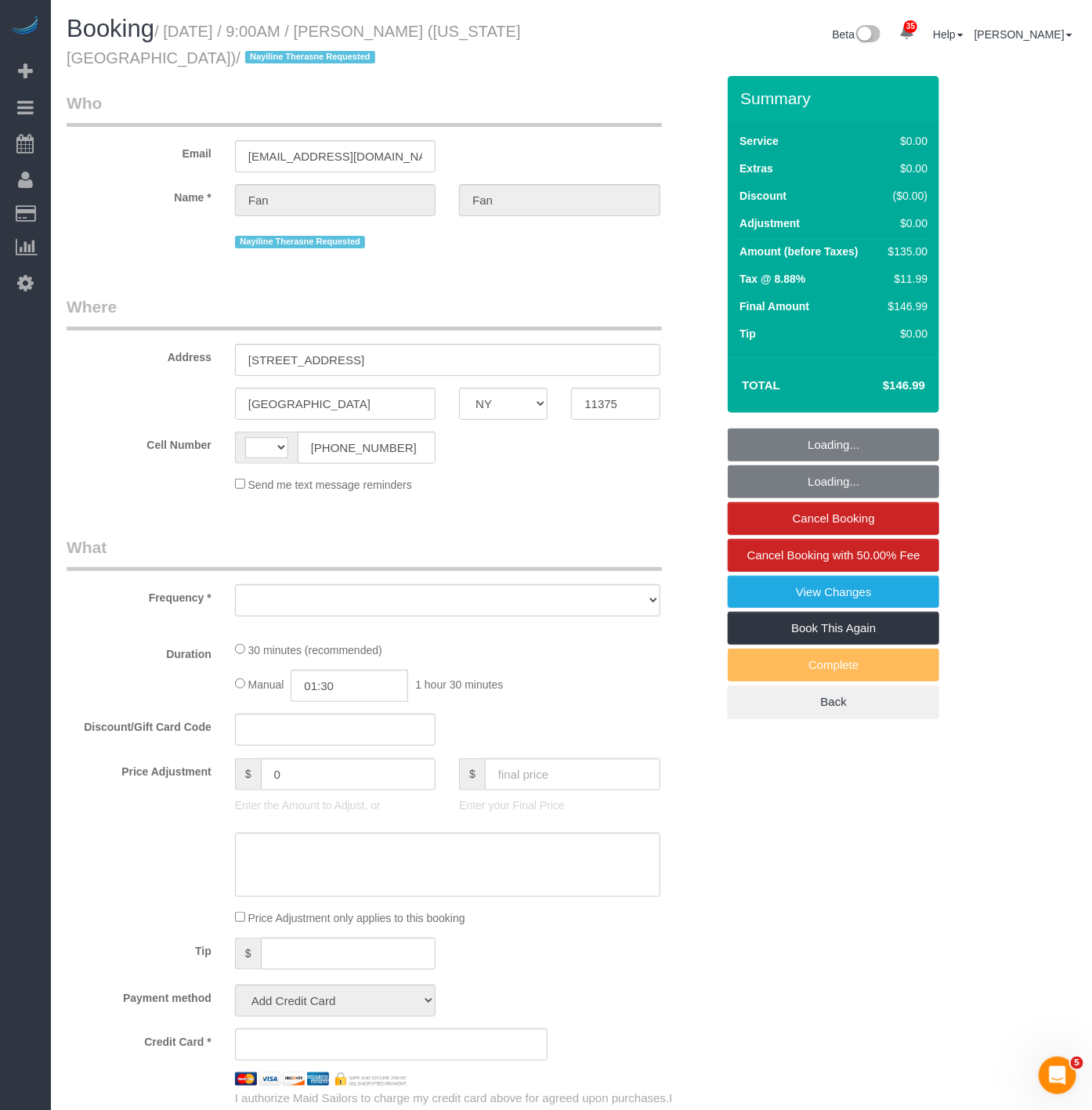
select select "number:7"
select select "string:[GEOGRAPHIC_DATA]"
select select "string:stripe-pm_1RPrwA4VGloSiKo7zQzxFbjx"
select select "spot1"
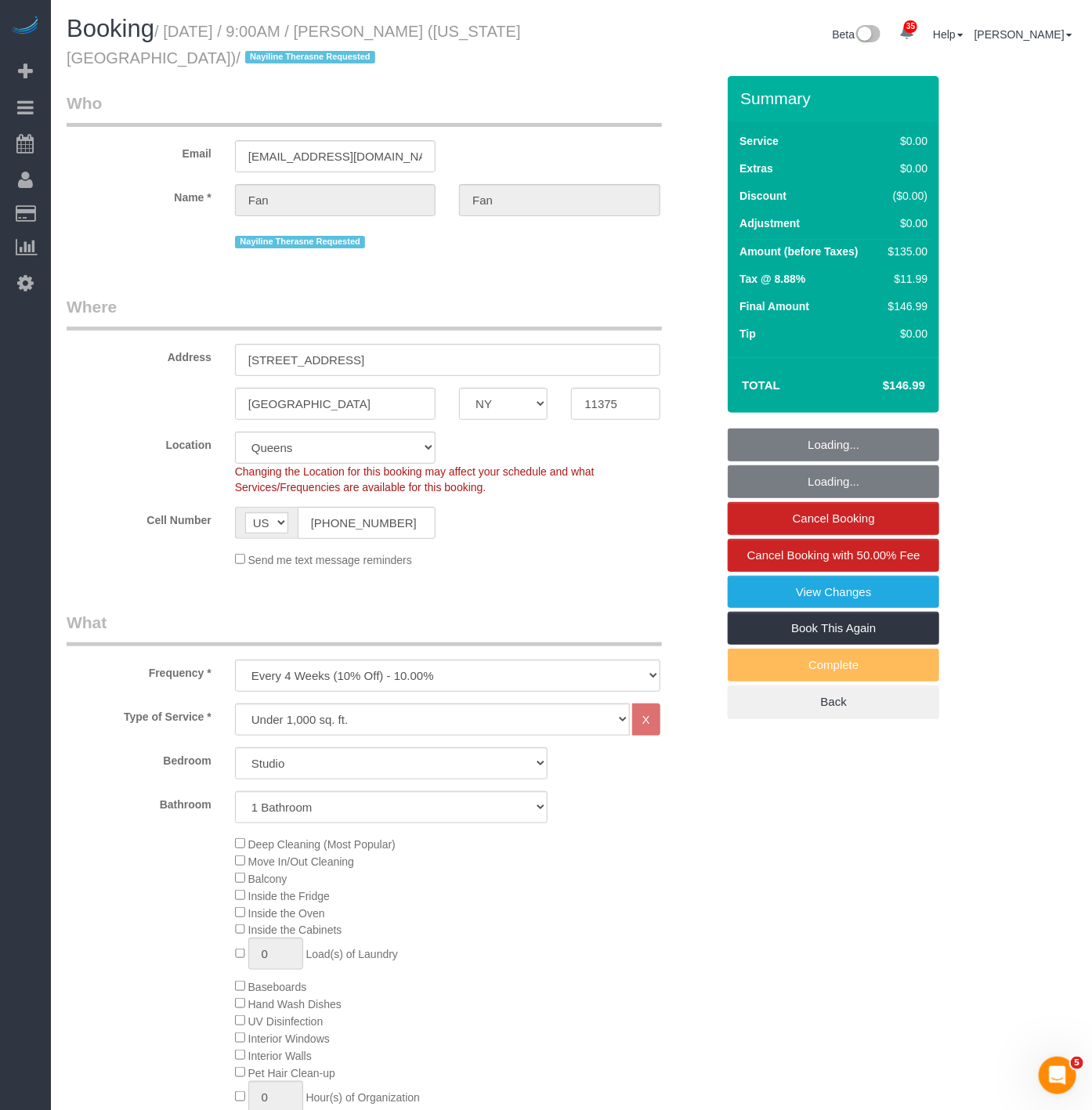
select select "object:1429"
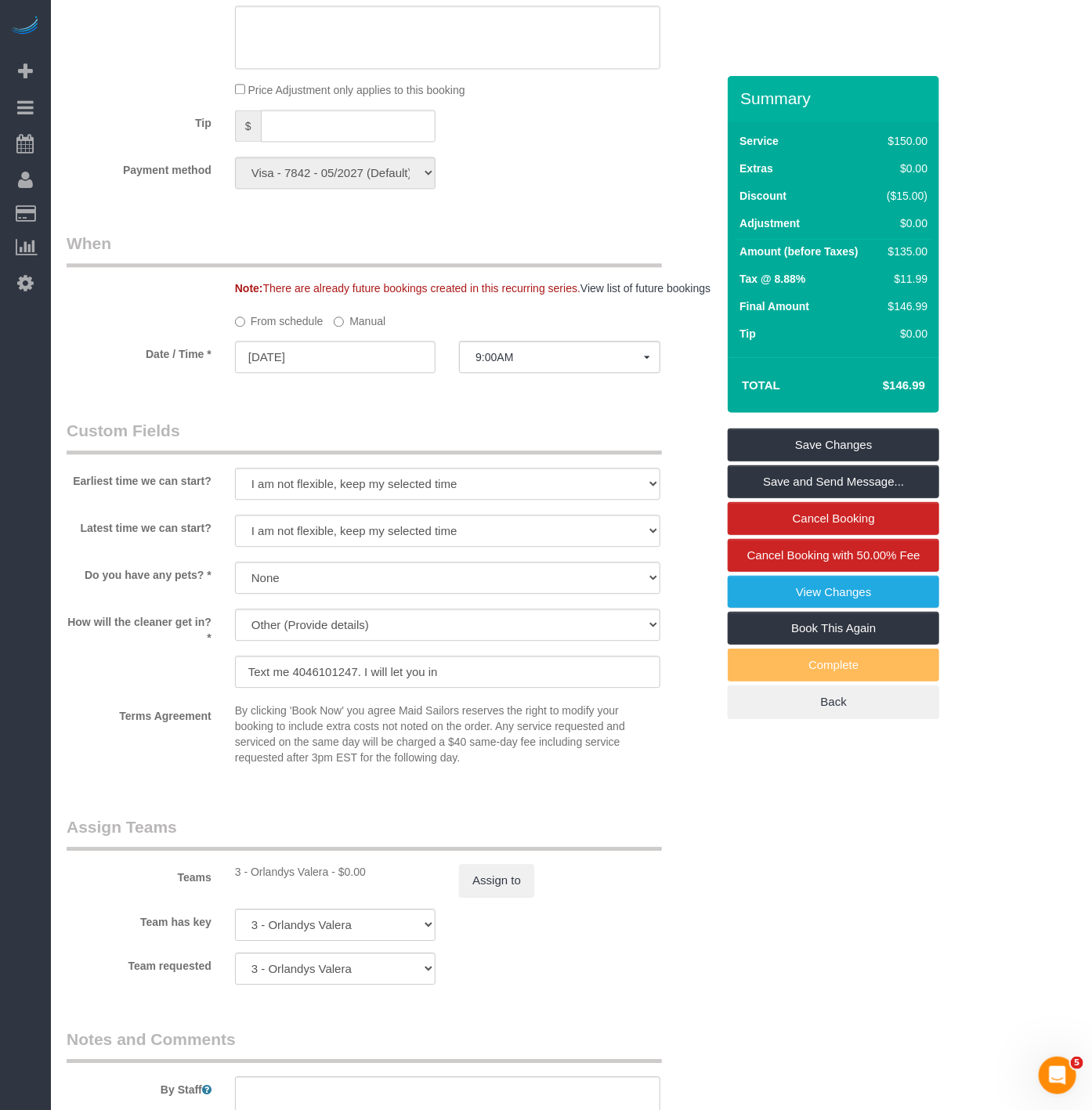
scroll to position [1392, 0]
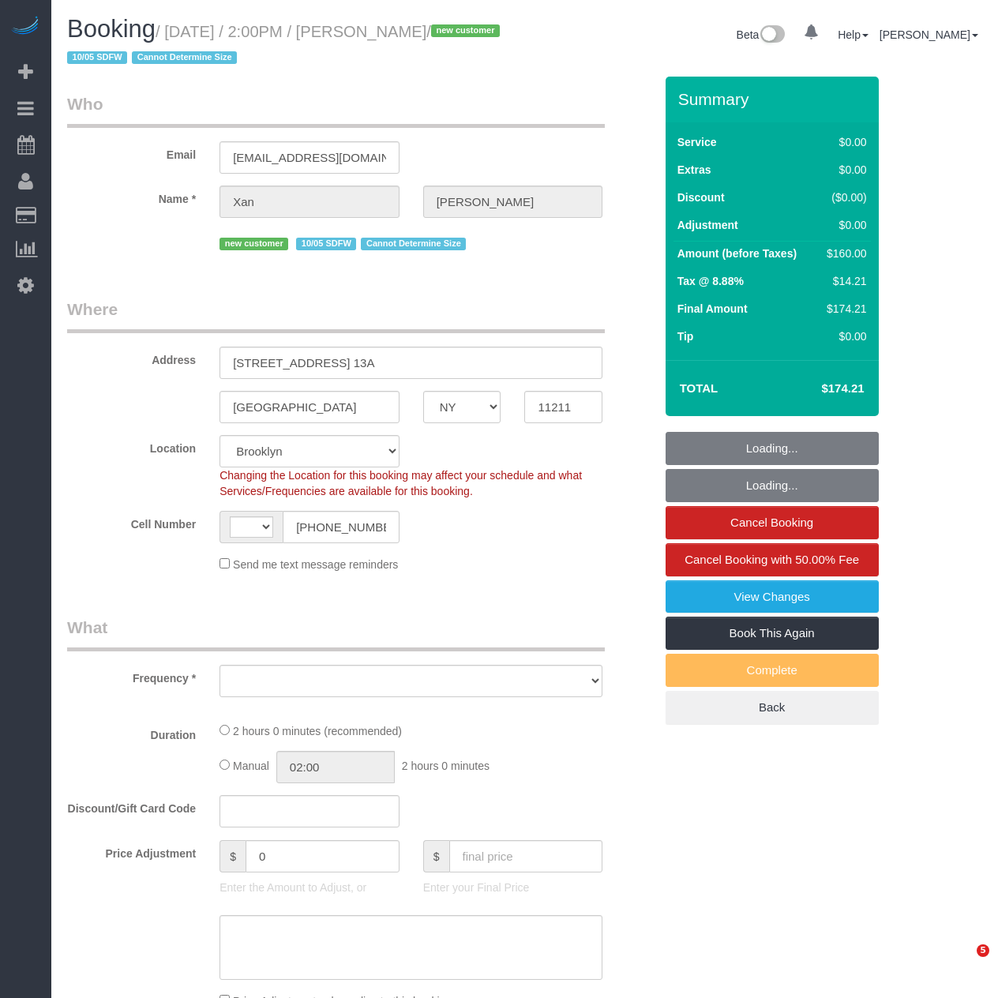
select select "NY"
select select "object:576"
select select "string:stripe-pm_1SEsaC4VGloSiKo7Sm3E9XjS"
select select "number:59"
select select "number:78"
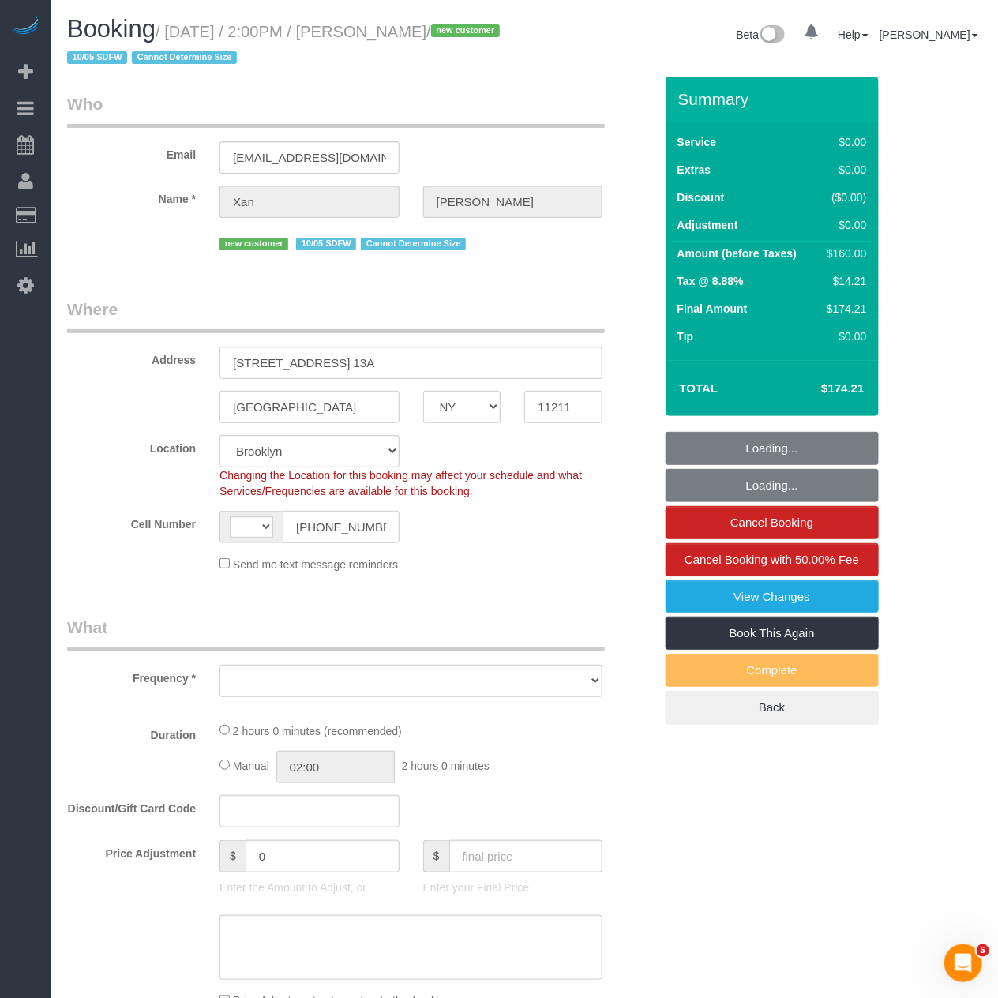
select select "number:15"
select select "number:5"
select select "object:725"
select select "string:[GEOGRAPHIC_DATA]"
select select "spot1"
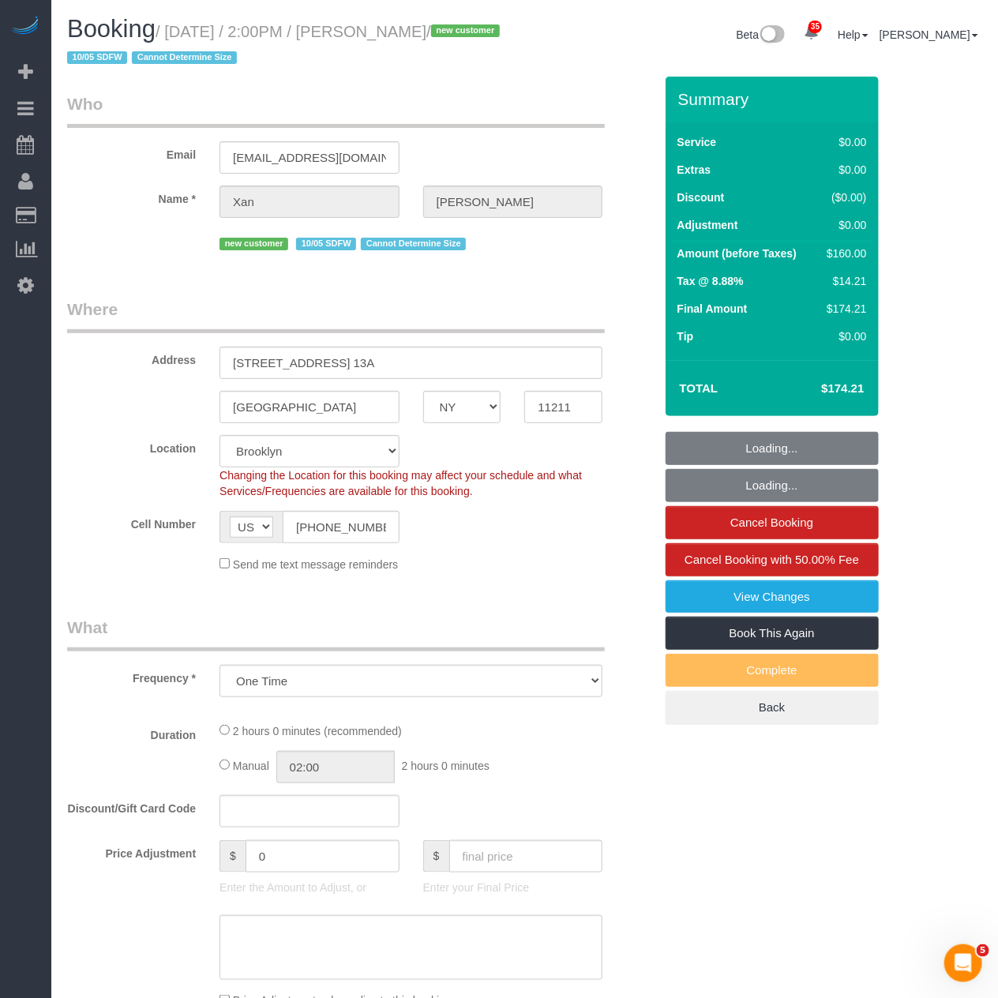
select select "1"
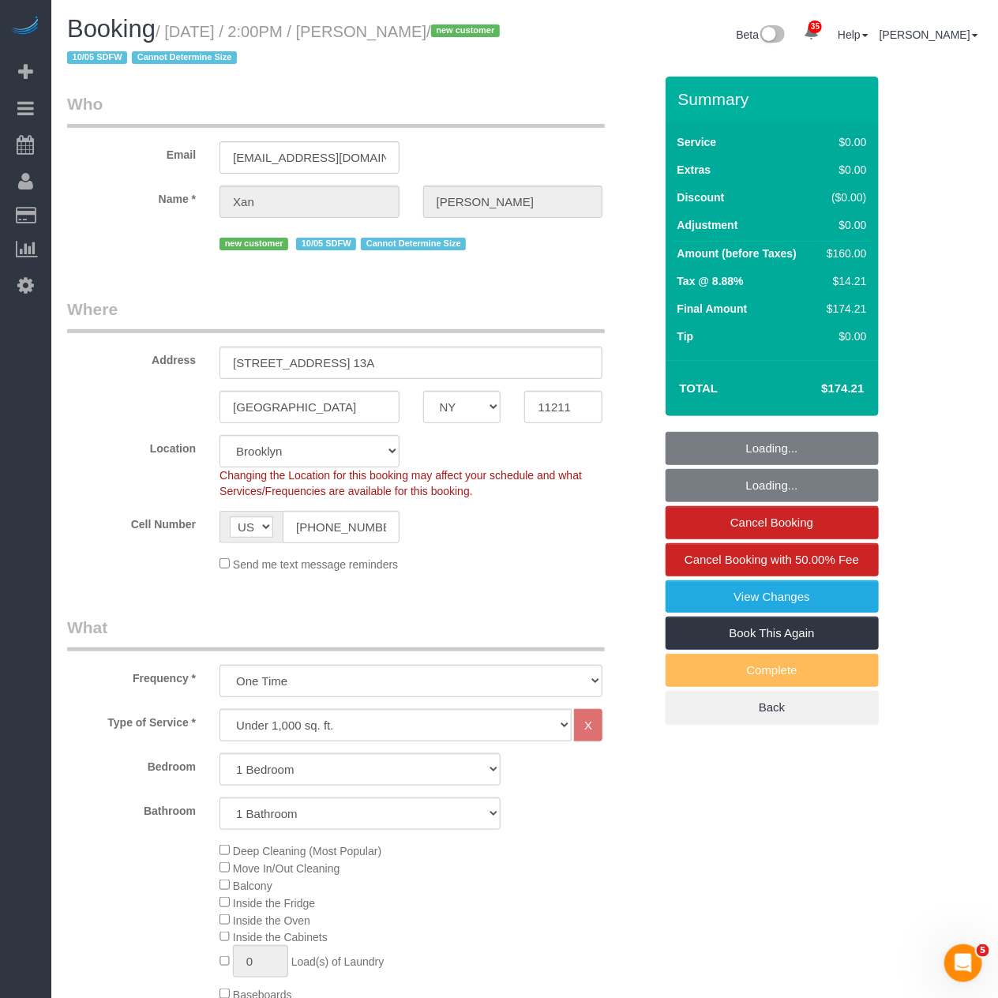
select select "1"
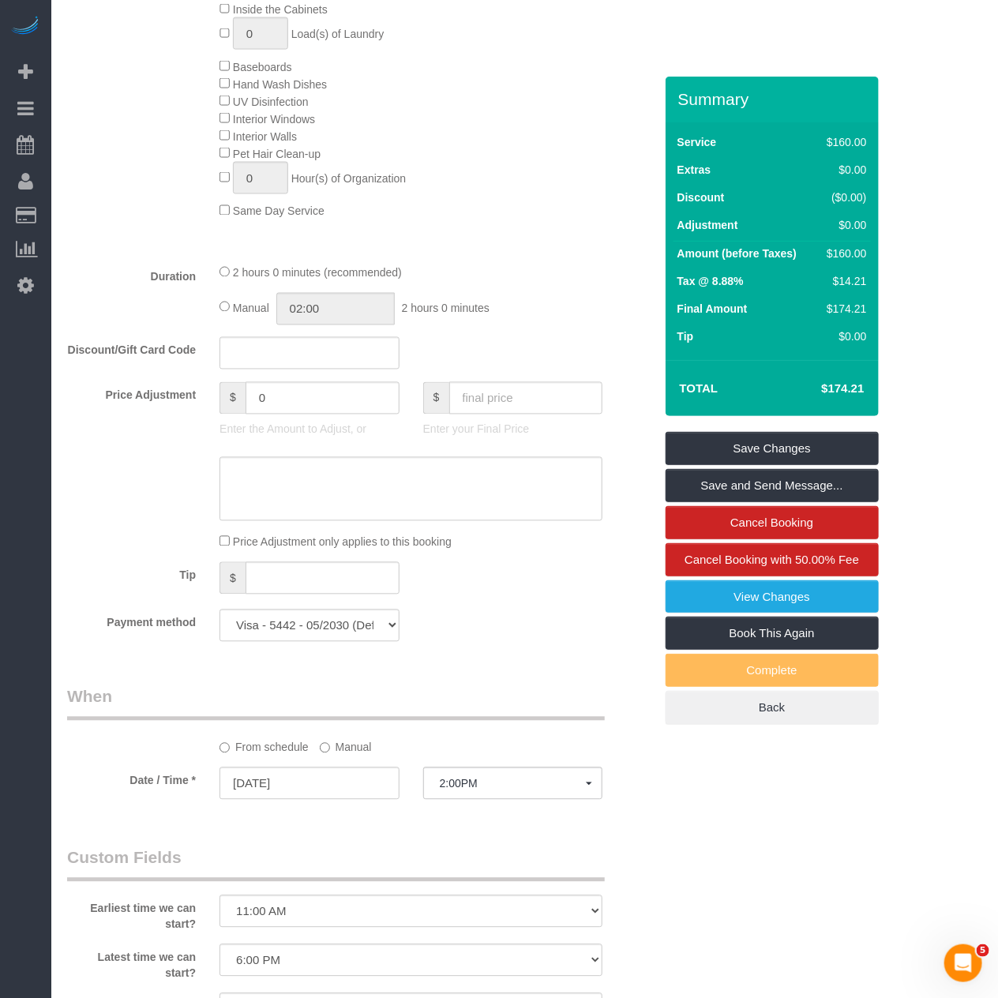
scroll to position [965, 0]
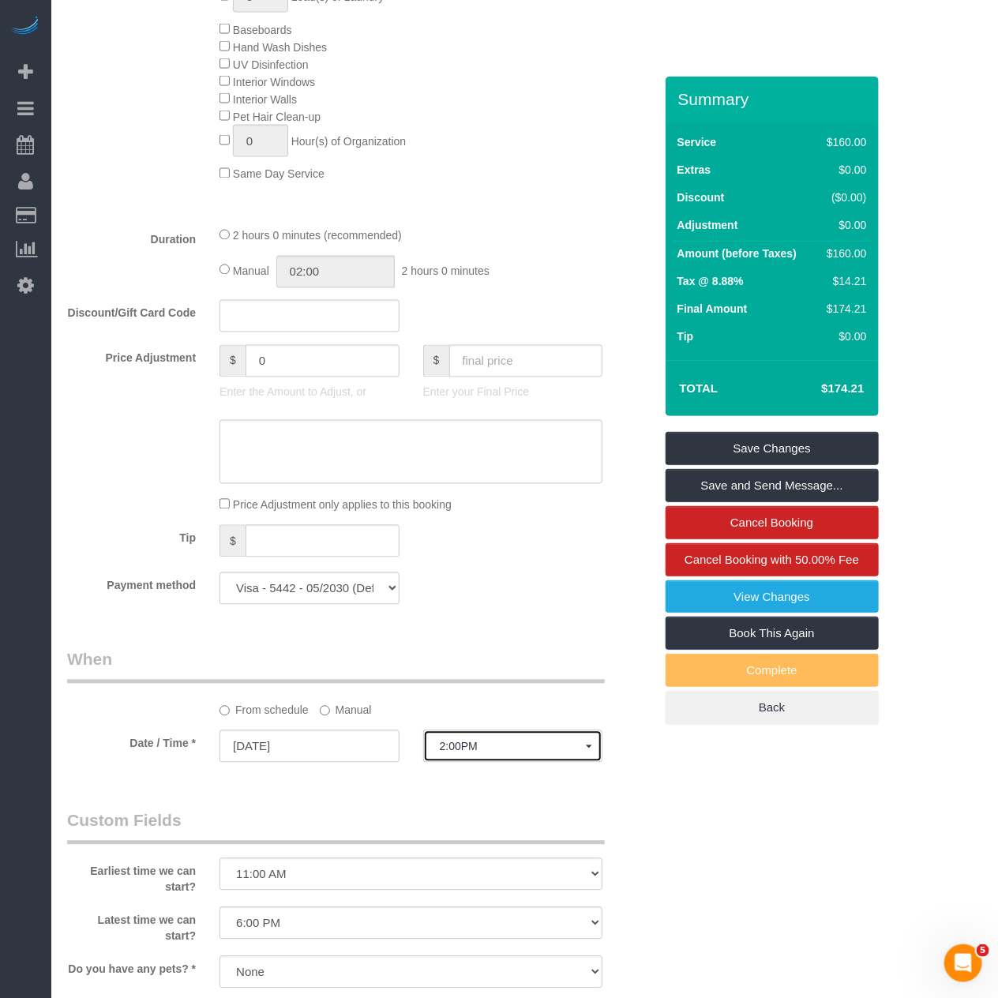
click at [501, 753] on span "2:00PM" at bounding box center [513, 747] width 147 height 13
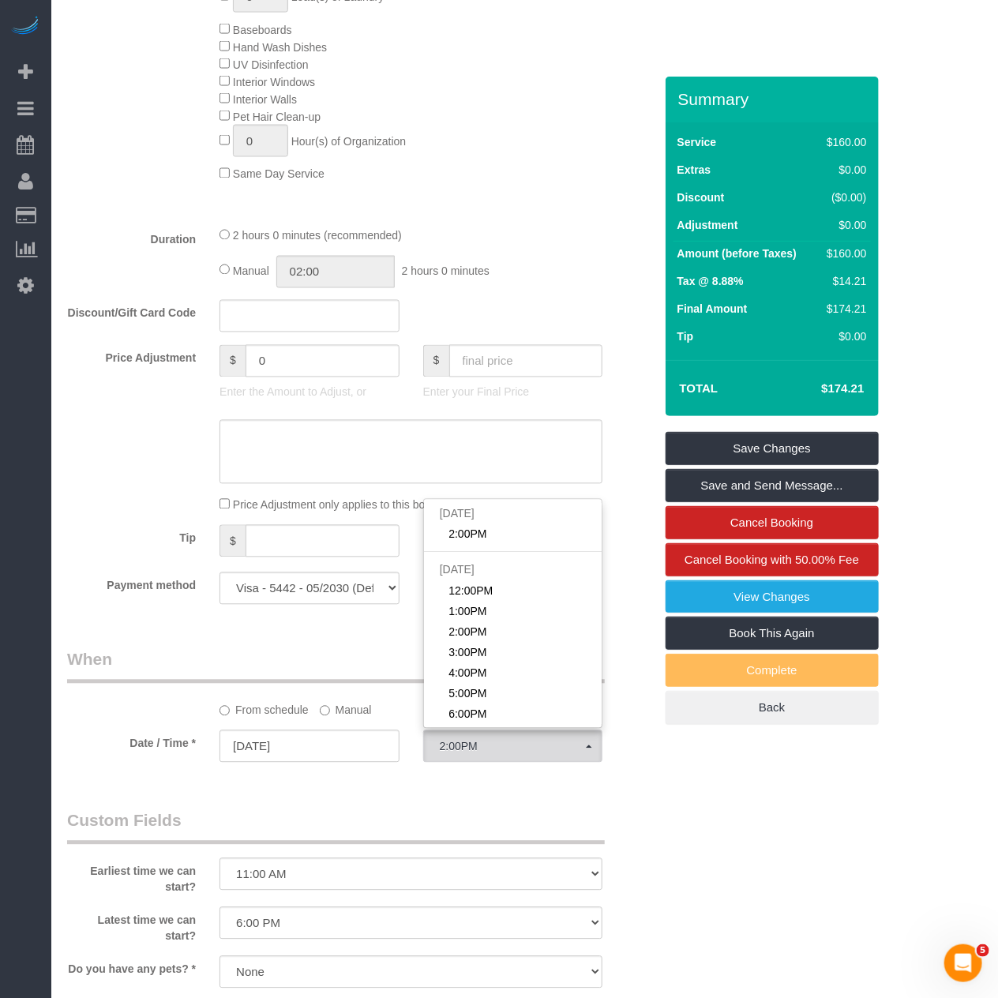
click at [322, 742] on sui-booking-spot "From schedule Manual Date / Time * [DATE] 2:00PM [DATE] 2:00PM [DATE] 12:00PM 1…" at bounding box center [360, 707] width 587 height 118
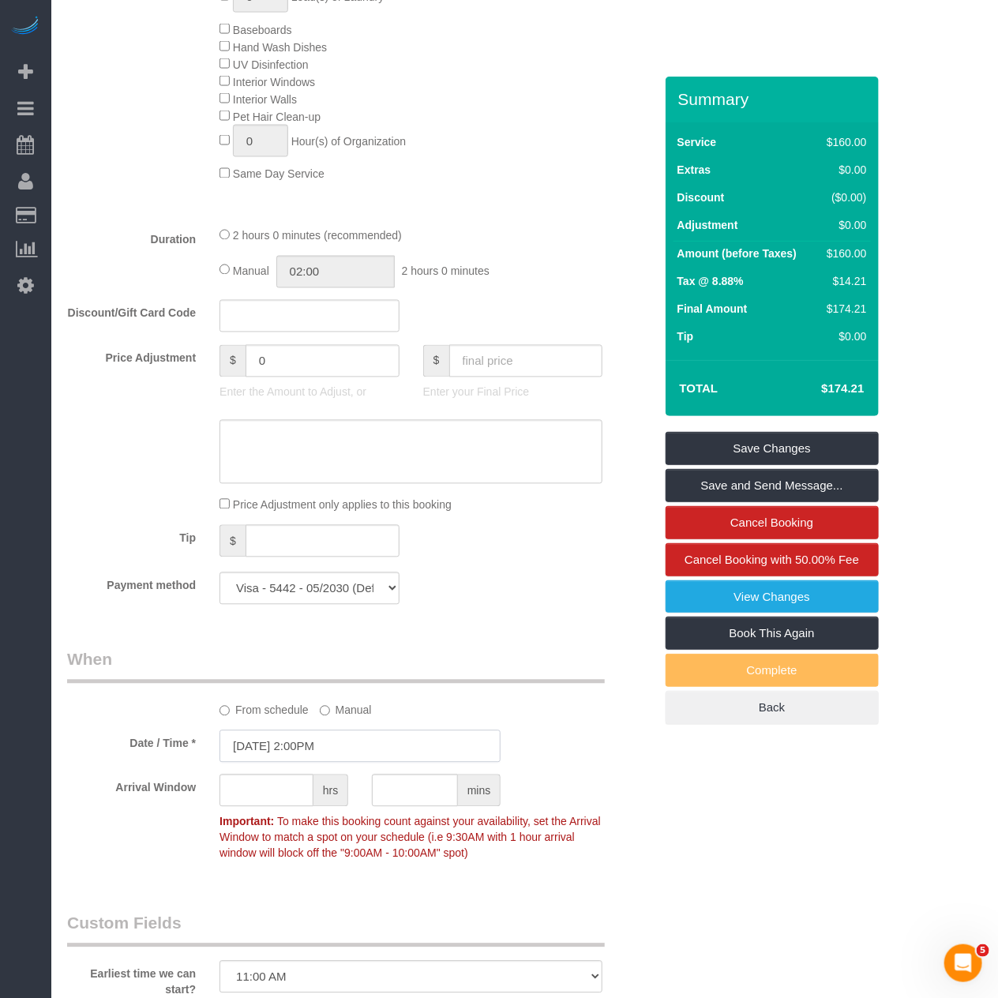
click at [342, 763] on input "[DATE] 2:00PM" at bounding box center [359, 746] width 281 height 32
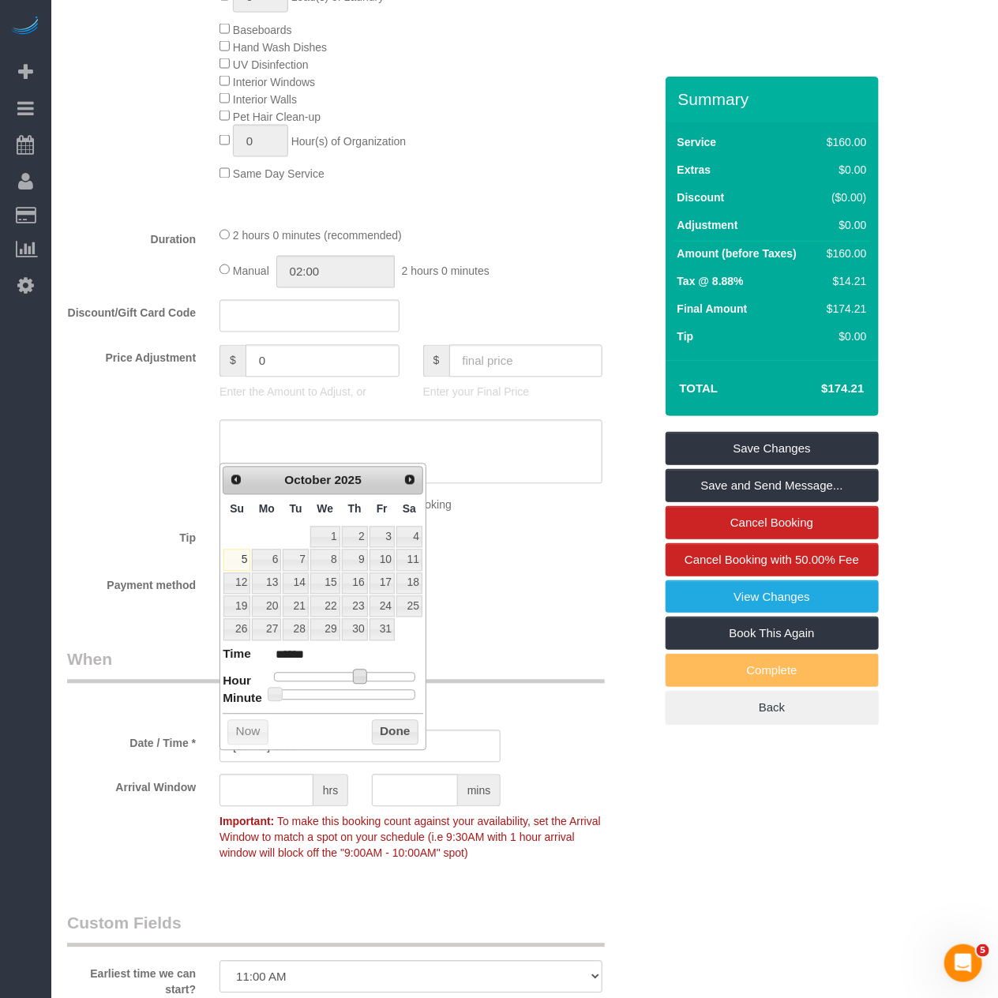
type input "[DATE] 3:00PM"
type input "******"
type input "[DATE] 4:00PM"
type input "******"
type input "[DATE] 5:00PM"
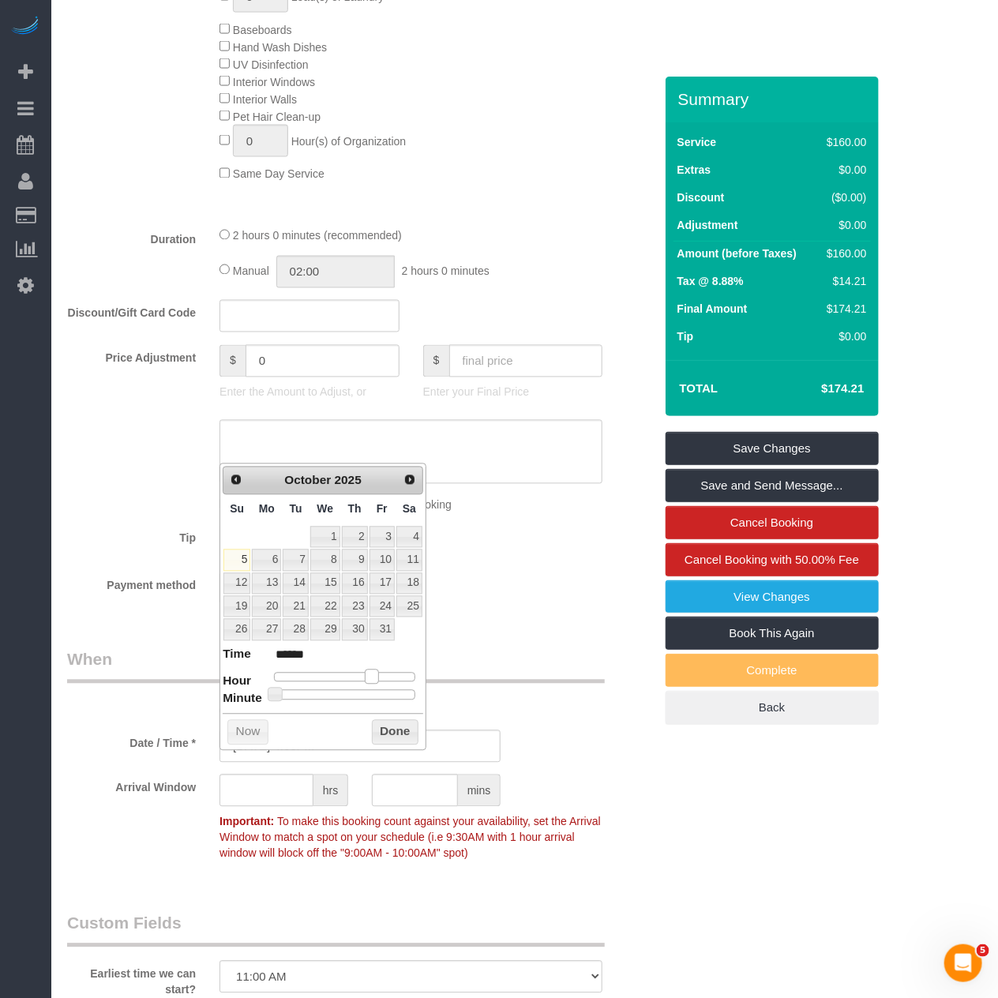
type input "******"
type input "[DATE] 4:00PM"
type input "******"
type input "[DATE] 3:00PM"
type input "******"
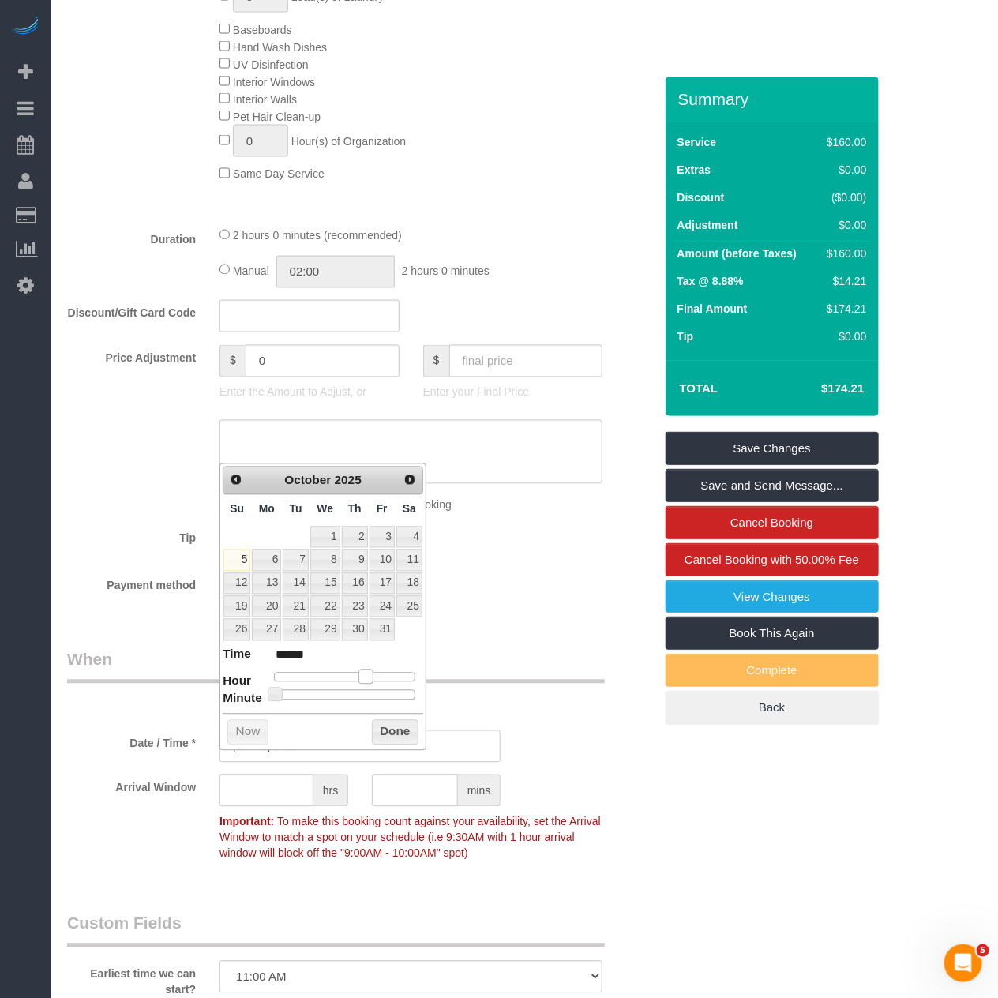
type input "[DATE] 4:00PM"
type input "******"
drag, startPoint x: 352, startPoint y: 675, endPoint x: 366, endPoint y: 681, distance: 14.5
click at [366, 681] on span at bounding box center [372, 677] width 14 height 14
click at [383, 736] on button "Done" at bounding box center [395, 732] width 47 height 25
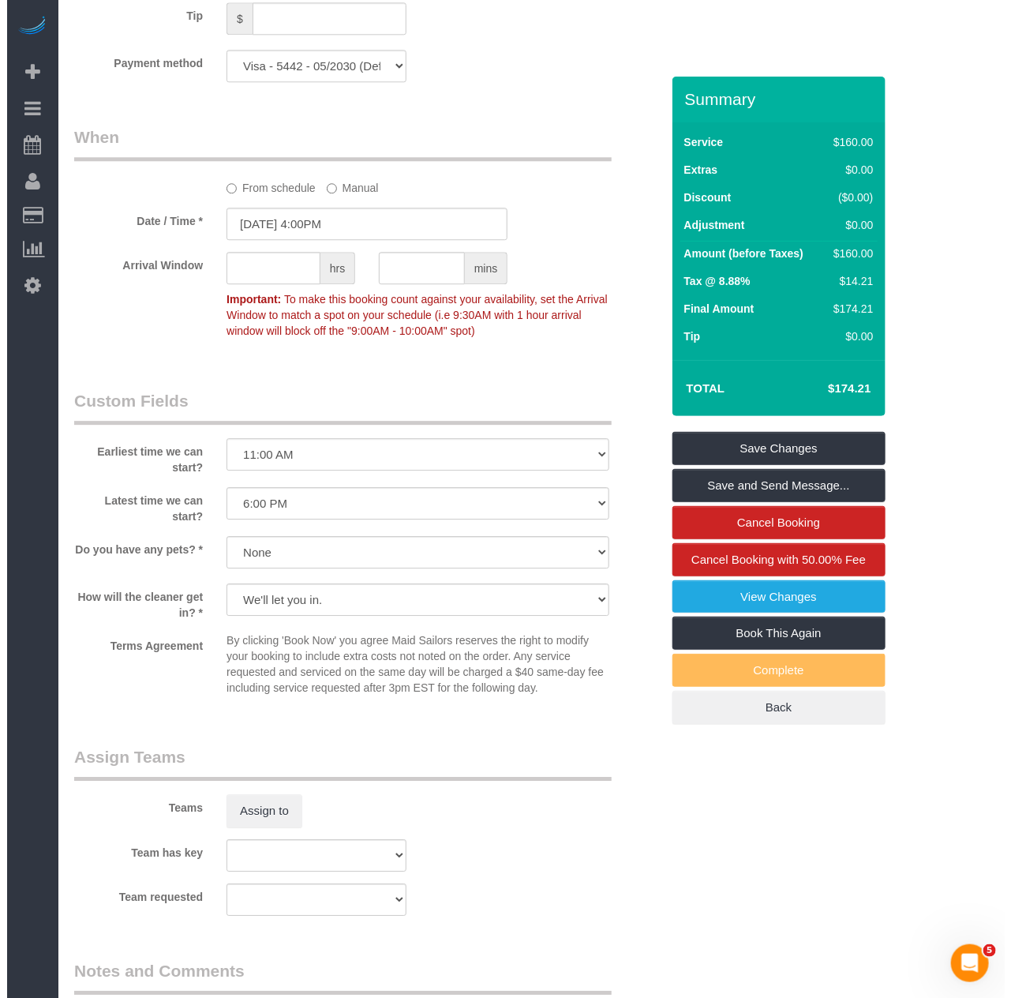
scroll to position [1491, 0]
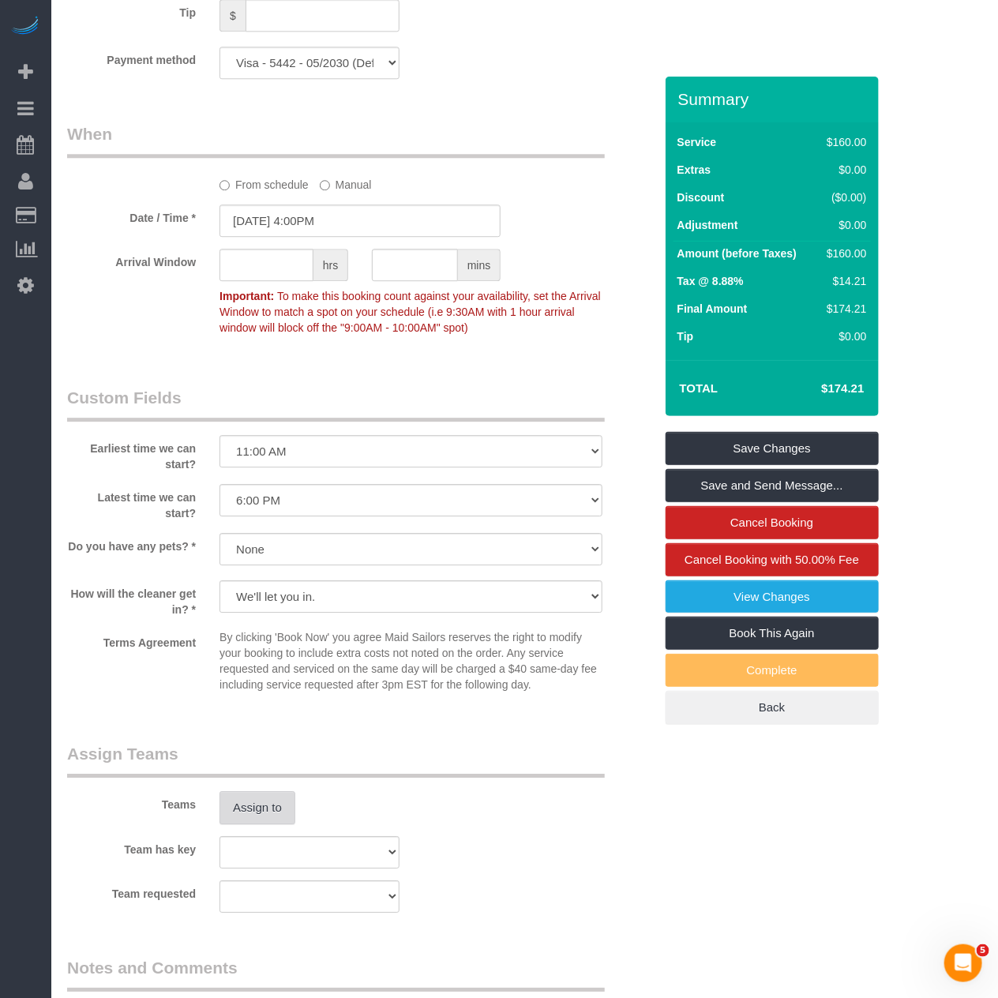
click at [249, 822] on button "Assign to" at bounding box center [257, 807] width 76 height 33
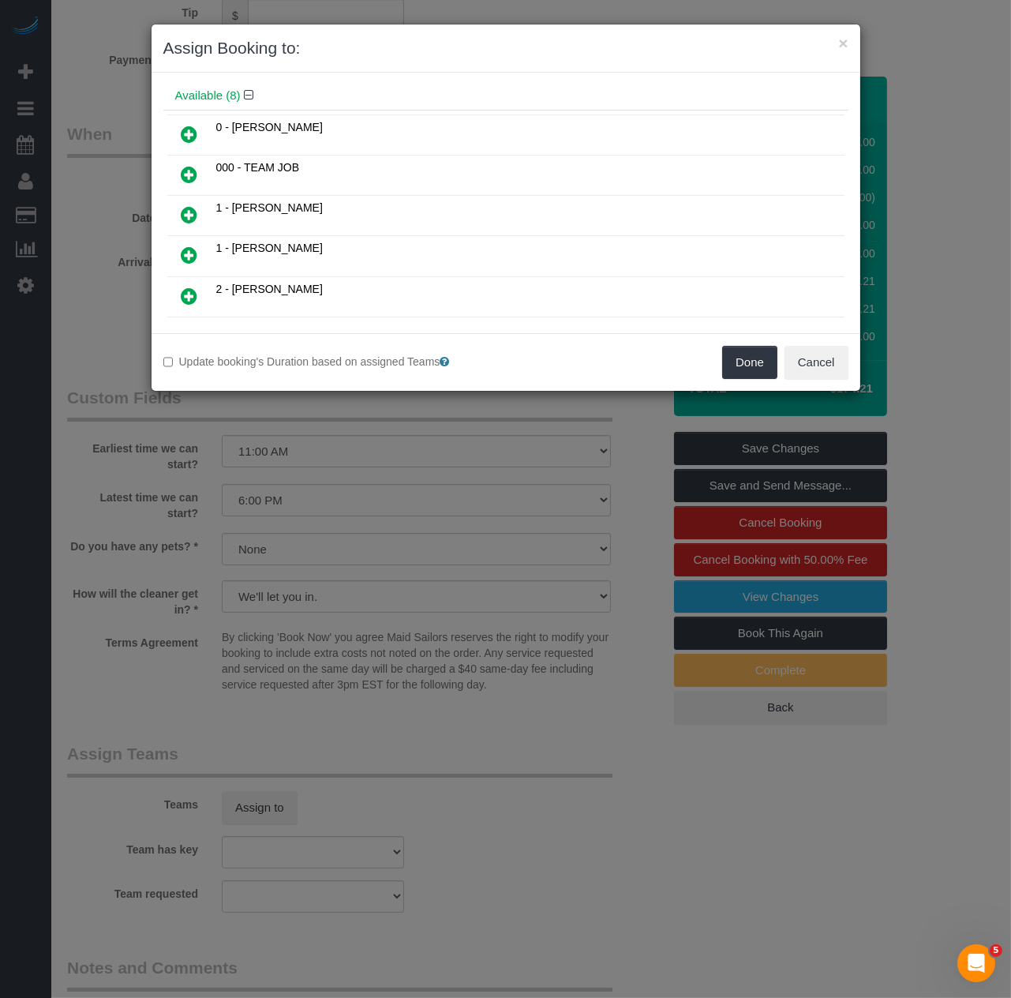
scroll to position [351, 0]
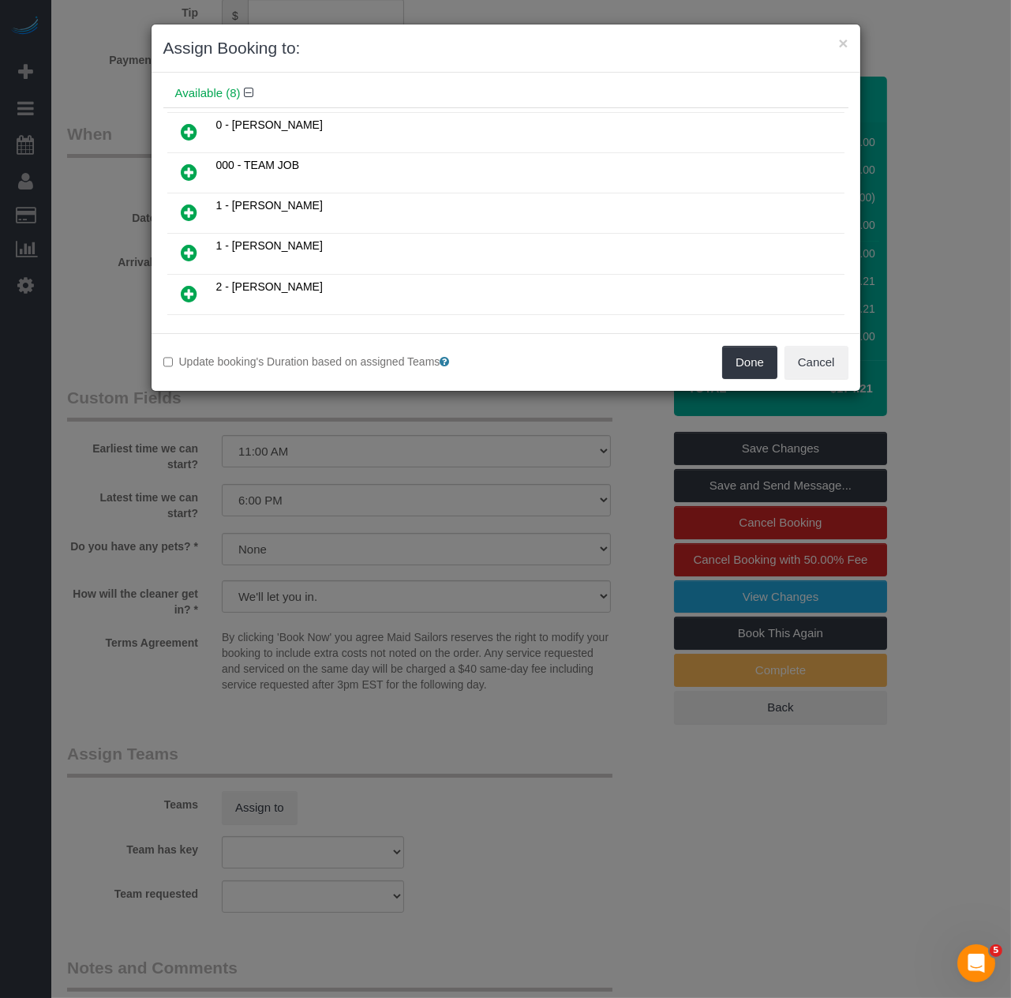
click at [193, 203] on icon at bounding box center [190, 212] width 17 height 19
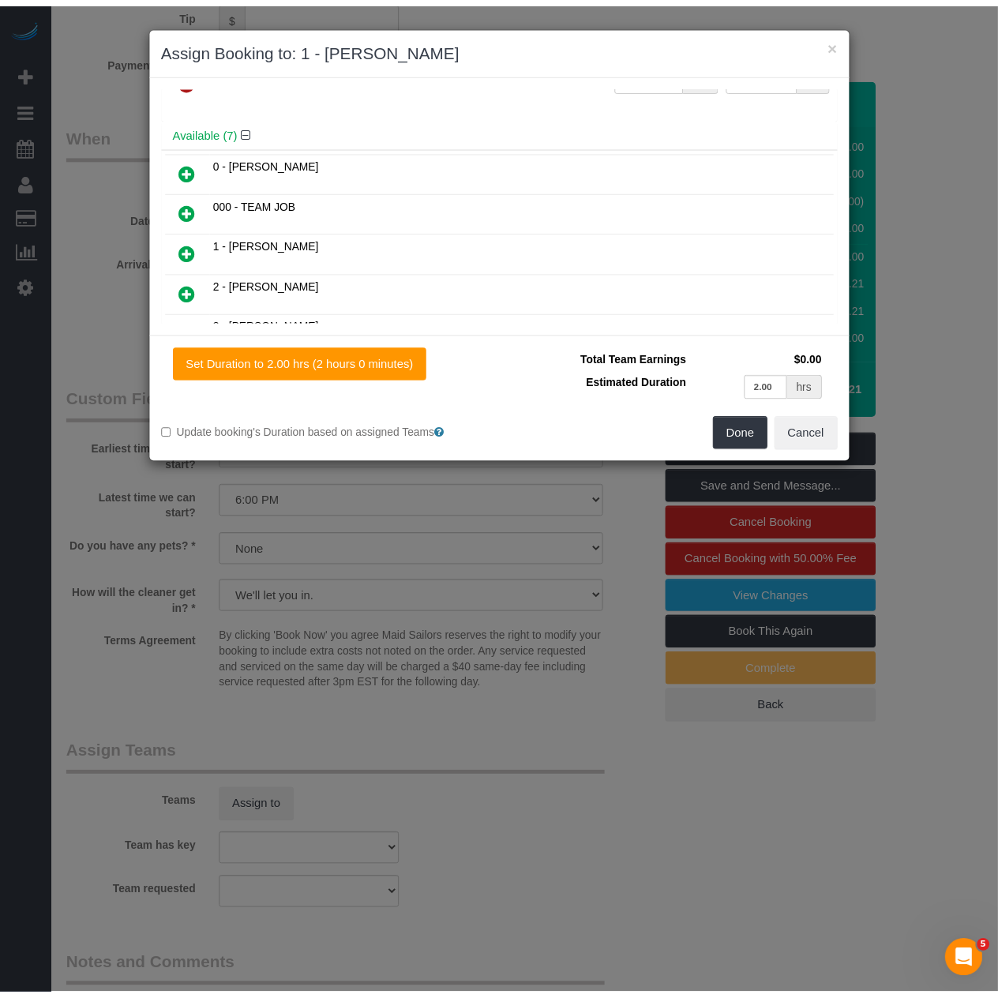
scroll to position [97, 0]
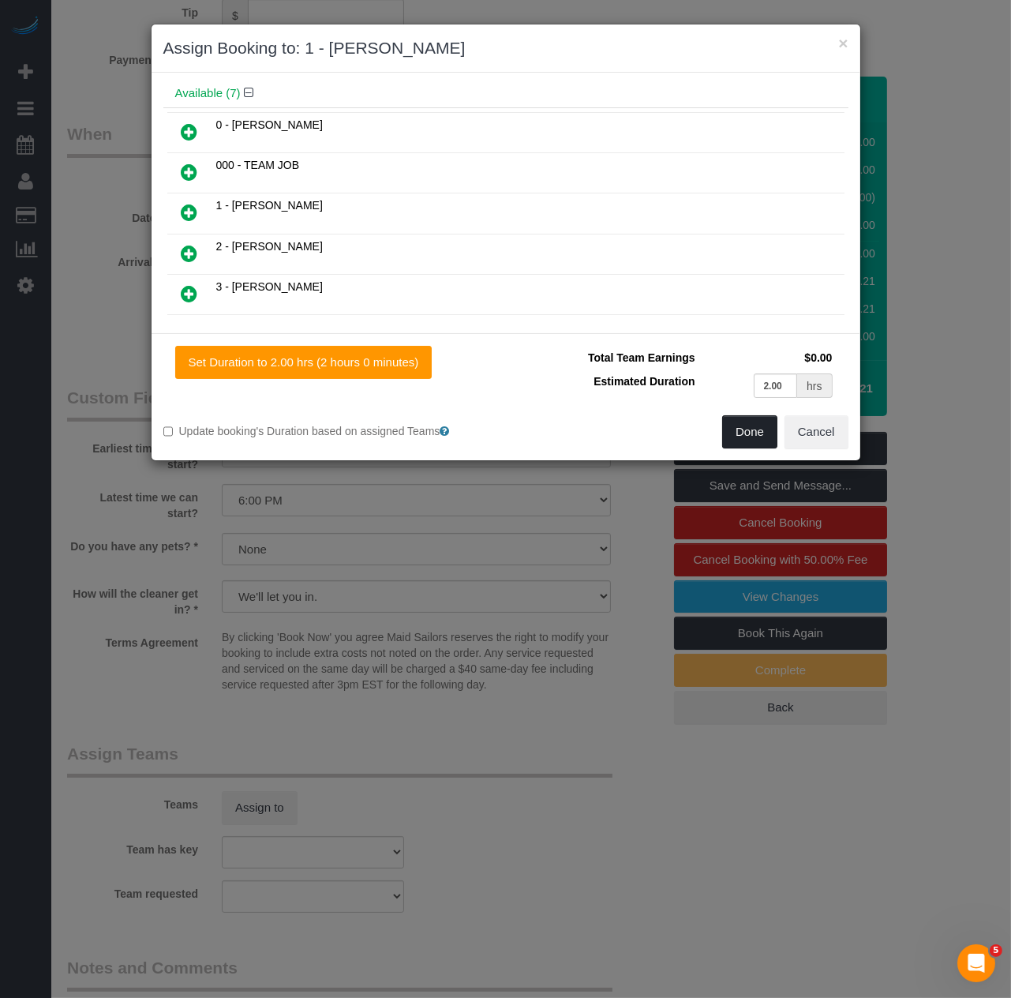
click at [755, 429] on button "Done" at bounding box center [749, 431] width 55 height 33
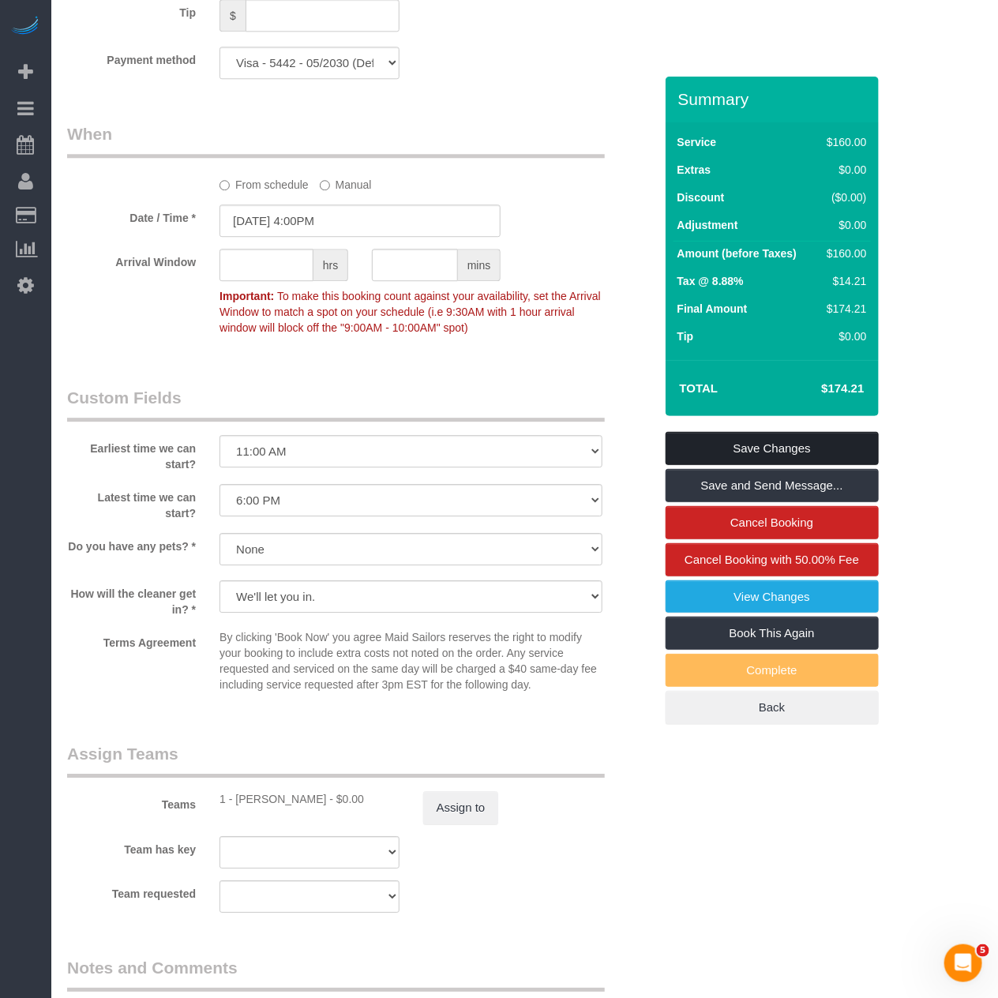
click at [717, 451] on link "Save Changes" at bounding box center [772, 448] width 213 height 33
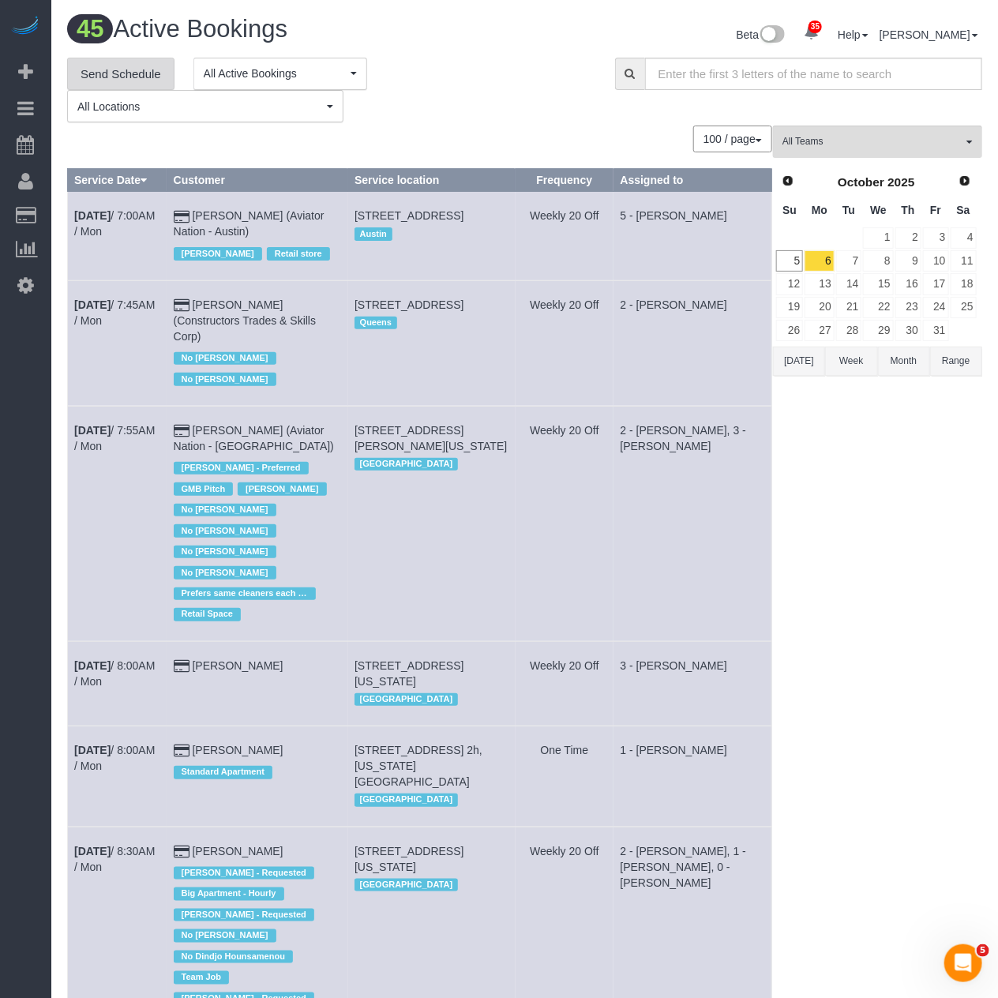
click at [129, 81] on link "Send Schedule" at bounding box center [120, 74] width 107 height 33
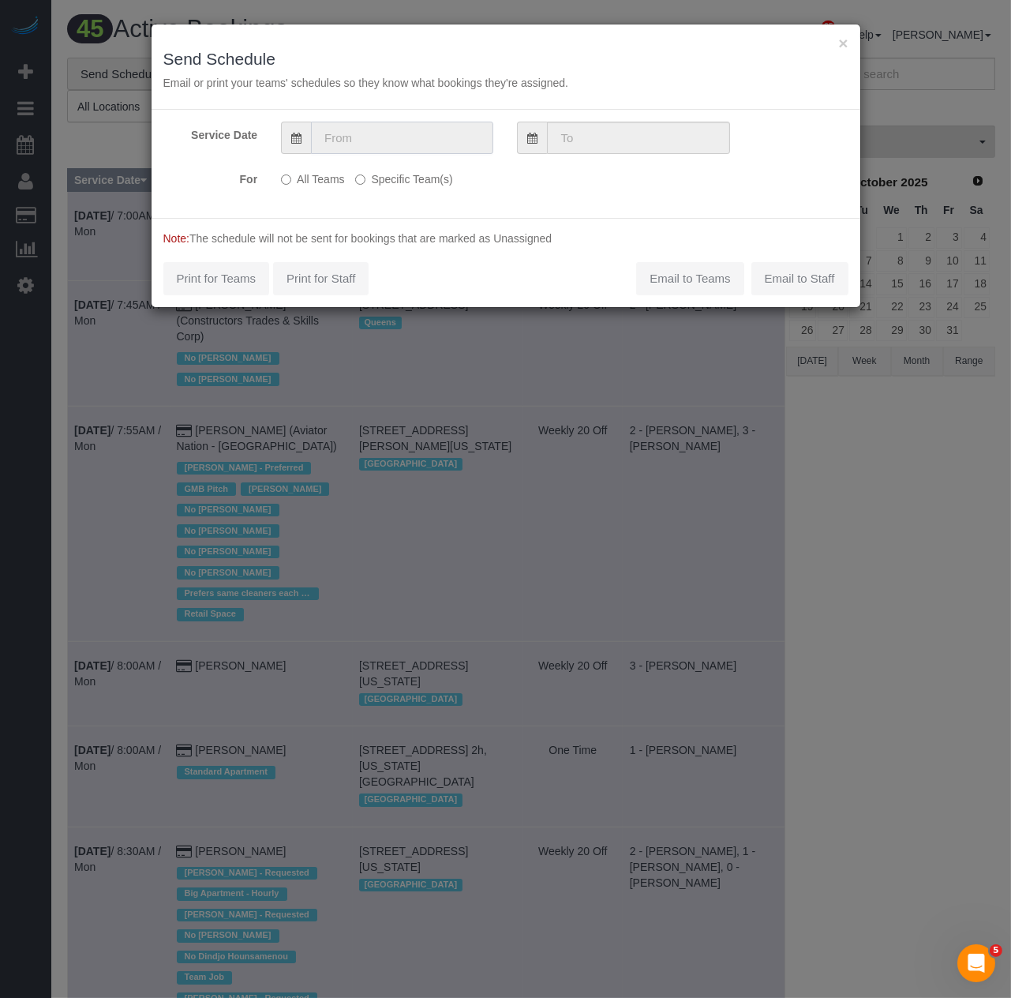
click at [425, 144] on input "text" at bounding box center [402, 138] width 182 height 32
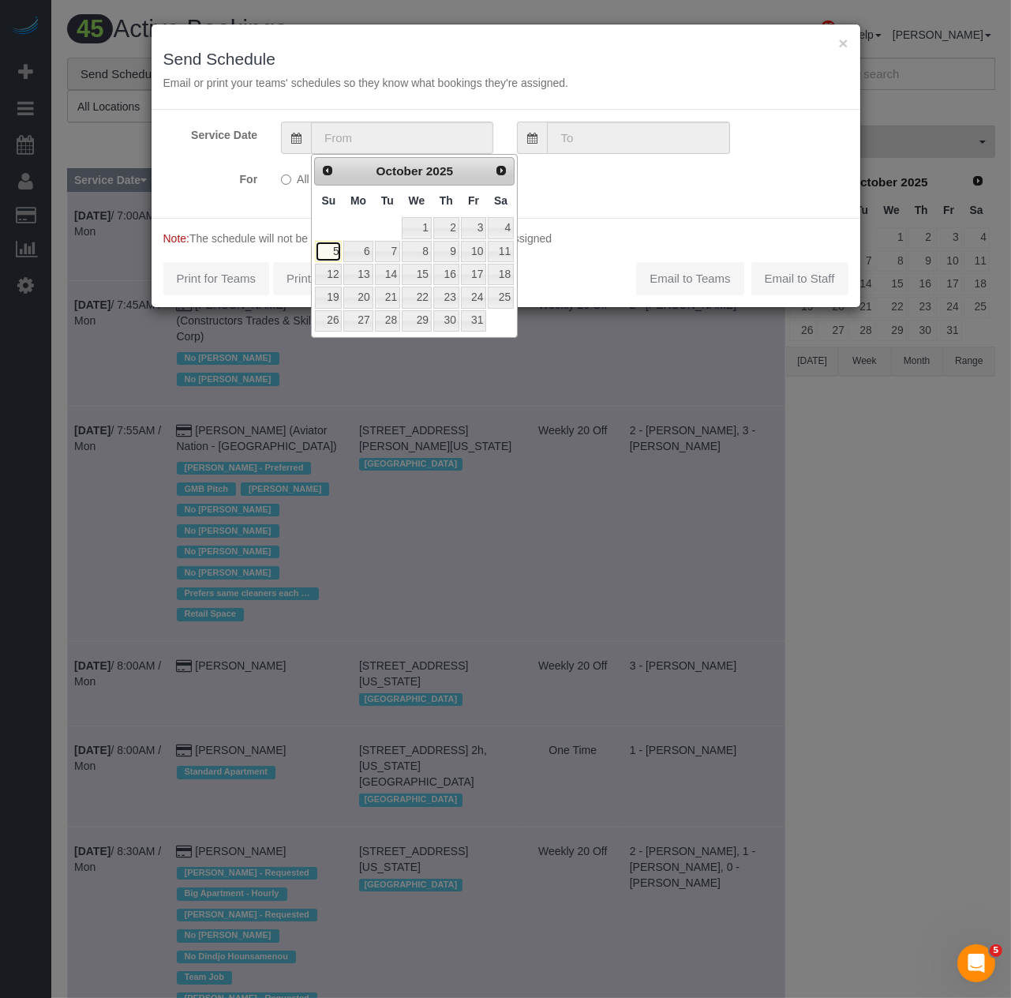
click at [332, 248] on link "5" at bounding box center [328, 251] width 27 height 21
type input "10/05/2025"
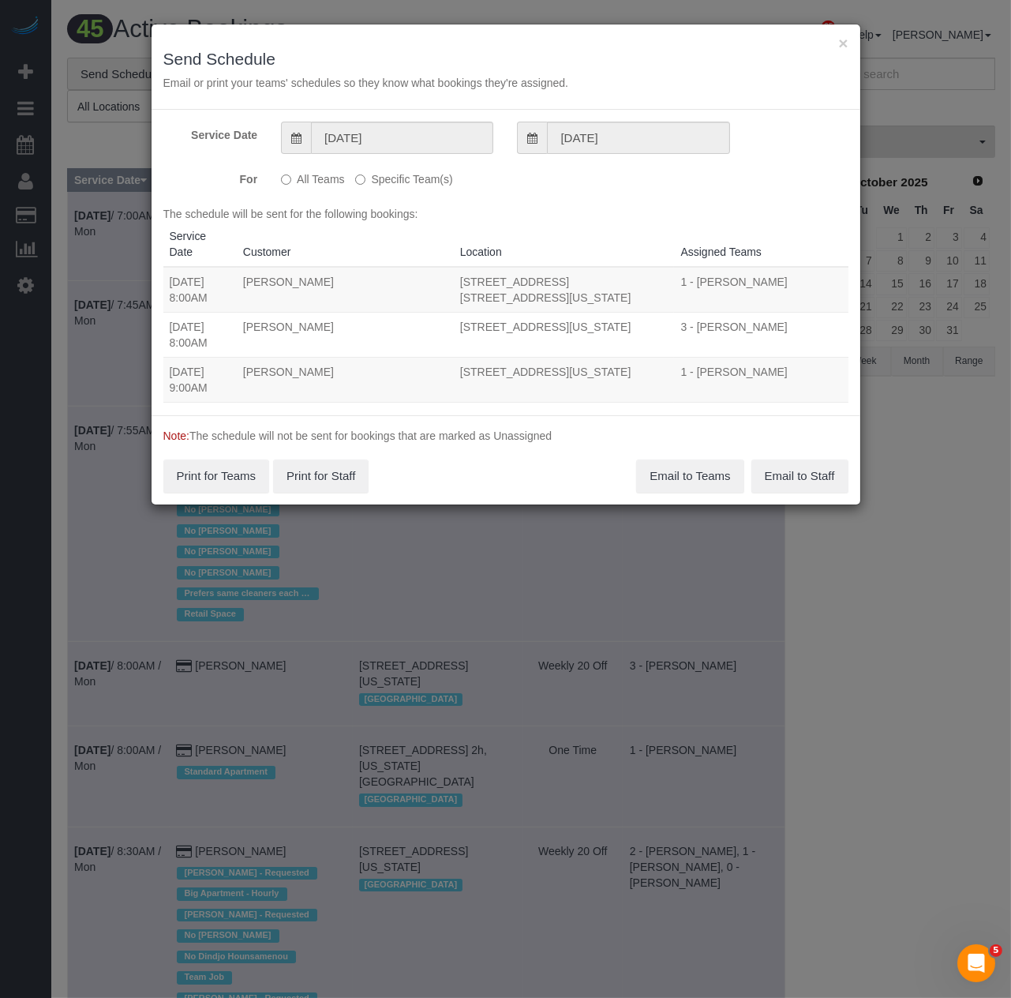
click at [369, 177] on label "Specific Team(s)" at bounding box center [403, 176] width 97 height 21
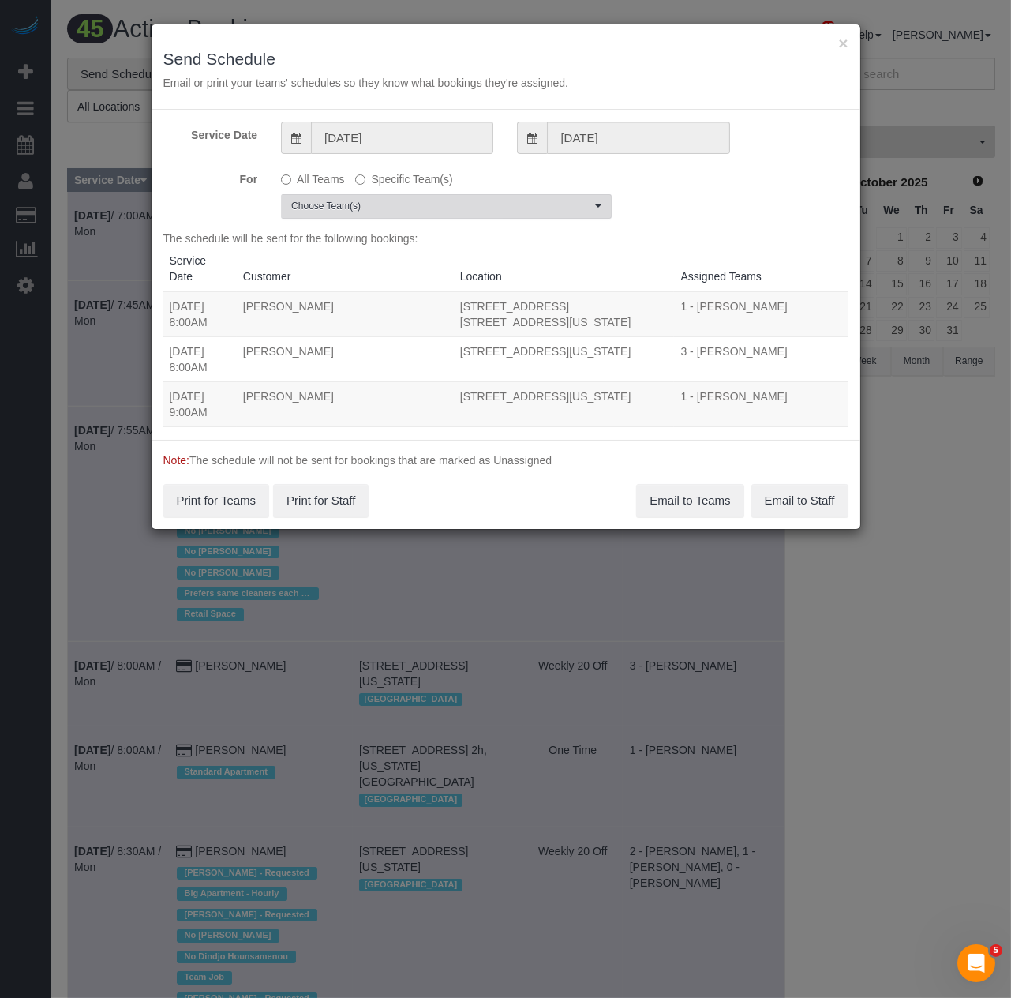
click at [366, 201] on span "Choose Team(s)" at bounding box center [441, 206] width 300 height 13
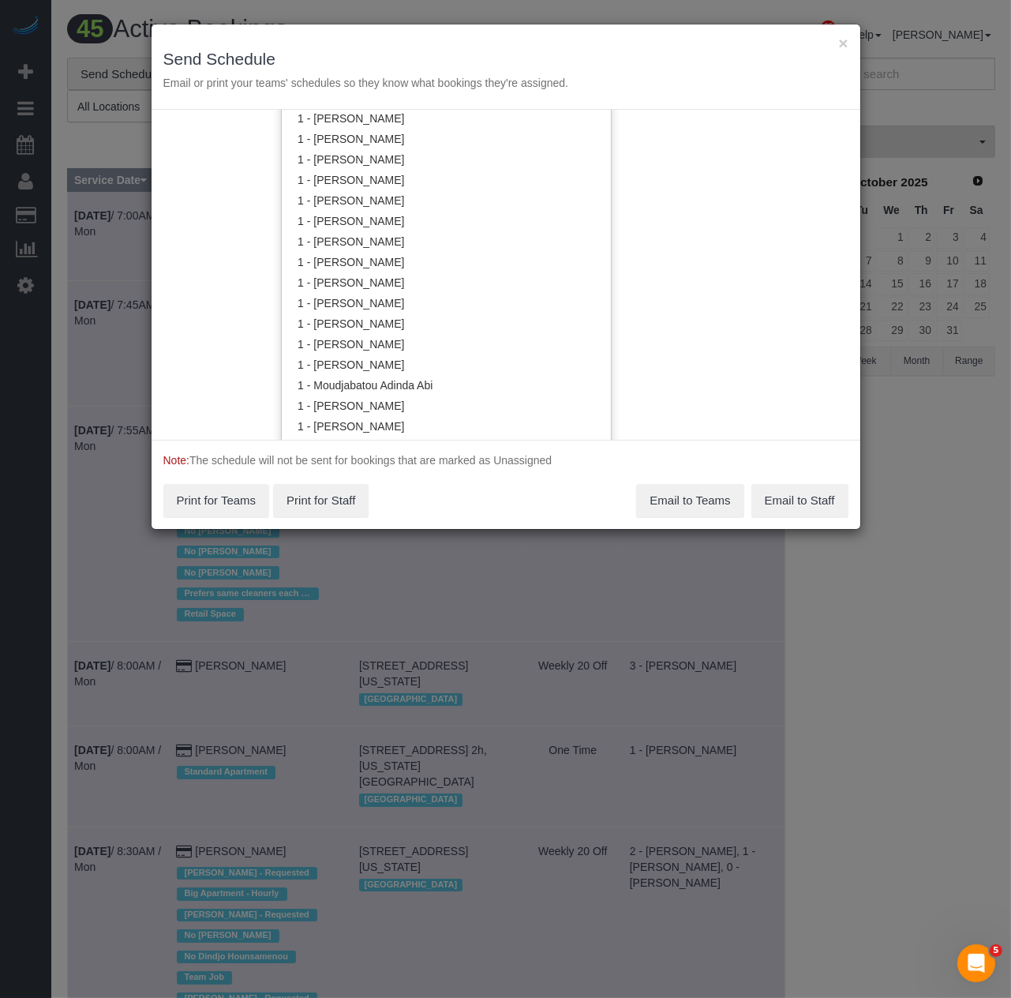
scroll to position [526, 0]
click at [347, 294] on link "1 - [PERSON_NAME]" at bounding box center [446, 304] width 329 height 21
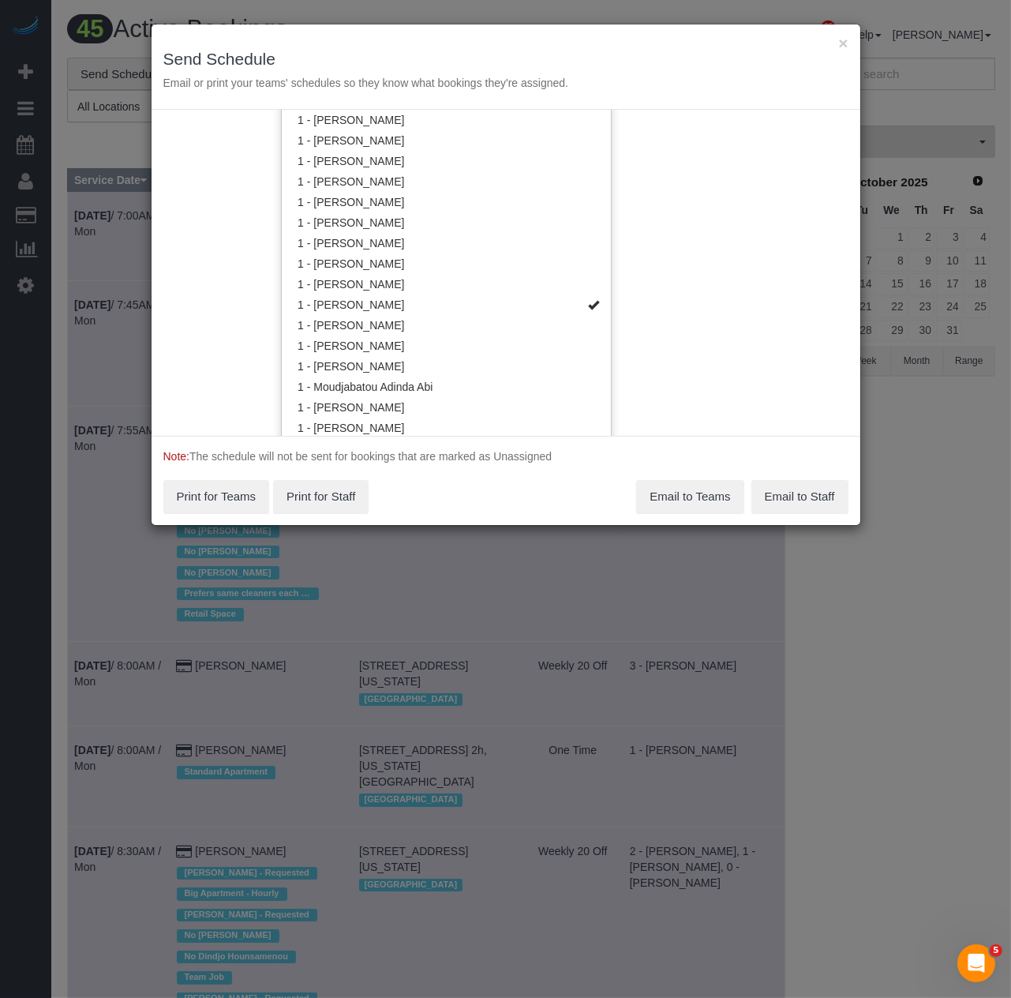
click at [476, 450] on div "Note: The schedule will not be sent for bookings that are marked as Unassigned …" at bounding box center [506, 480] width 709 height 89
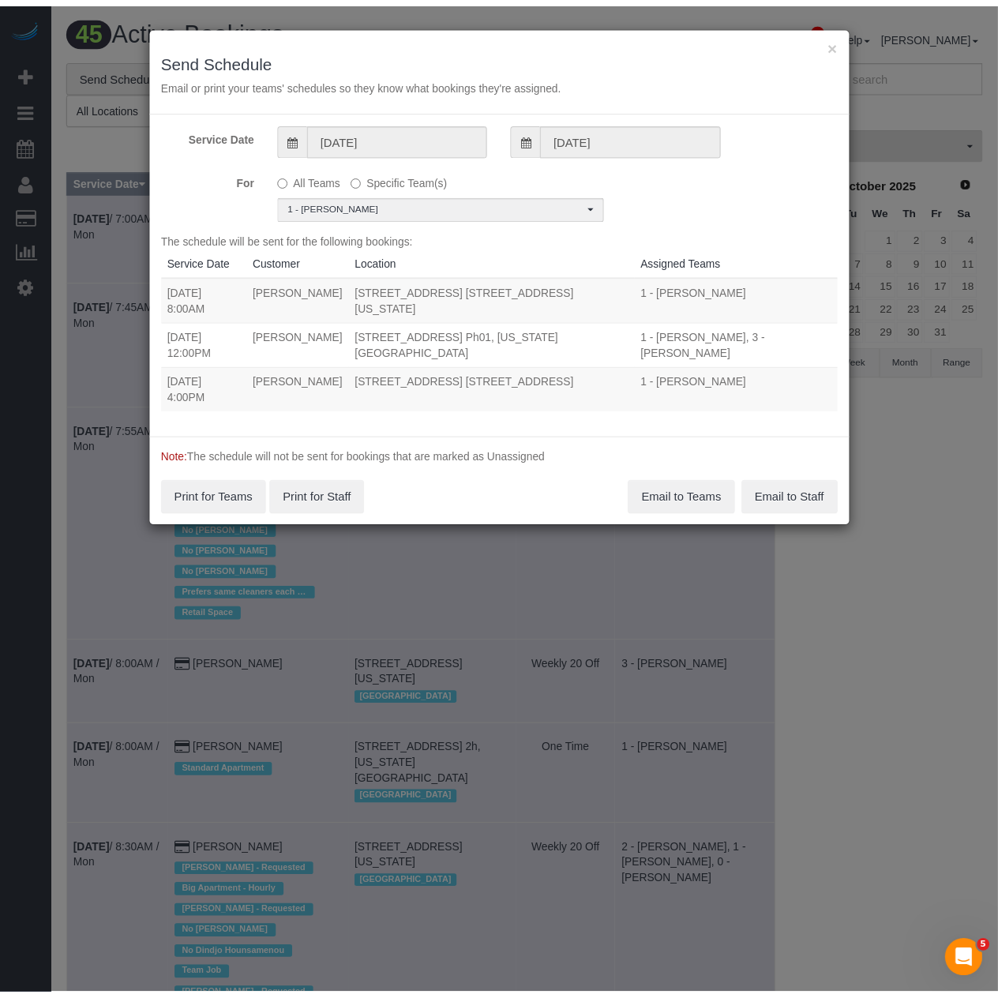
scroll to position [0, 0]
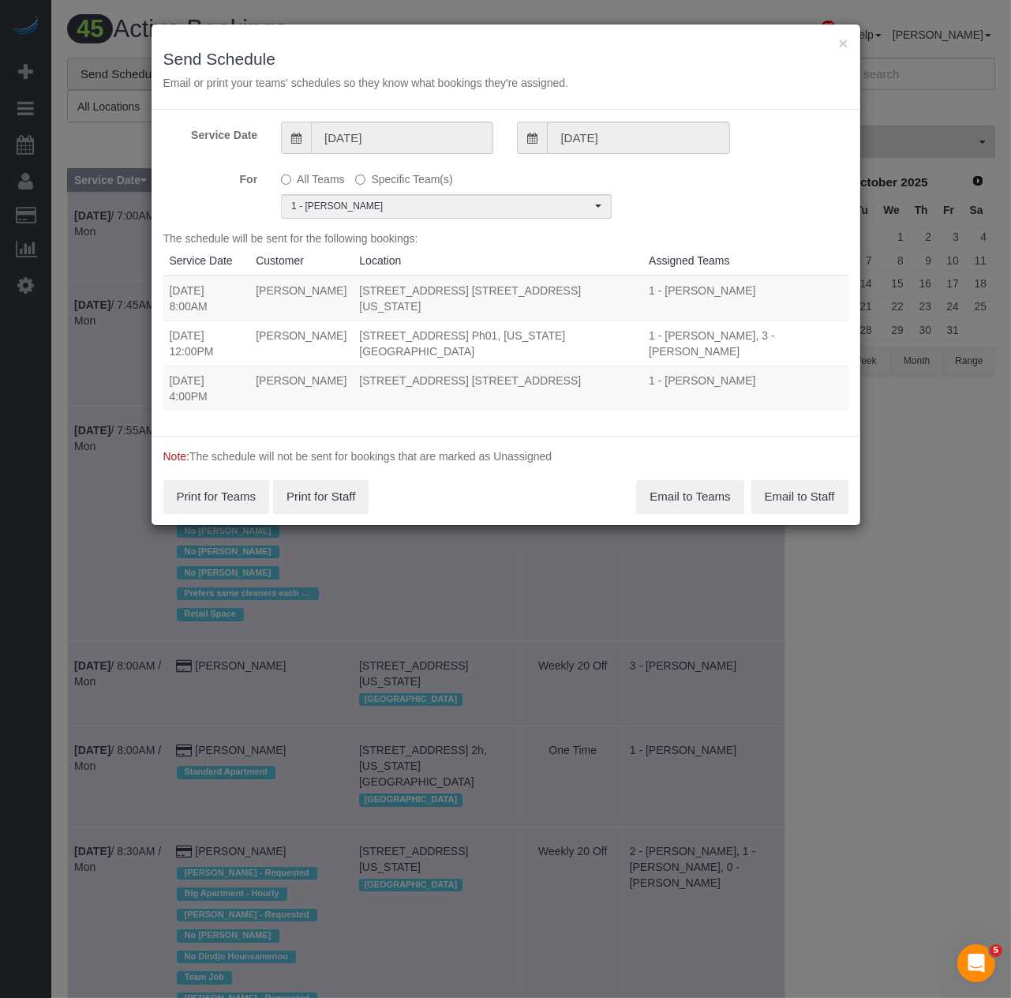
drag, startPoint x: 349, startPoint y: 341, endPoint x: 771, endPoint y: 372, distance: 422.7
click at [771, 372] on div "The schedule will be sent for the following bookings: Service Date Customer Loc…" at bounding box center [505, 327] width 685 height 193
copy table "Service Date Customer Location Assigned Teams 10/05/2025 8:00AM Leigh Fisch 241…"
click at [709, 480] on button "Email to Teams" at bounding box center [689, 496] width 107 height 33
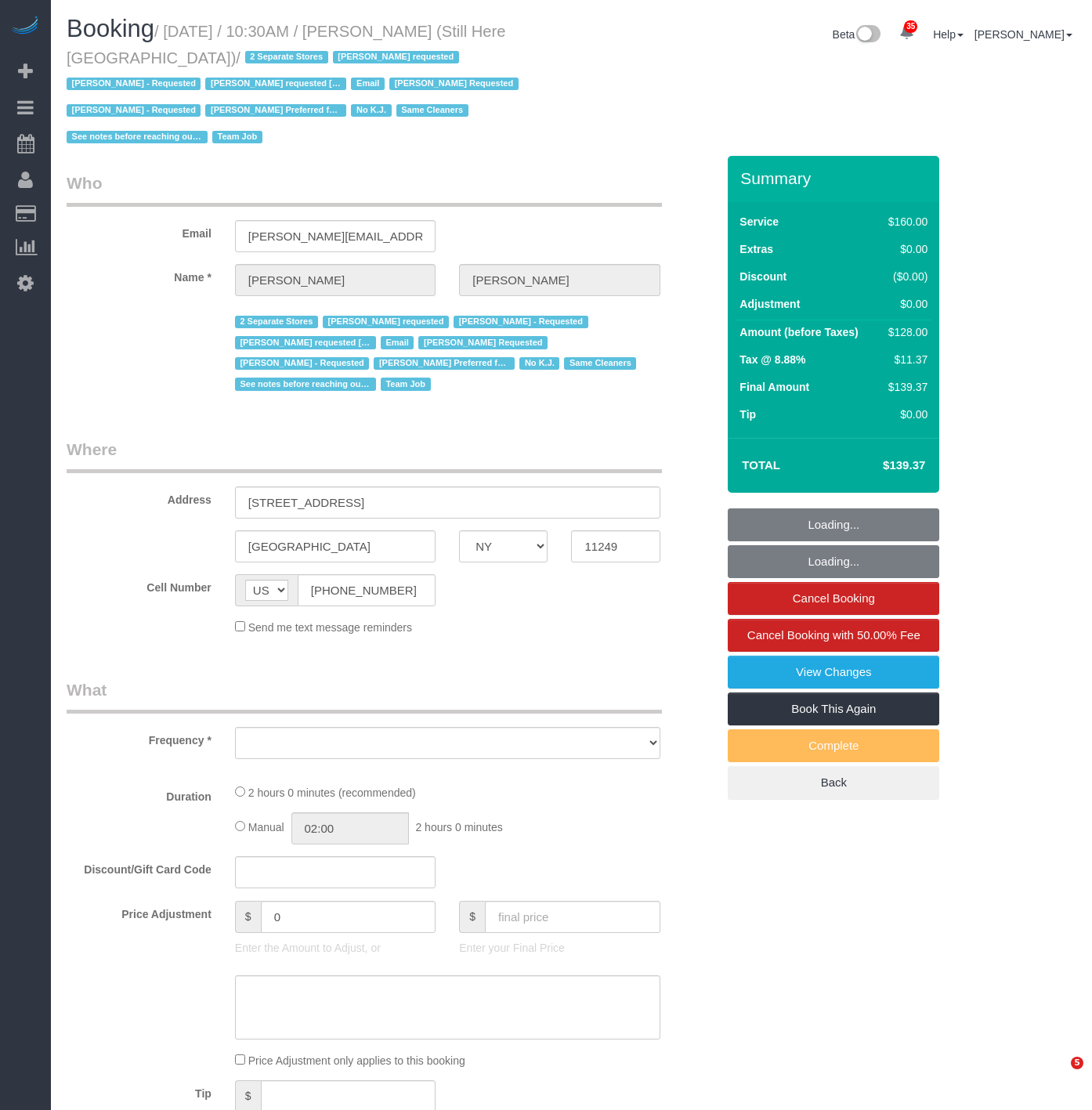
select select "NY"
select select "object:863"
select select "number:89"
select select "number:90"
select select "number:15"
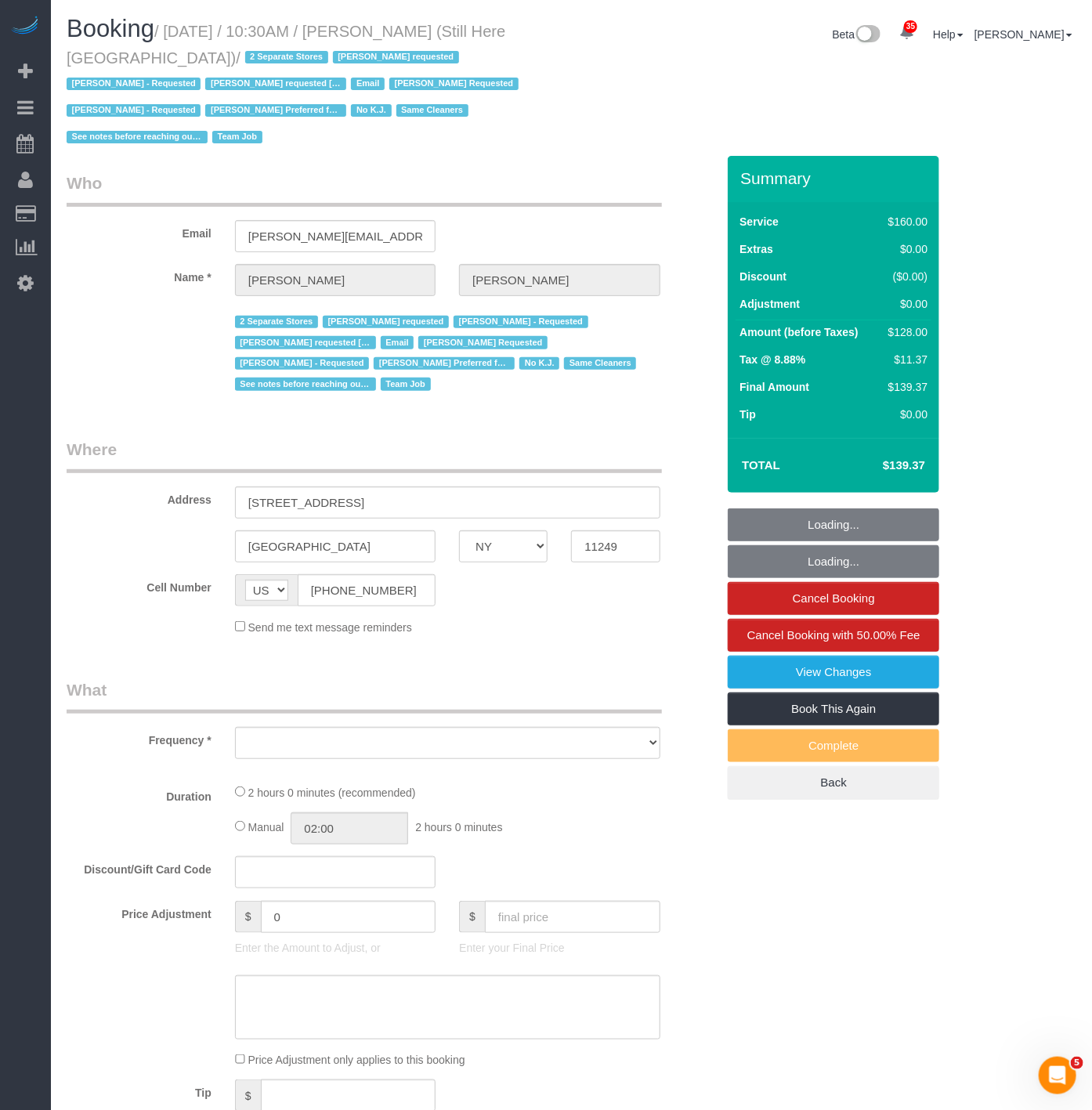
select select "number:5"
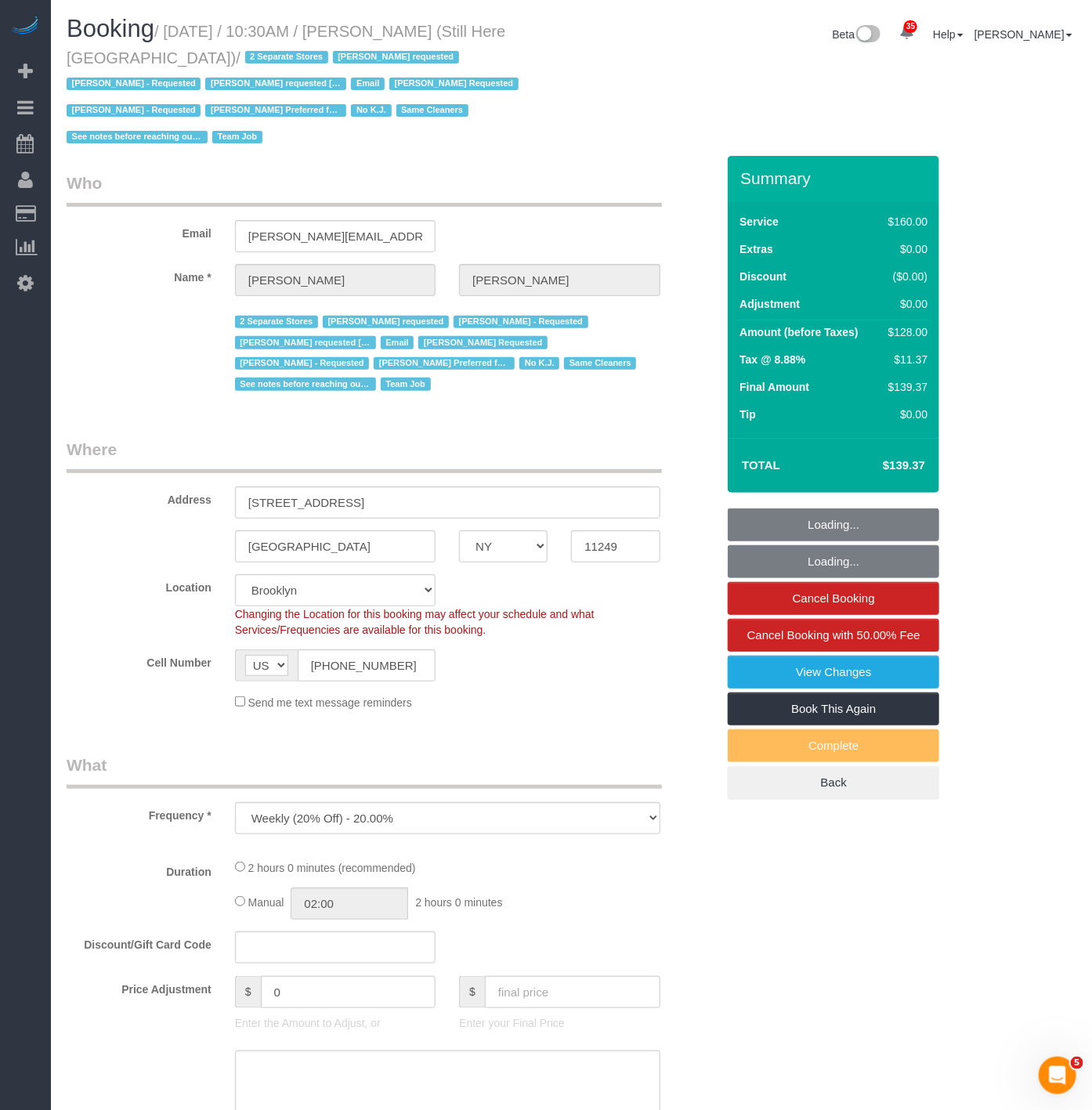
select select "object:1165"
select select "string:stripe-pm_1Oyz8t4VGloSiKo71skqOF54"
select select "120"
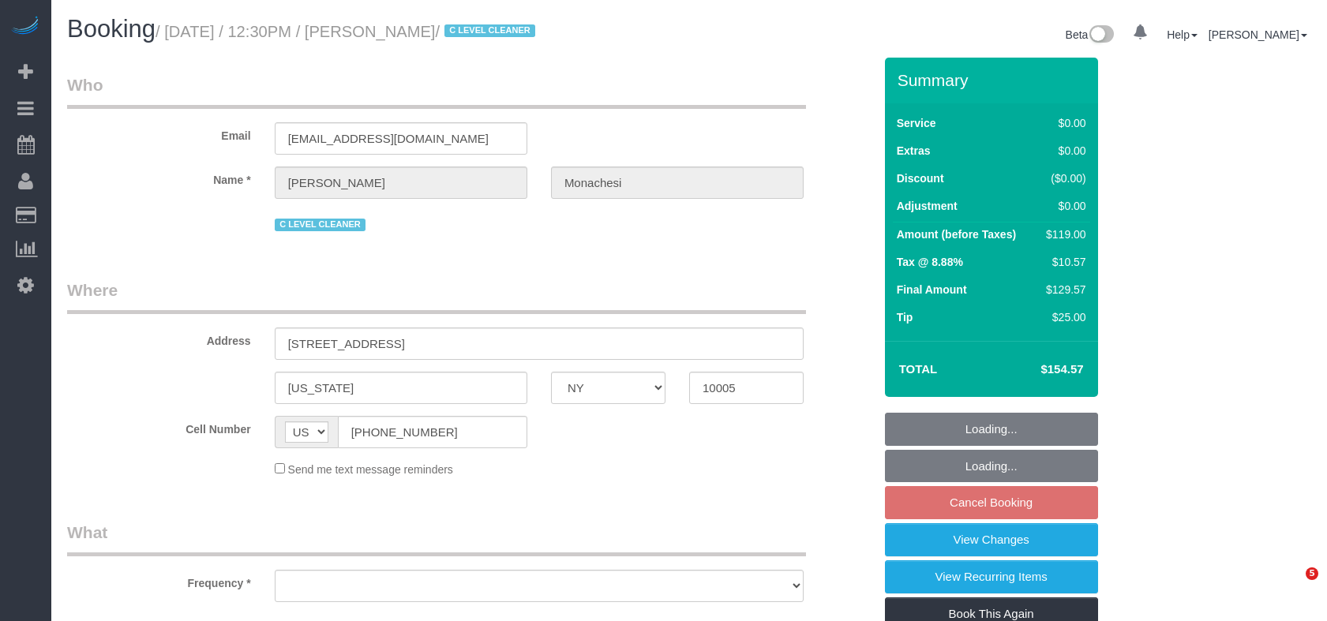
select select "NY"
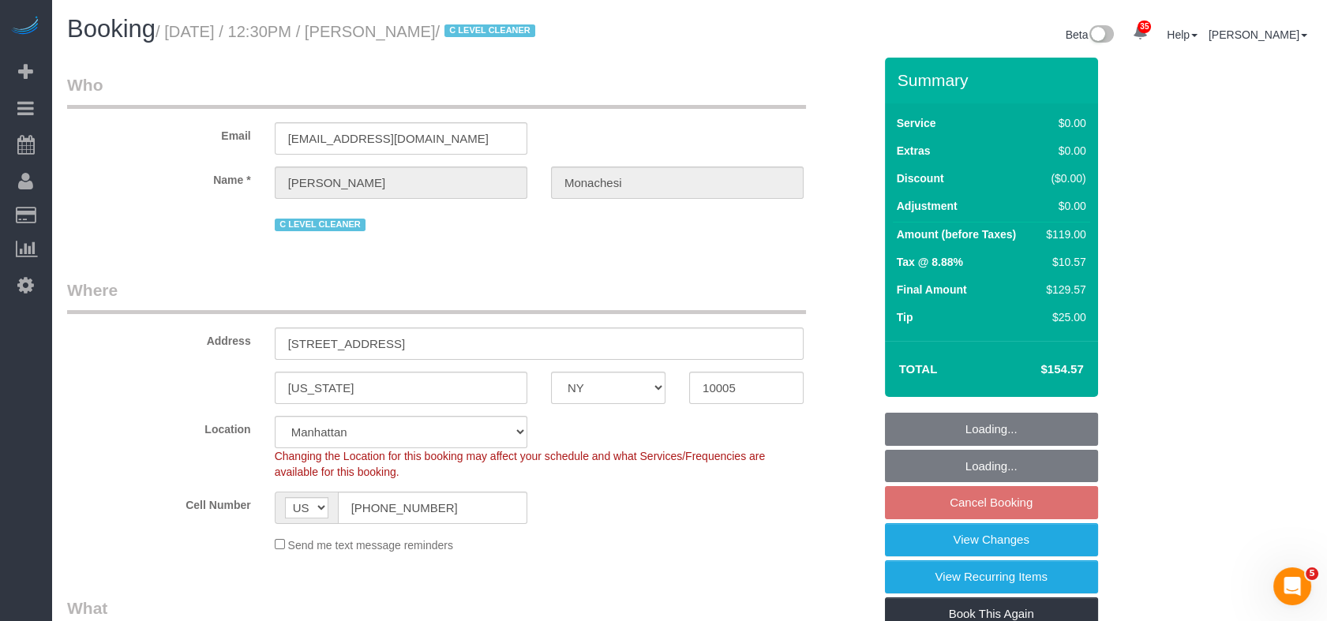
select select "object:946"
select select "string:stripe-pm_1QlwZp4VGloSiKo7Aw8ONXaS"
select select "1"
select select "object:1192"
select select "number:59"
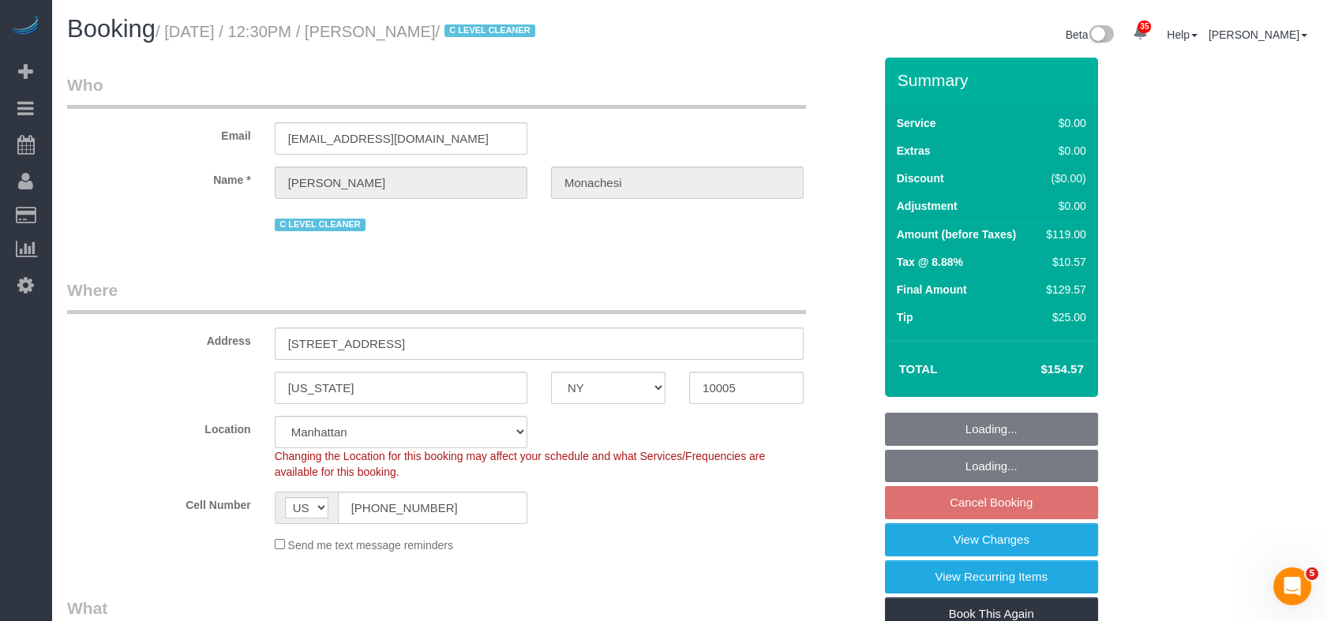
select select "number:76"
select select "number:15"
select select "number:6"
select select "number:21"
select select "1"
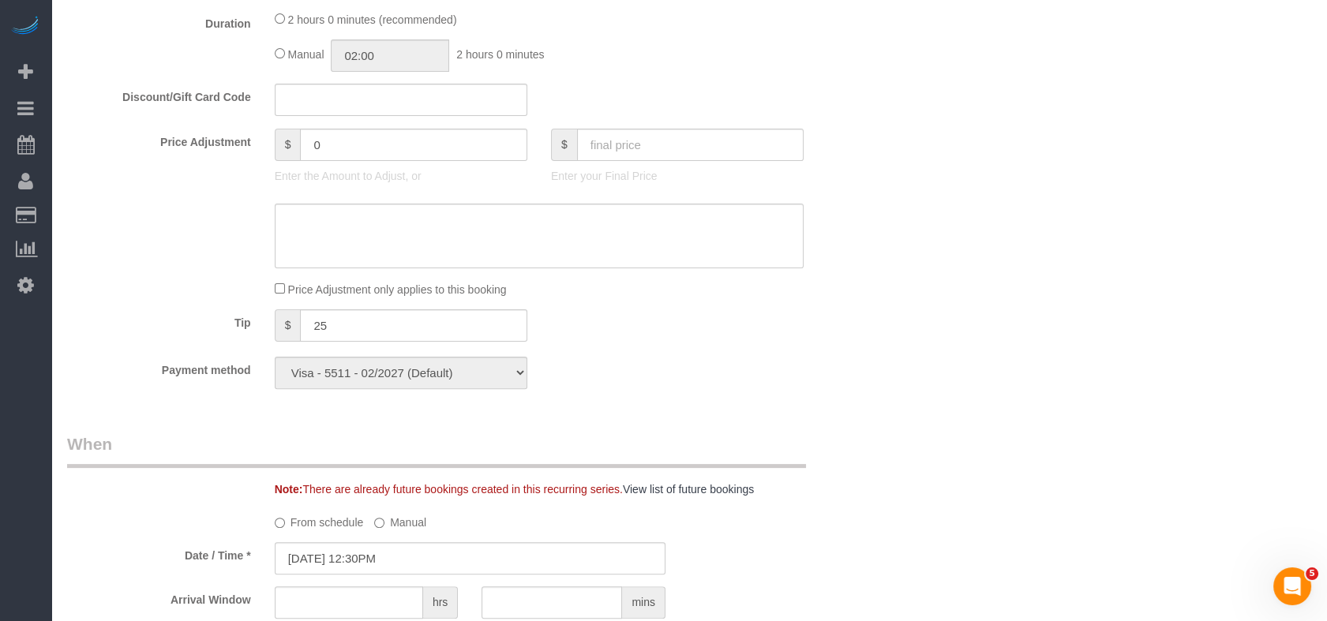
scroll to position [1140, 0]
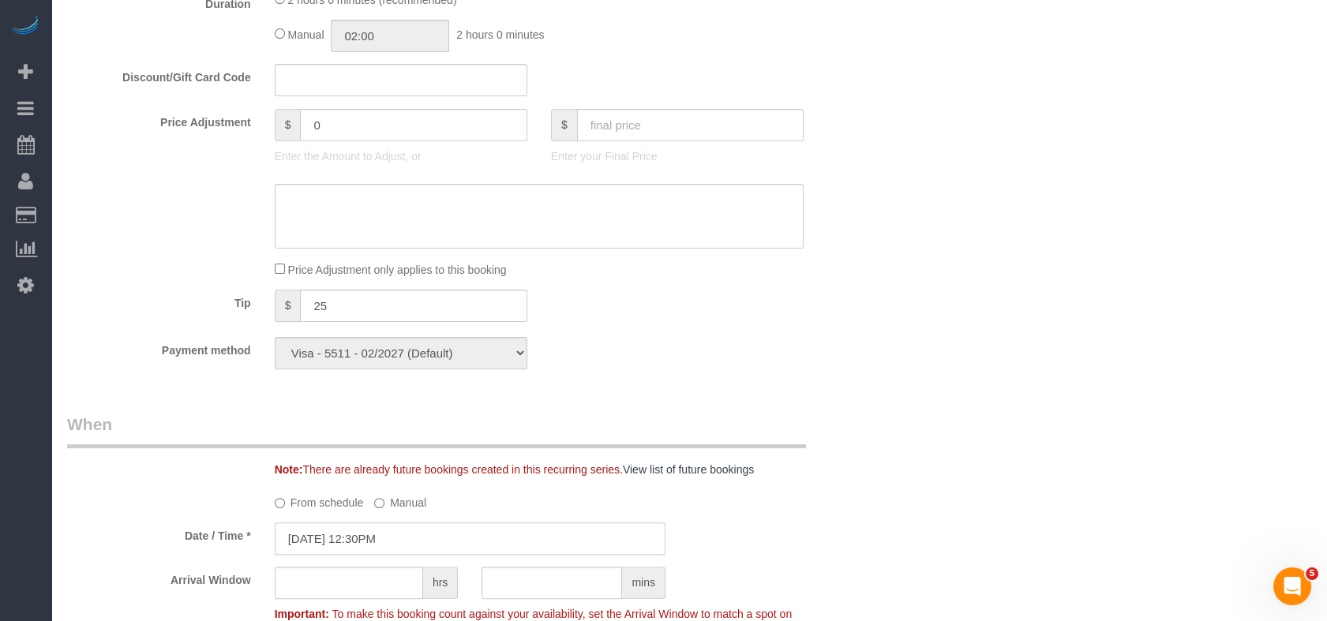
click at [470, 536] on input "[DATE] 12:30PM" at bounding box center [470, 539] width 391 height 32
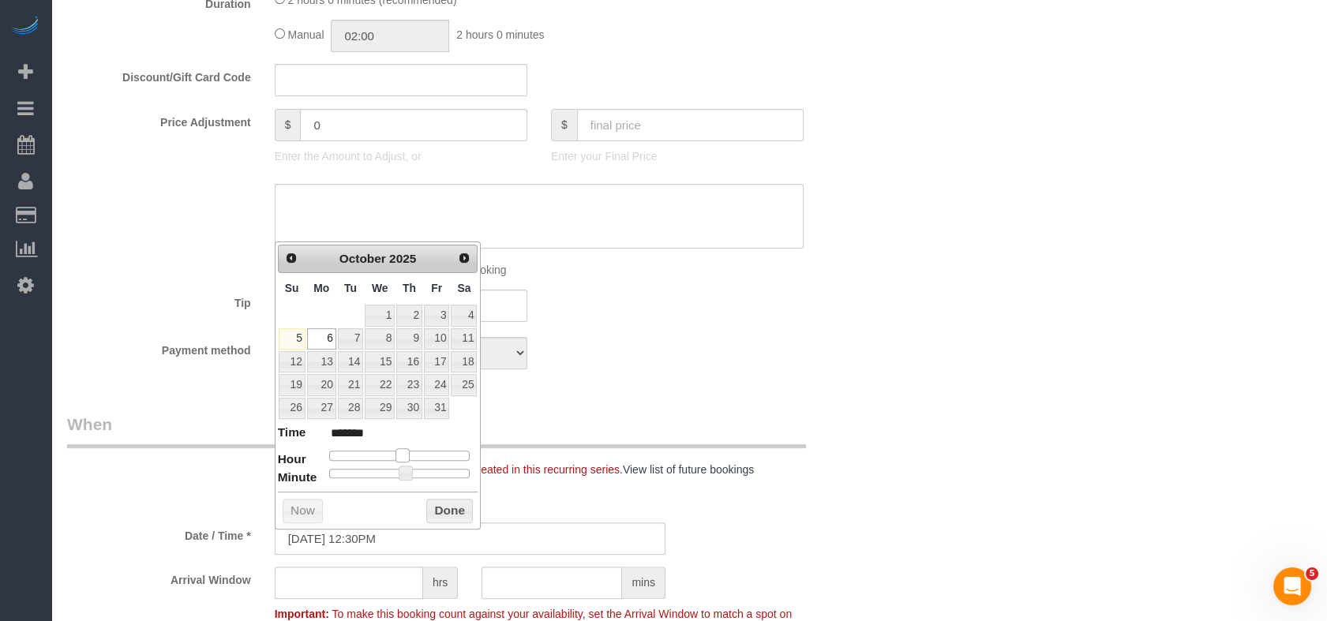
type input "[DATE] 1:30PM"
type input "******"
type input "[DATE] 2:30PM"
type input "******"
type input "[DATE] 1:30PM"
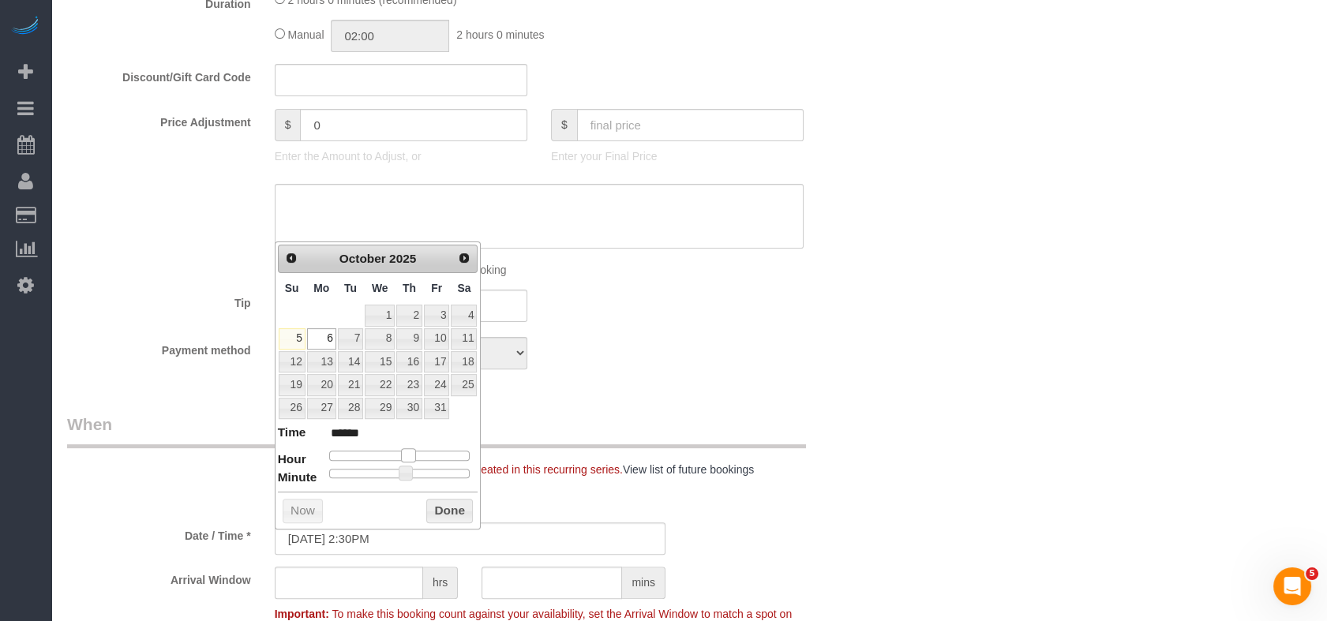
type input "******"
drag, startPoint x: 401, startPoint y: 448, endPoint x: 411, endPoint y: 454, distance: 11.0
click at [411, 454] on span at bounding box center [408, 455] width 14 height 14
click at [439, 511] on button "Done" at bounding box center [449, 511] width 47 height 25
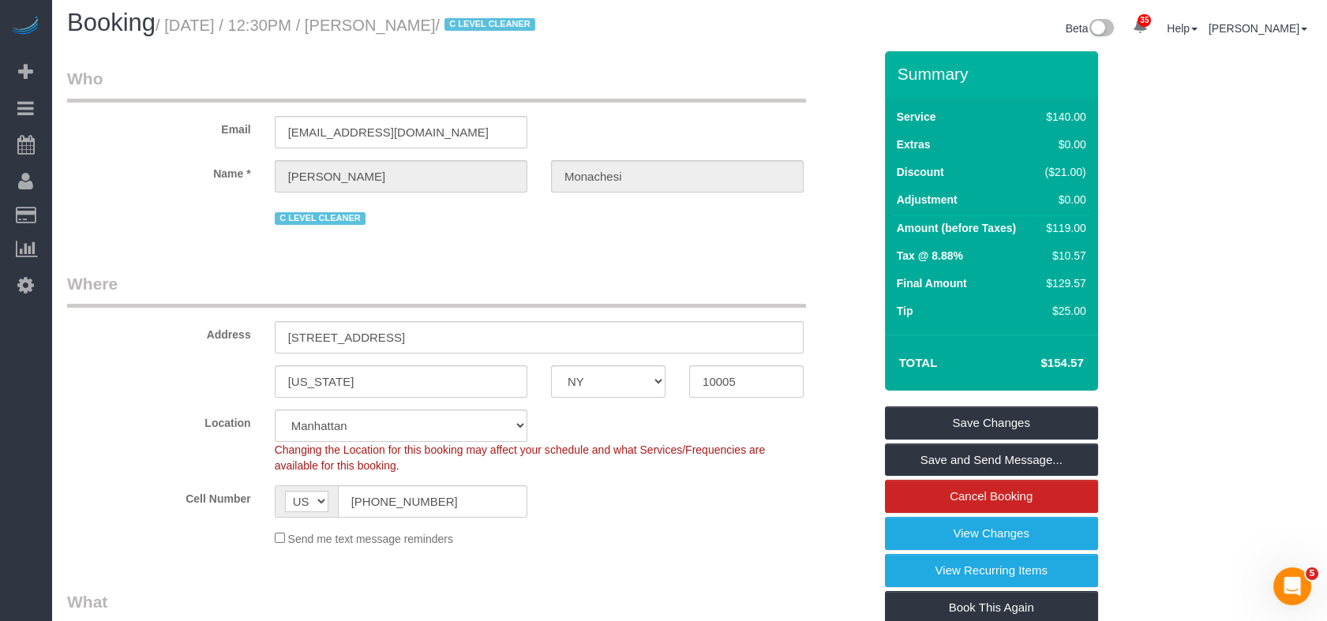
scroll to position [0, 0]
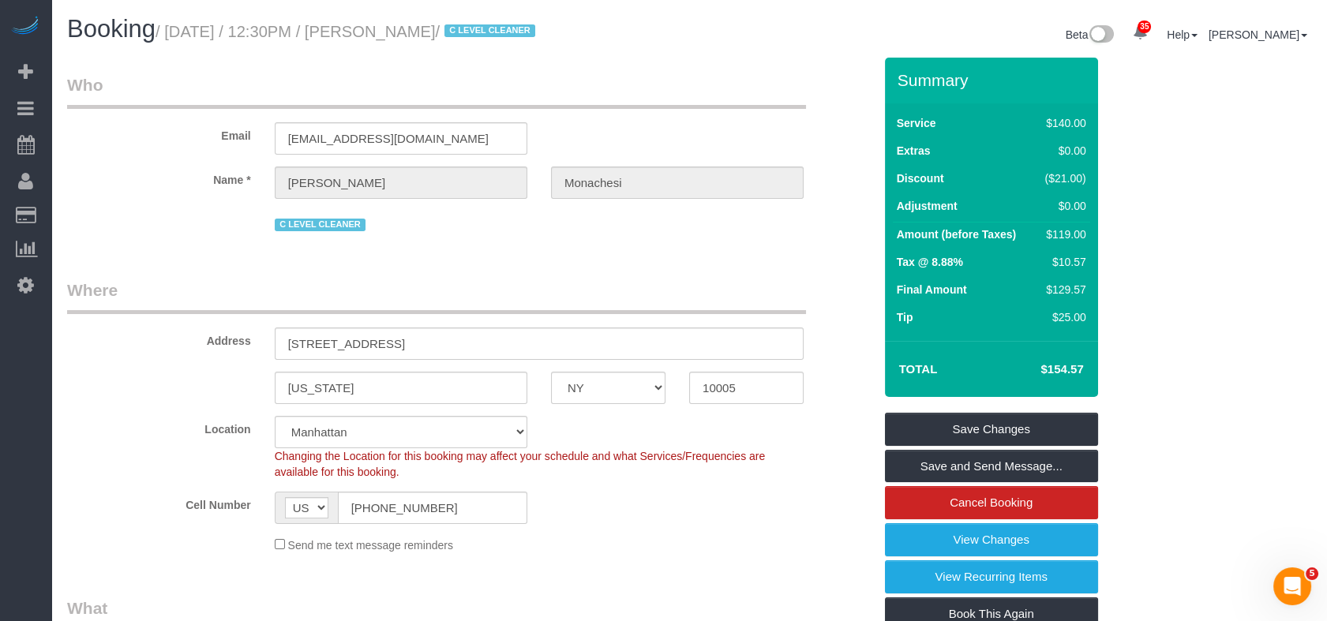
drag, startPoint x: 501, startPoint y: 32, endPoint x: 174, endPoint y: 32, distance: 326.9
click at [174, 32] on small "/ [DATE] / 12:30PM / [PERSON_NAME] / C LEVEL CLEANER" at bounding box center [348, 31] width 384 height 17
copy small "[DATE] / 12:30PM / [PERSON_NAME]"
click at [954, 421] on link "Save Changes" at bounding box center [991, 429] width 213 height 33
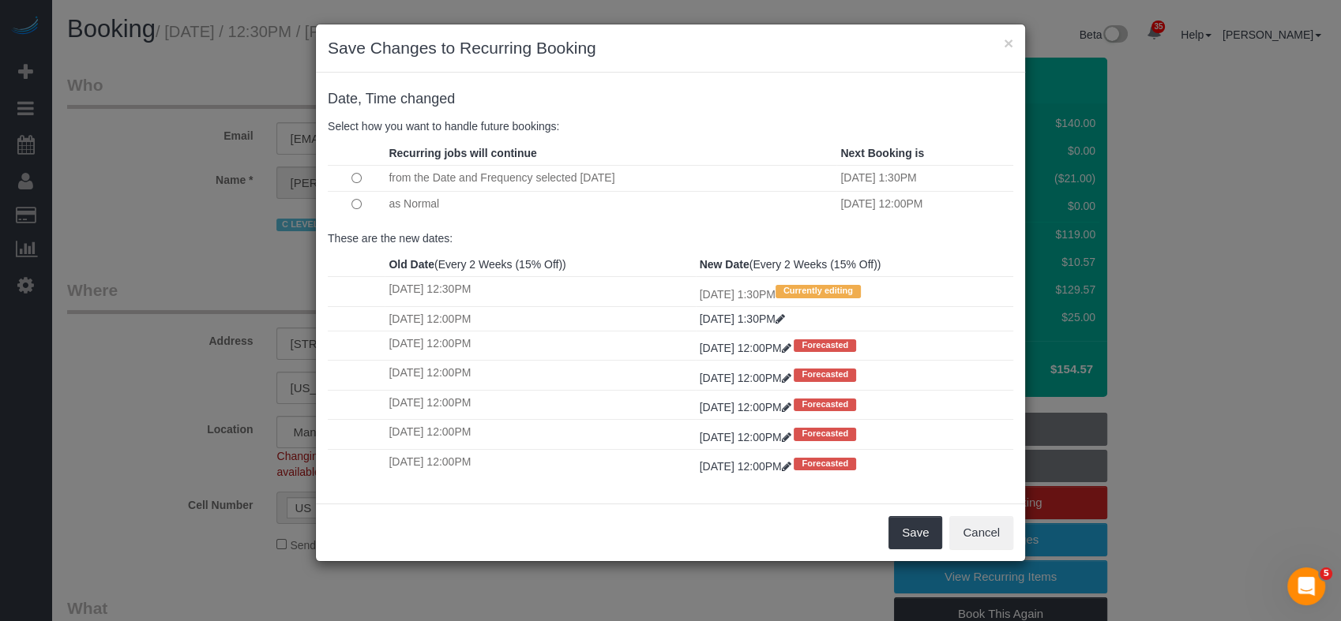
click at [347, 205] on td at bounding box center [356, 204] width 57 height 26
click at [349, 205] on td at bounding box center [356, 204] width 57 height 26
click at [917, 549] on button "Save" at bounding box center [915, 532] width 54 height 33
